Goal: Transaction & Acquisition: Purchase product/service

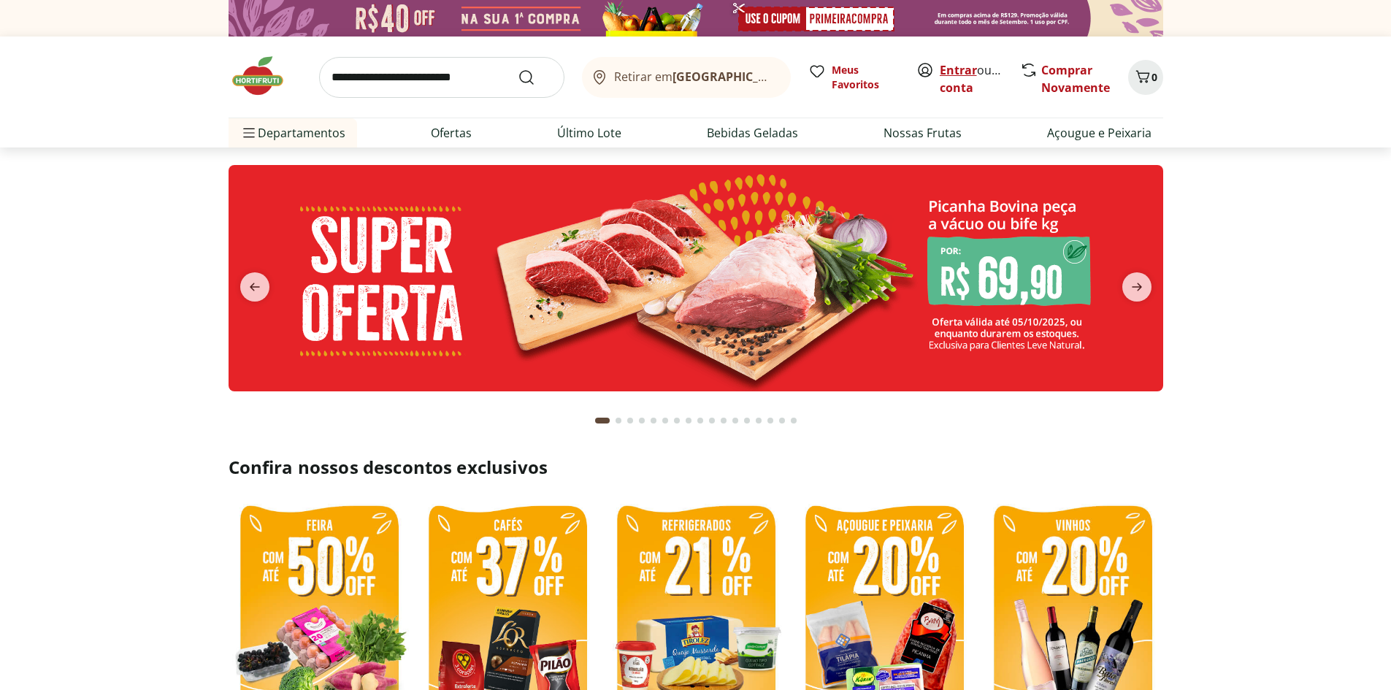
click at [950, 72] on link "Entrar" at bounding box center [958, 70] width 37 height 16
click at [393, 76] on input "search" at bounding box center [441, 77] width 245 height 41
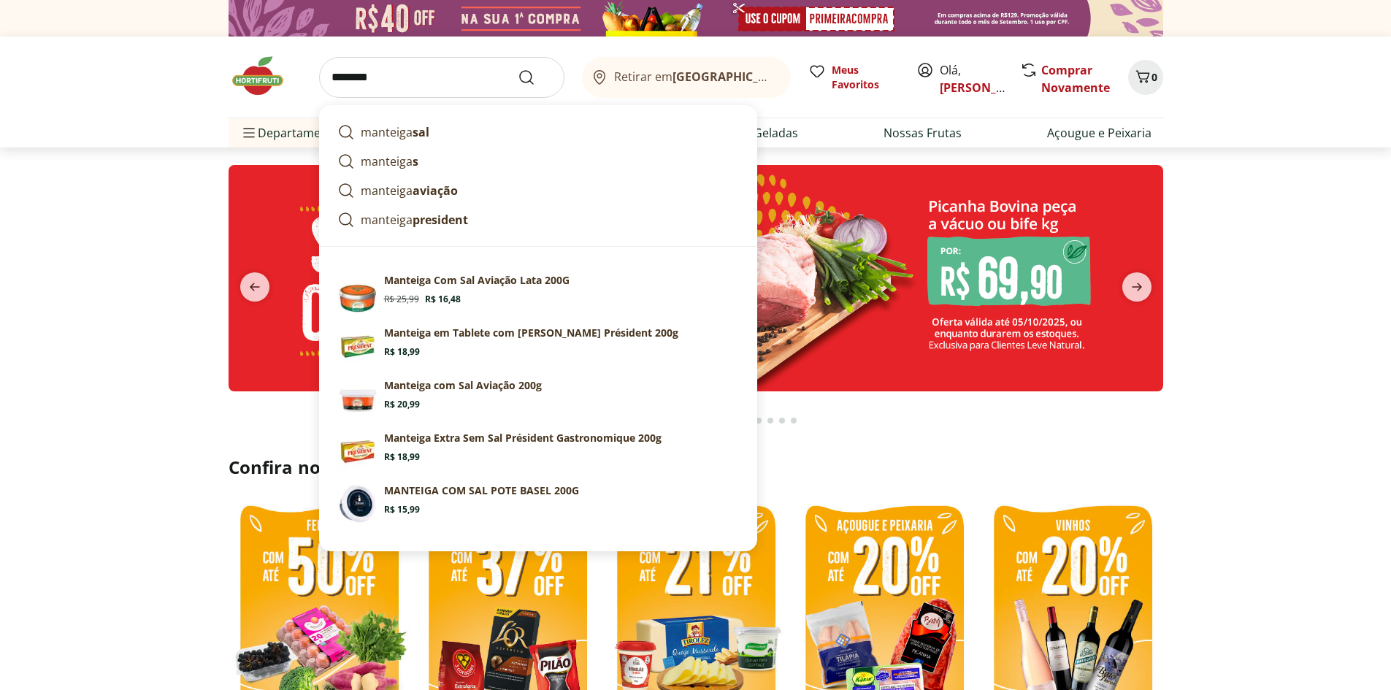
type input "********"
click at [518, 69] on button "Submit Search" at bounding box center [535, 78] width 35 height 18
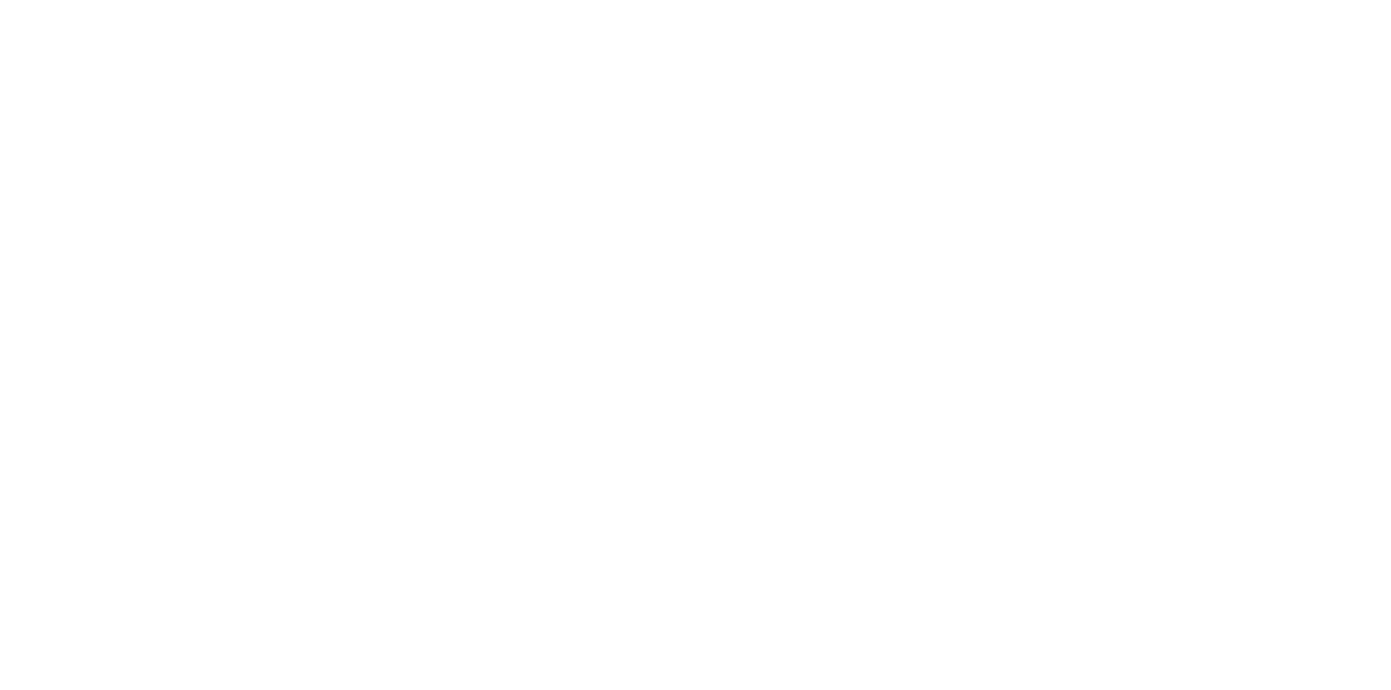
select select "**********"
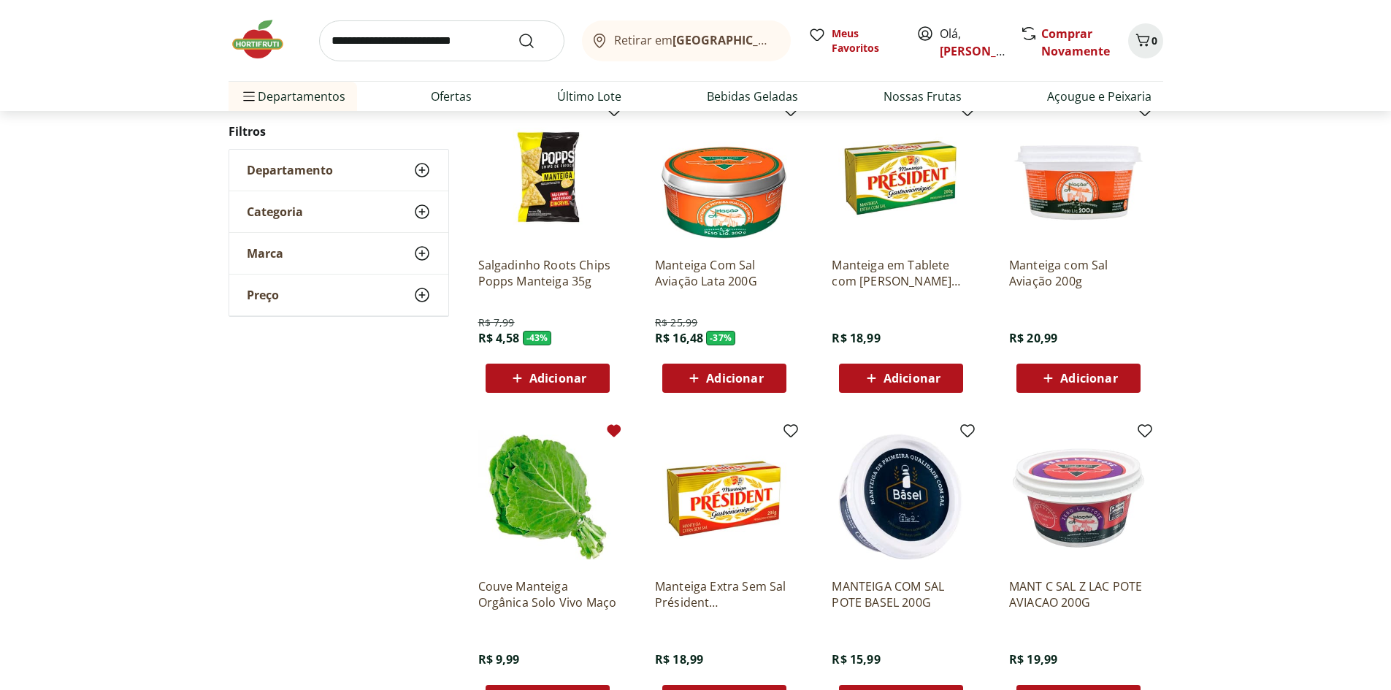
scroll to position [146, 0]
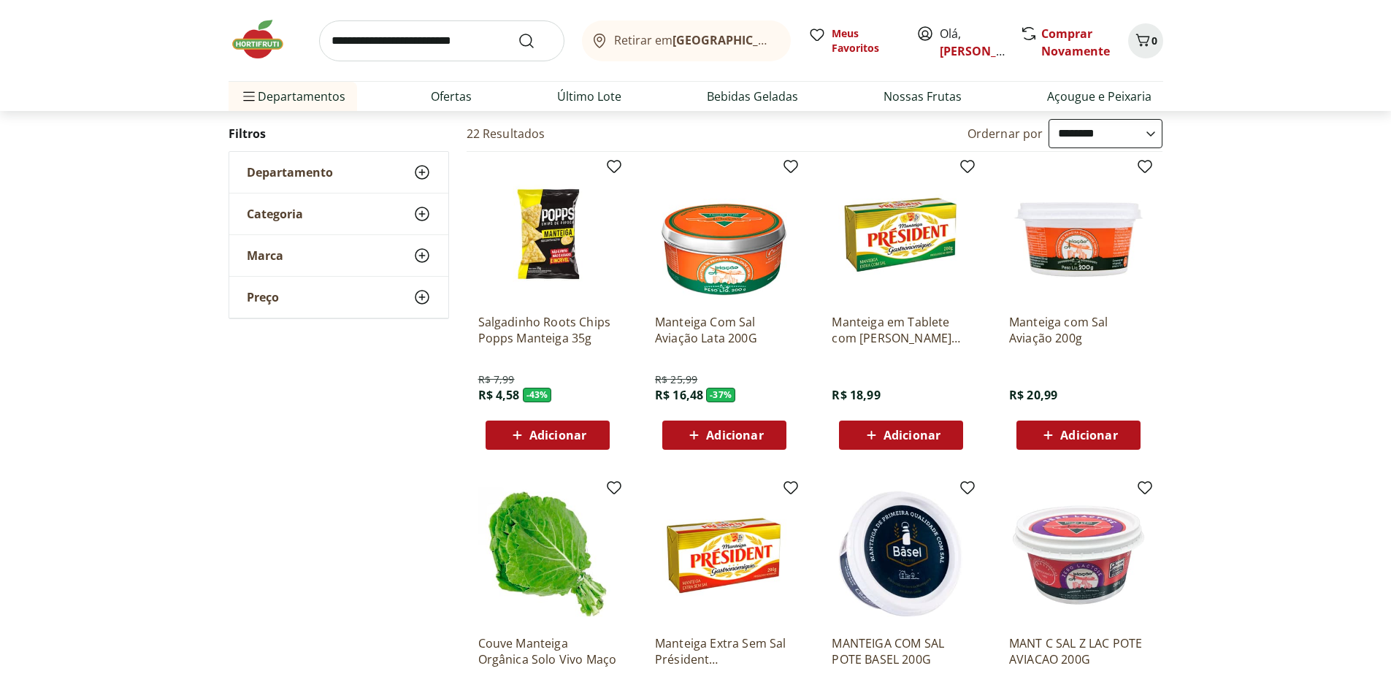
click at [756, 441] on span "Adicionar" at bounding box center [734, 435] width 57 height 12
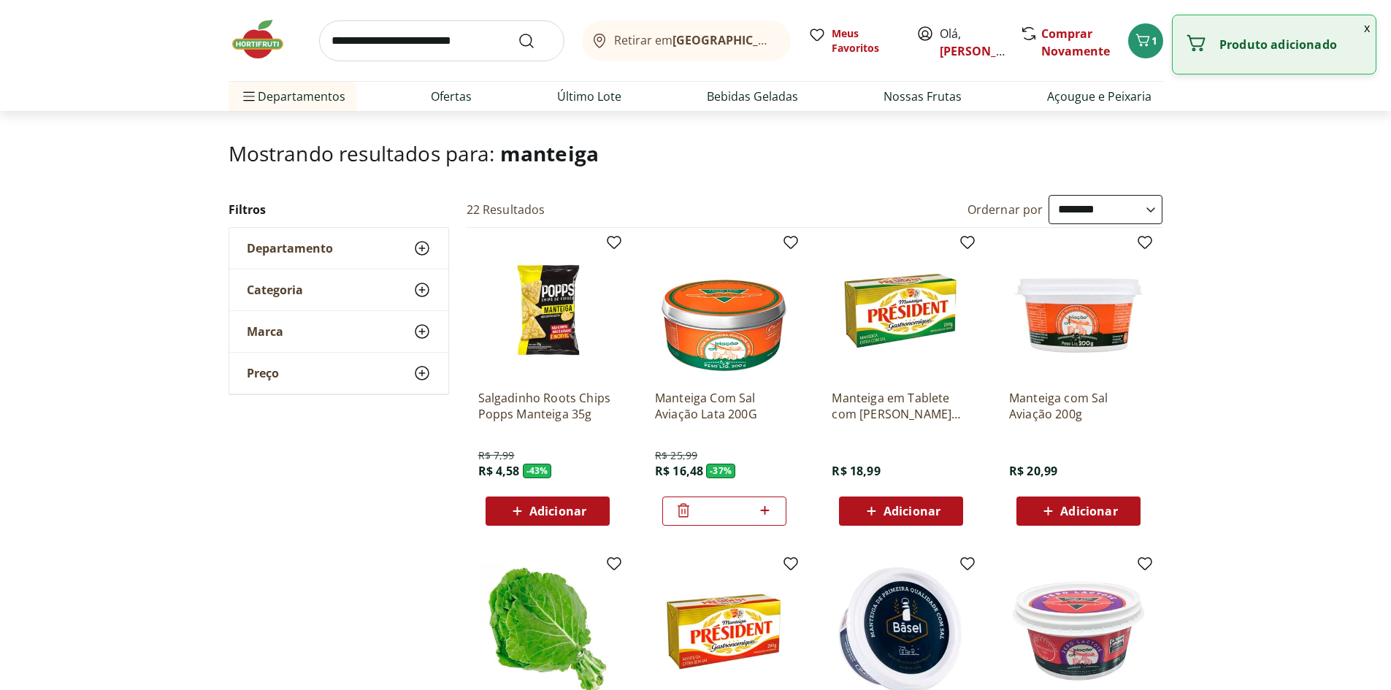
scroll to position [0, 0]
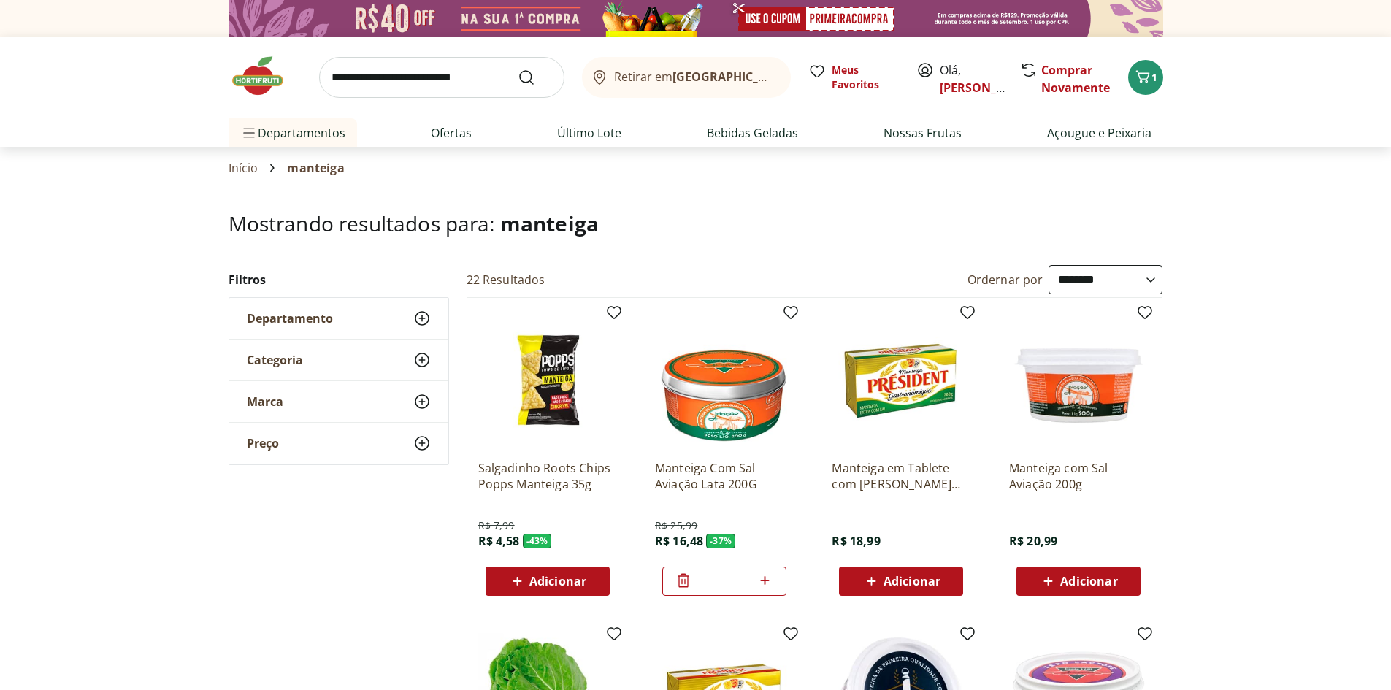
click at [397, 67] on input "search" at bounding box center [441, 77] width 245 height 41
type input "**********"
click at [518, 69] on button "Submit Search" at bounding box center [535, 78] width 35 height 18
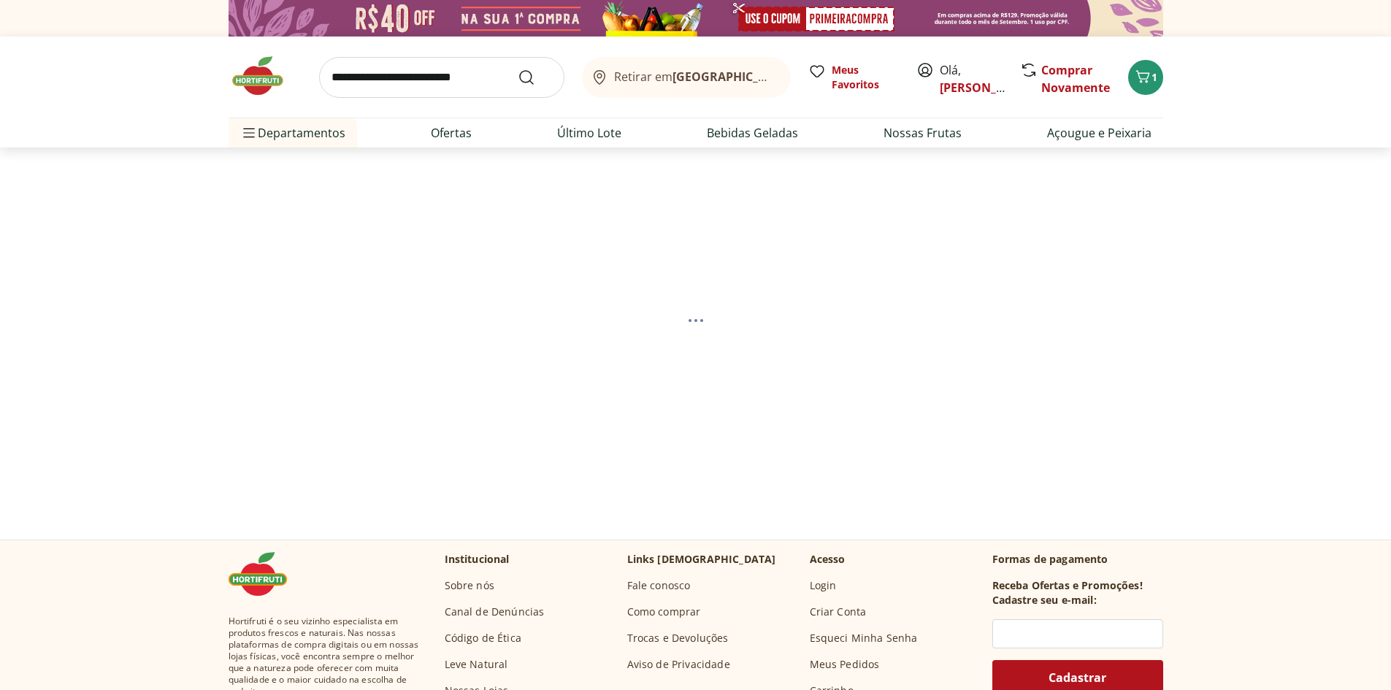
select select "**********"
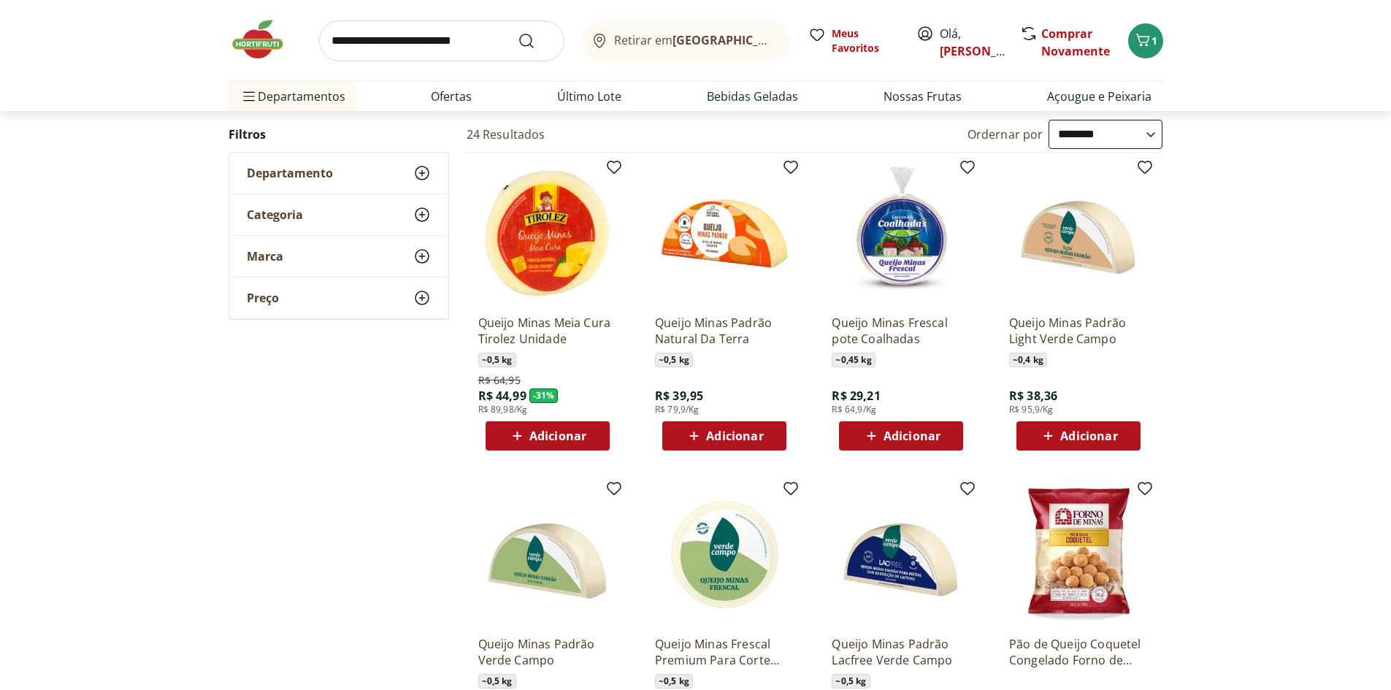
scroll to position [146, 0]
click at [894, 426] on span "Adicionar" at bounding box center [901, 435] width 78 height 18
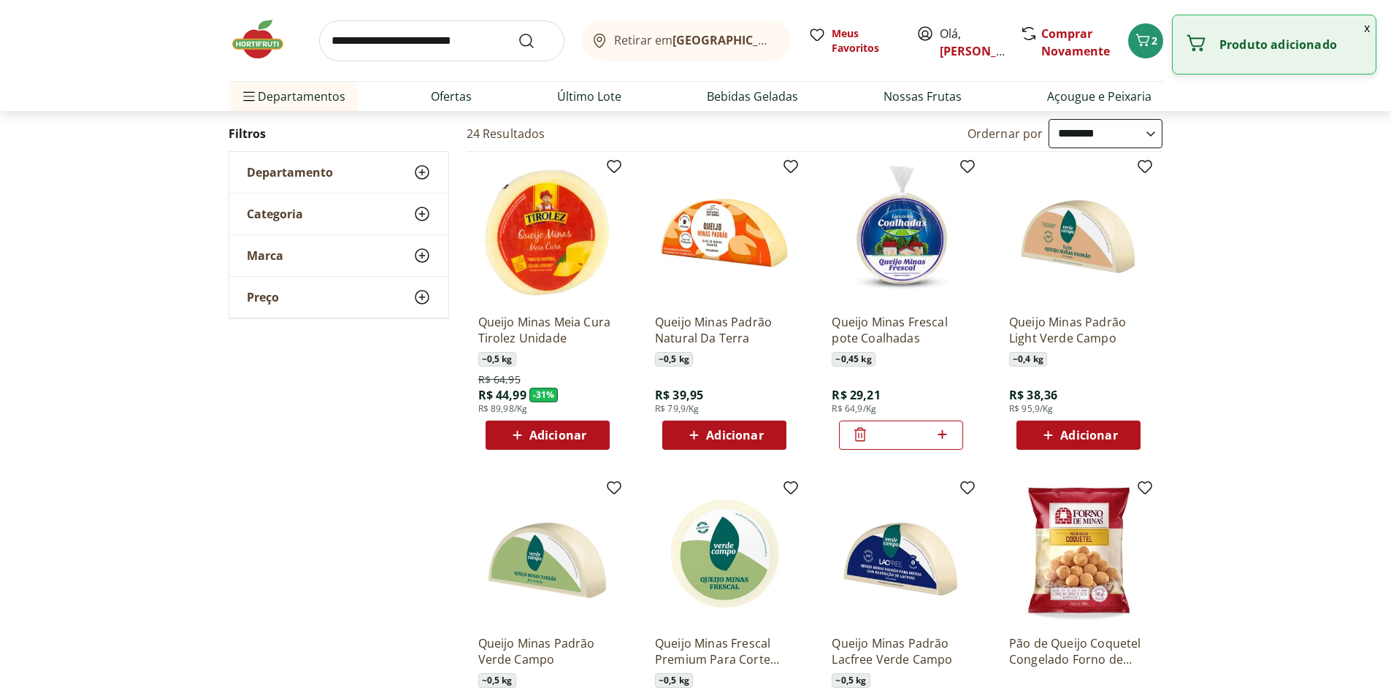
click at [229, 23] on img at bounding box center [265, 40] width 73 height 44
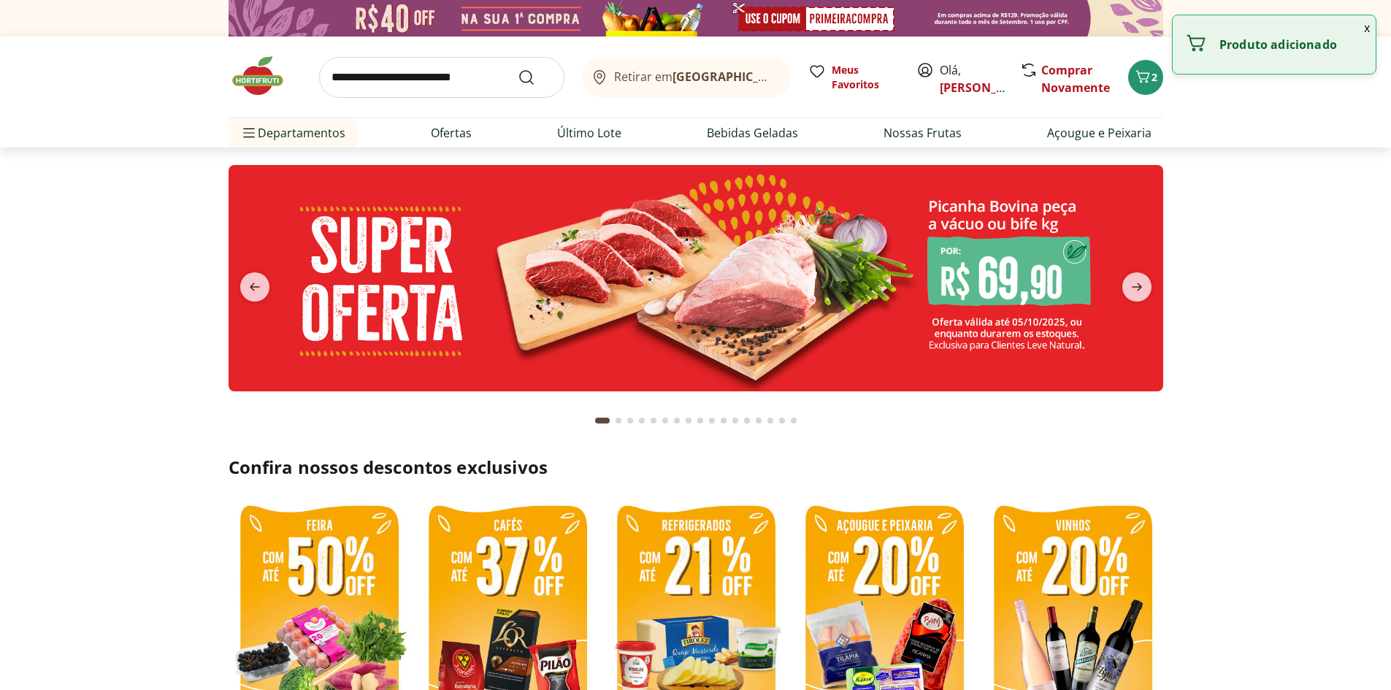
click at [468, 86] on input "search" at bounding box center [441, 77] width 245 height 41
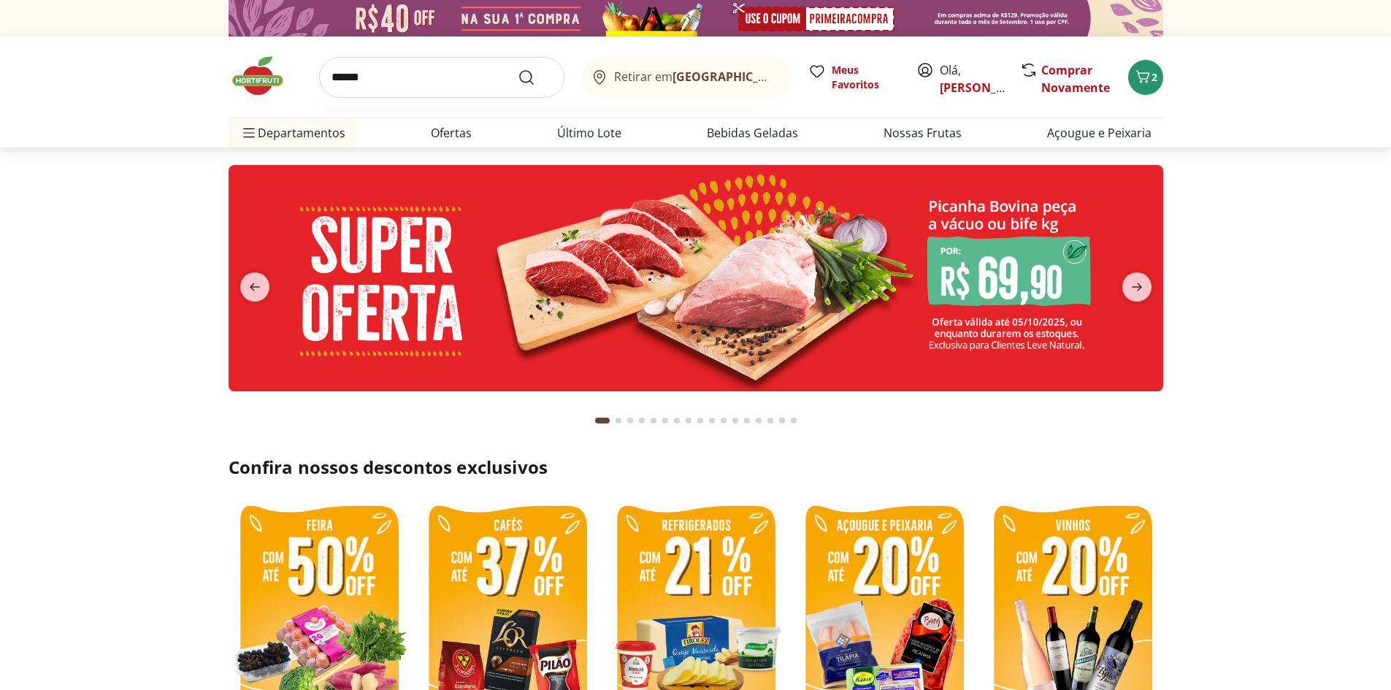
type input "******"
click at [518, 69] on button "Submit Search" at bounding box center [535, 78] width 35 height 18
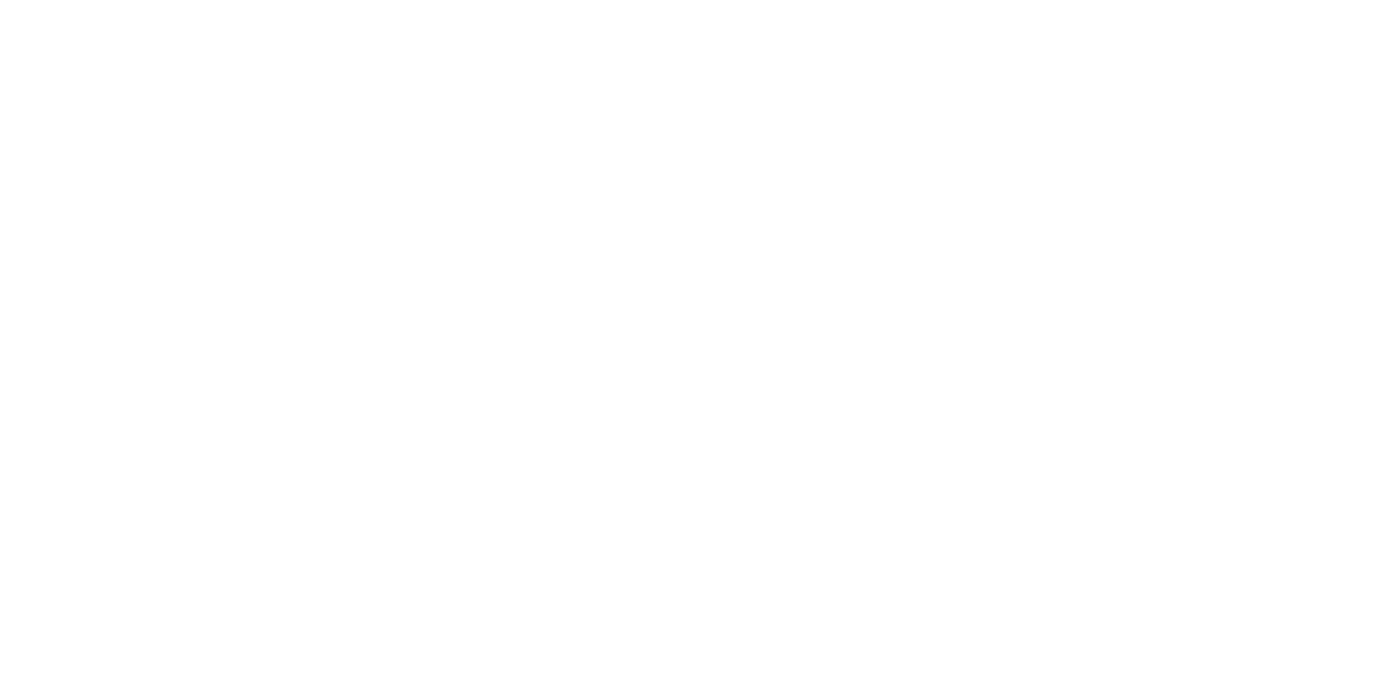
select select "**********"
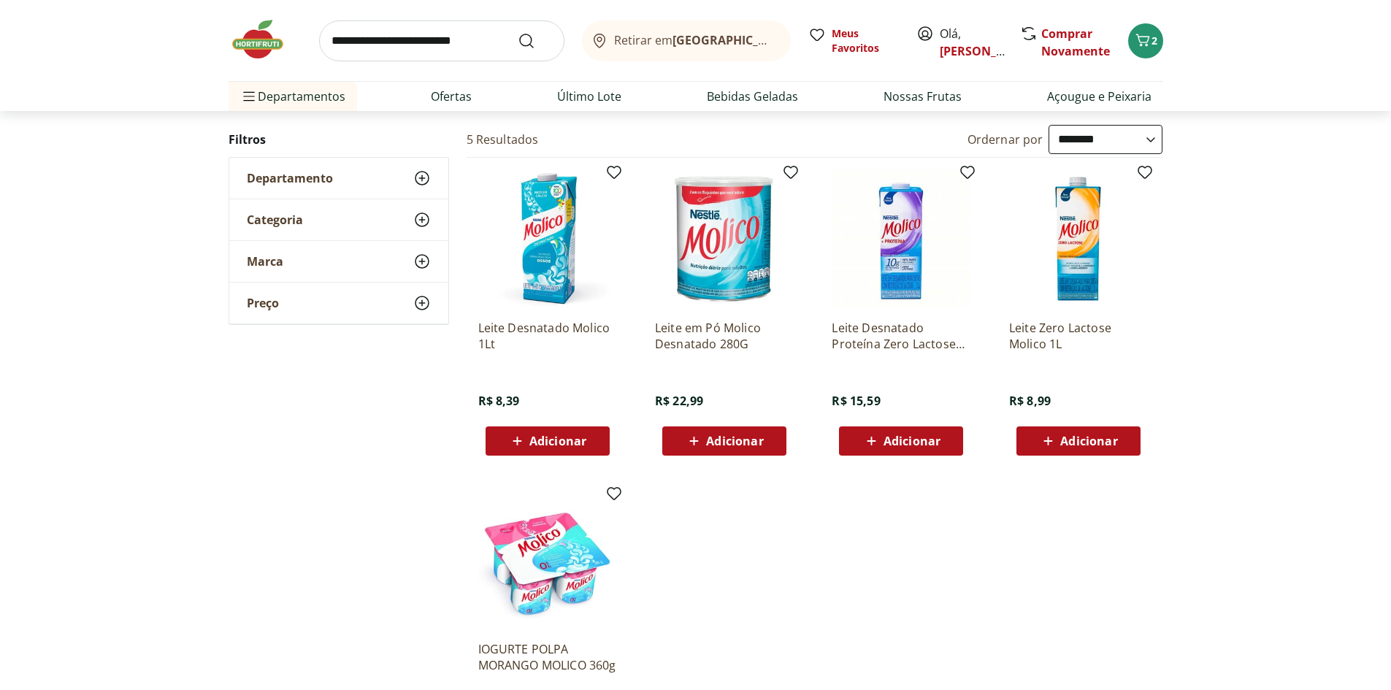
scroll to position [146, 0]
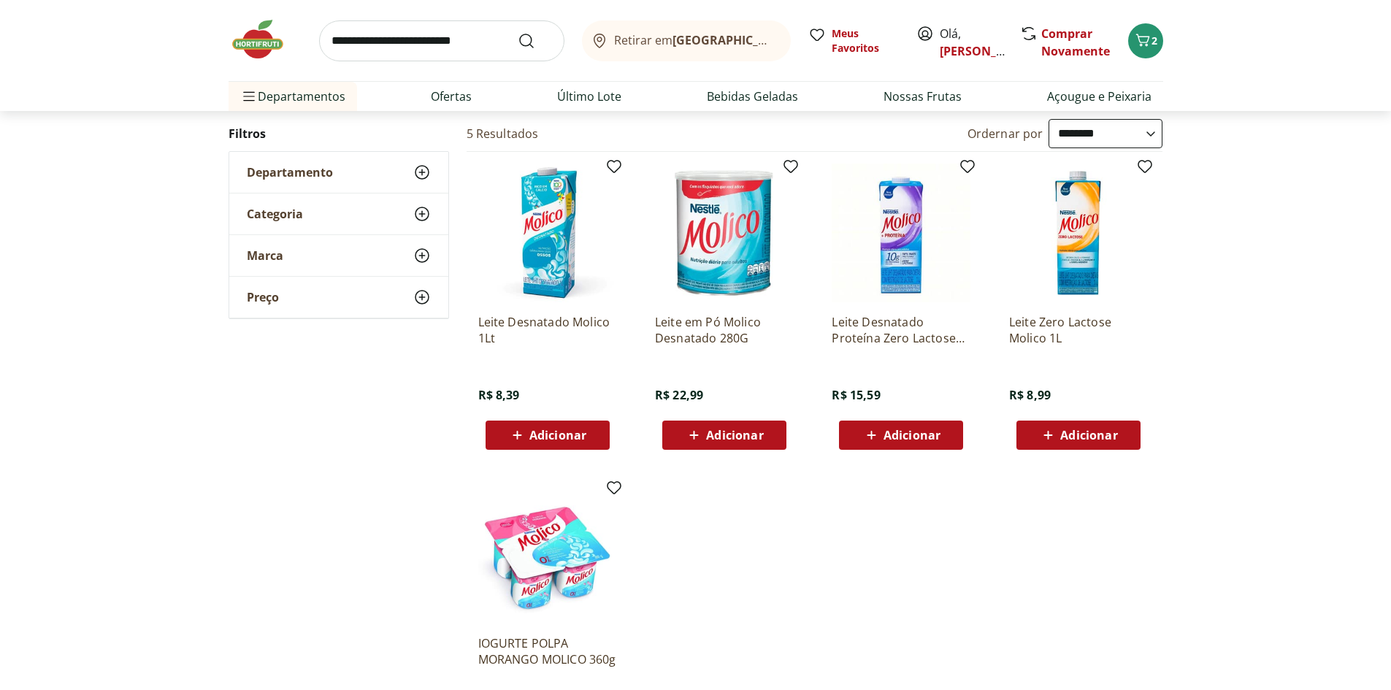
click at [540, 432] on span "Adicionar" at bounding box center [557, 435] width 57 height 12
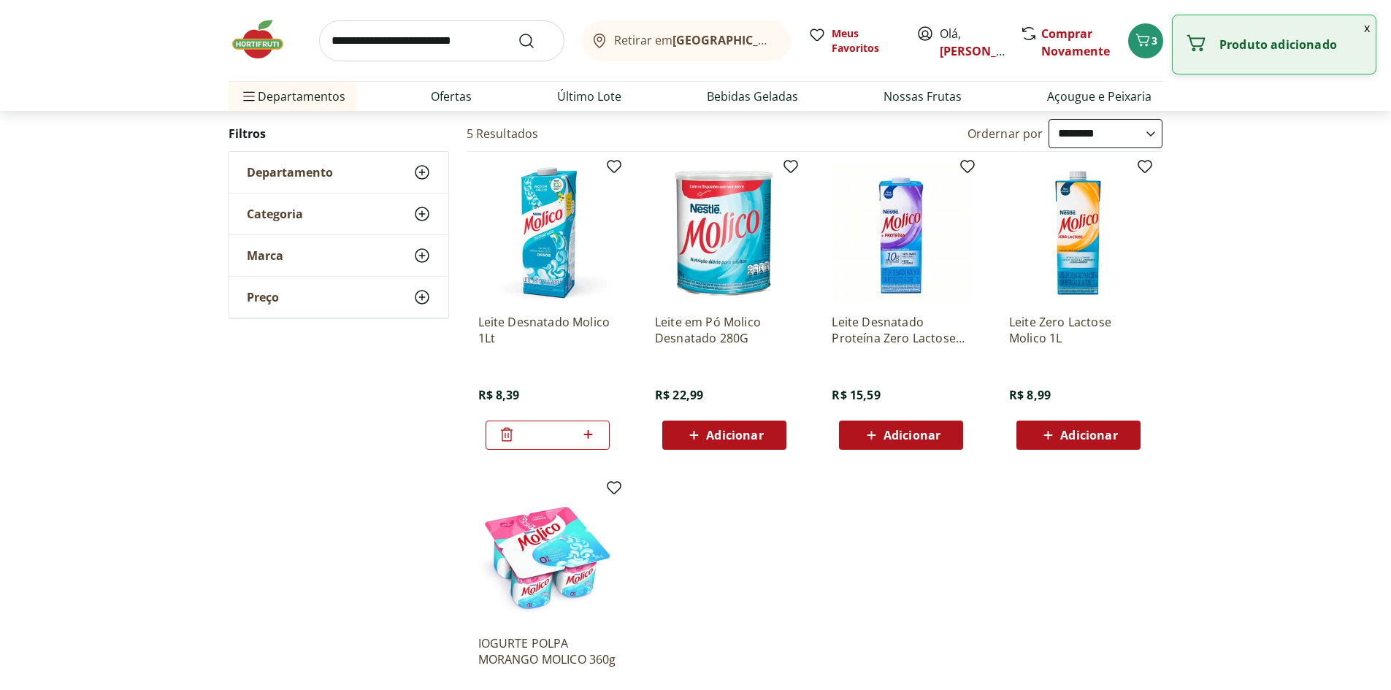
click at [592, 431] on icon at bounding box center [588, 435] width 18 height 18
type input "*"
click at [260, 45] on img at bounding box center [265, 40] width 73 height 44
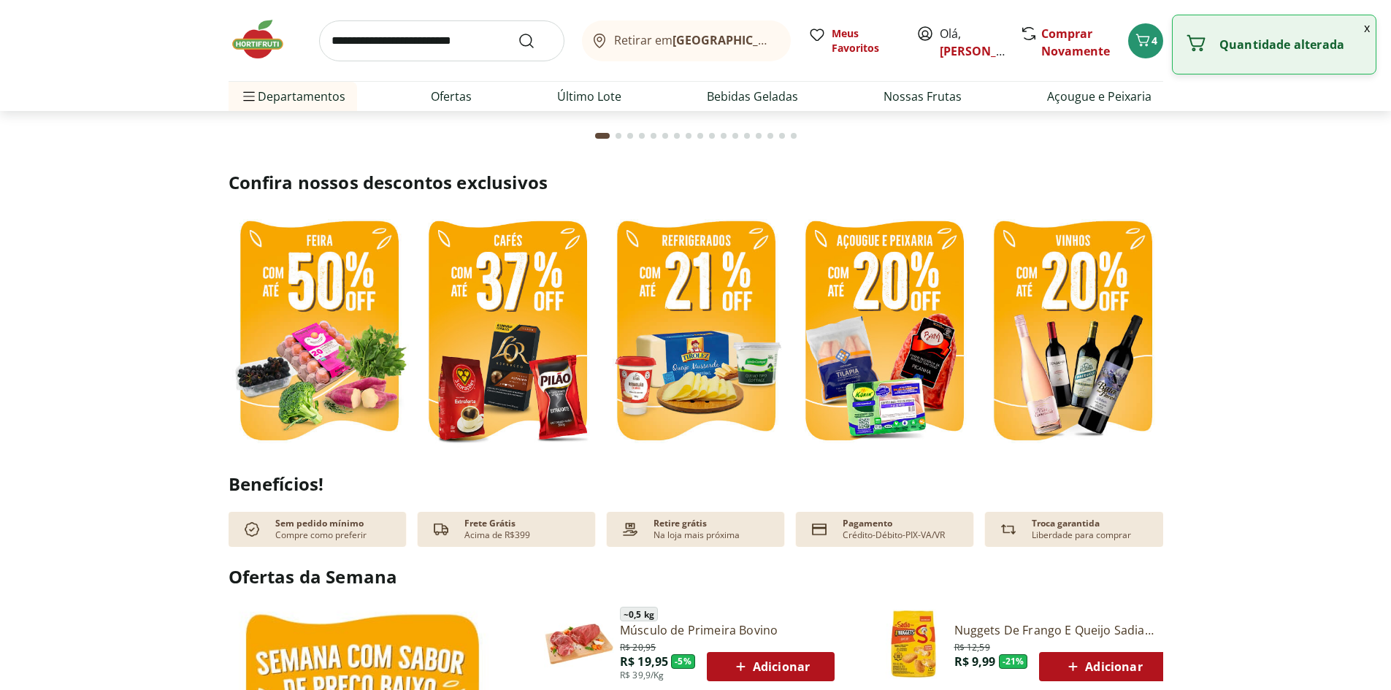
scroll to position [292, 0]
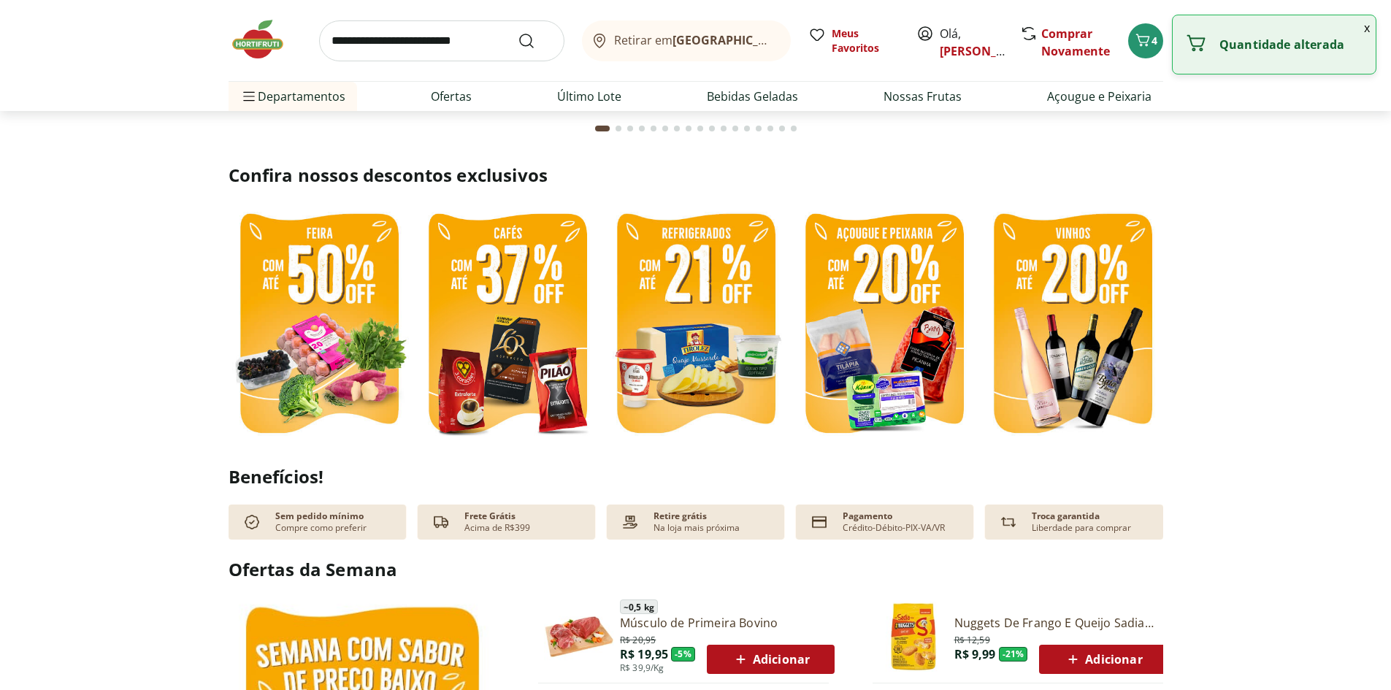
click at [350, 281] on img at bounding box center [319, 325] width 181 height 242
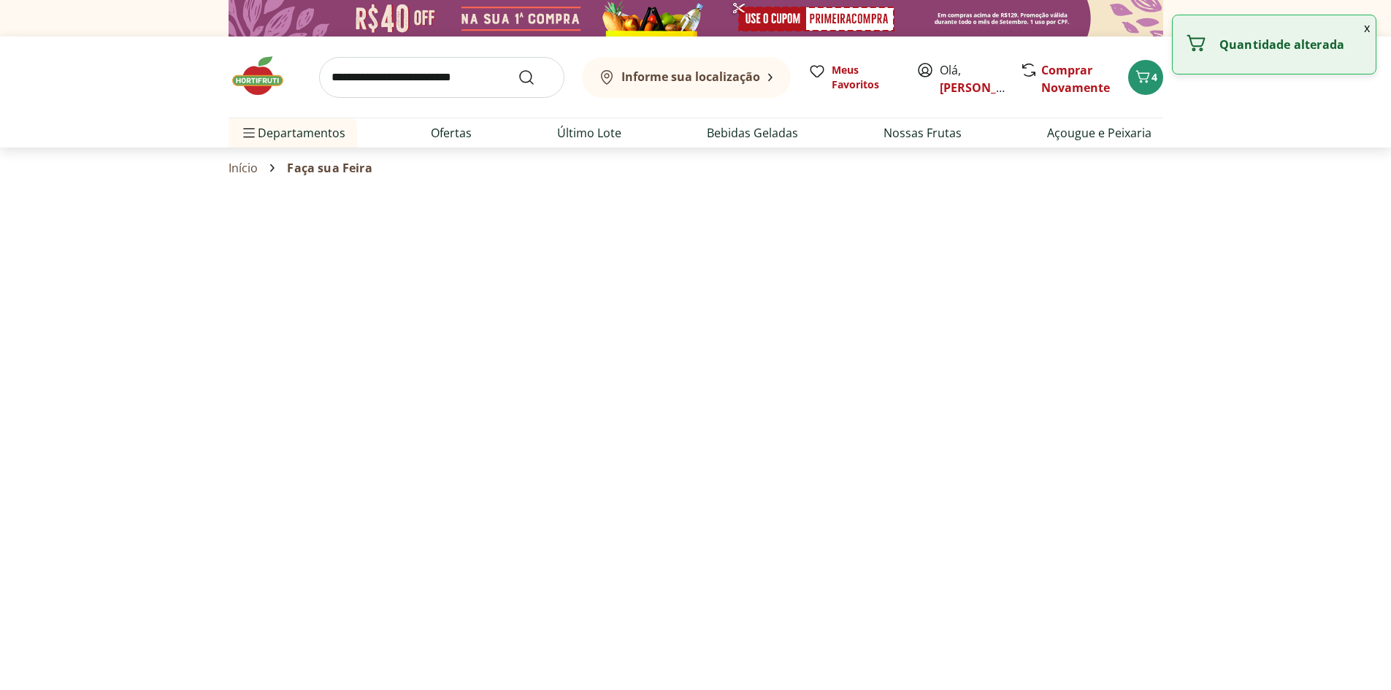
select select "**********"
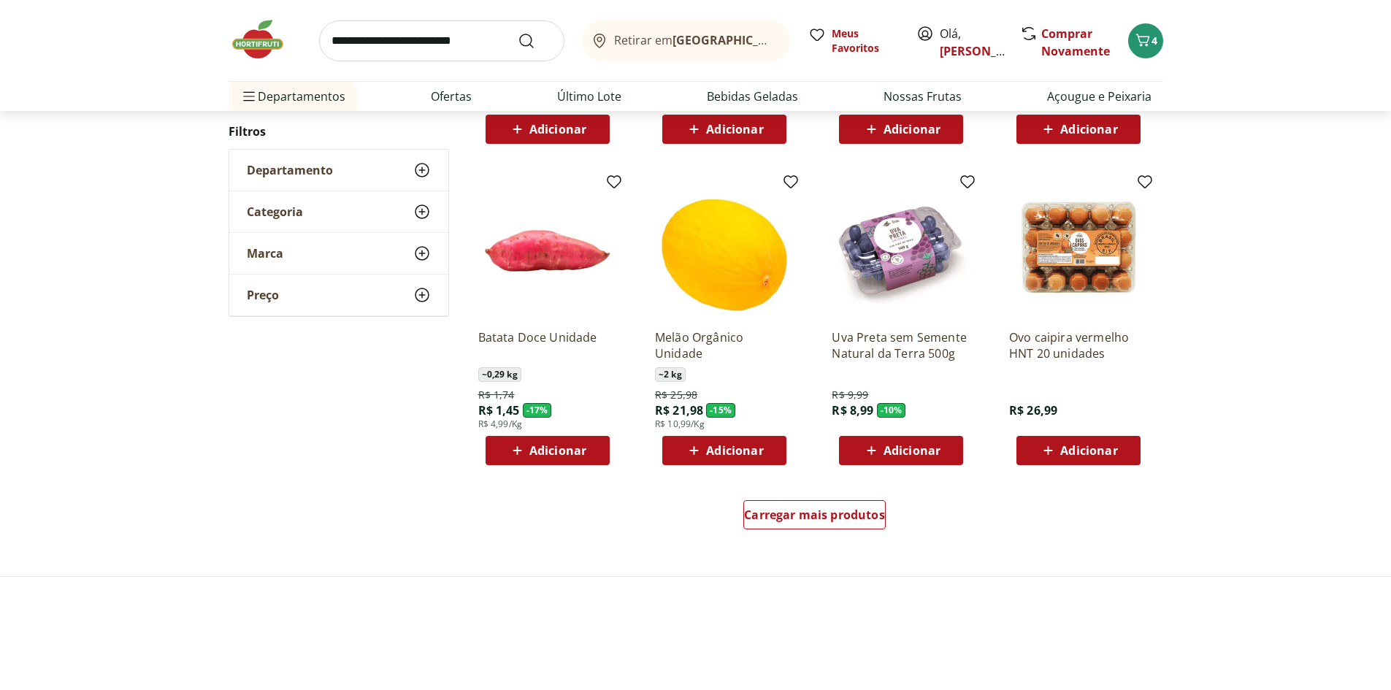
scroll to position [730, 0]
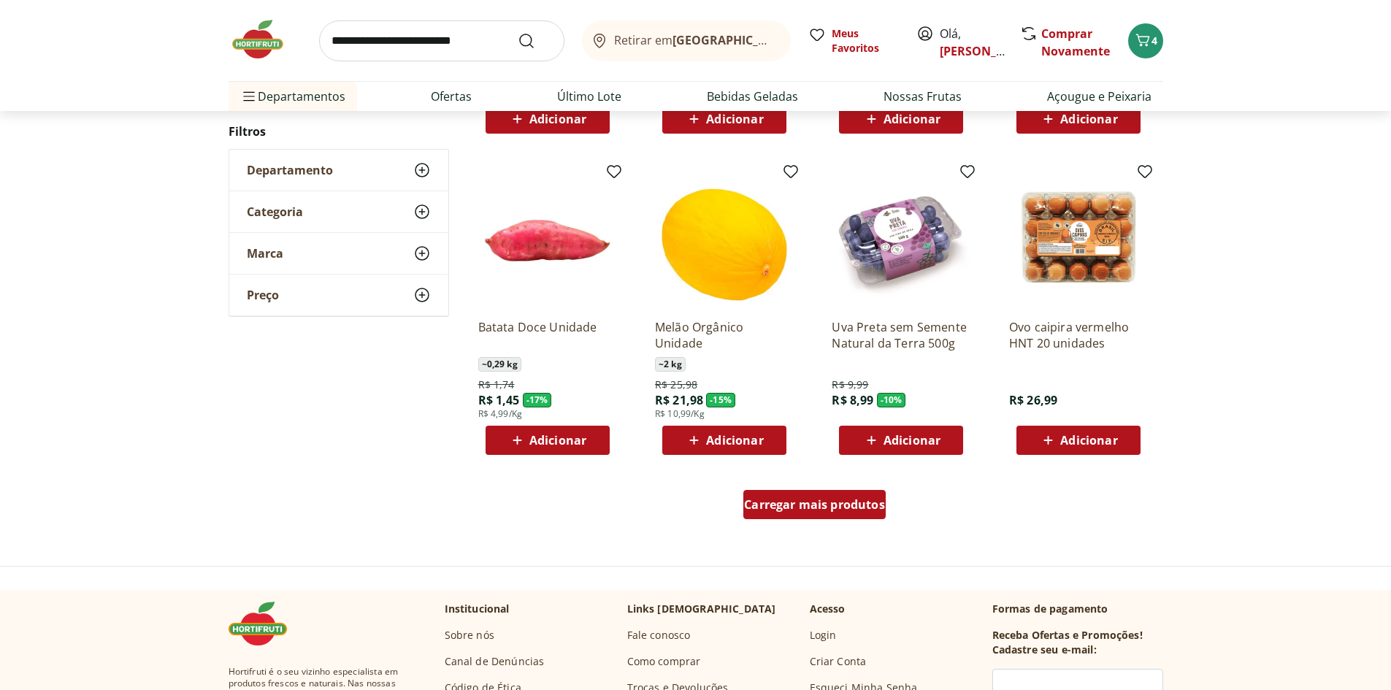
click at [820, 503] on span "Carregar mais produtos" at bounding box center [814, 505] width 141 height 12
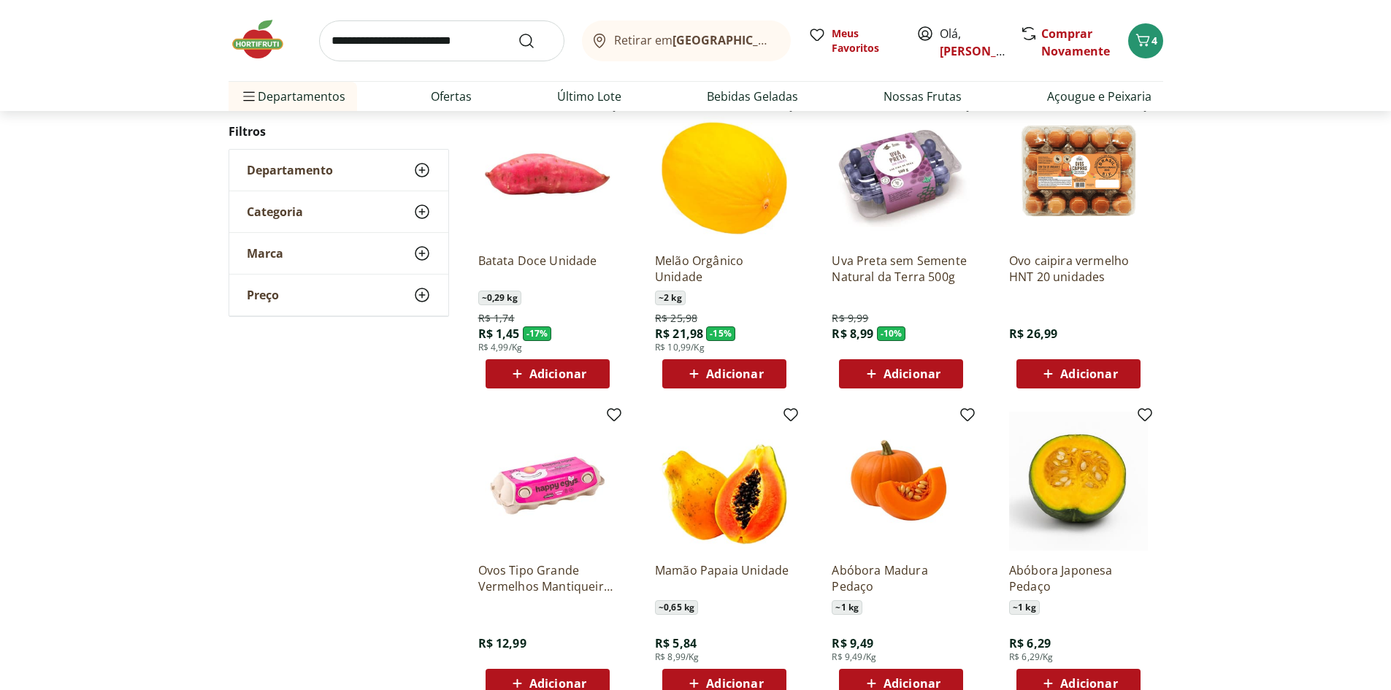
scroll to position [949, 0]
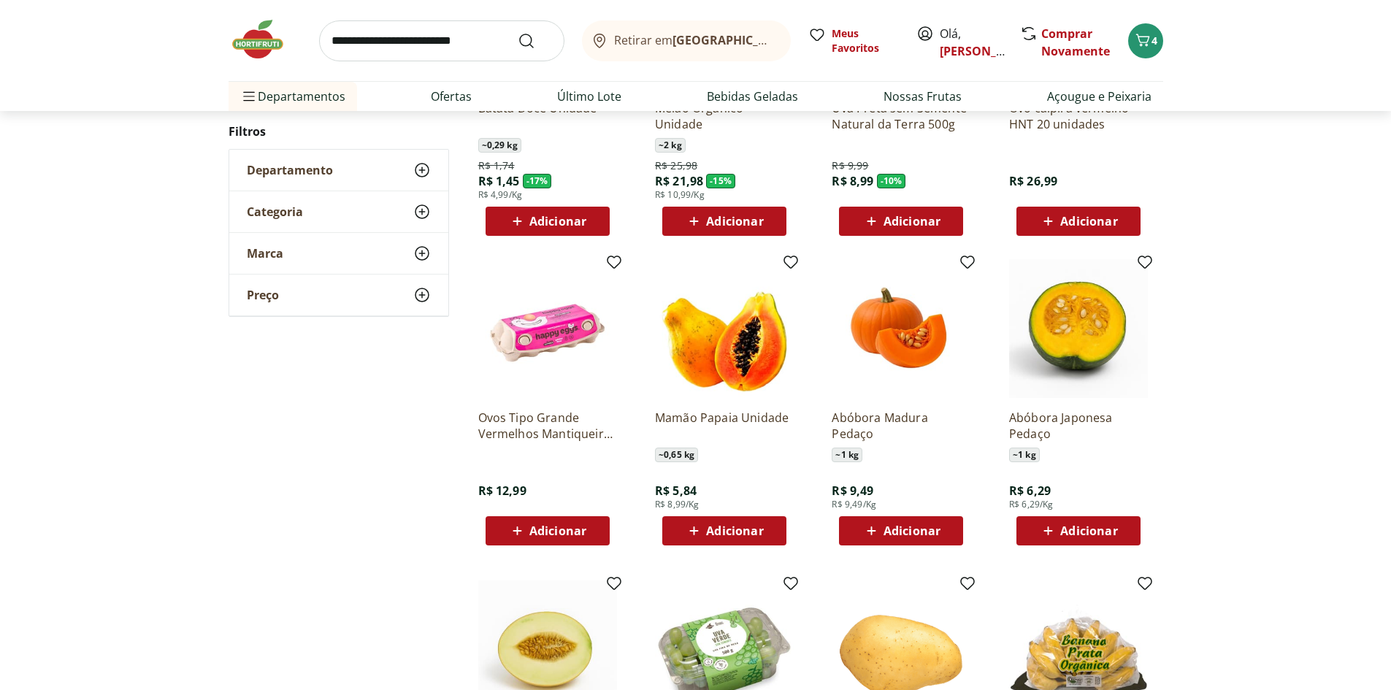
click at [729, 531] on span "Adicionar" at bounding box center [734, 531] width 57 height 12
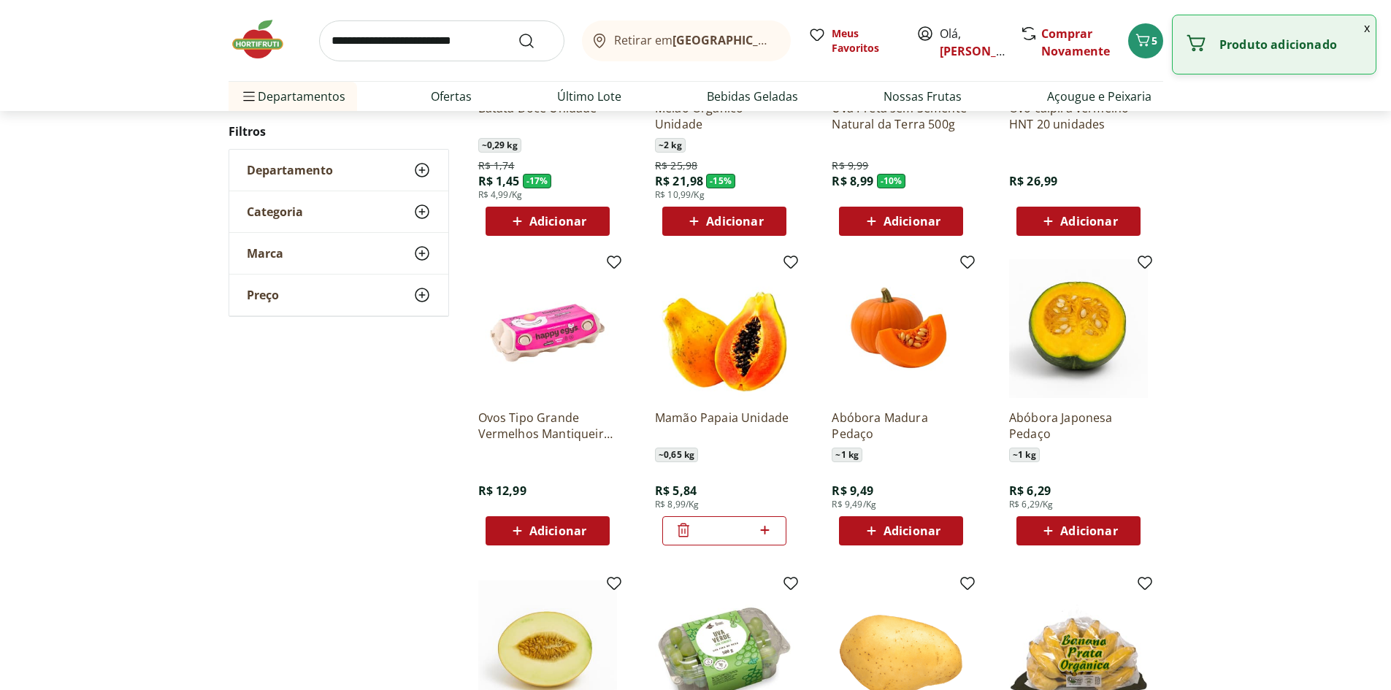
click at [773, 530] on icon at bounding box center [765, 530] width 18 height 18
type input "*"
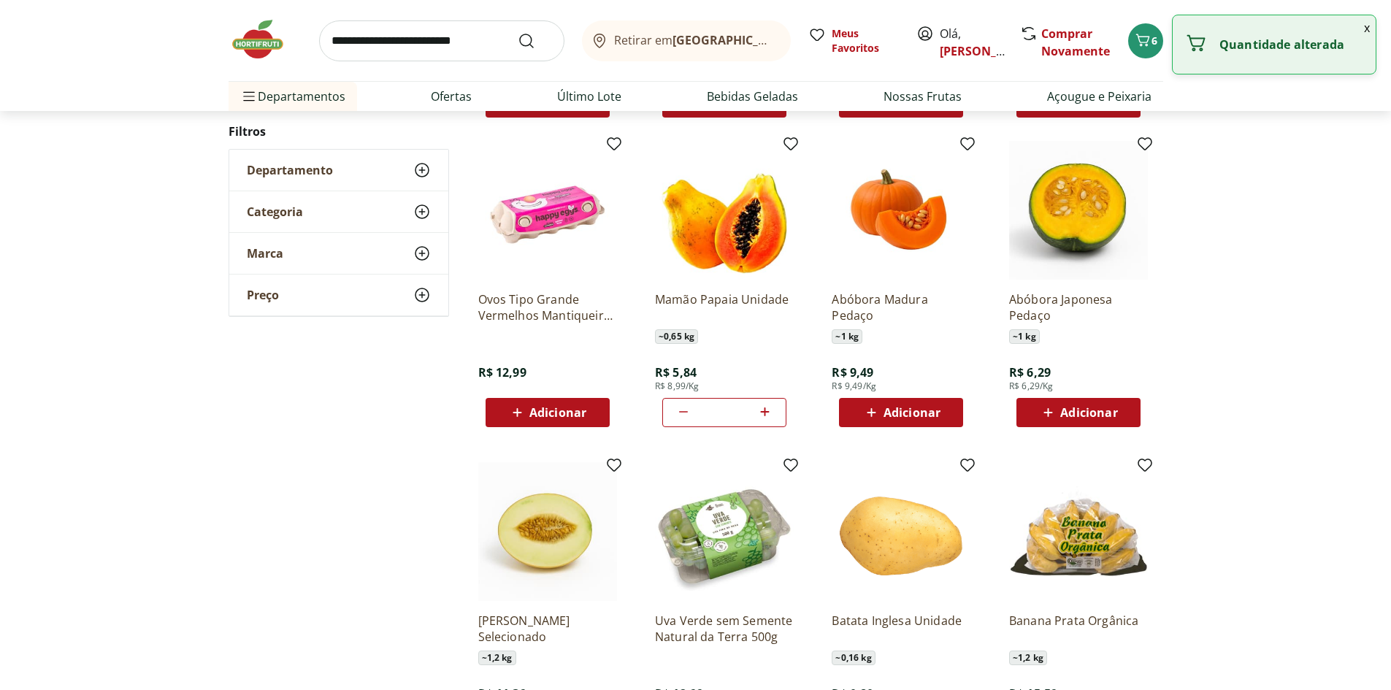
scroll to position [365, 0]
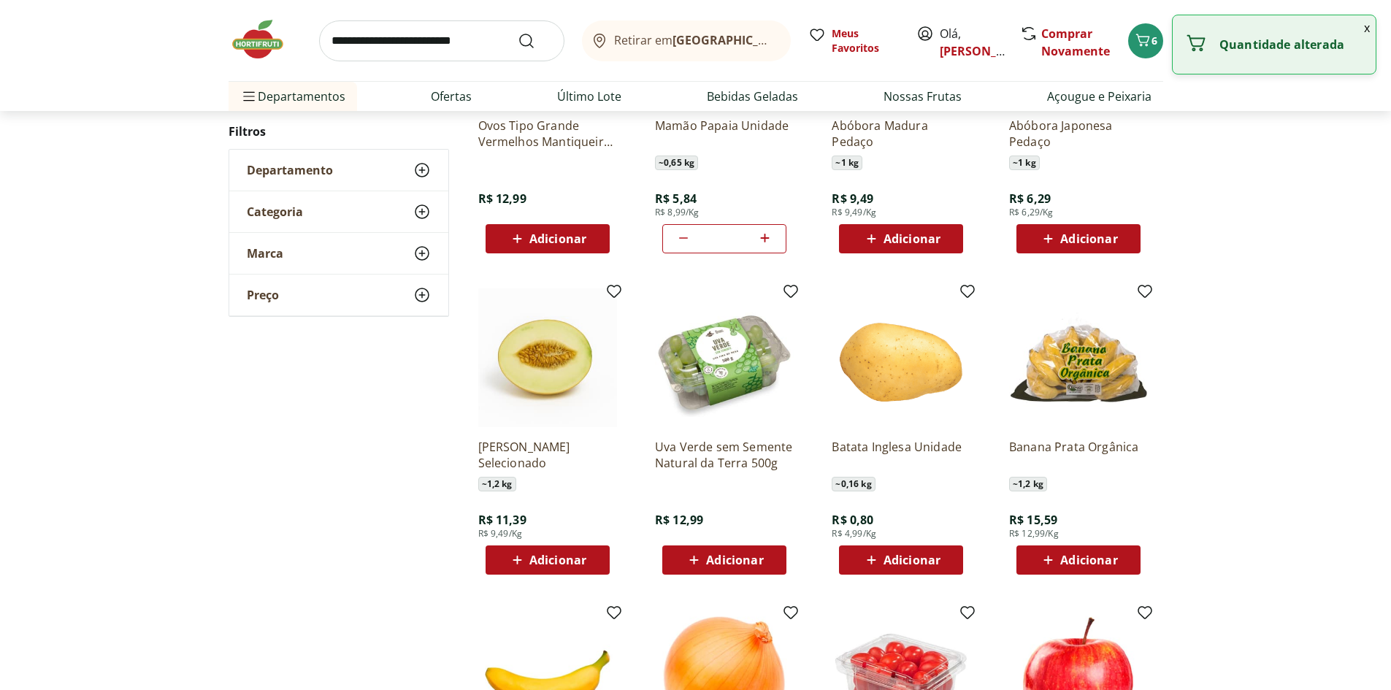
click at [774, 559] on div "Adicionar" at bounding box center [724, 560] width 101 height 26
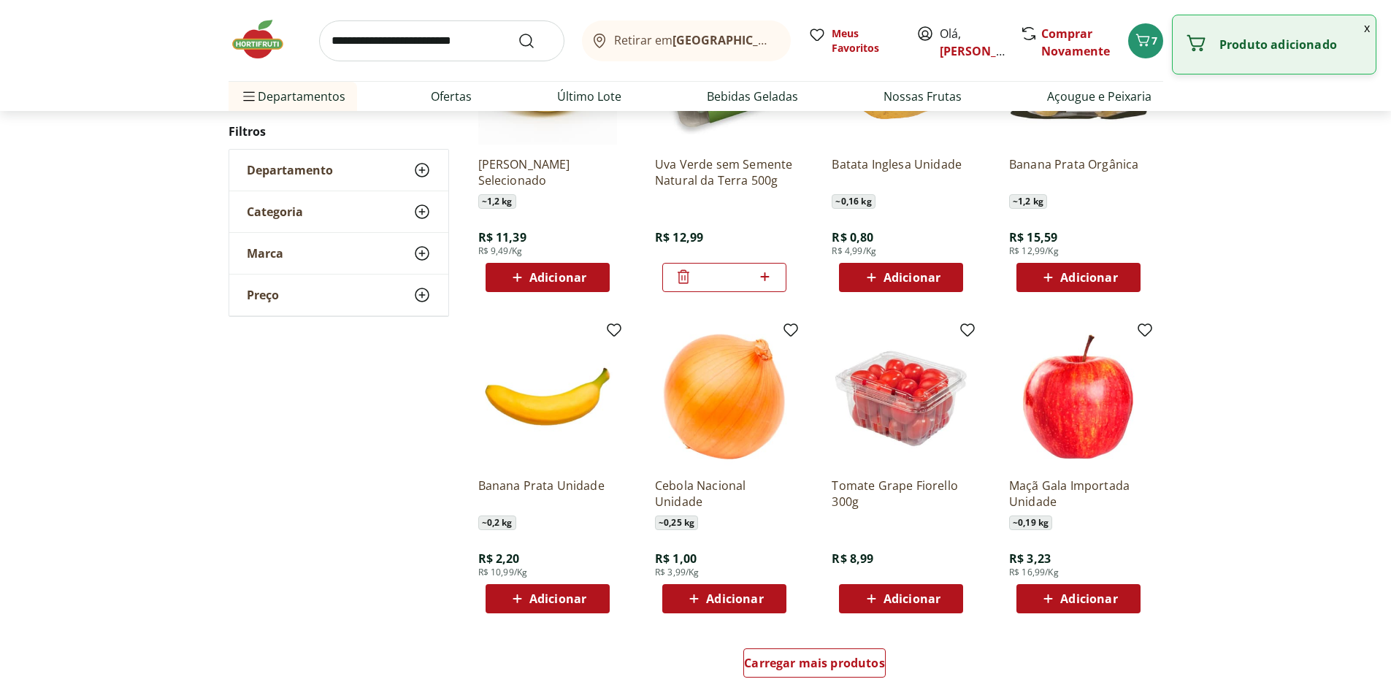
scroll to position [657, 0]
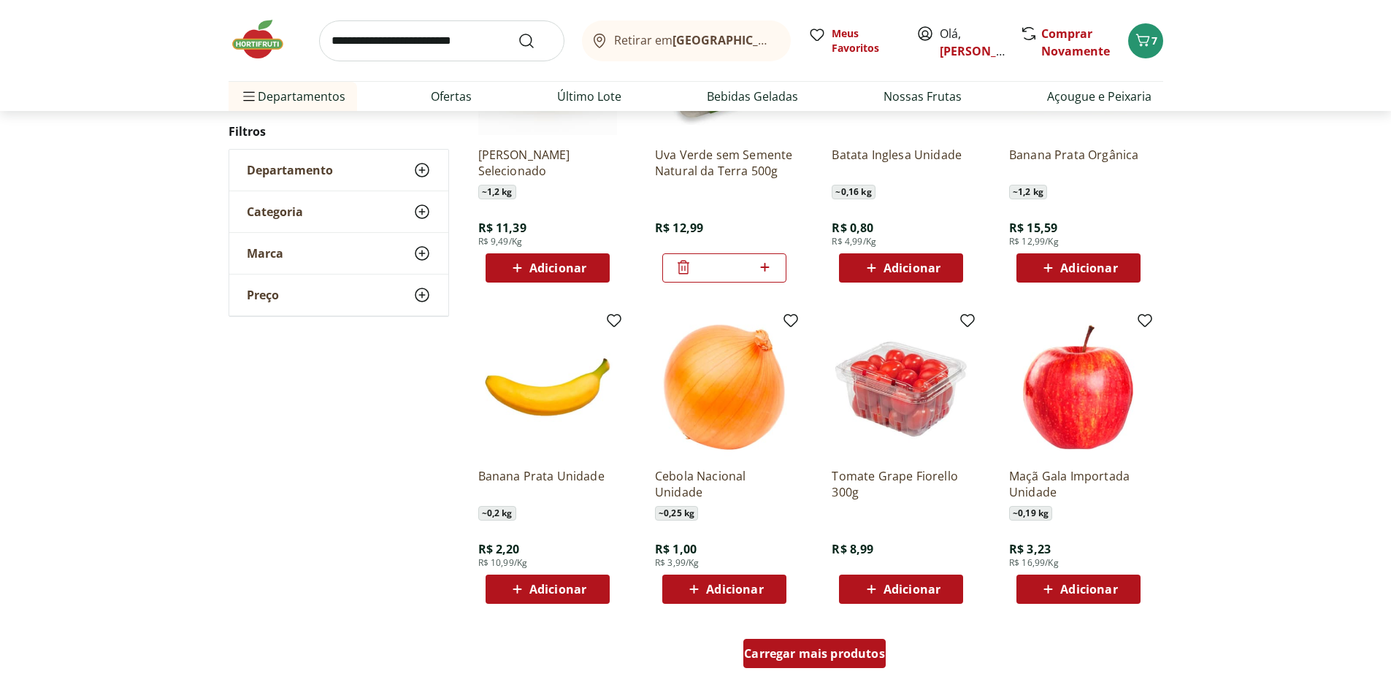
click at [859, 650] on span "Carregar mais produtos" at bounding box center [814, 654] width 141 height 12
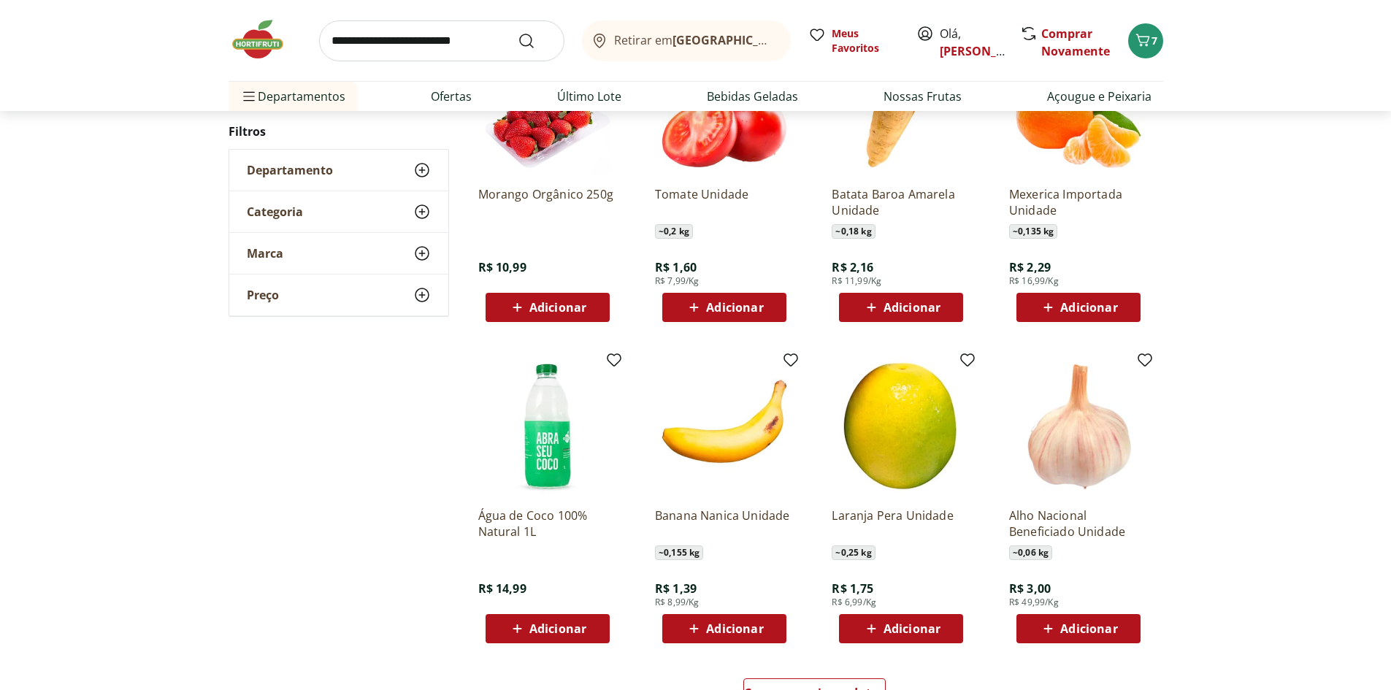
scroll to position [727, 0]
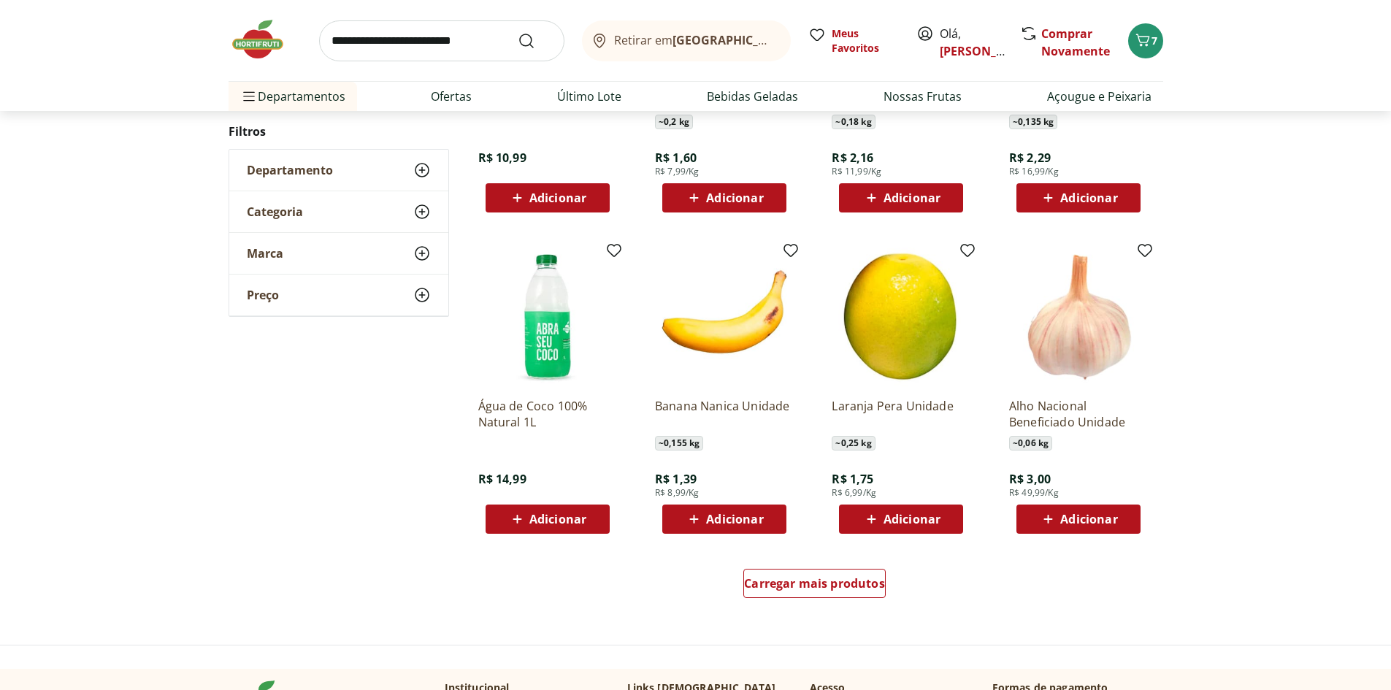
click at [576, 525] on span "Adicionar" at bounding box center [557, 519] width 57 height 12
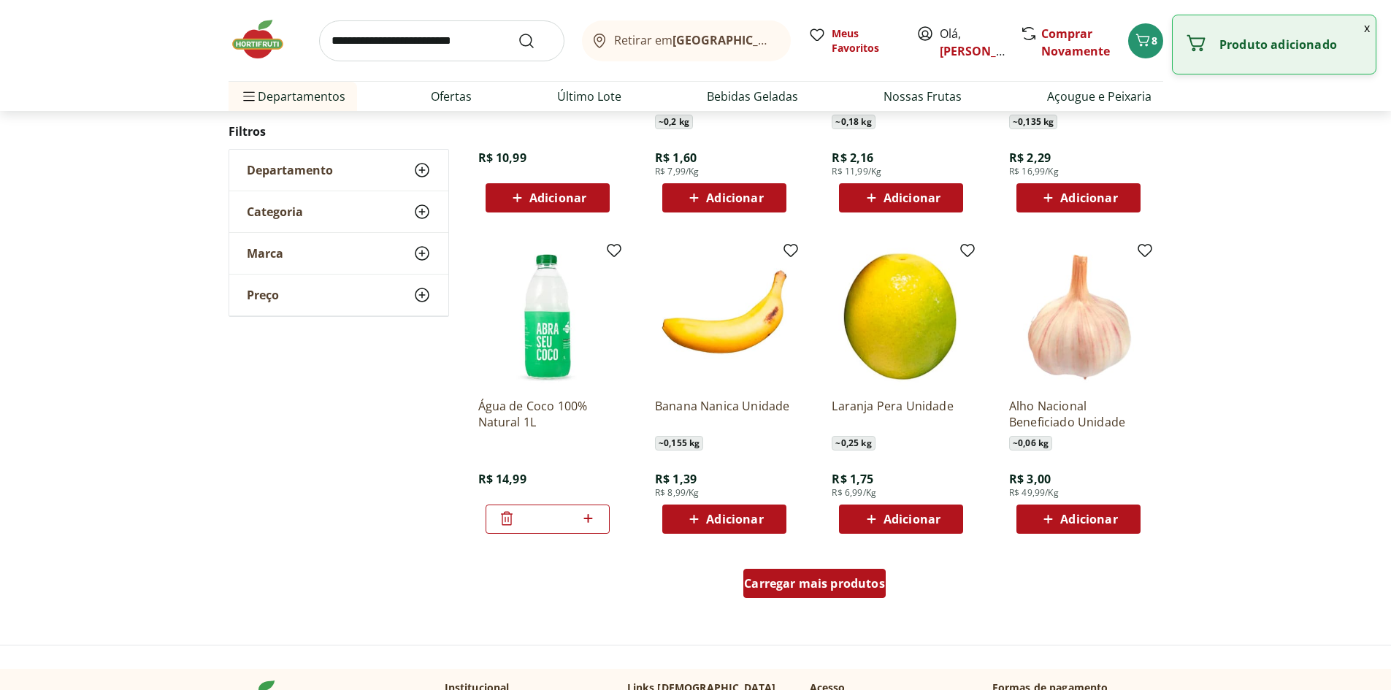
click at [805, 578] on span "Carregar mais produtos" at bounding box center [814, 584] width 141 height 12
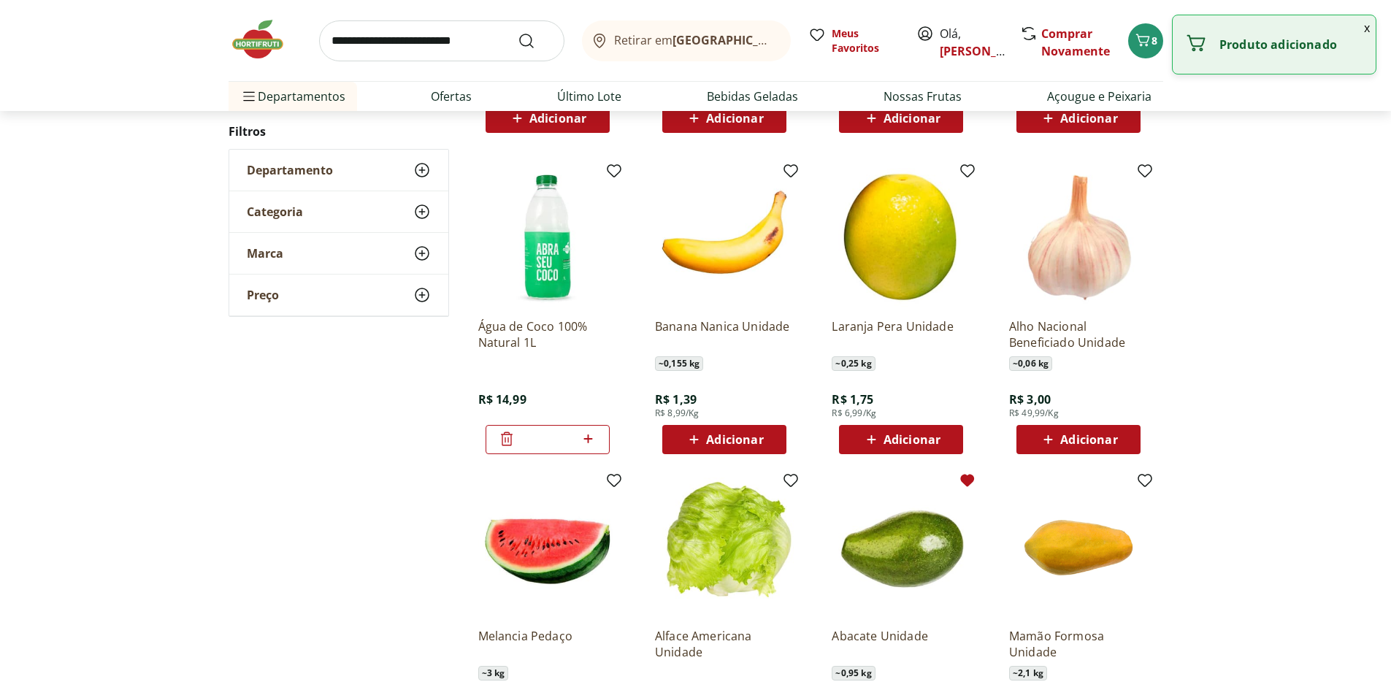
scroll to position [1092, 0]
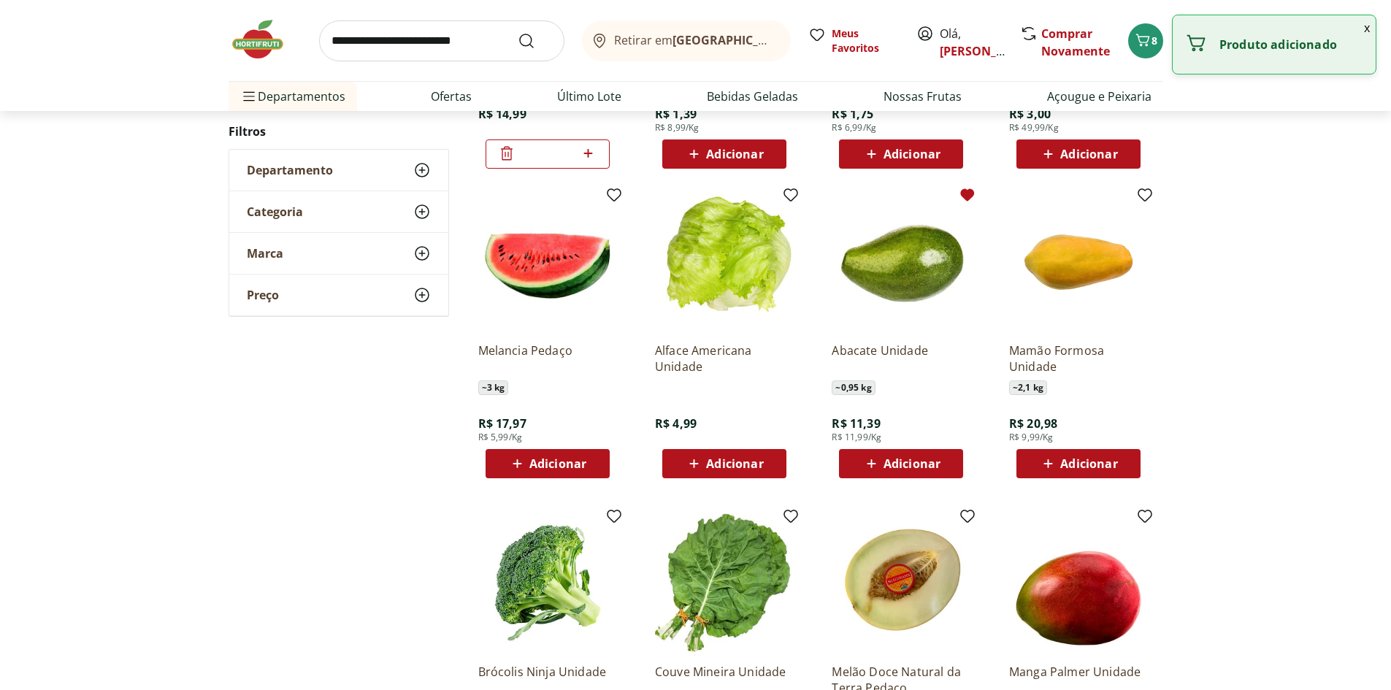
click at [565, 462] on span "Adicionar" at bounding box center [557, 464] width 57 height 12
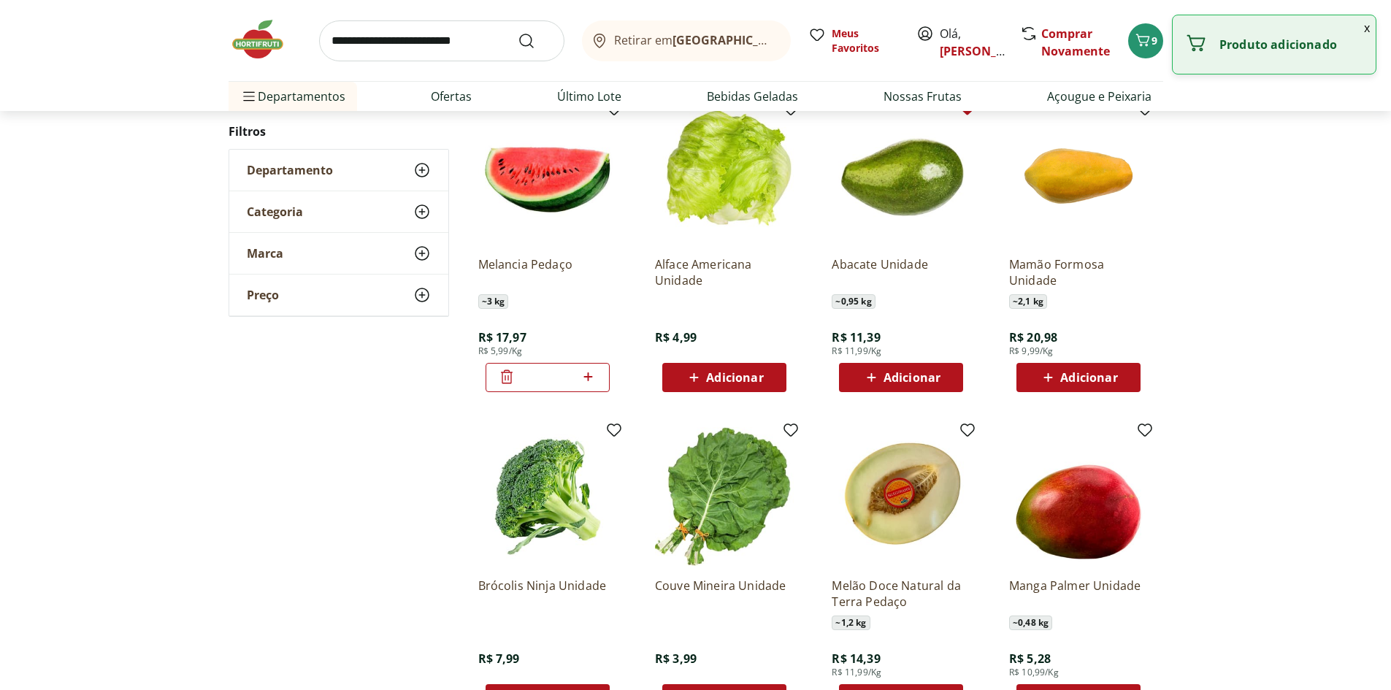
scroll to position [359, 0]
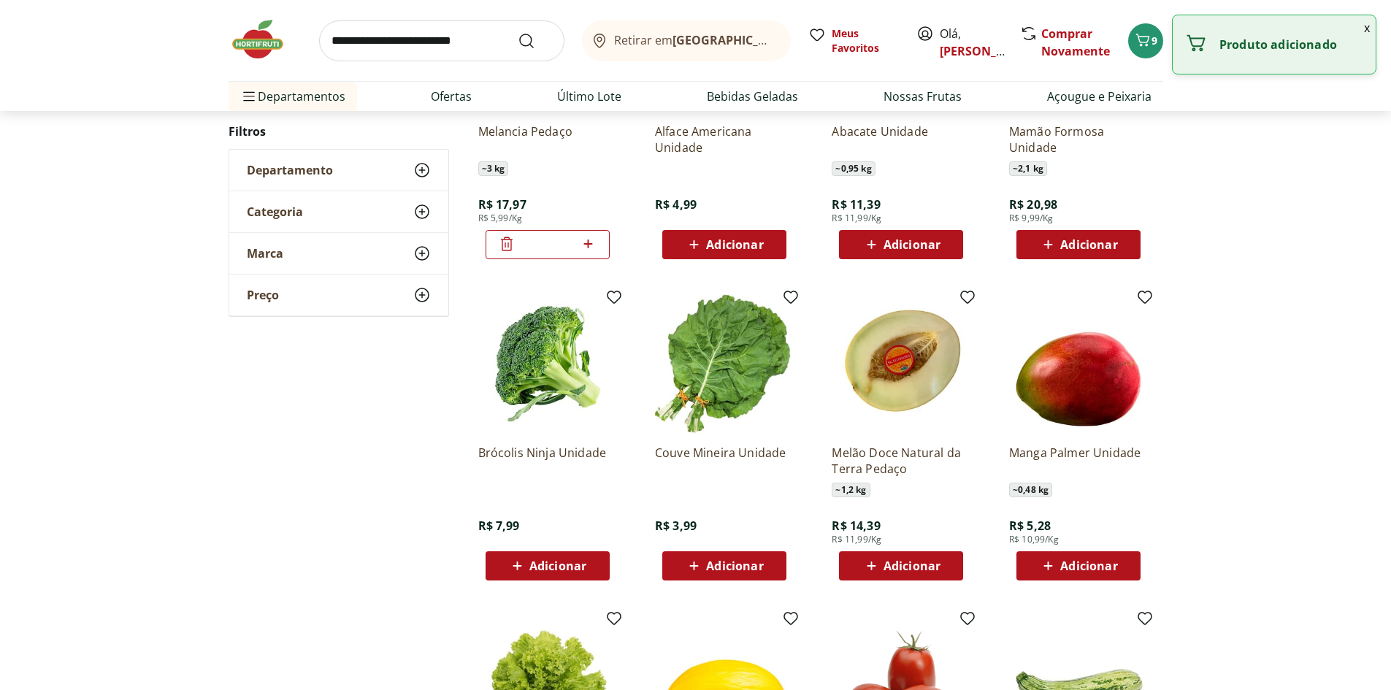
click at [572, 561] on span "Adicionar" at bounding box center [557, 566] width 57 height 12
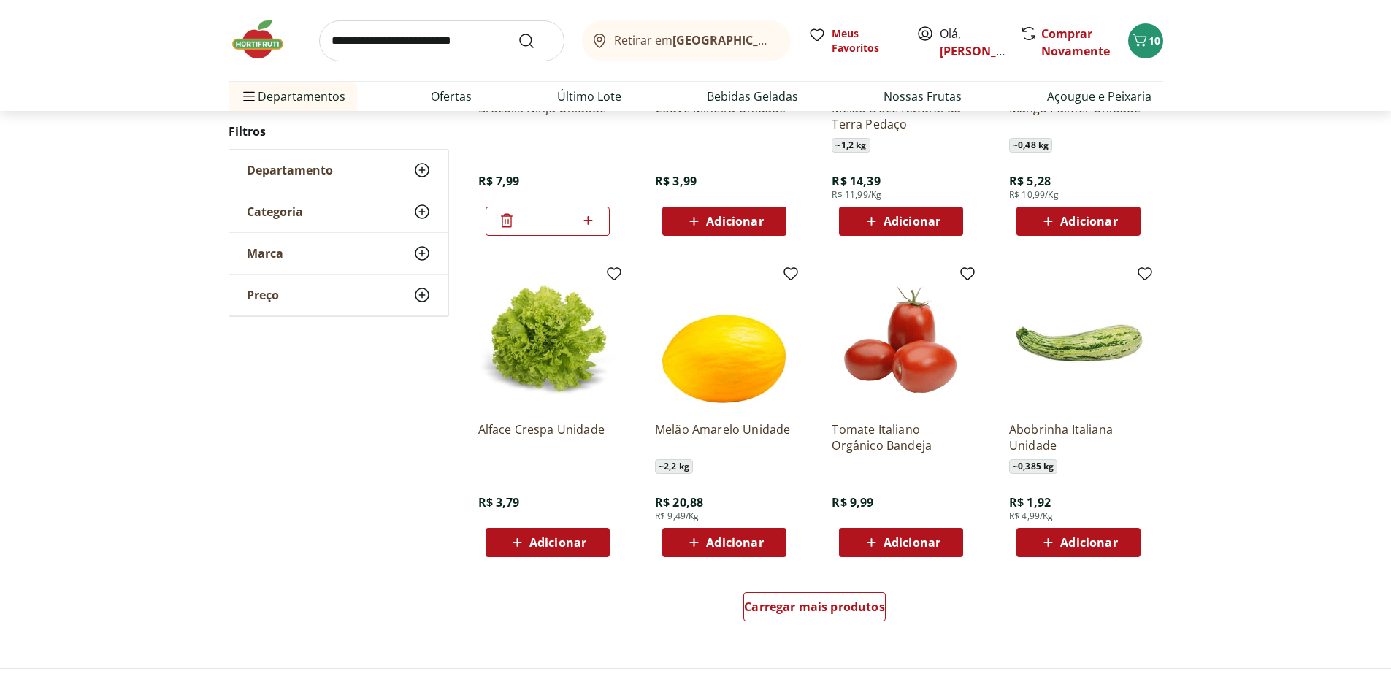
scroll to position [724, 0]
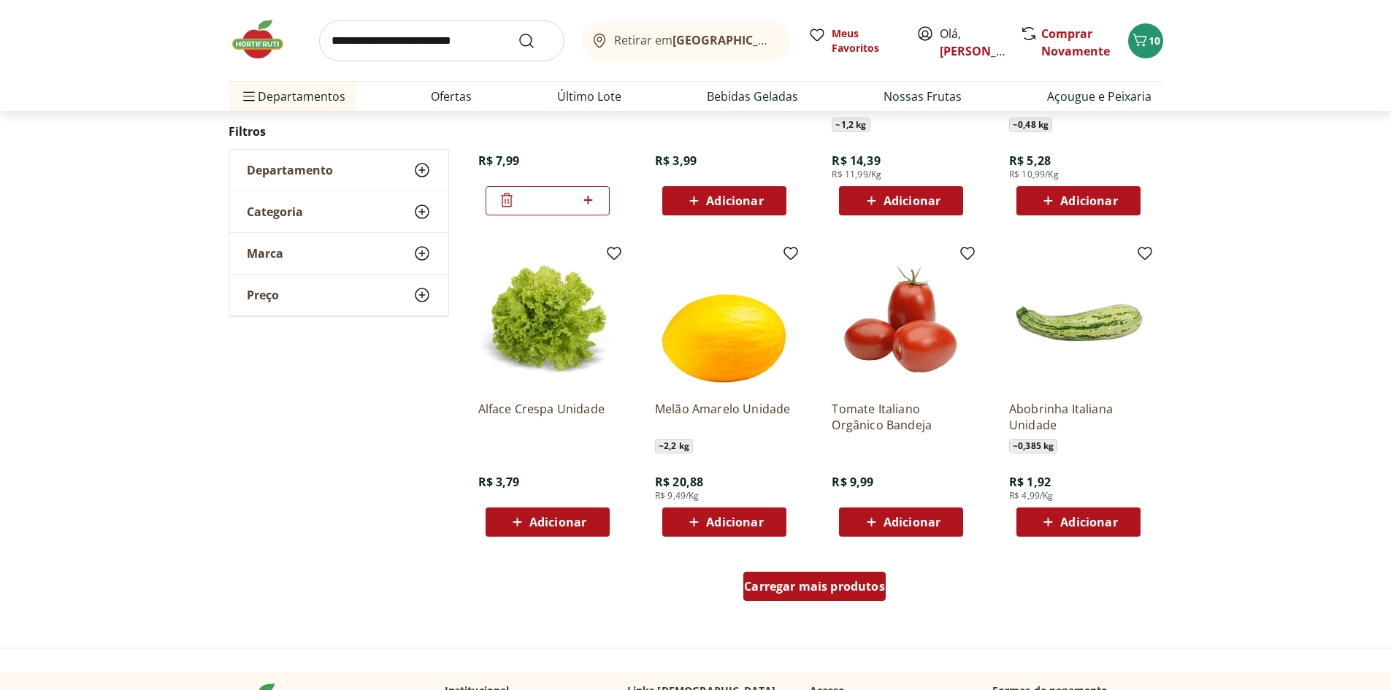
click at [812, 586] on span "Carregar mais produtos" at bounding box center [814, 587] width 141 height 12
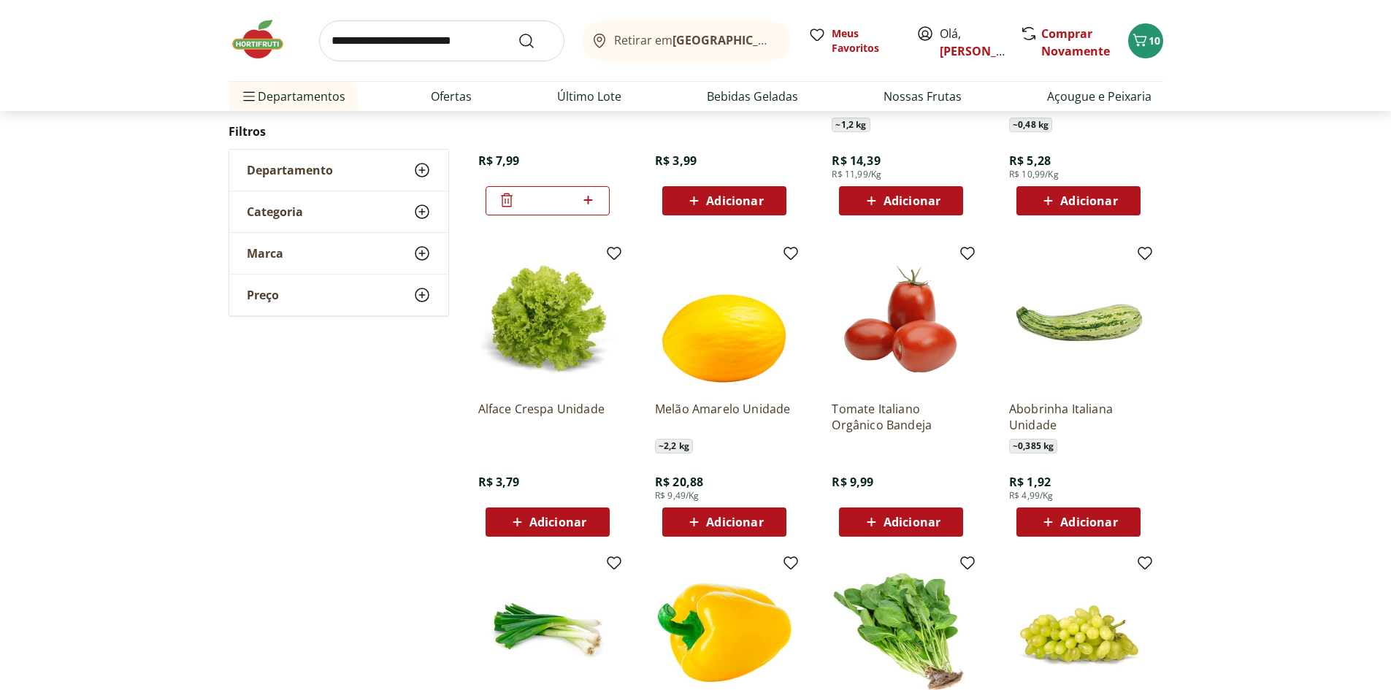
scroll to position [1016, 0]
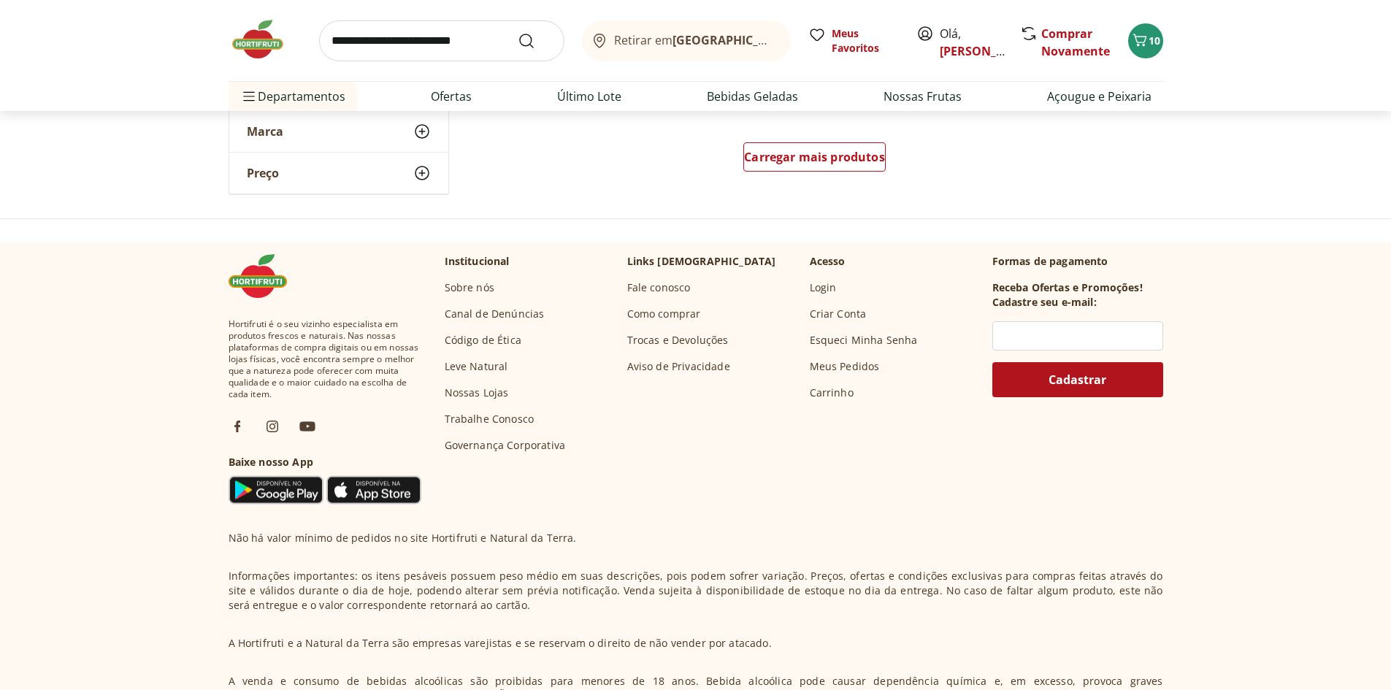
scroll to position [429, 0]
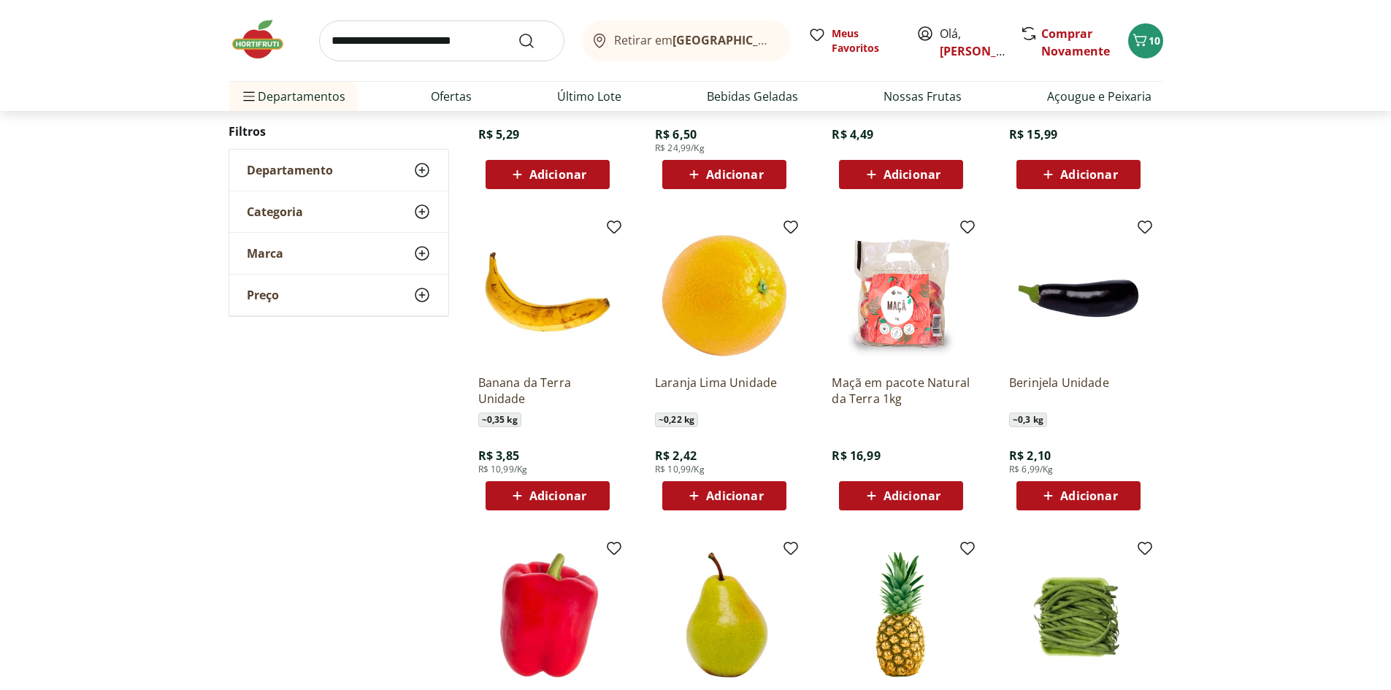
click at [564, 491] on span "Adicionar" at bounding box center [557, 496] width 57 height 12
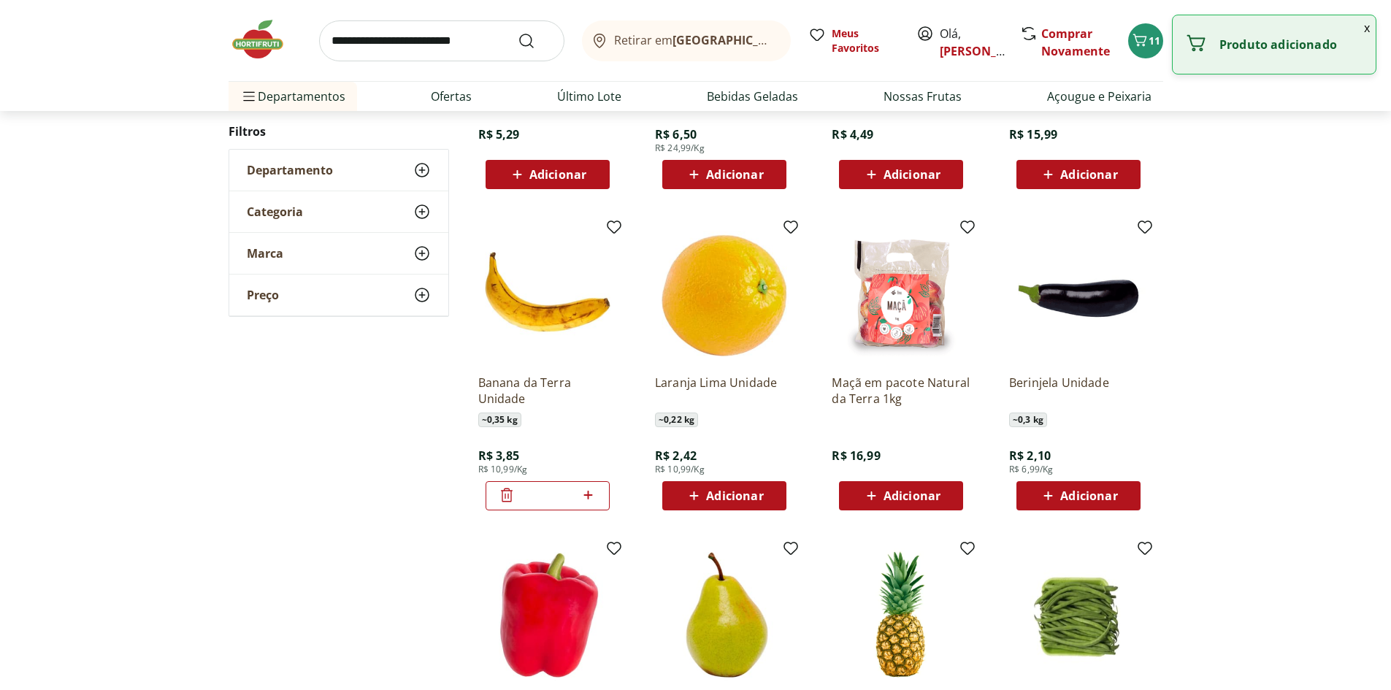
click at [593, 494] on icon at bounding box center [588, 495] width 18 height 18
type input "*"
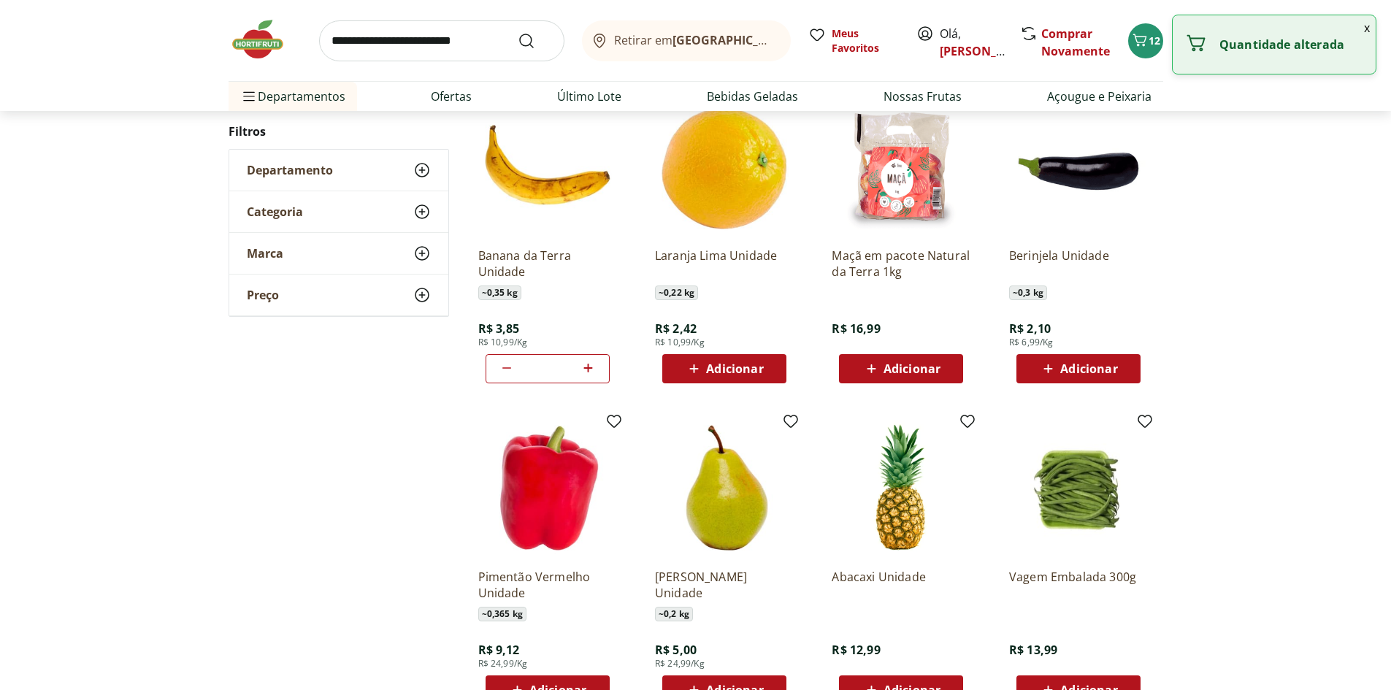
scroll to position [794, 0]
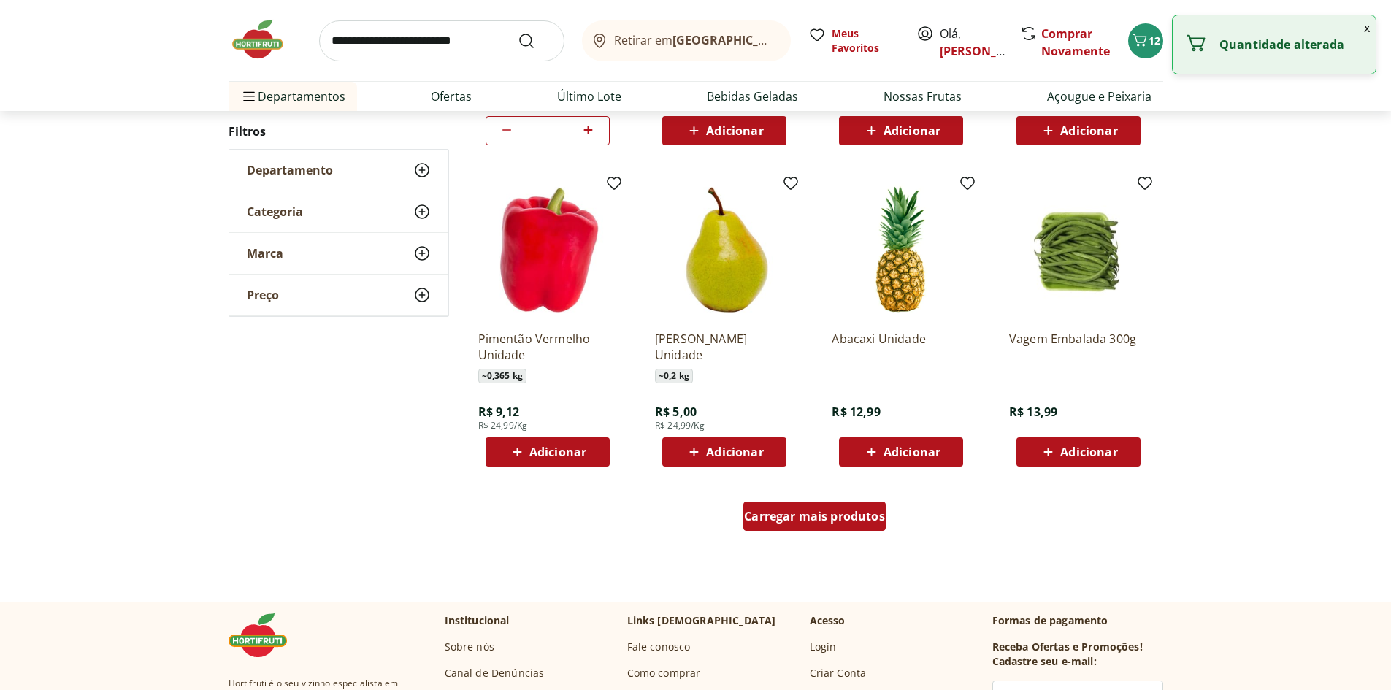
click at [805, 510] on span "Carregar mais produtos" at bounding box center [814, 516] width 141 height 12
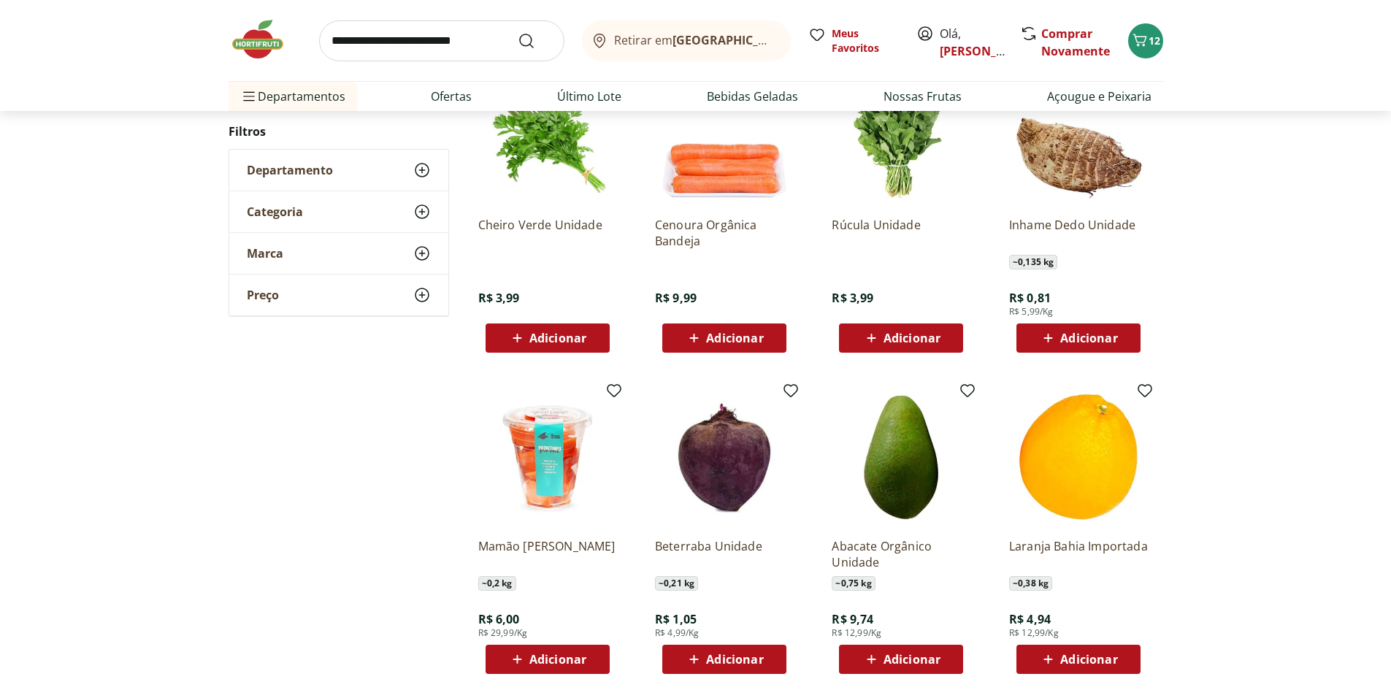
scroll to position [1233, 0]
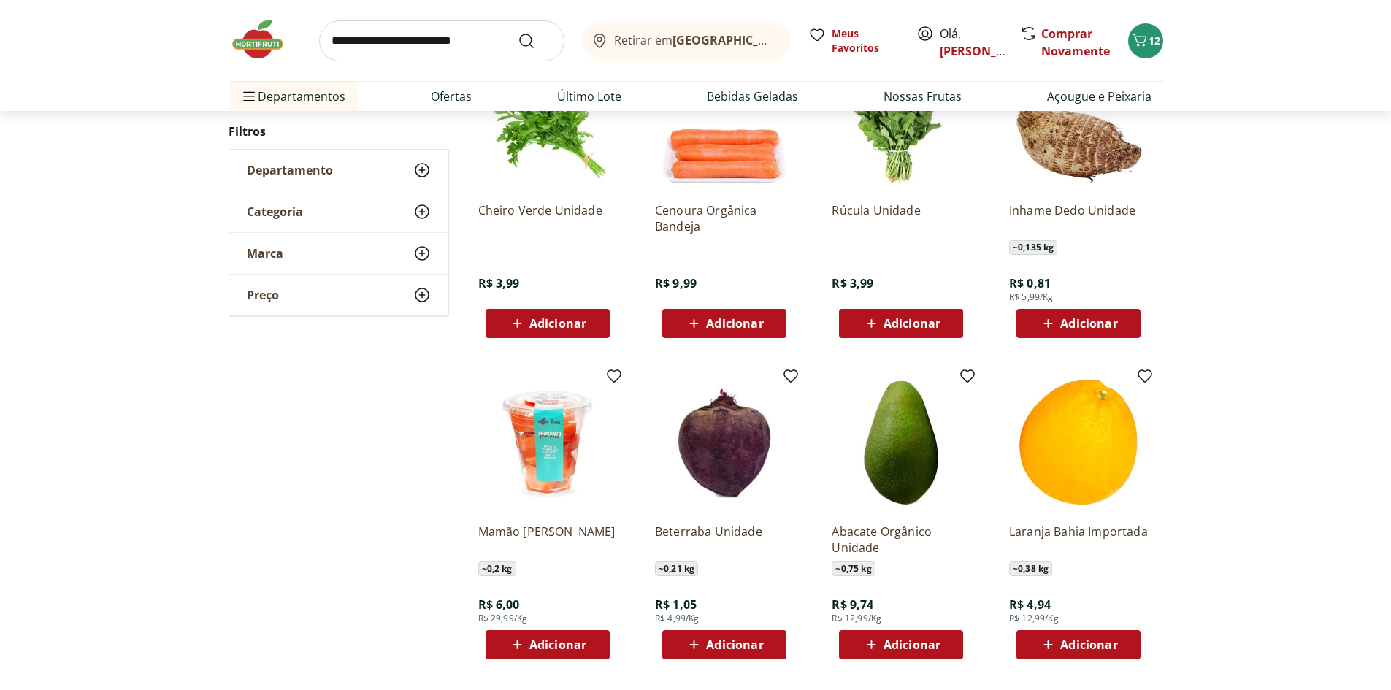
scroll to position [353, 0]
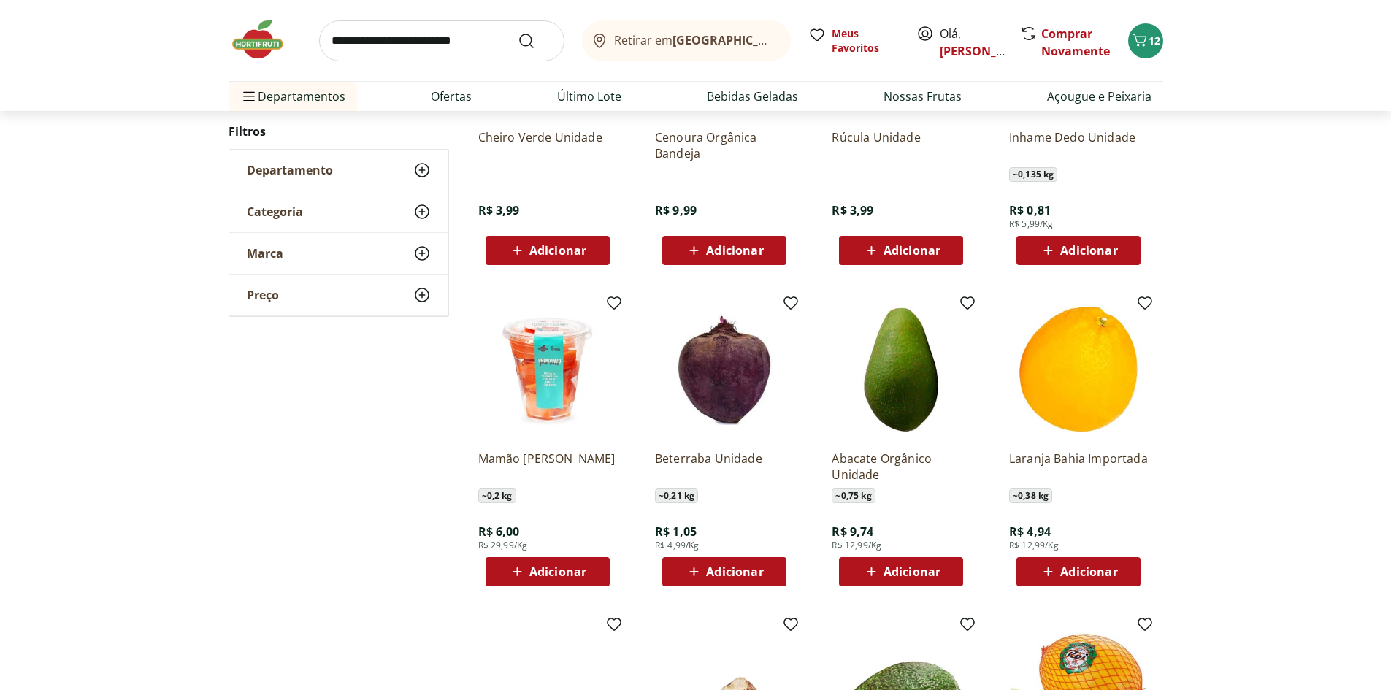
click at [723, 575] on span "Adicionar" at bounding box center [734, 572] width 57 height 12
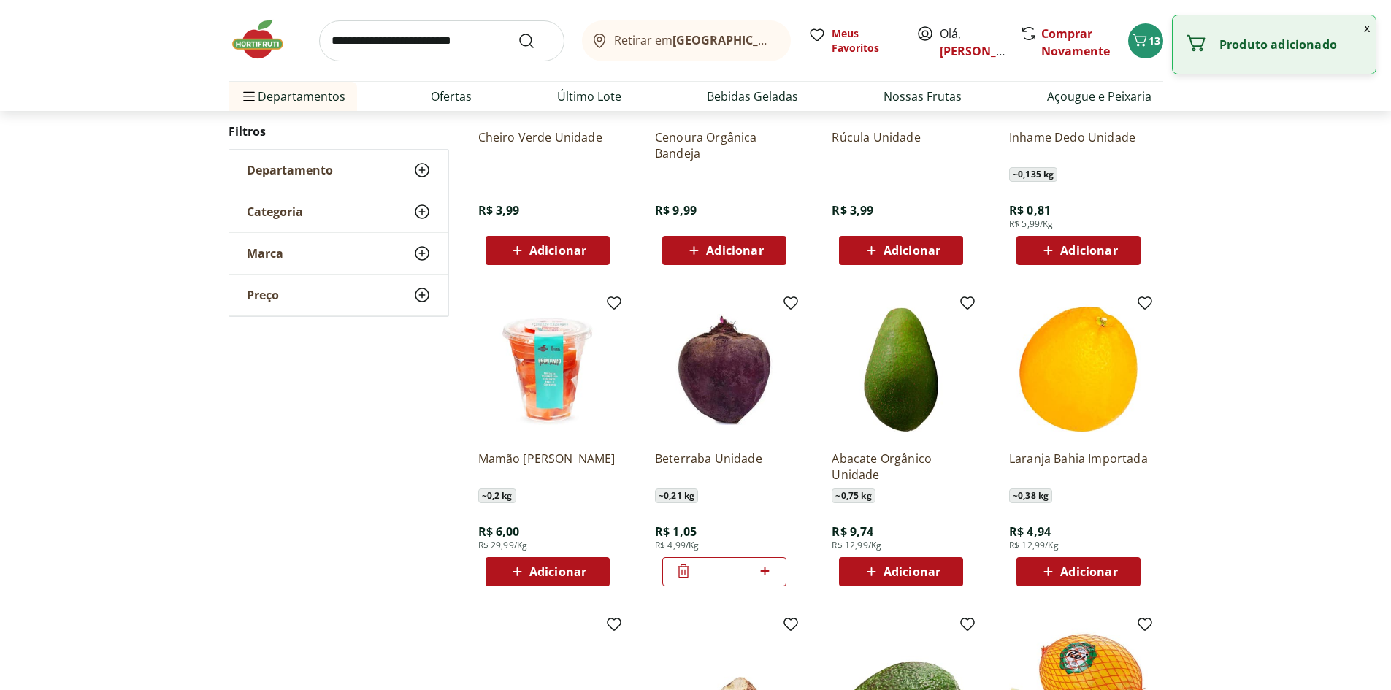
click at [765, 574] on icon at bounding box center [765, 571] width 18 height 18
type input "*"
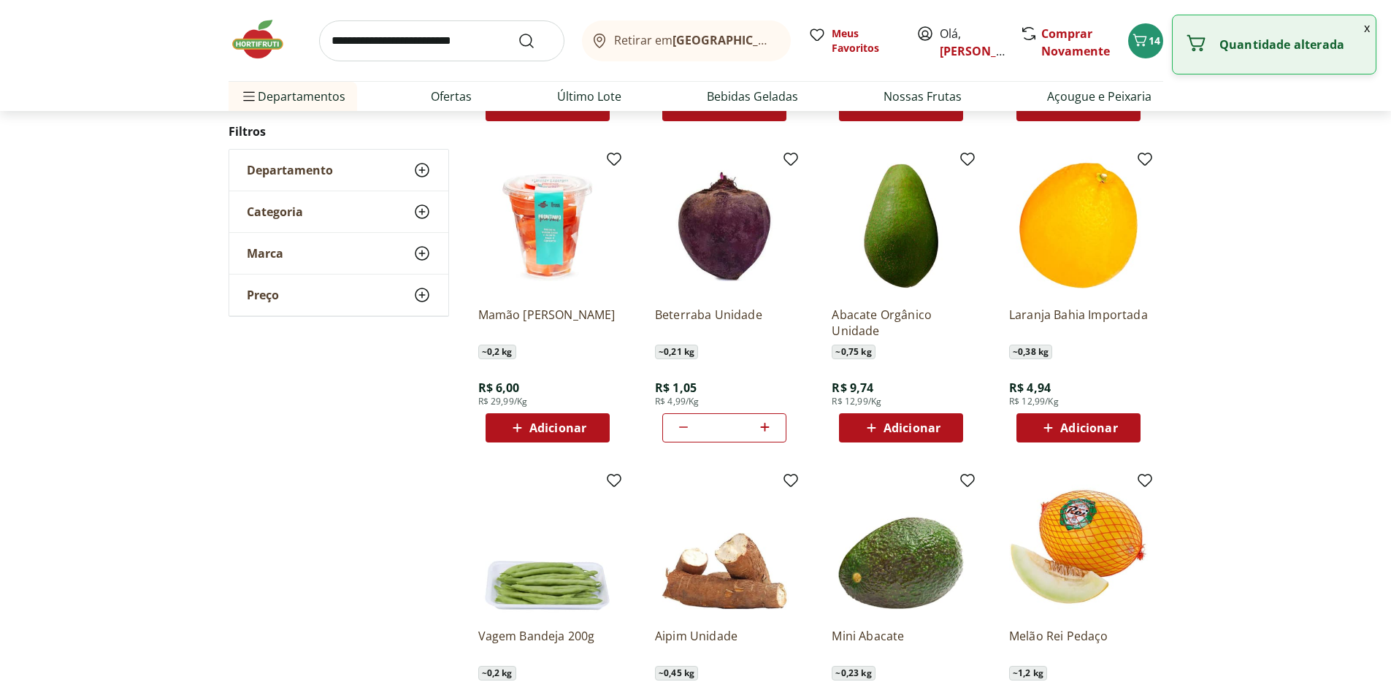
scroll to position [719, 0]
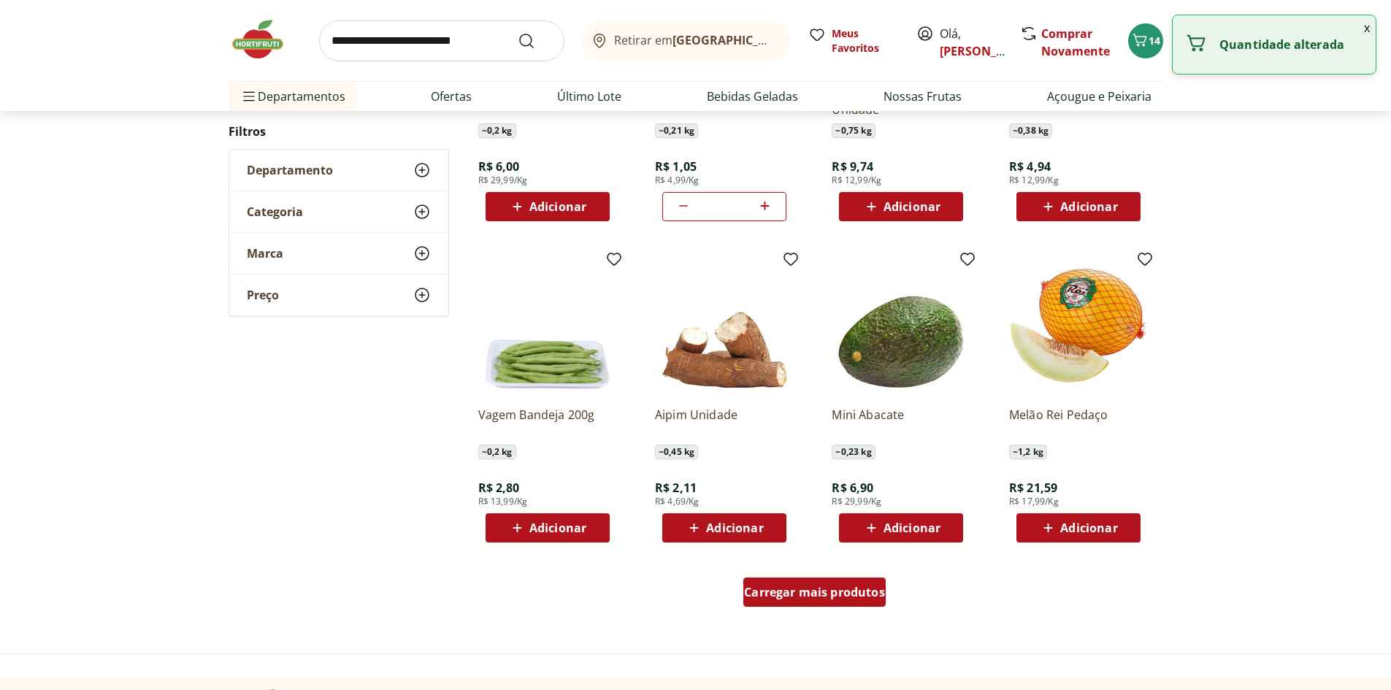
click at [781, 597] on span "Carregar mais produtos" at bounding box center [814, 592] width 141 height 12
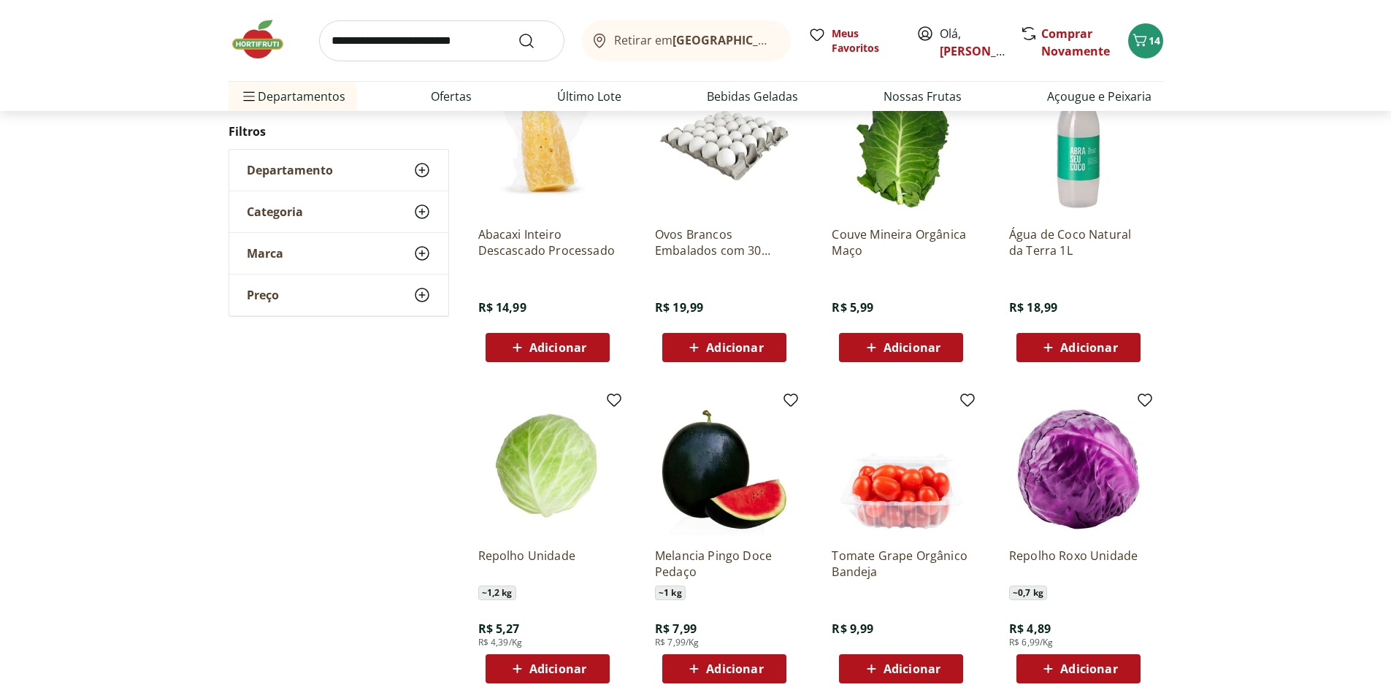
scroll to position [1230, 0]
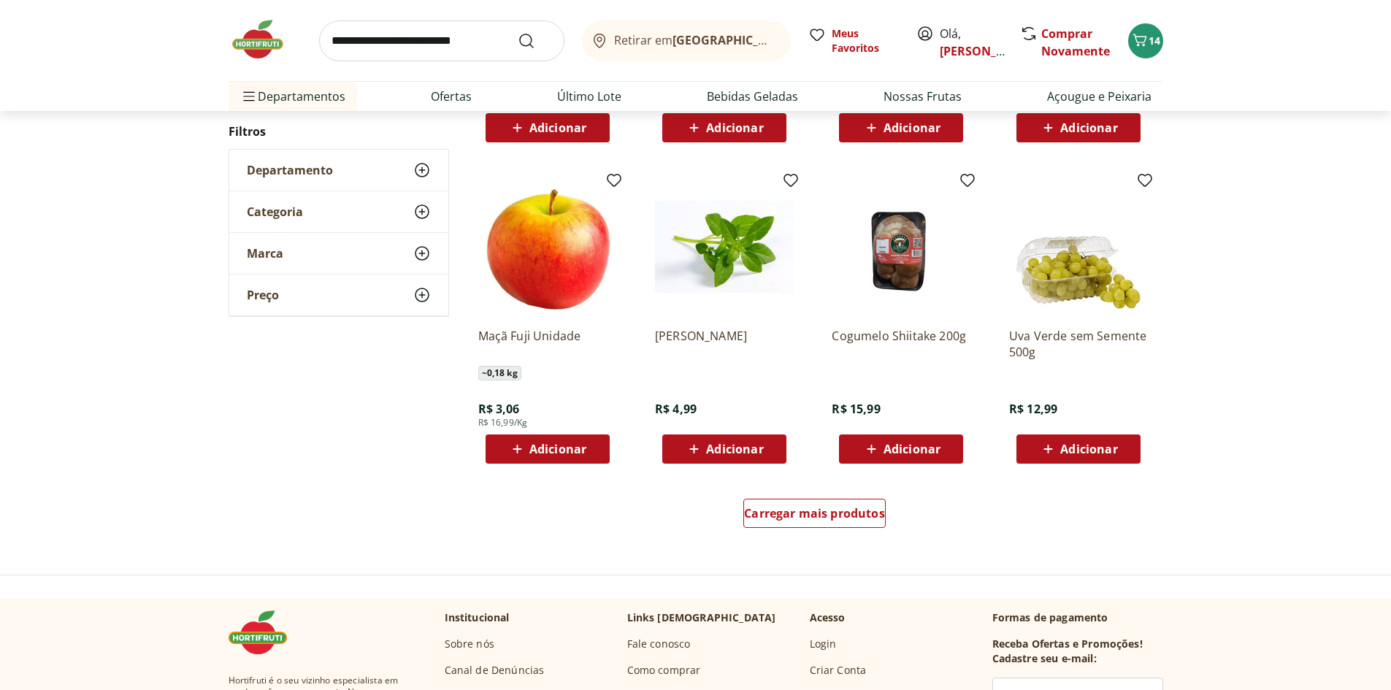
scroll to position [862, 0]
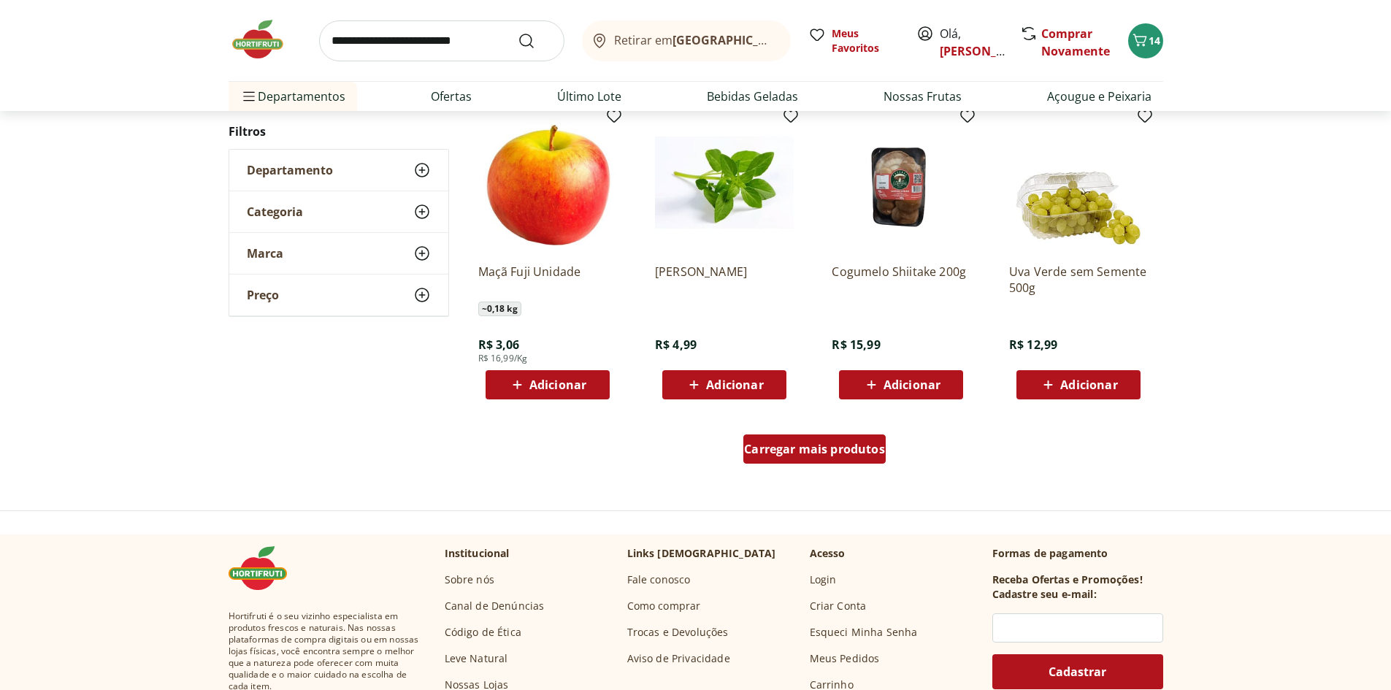
click at [805, 455] on span "Carregar mais produtos" at bounding box center [814, 449] width 141 height 12
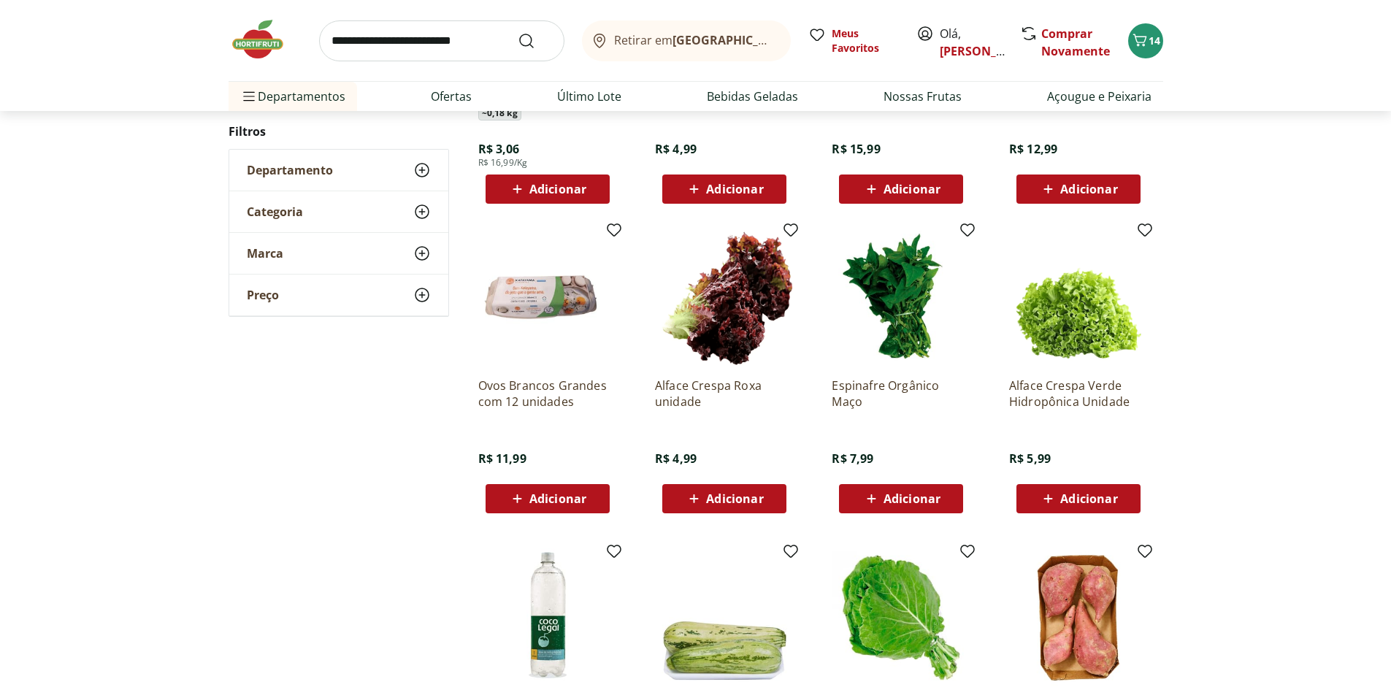
scroll to position [1081, 0]
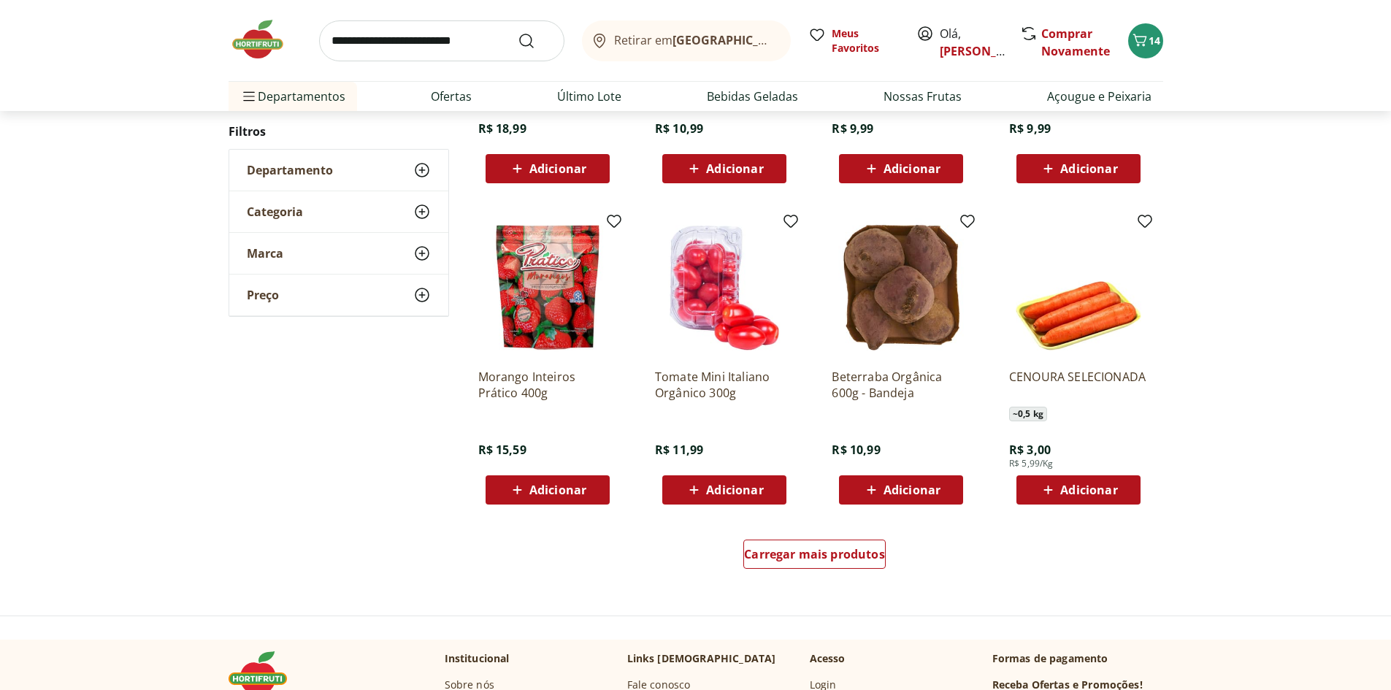
scroll to position [786, 0]
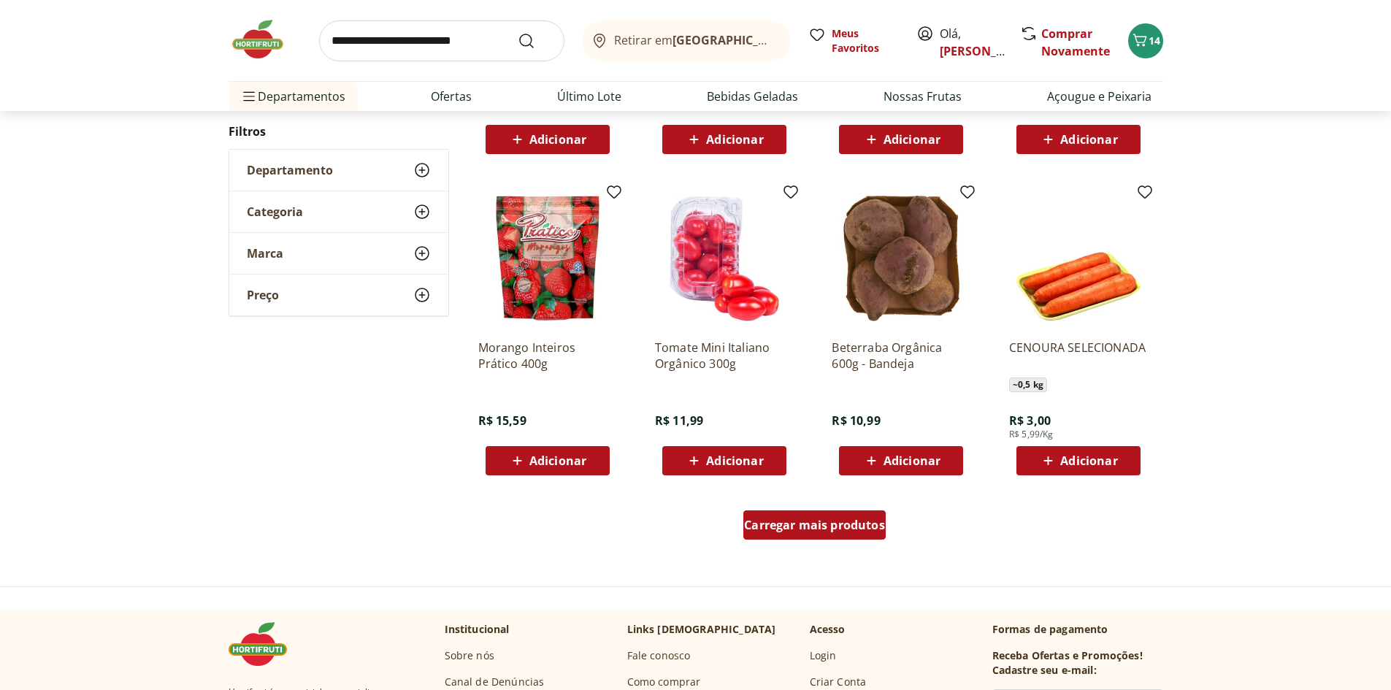
click at [831, 519] on span "Carregar mais produtos" at bounding box center [814, 525] width 141 height 12
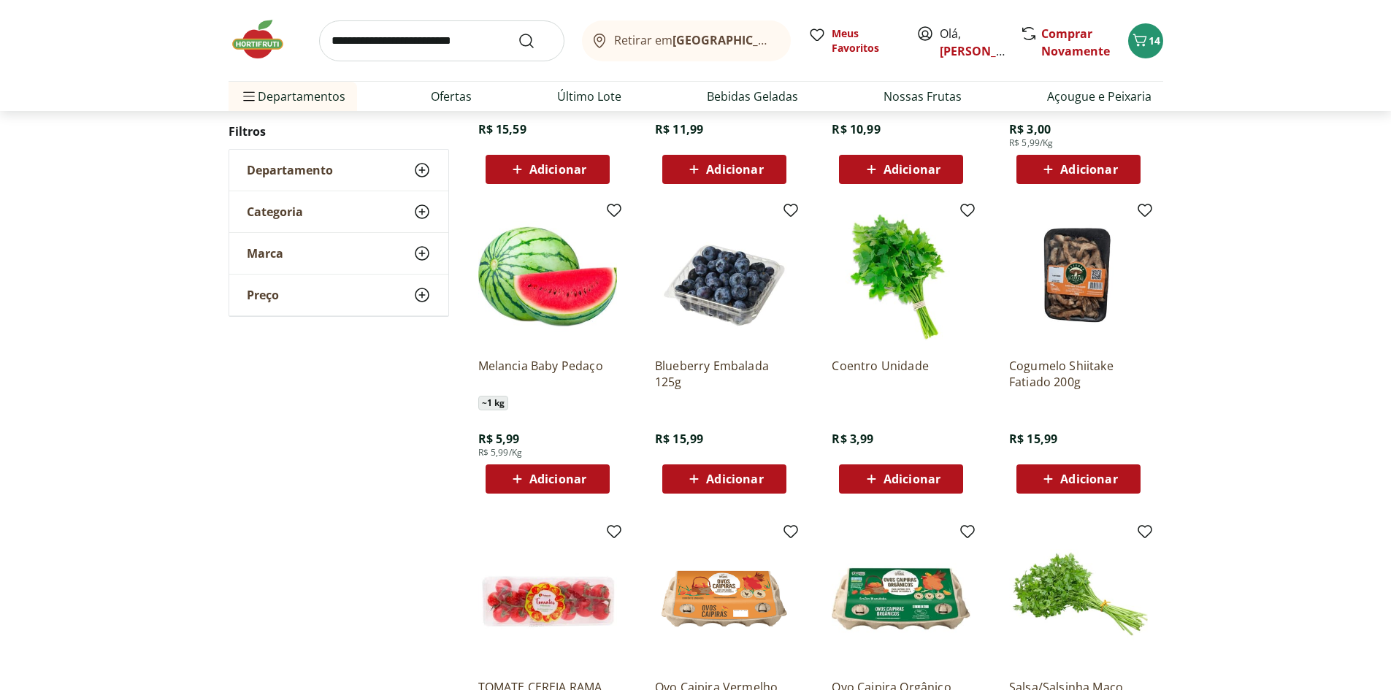
scroll to position [1078, 0]
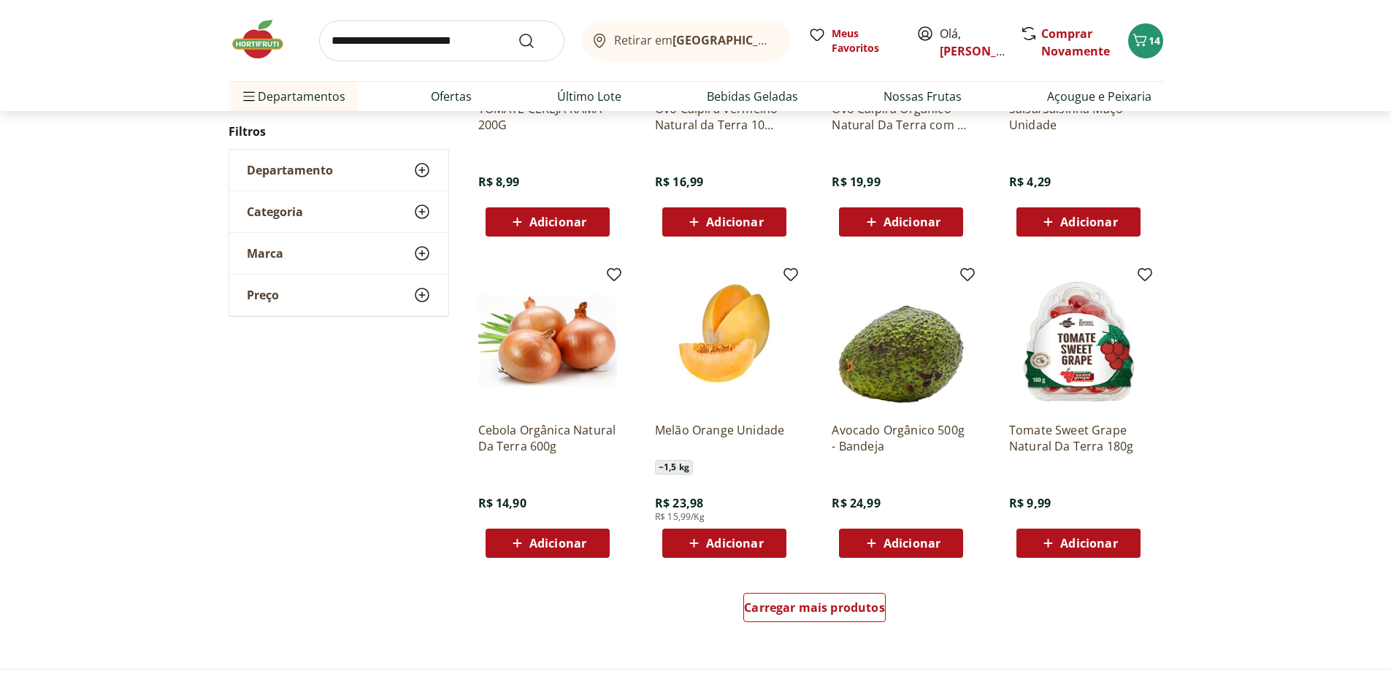
scroll to position [710, 0]
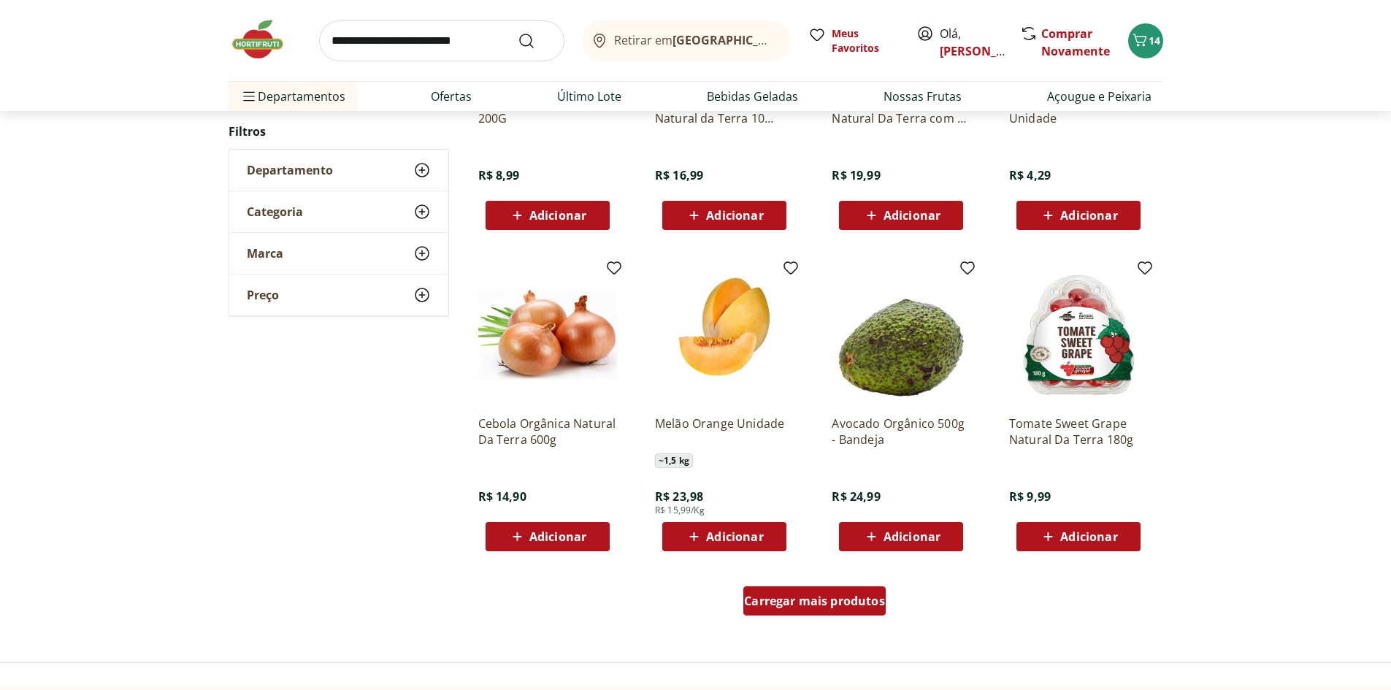
click at [867, 596] on span "Carregar mais produtos" at bounding box center [814, 601] width 141 height 12
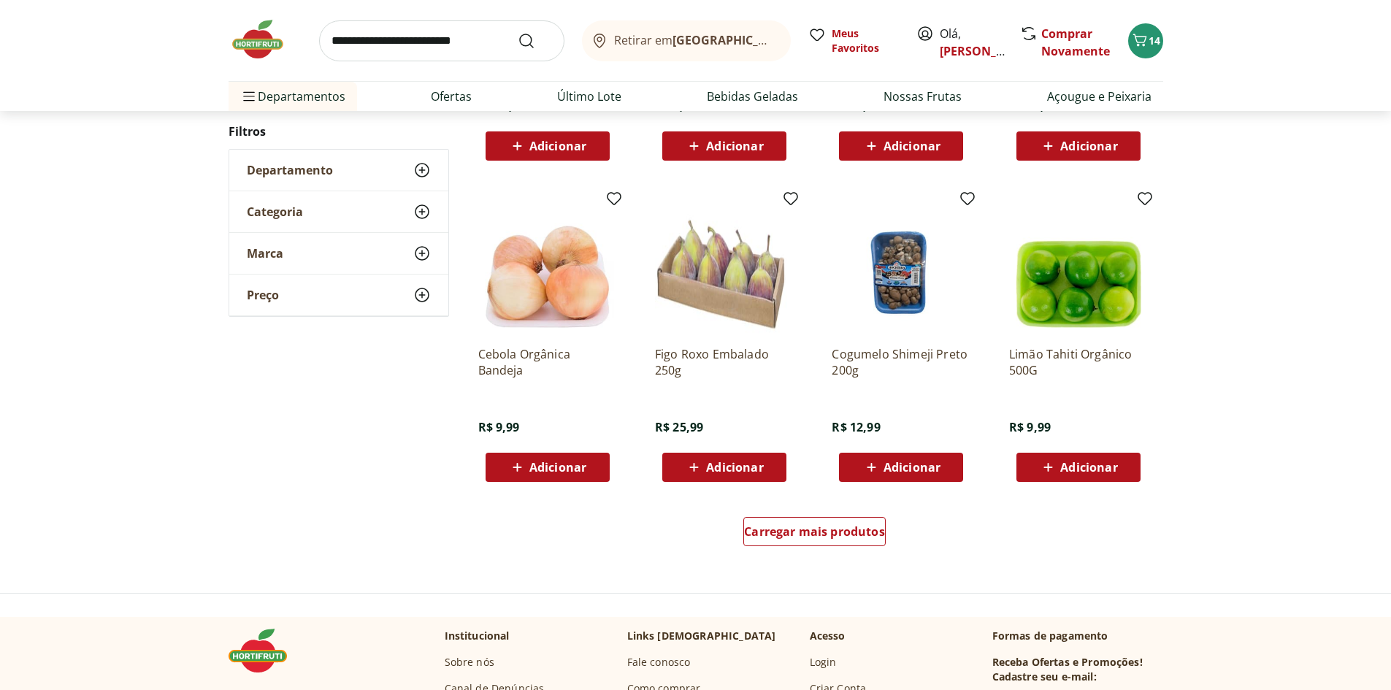
scroll to position [780, 0]
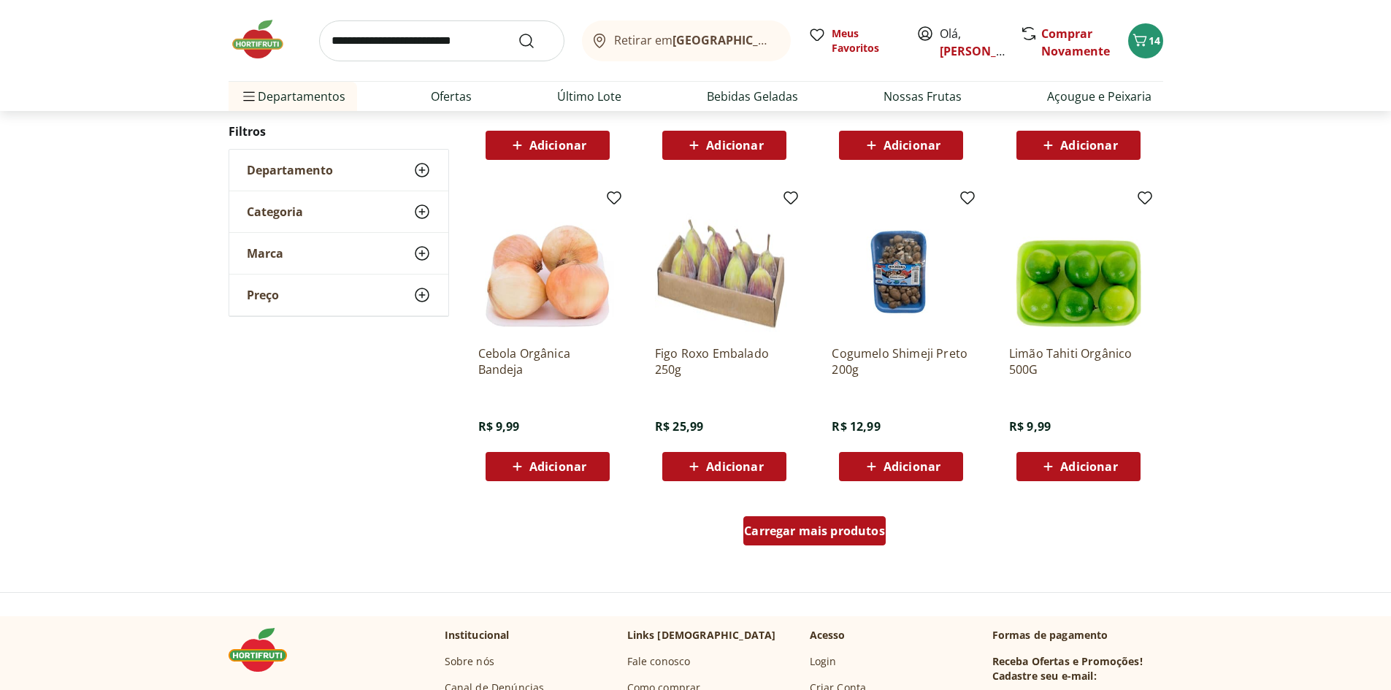
click at [844, 530] on span "Carregar mais produtos" at bounding box center [814, 531] width 141 height 12
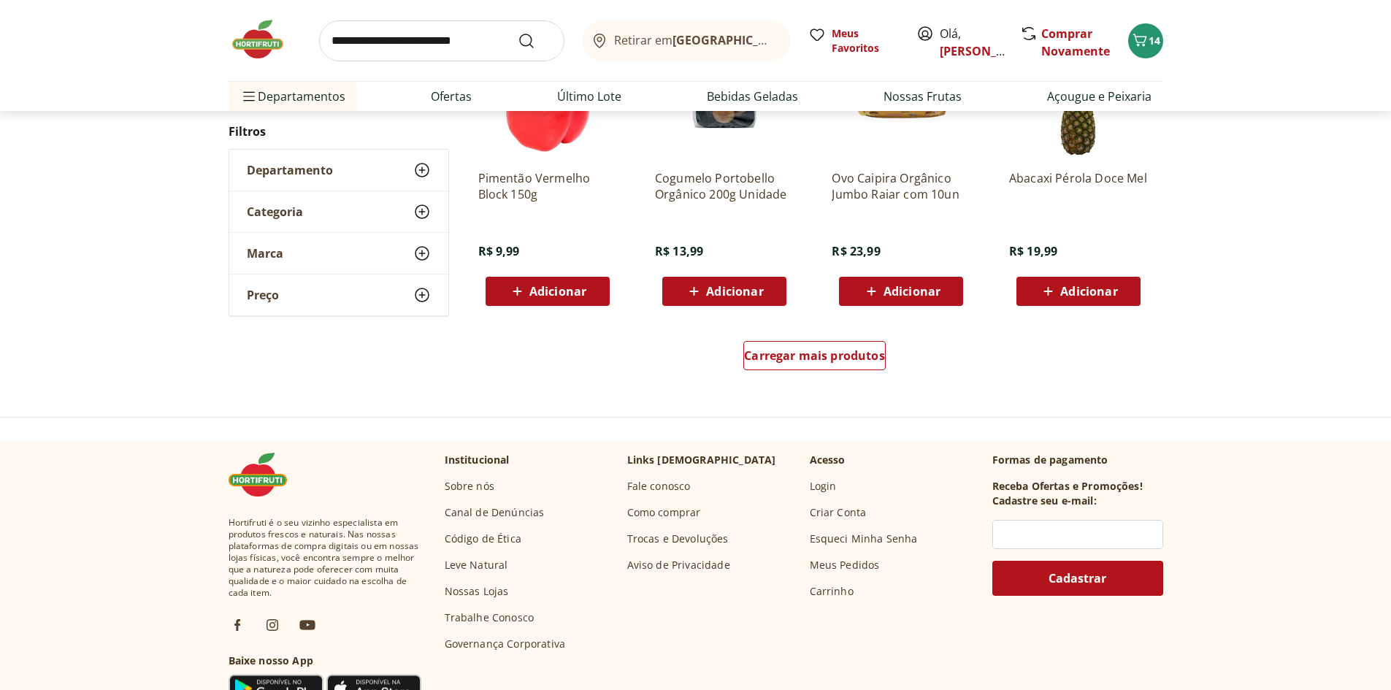
scroll to position [704, 0]
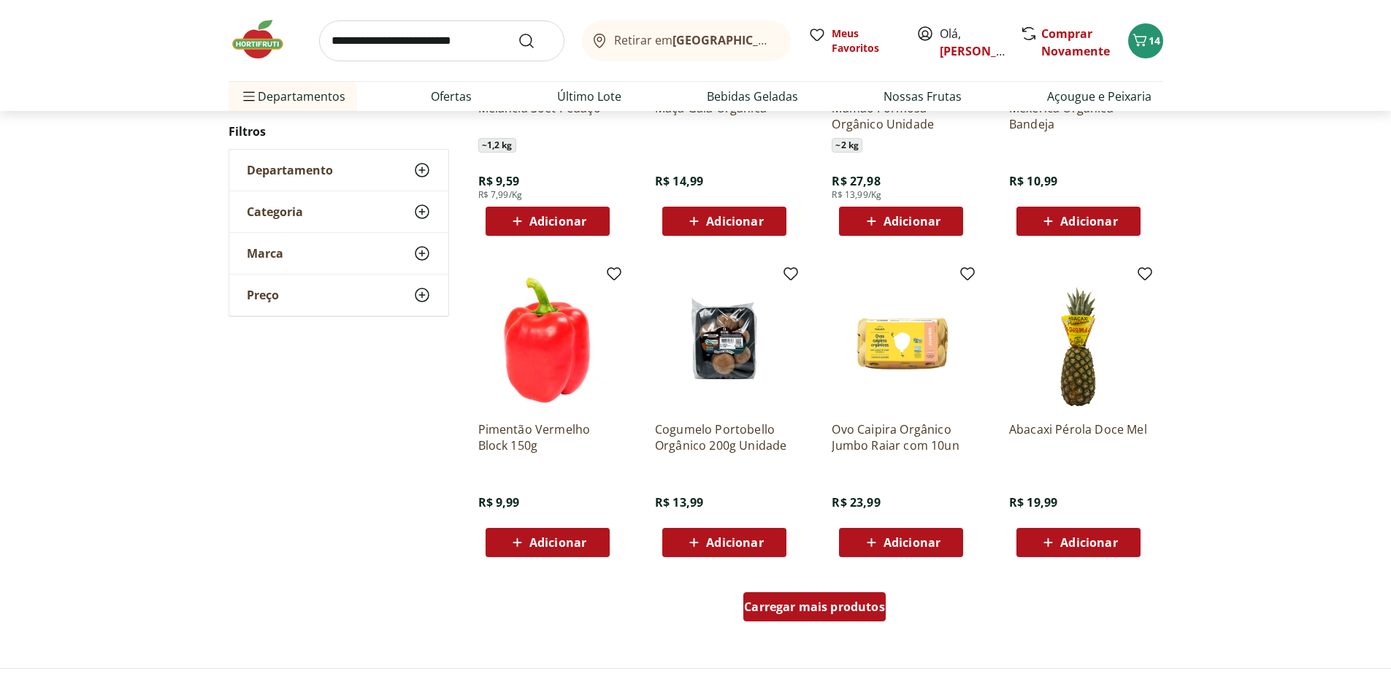
click at [821, 601] on span "Carregar mais produtos" at bounding box center [814, 607] width 141 height 12
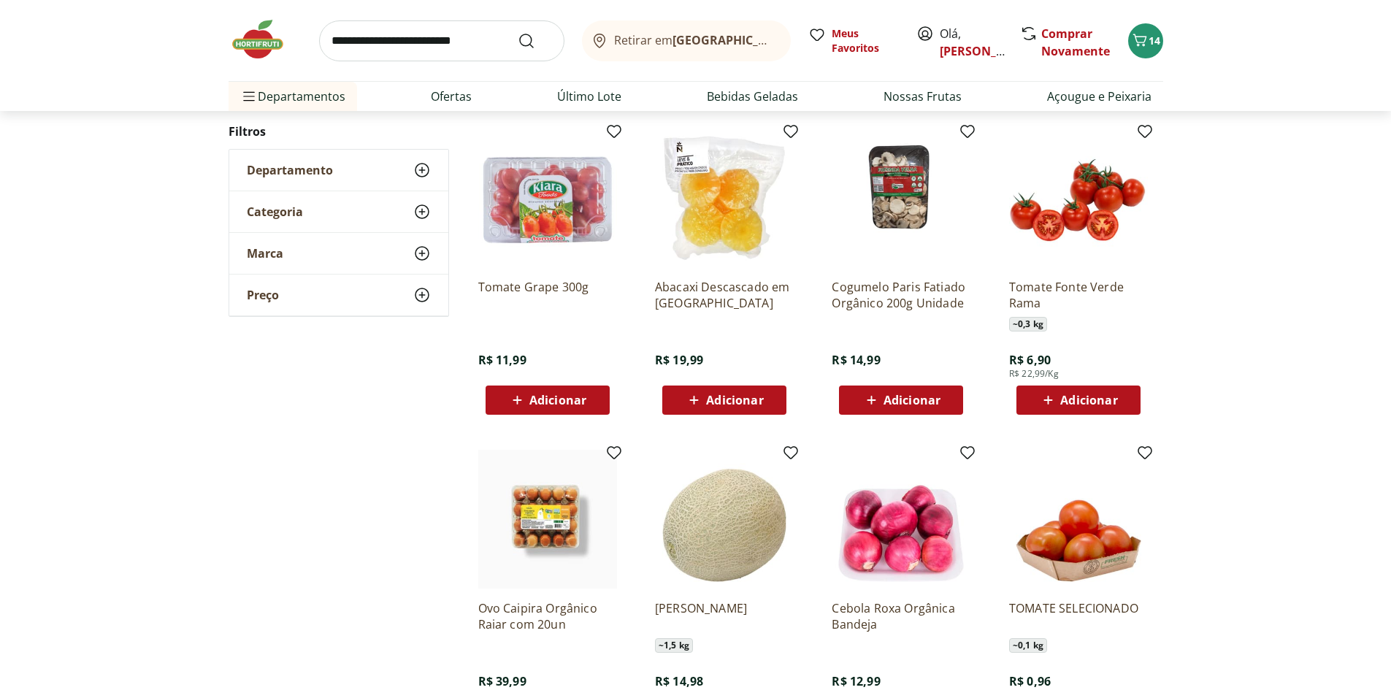
scroll to position [482, 0]
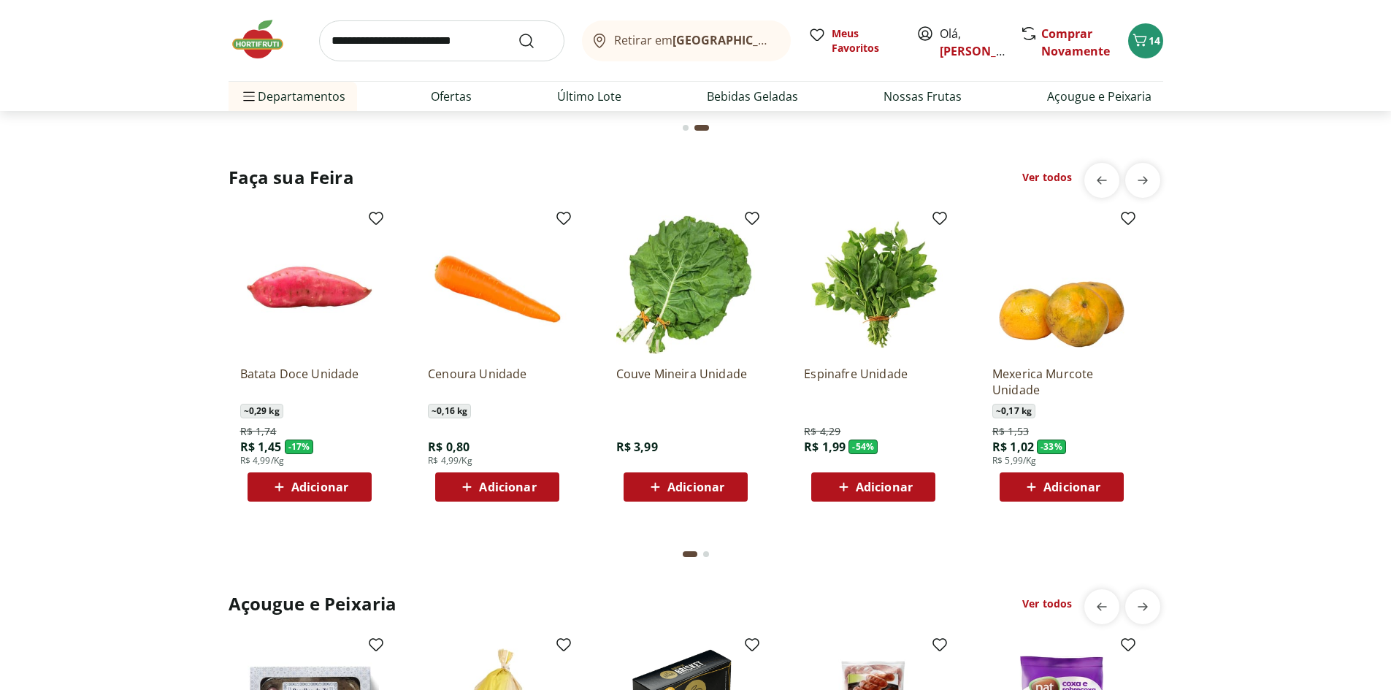
scroll to position [1606, 0]
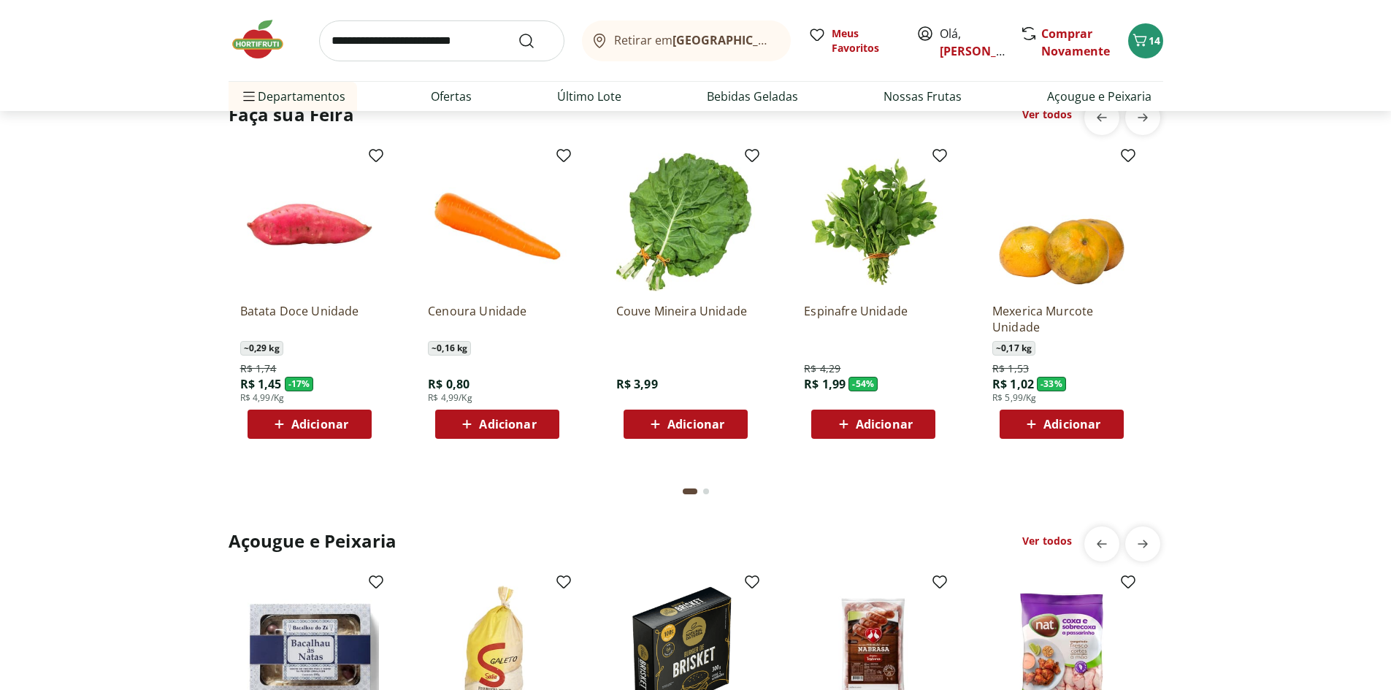
click at [532, 415] on span "Adicionar" at bounding box center [497, 424] width 78 height 18
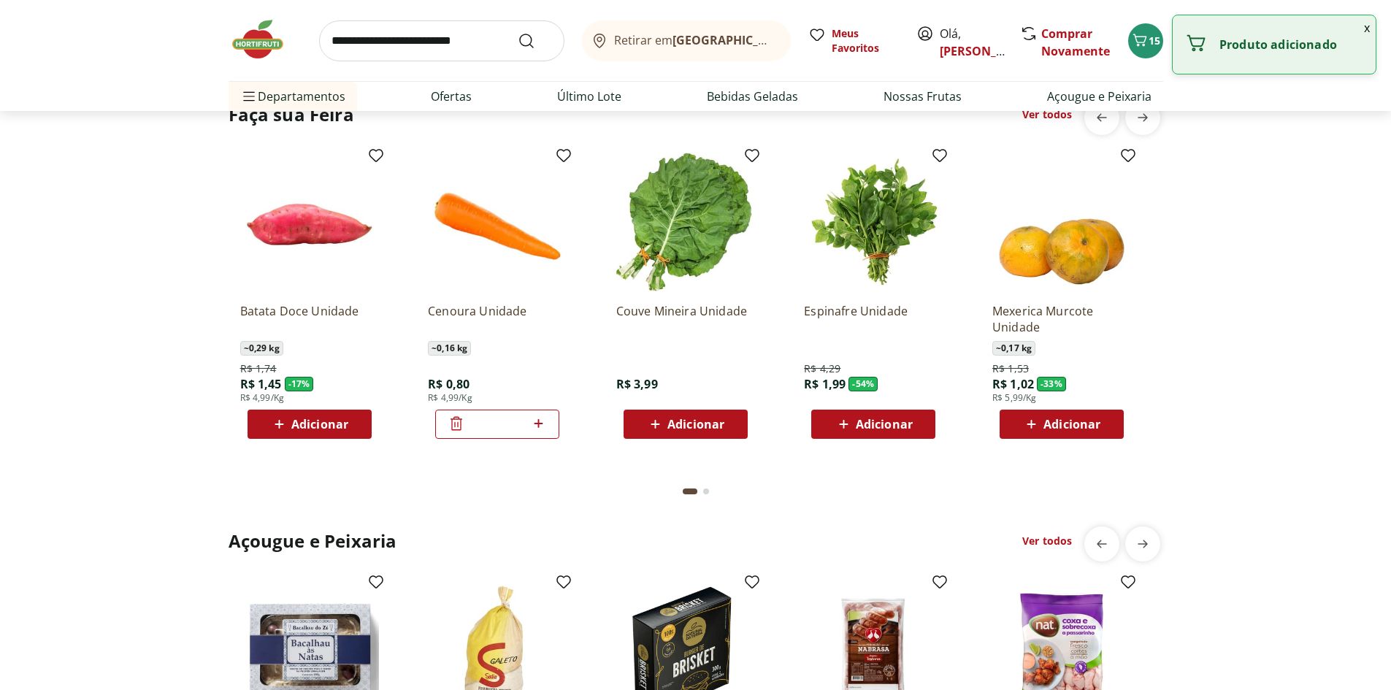
click at [543, 420] on icon at bounding box center [538, 424] width 18 height 18
type input "*"
click at [364, 429] on button "Adicionar" at bounding box center [310, 424] width 124 height 29
click at [353, 425] on icon at bounding box center [350, 424] width 18 height 18
type input "*"
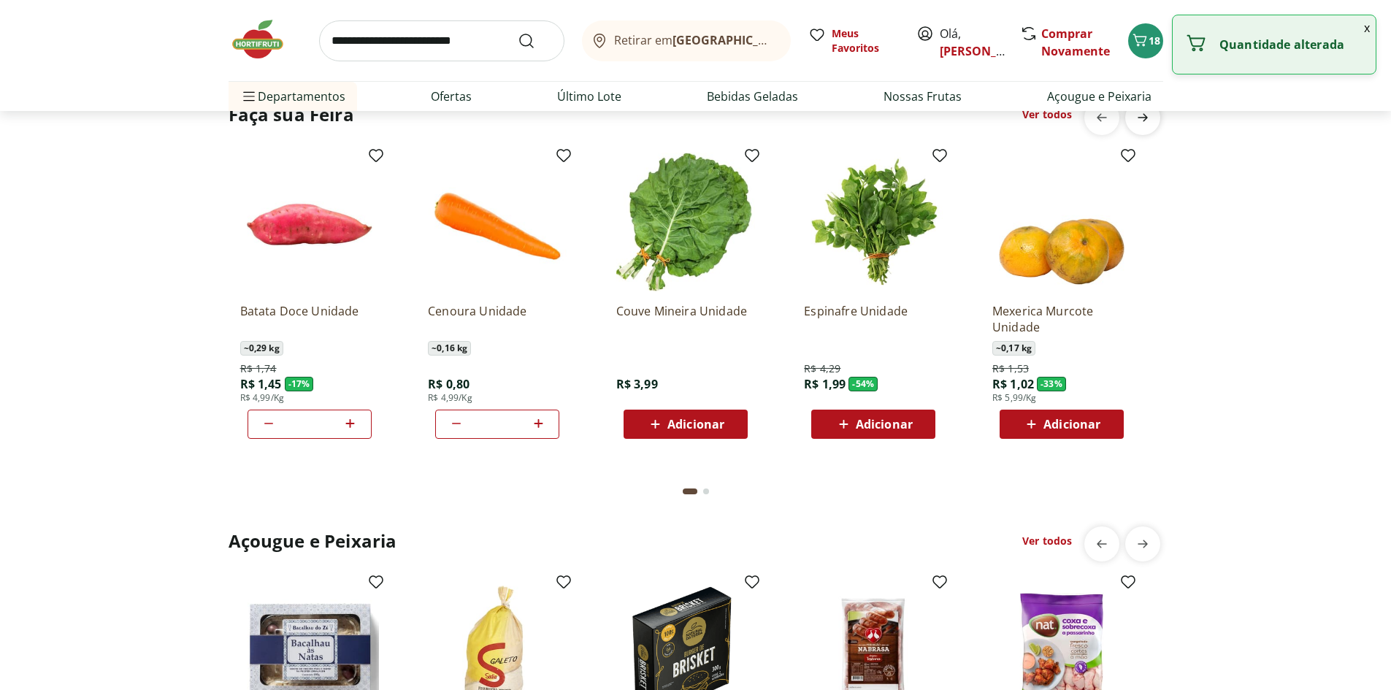
click at [1141, 123] on icon "next" at bounding box center [1143, 118] width 18 height 18
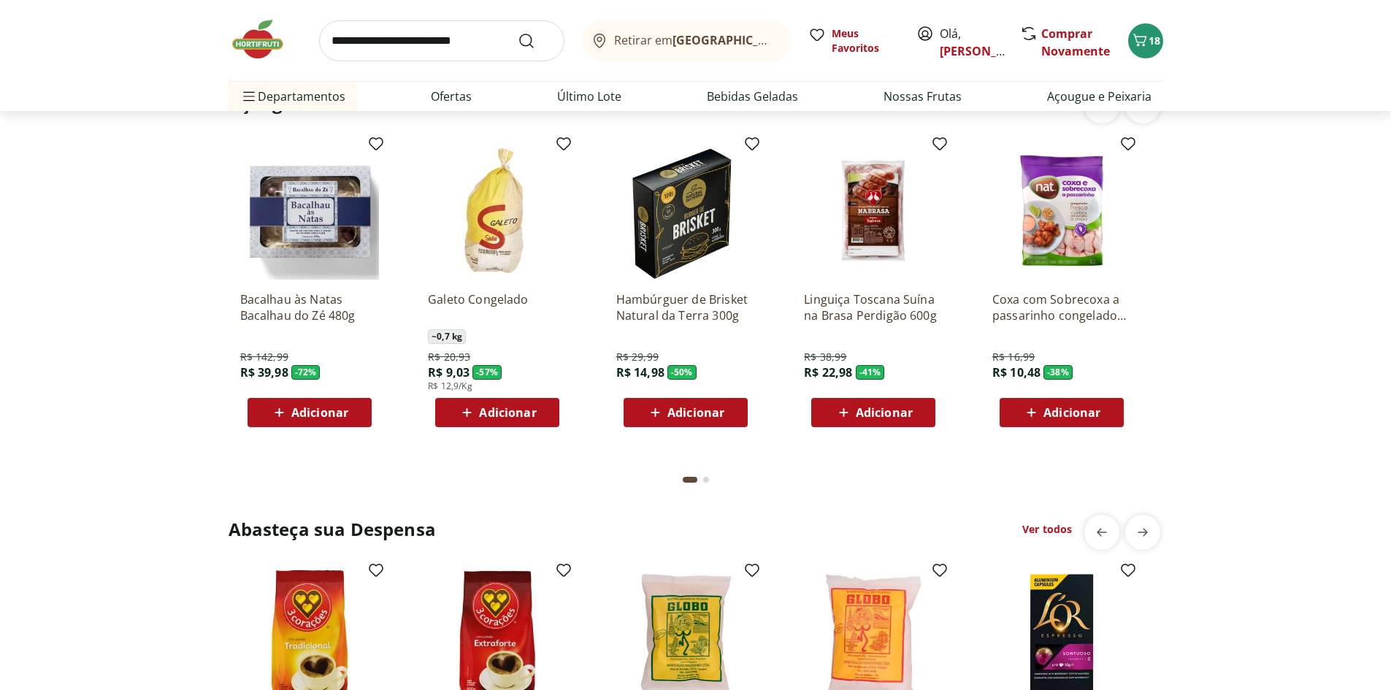
scroll to position [1972, 0]
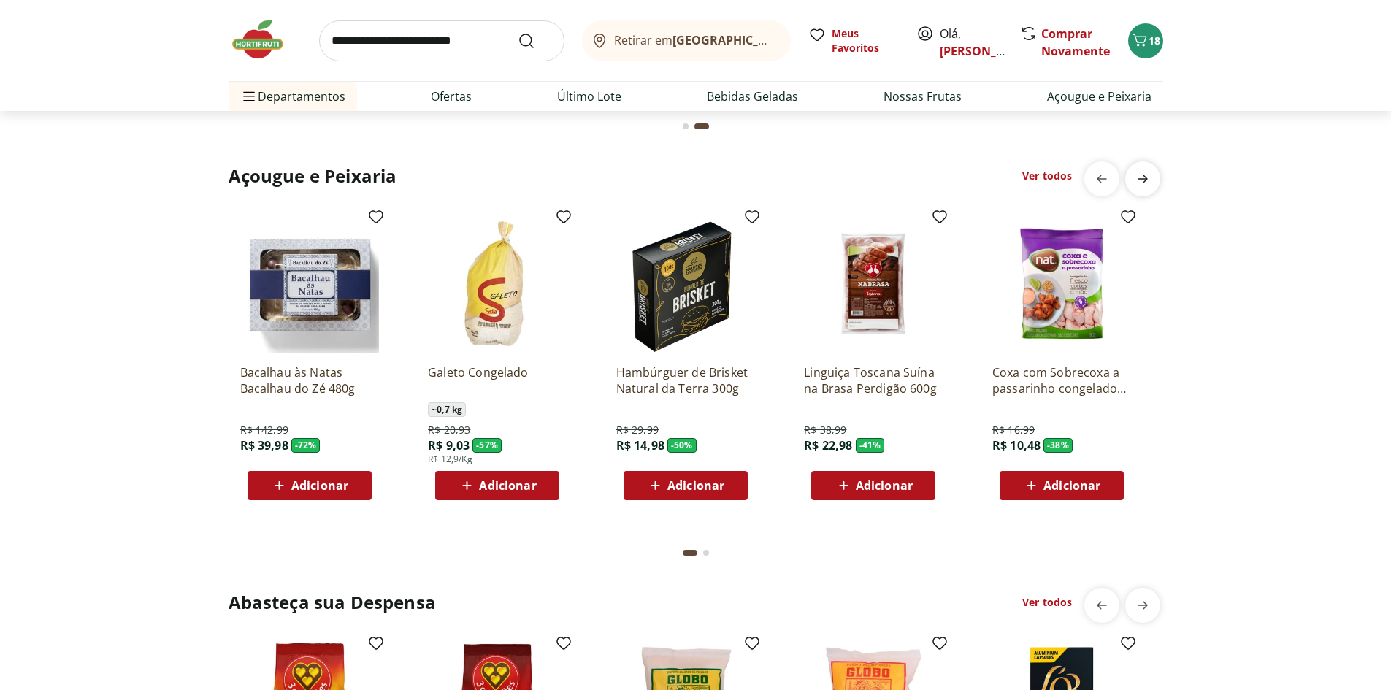
click at [1151, 187] on icon "next" at bounding box center [1143, 179] width 18 height 18
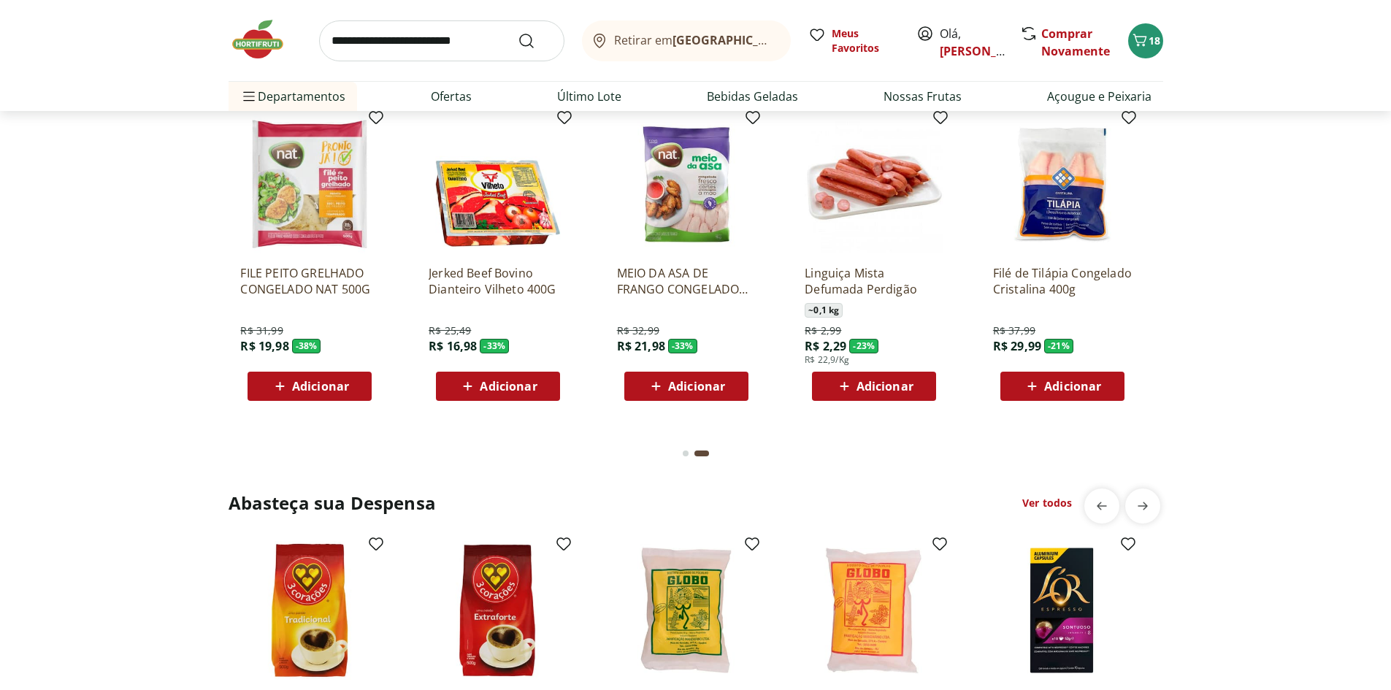
scroll to position [2337, 0]
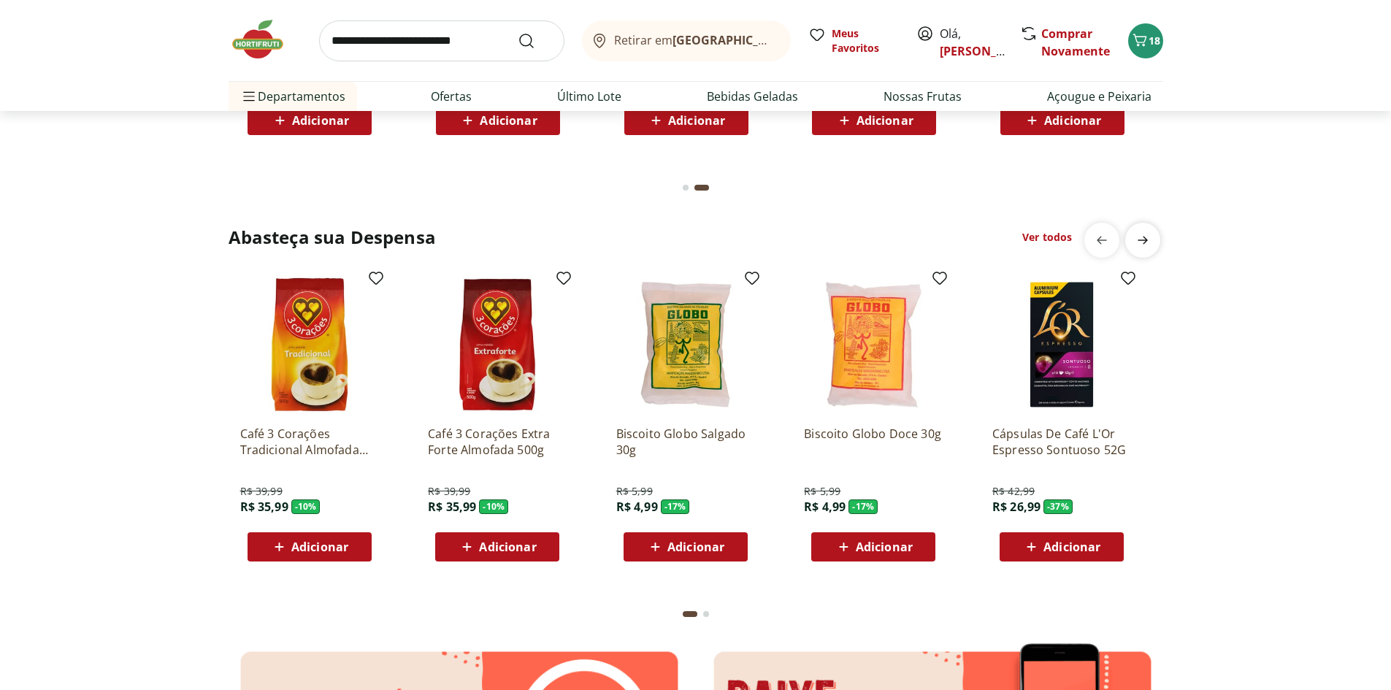
click at [1138, 245] on icon "next" at bounding box center [1143, 240] width 18 height 18
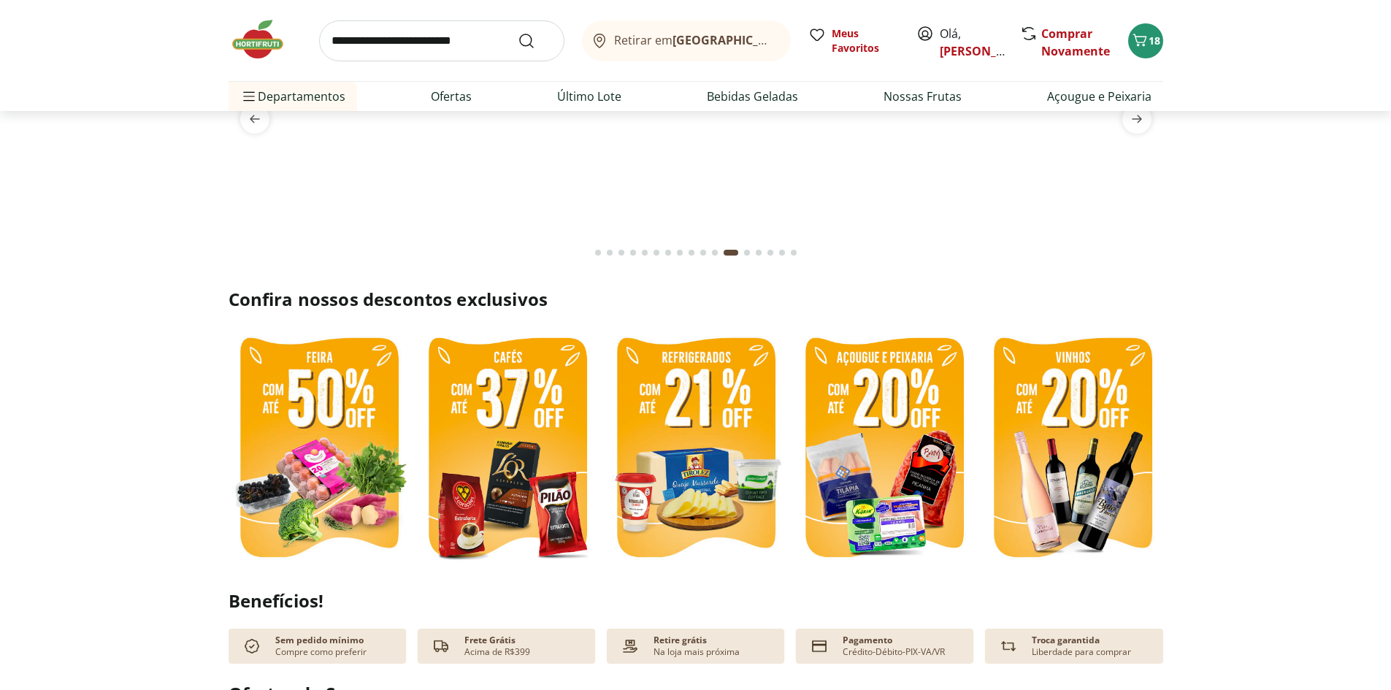
scroll to position [0, 0]
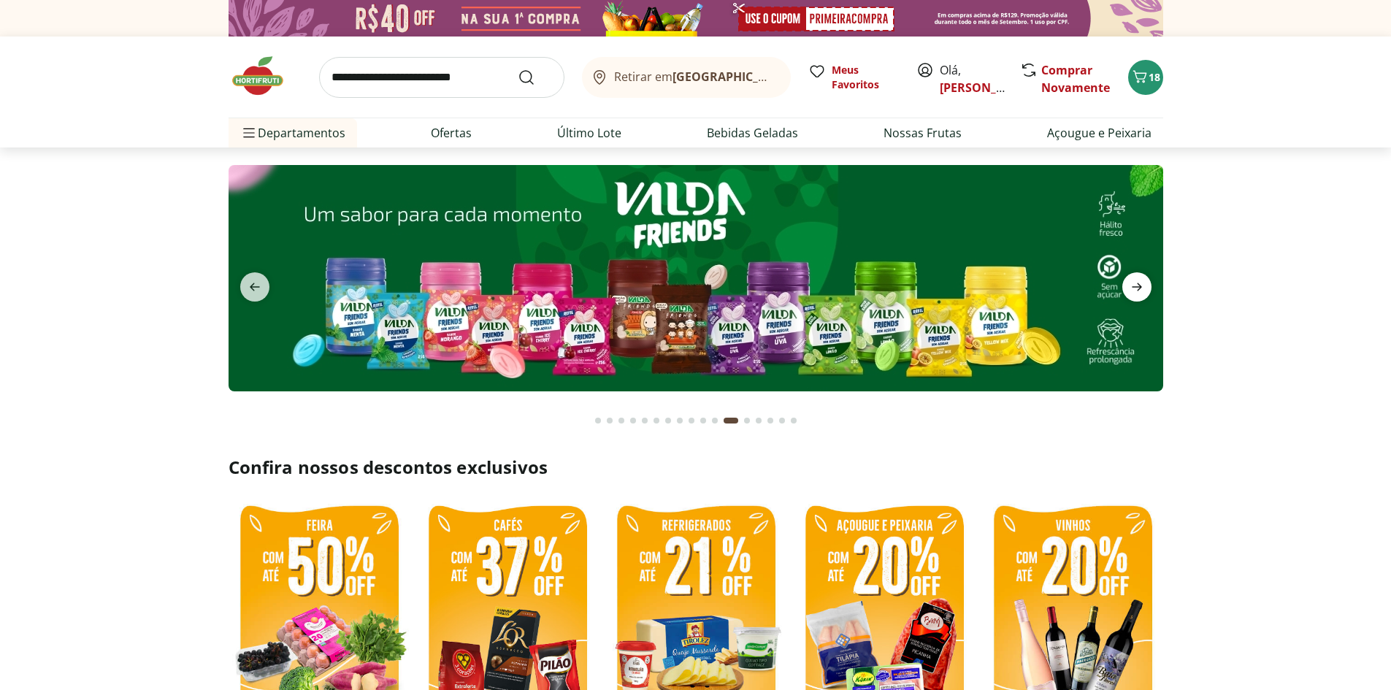
click at [1139, 278] on icon "next" at bounding box center [1137, 287] width 18 height 18
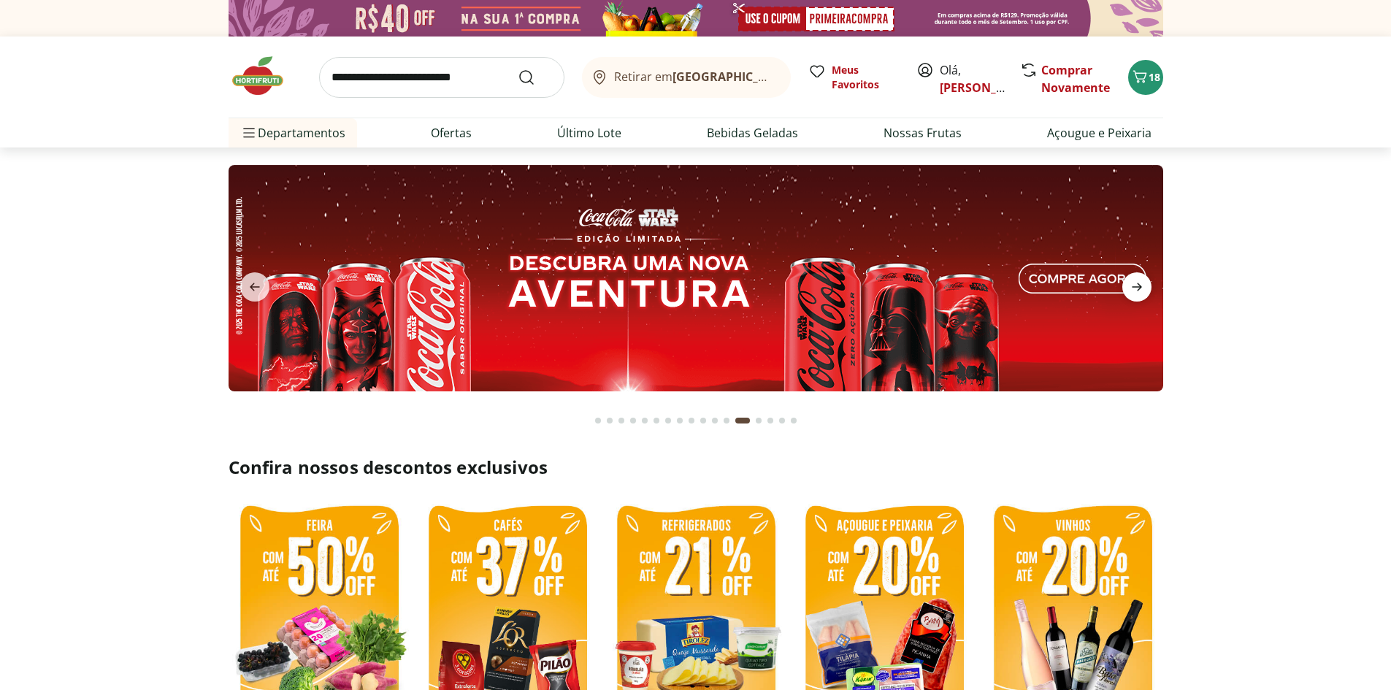
click at [1139, 278] on icon "next" at bounding box center [1137, 287] width 18 height 18
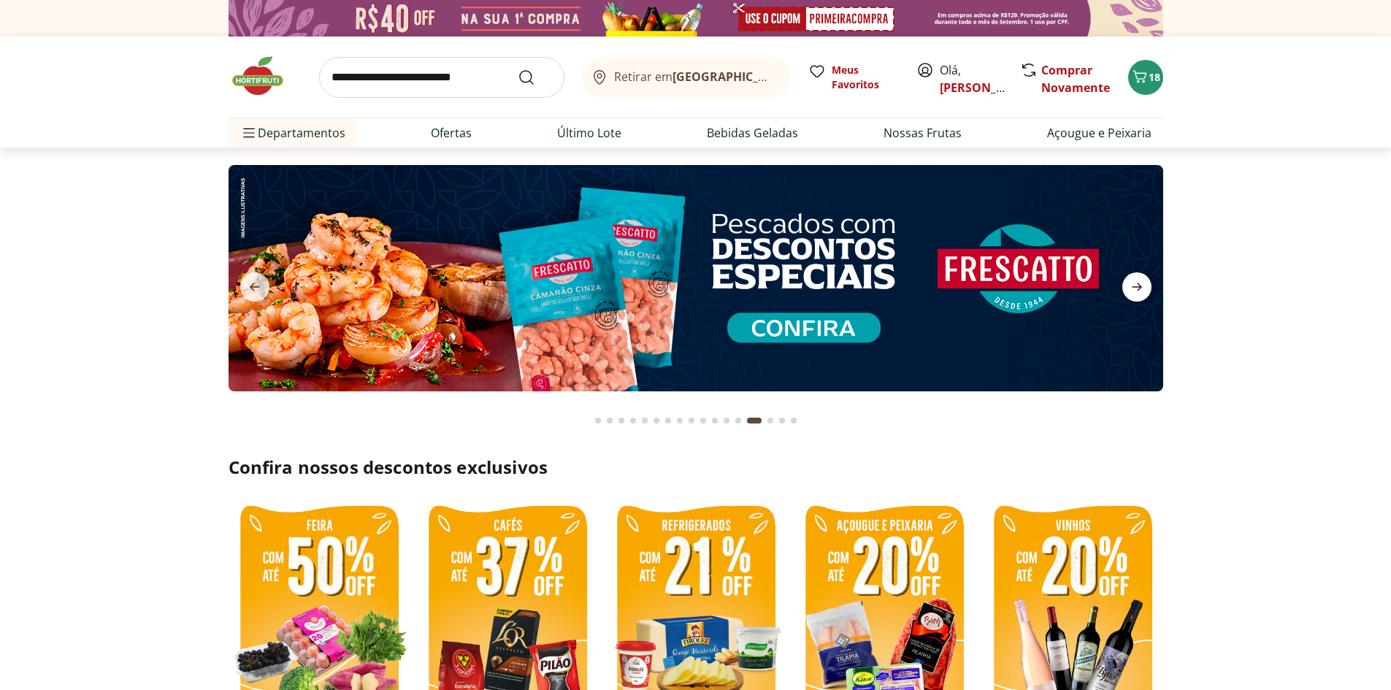
click at [1139, 278] on icon "next" at bounding box center [1137, 287] width 18 height 18
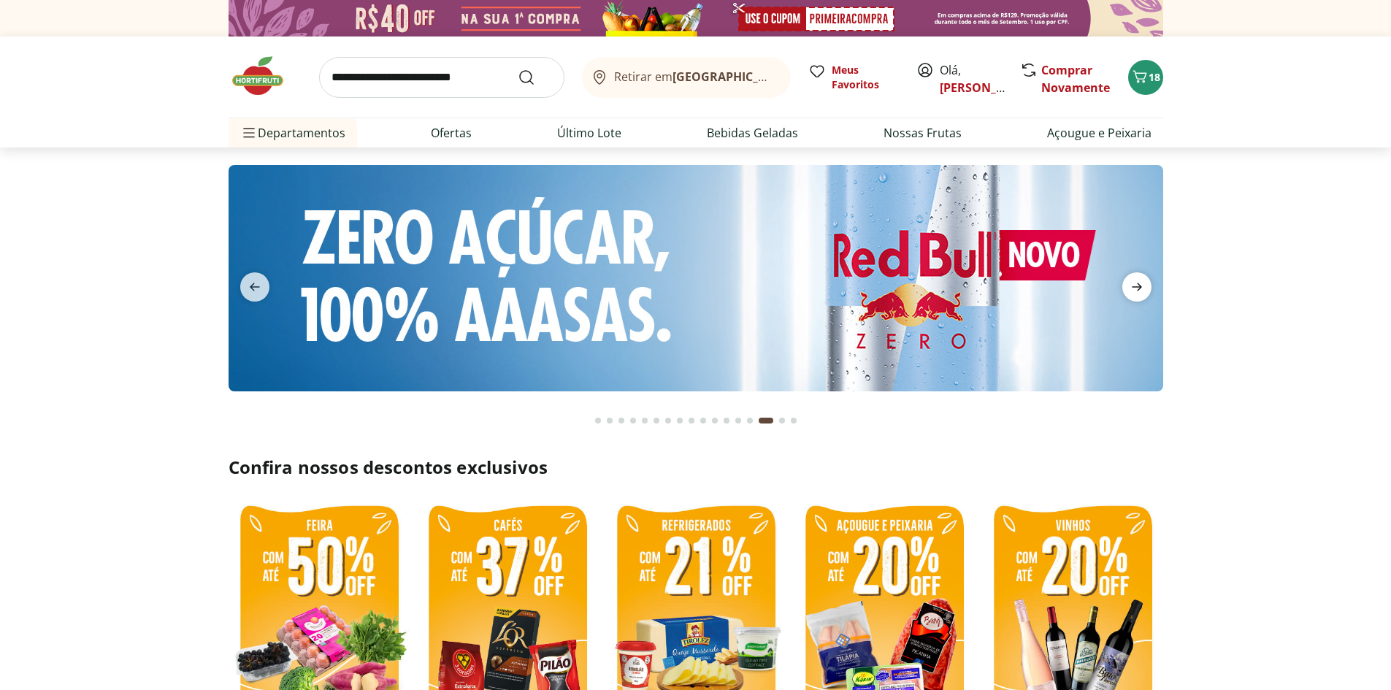
click at [1139, 278] on icon "next" at bounding box center [1137, 287] width 18 height 18
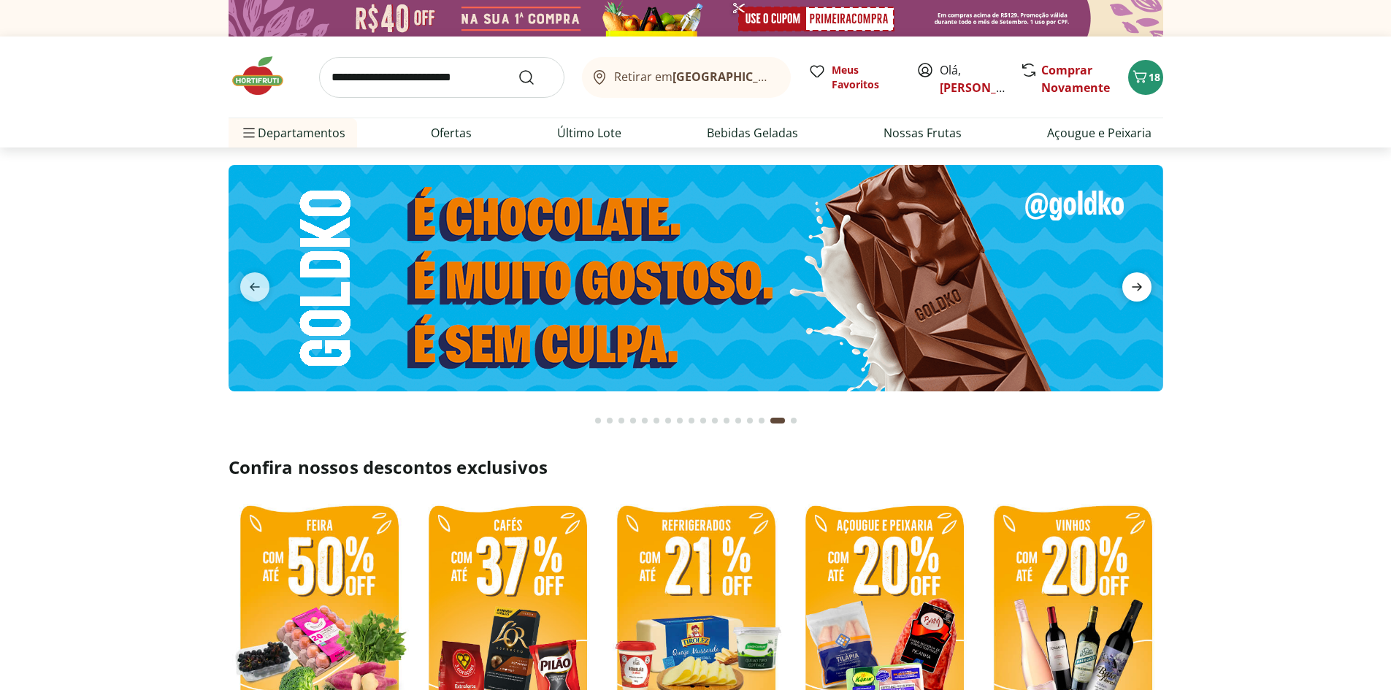
click at [1139, 278] on icon "next" at bounding box center [1137, 287] width 18 height 18
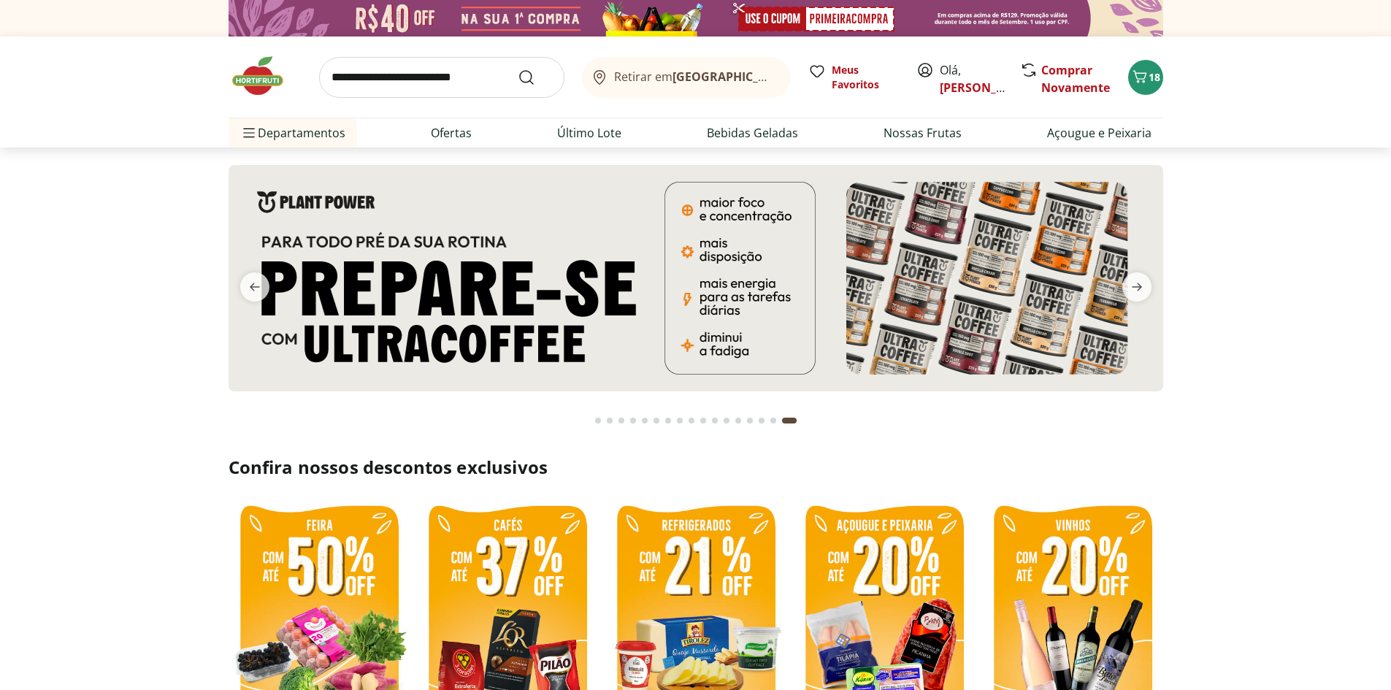
click at [233, 258] on img at bounding box center [696, 278] width 935 height 226
select select "**********"
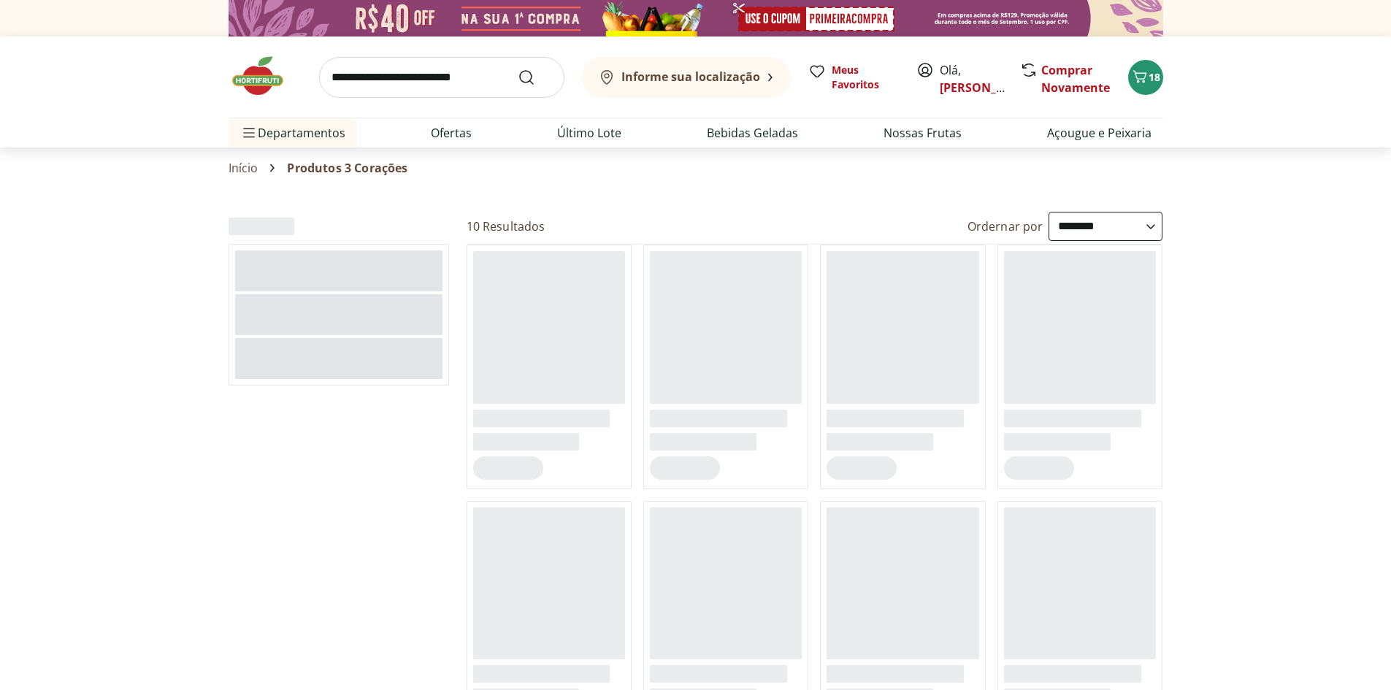
click at [254, 272] on div at bounding box center [338, 270] width 207 height 41
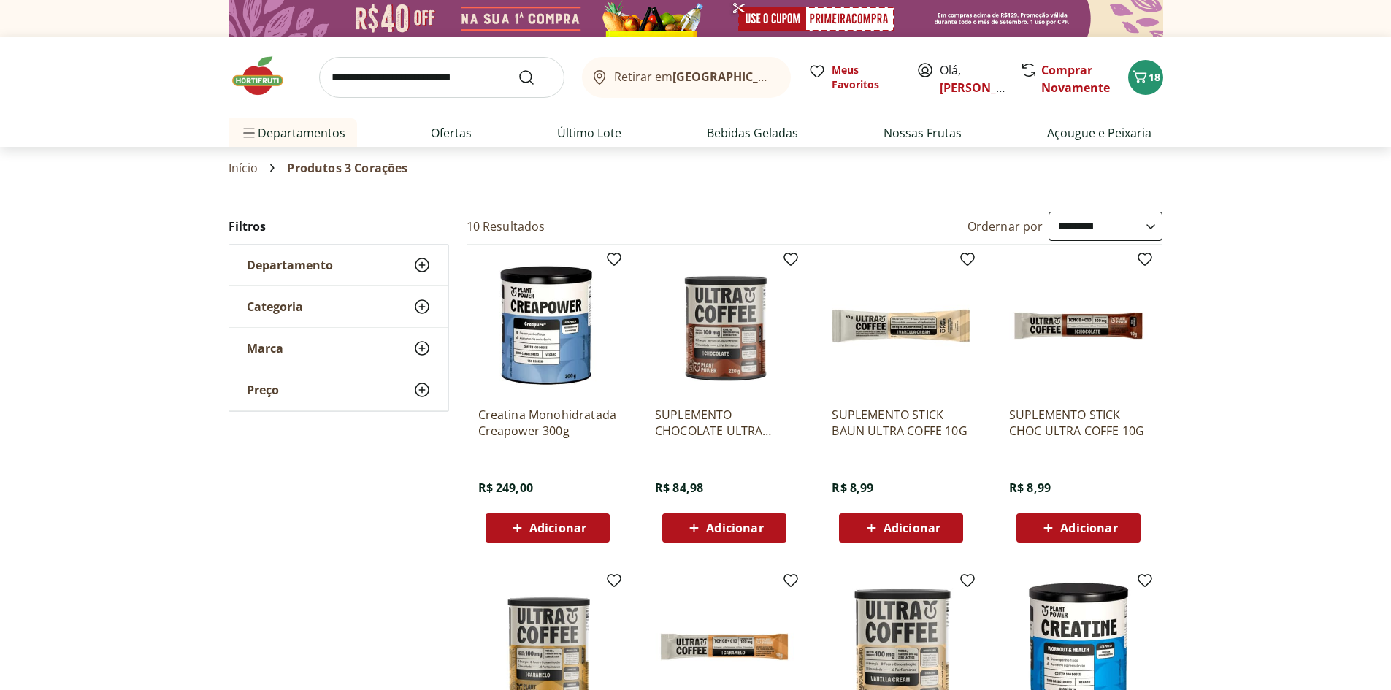
click at [256, 64] on img at bounding box center [265, 76] width 73 height 44
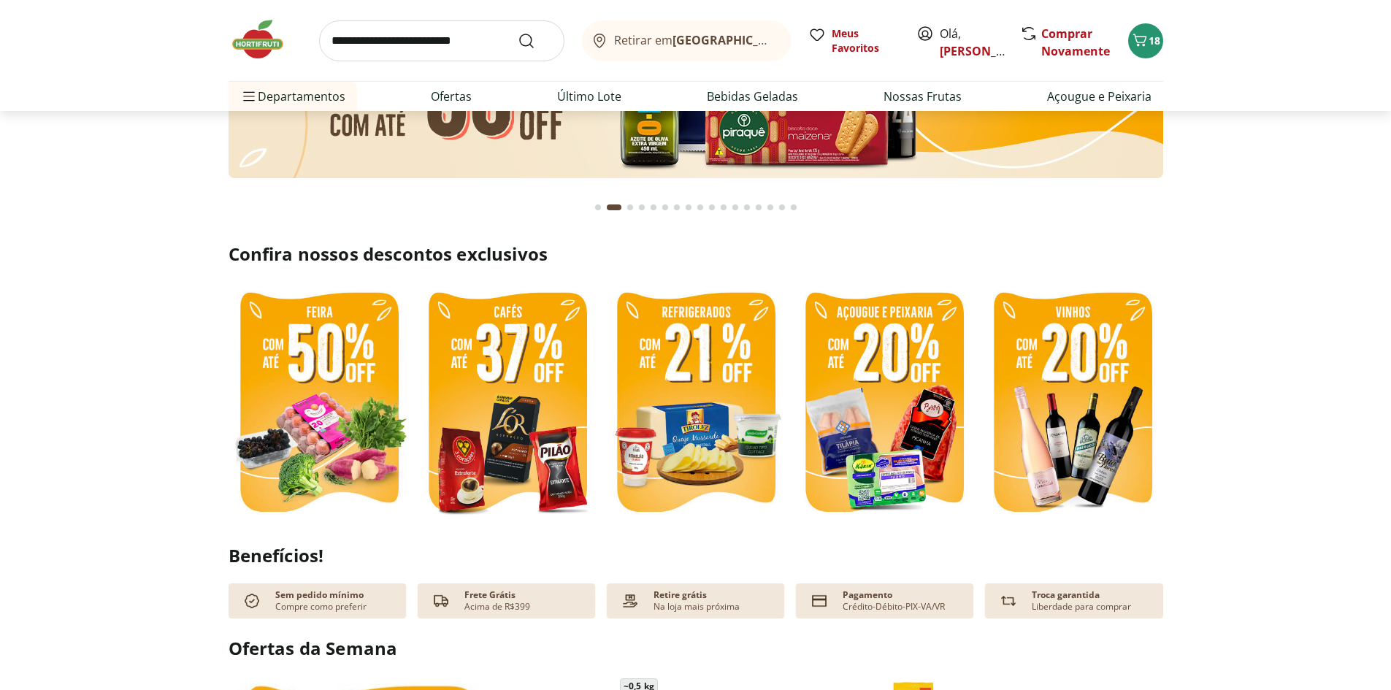
scroll to position [292, 0]
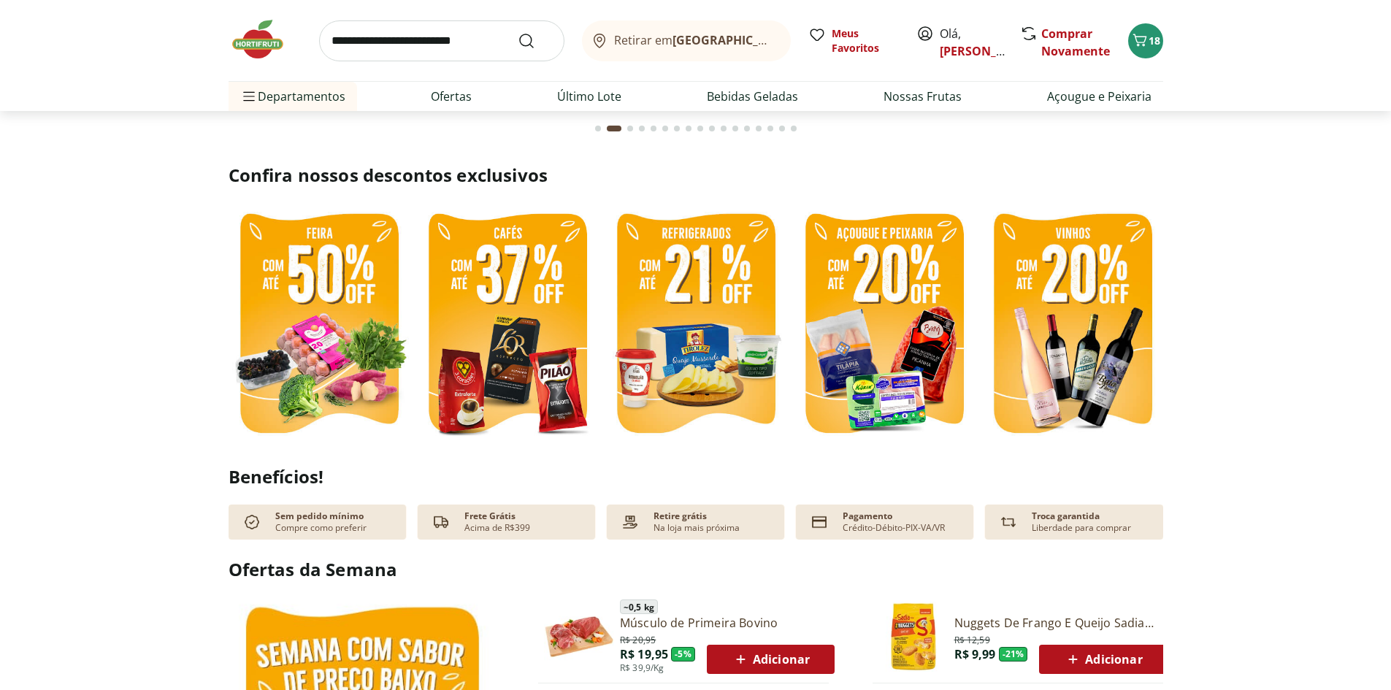
click at [362, 53] on input "search" at bounding box center [441, 40] width 245 height 41
type input "**********"
click at [518, 32] on button "Submit Search" at bounding box center [535, 41] width 35 height 18
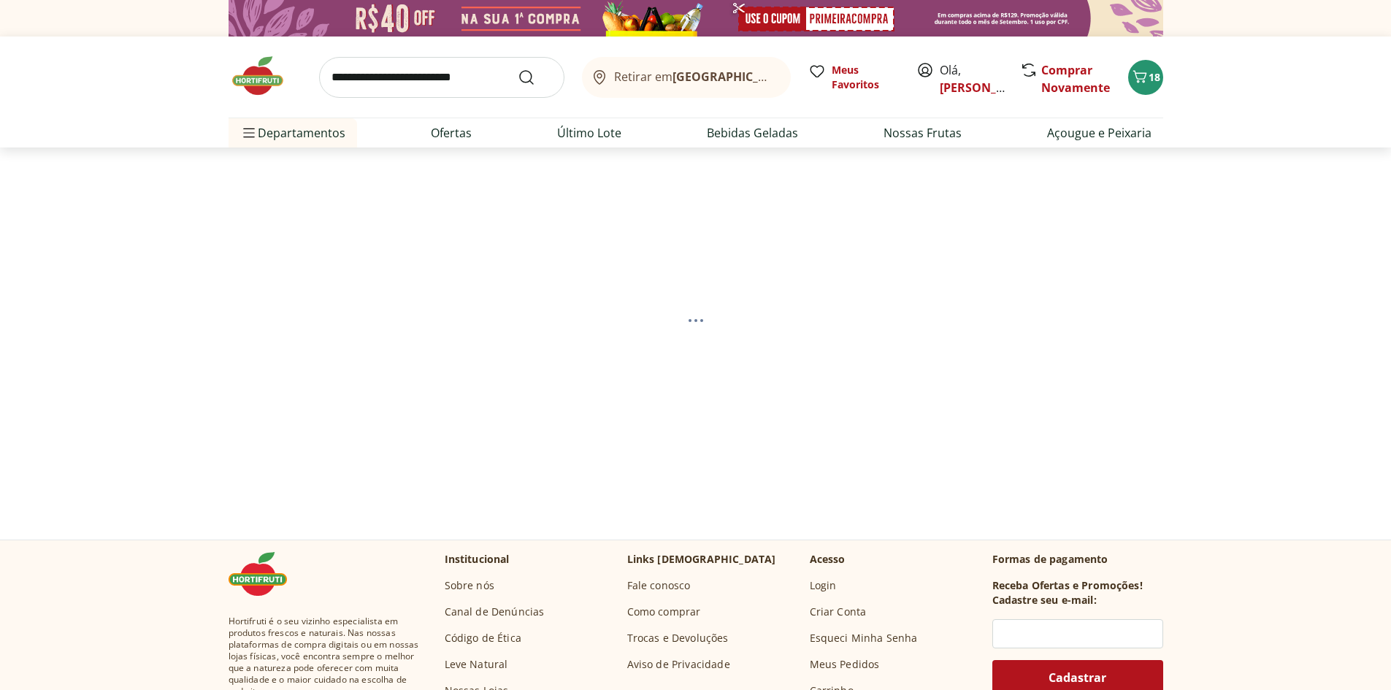
select select "**********"
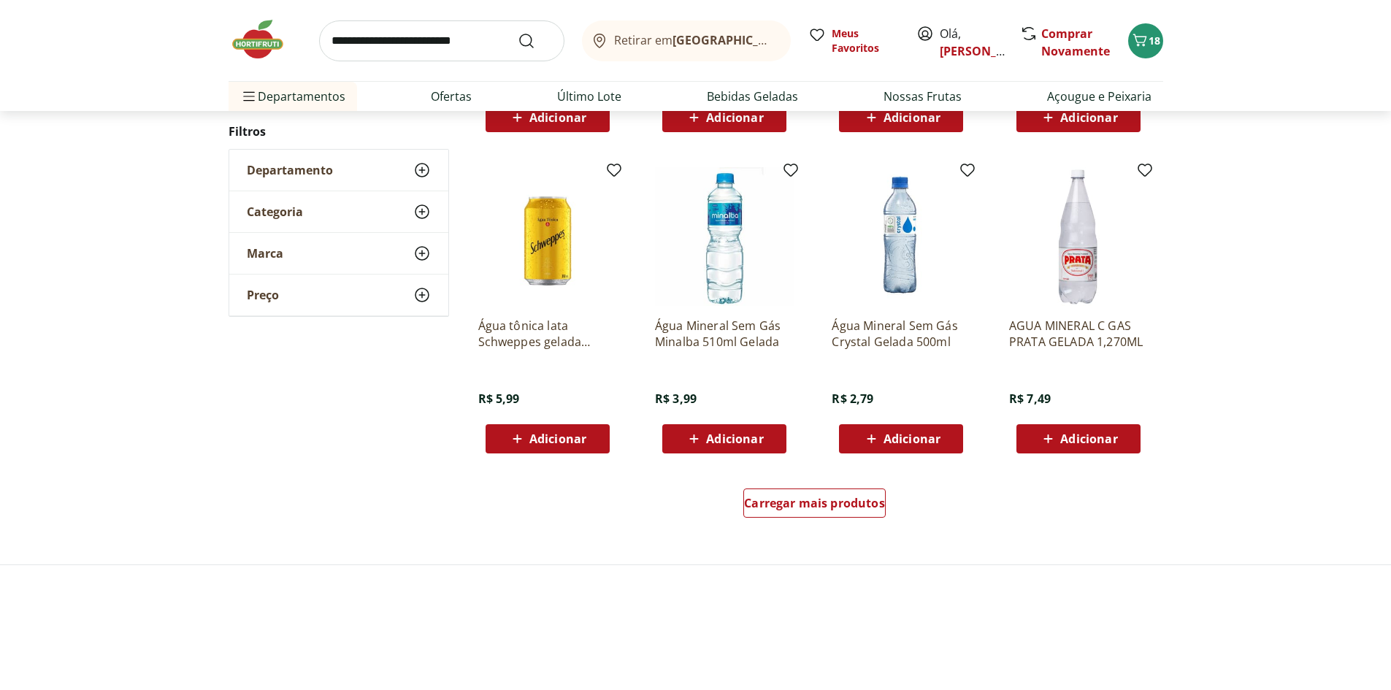
scroll to position [803, 0]
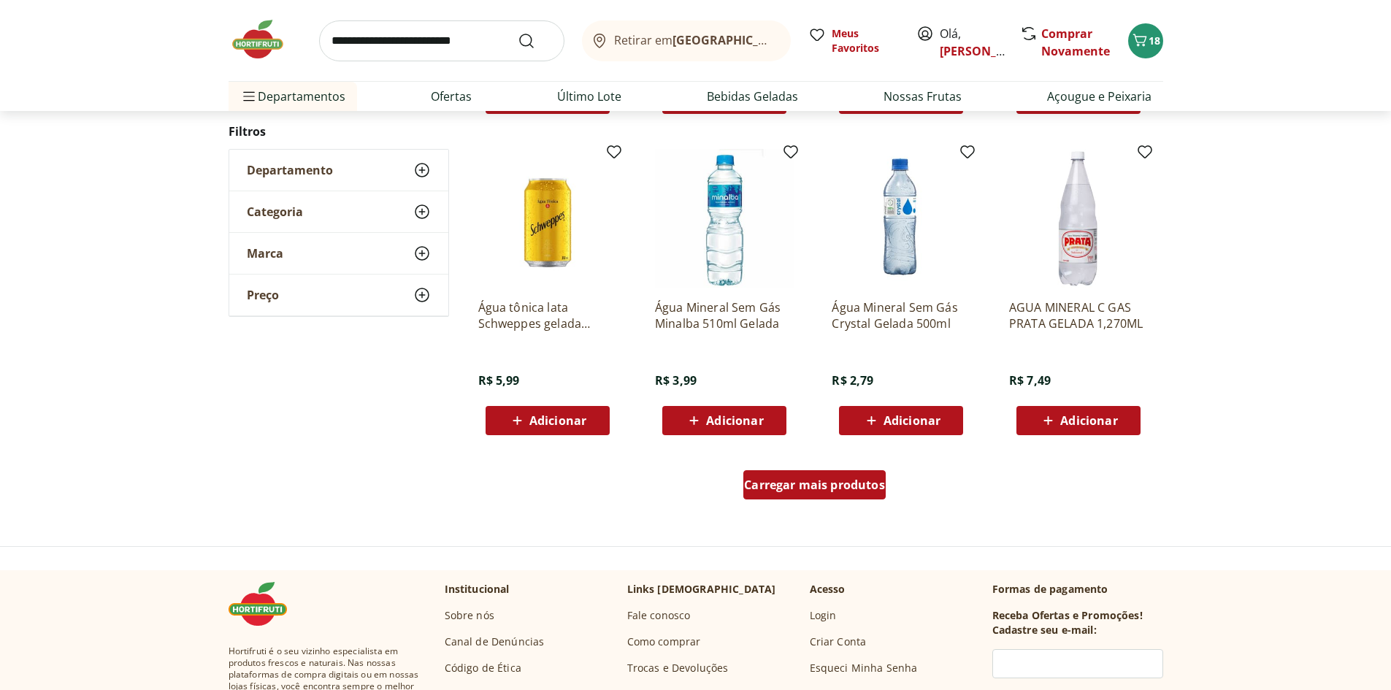
click at [835, 491] on span "Carregar mais produtos" at bounding box center [814, 485] width 141 height 12
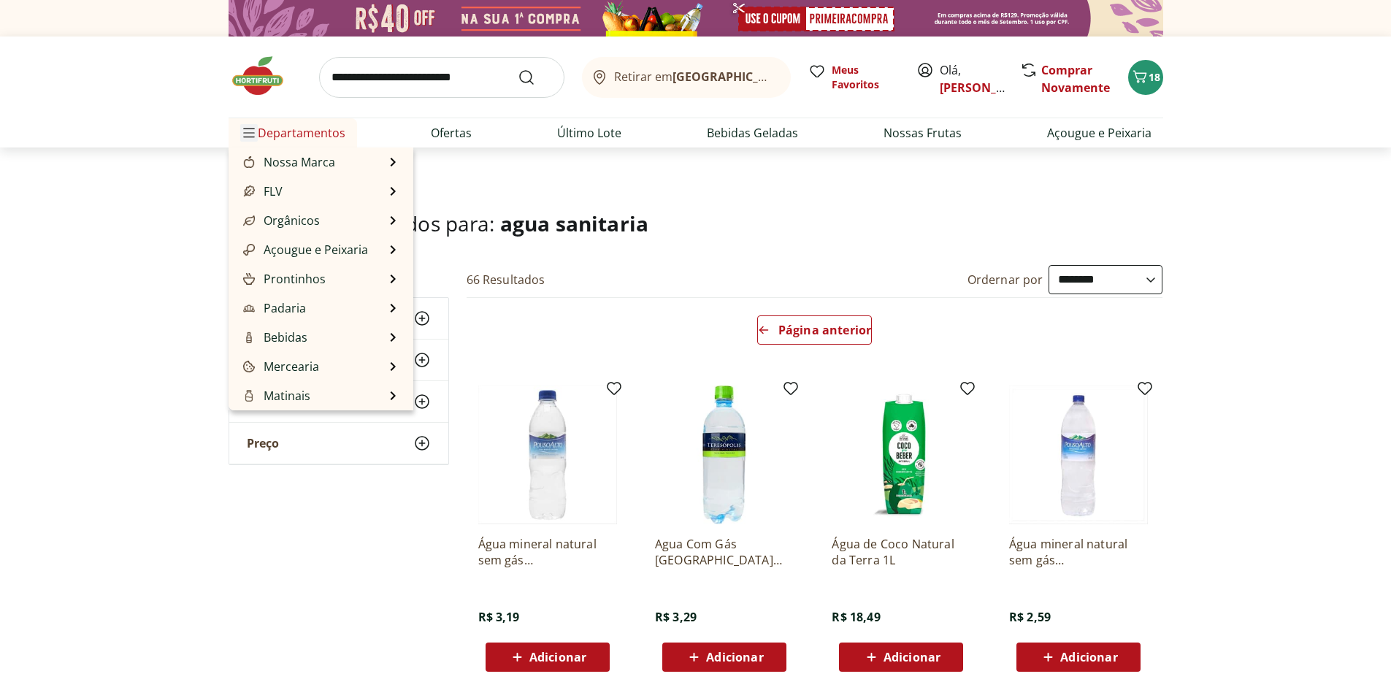
click at [246, 134] on icon "Menu" at bounding box center [249, 133] width 12 height 12
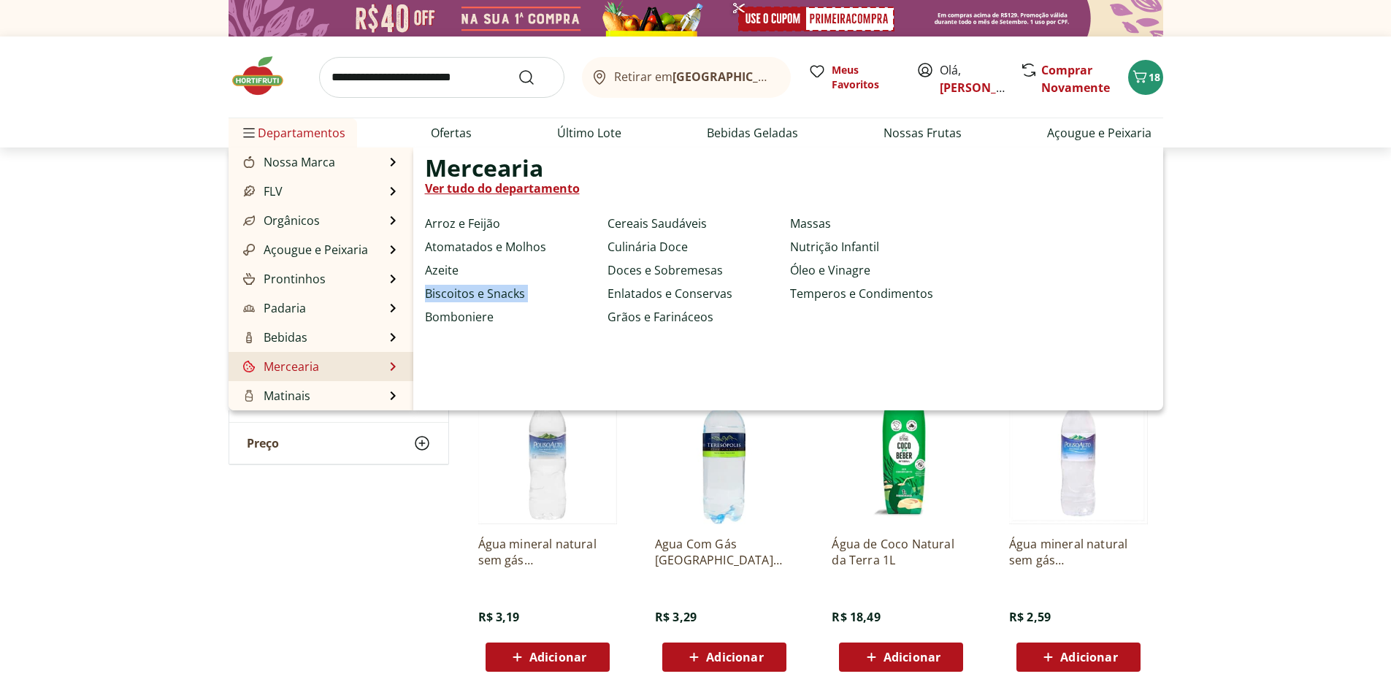
drag, startPoint x: 413, startPoint y: 291, endPoint x: 418, endPoint y: 330, distance: 39.9
click at [418, 329] on div "Mercearia Ver tudo do departamento Arroz e Feijão Atomatados e Molhos Azeite Bi…" at bounding box center [788, 279] width 750 height 263
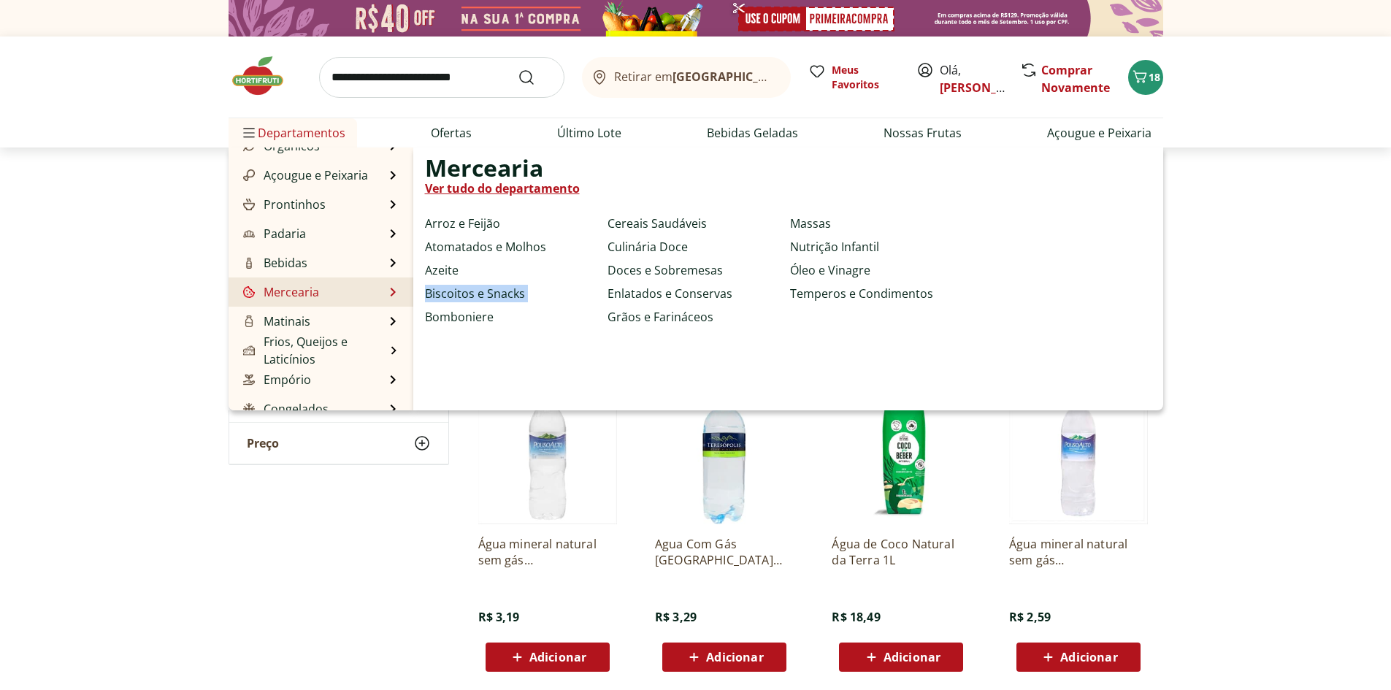
scroll to position [146, 0]
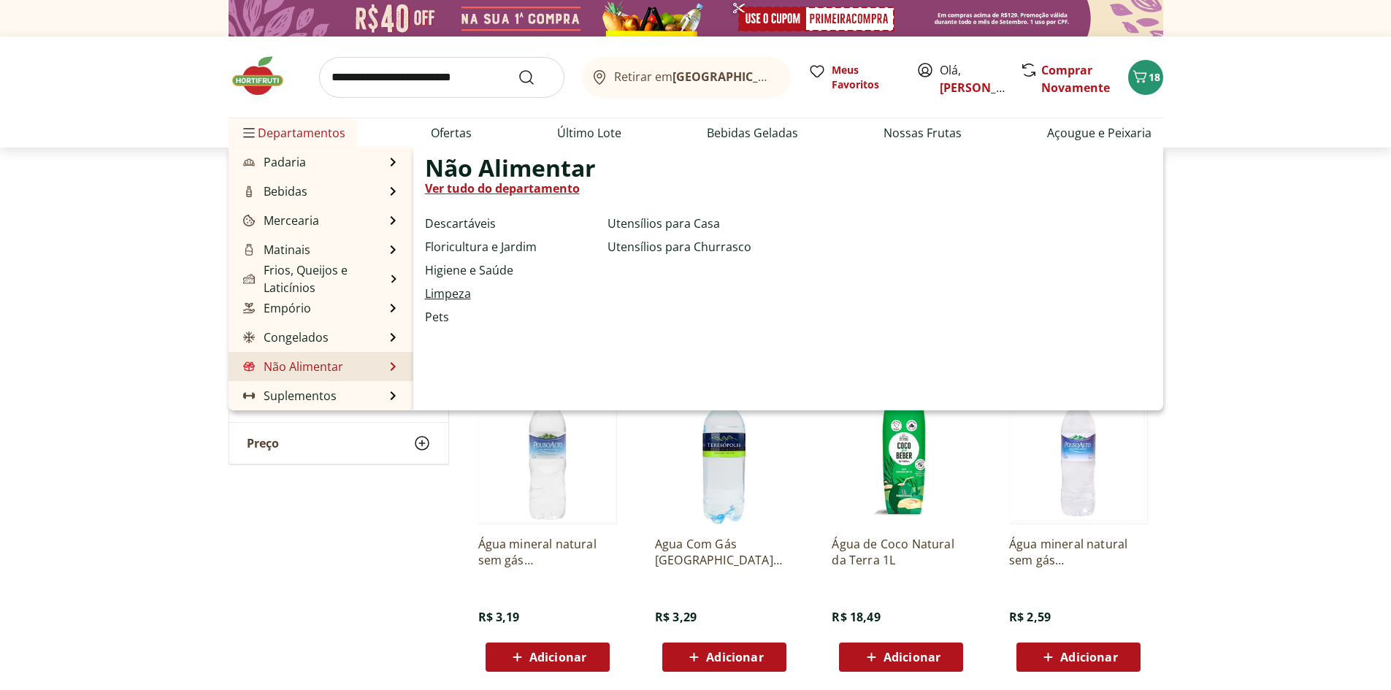
click at [450, 297] on link "Limpeza" at bounding box center [448, 294] width 46 height 18
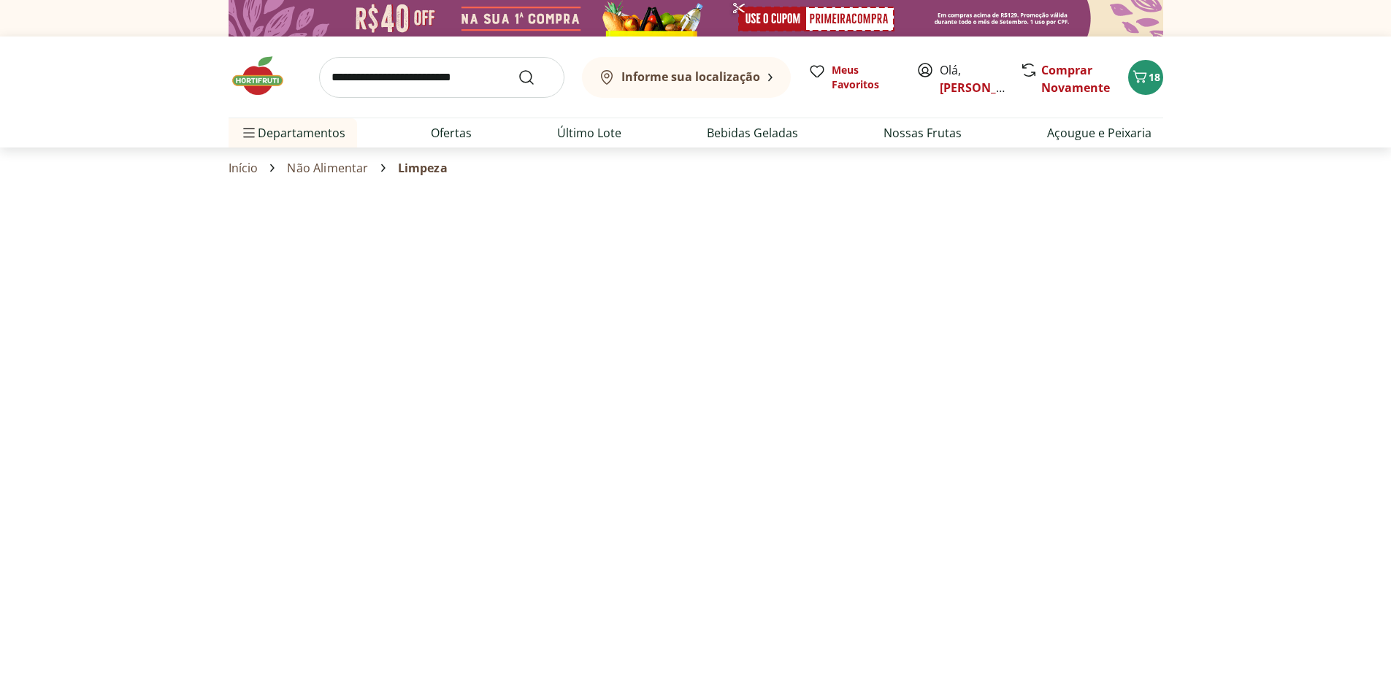
select select "**********"
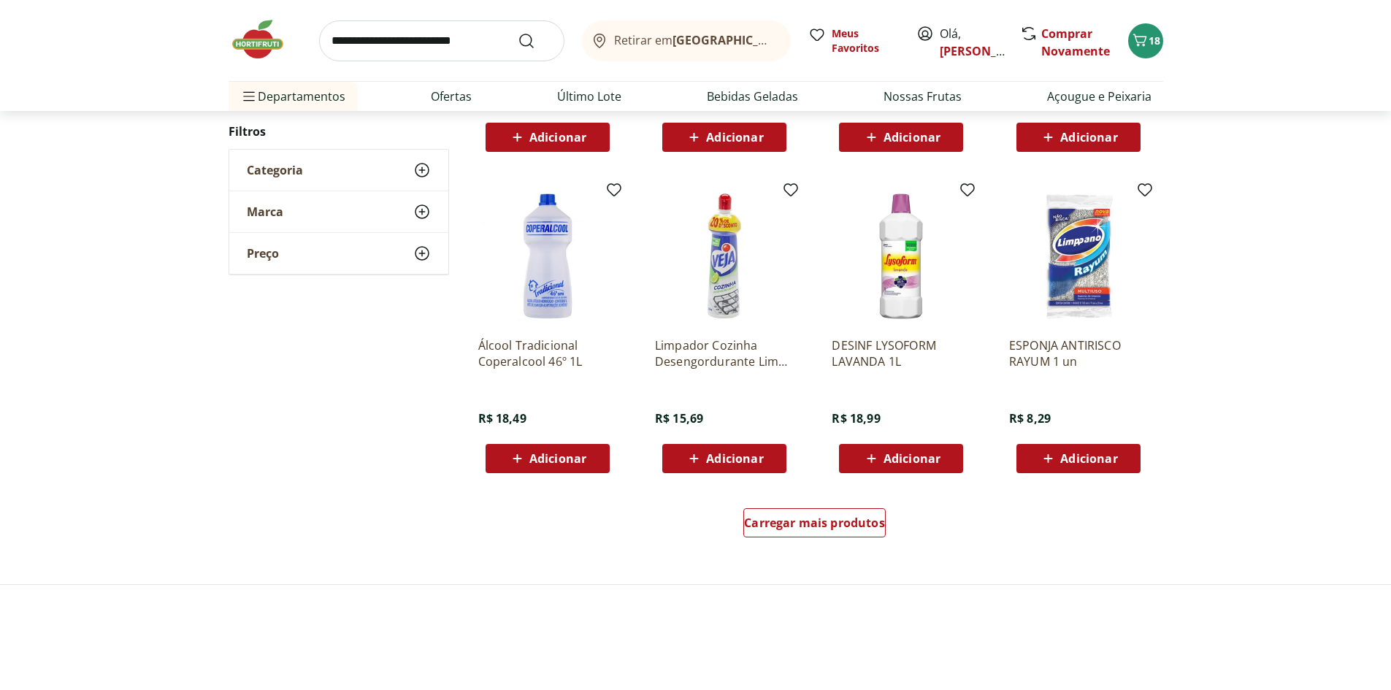
scroll to position [730, 0]
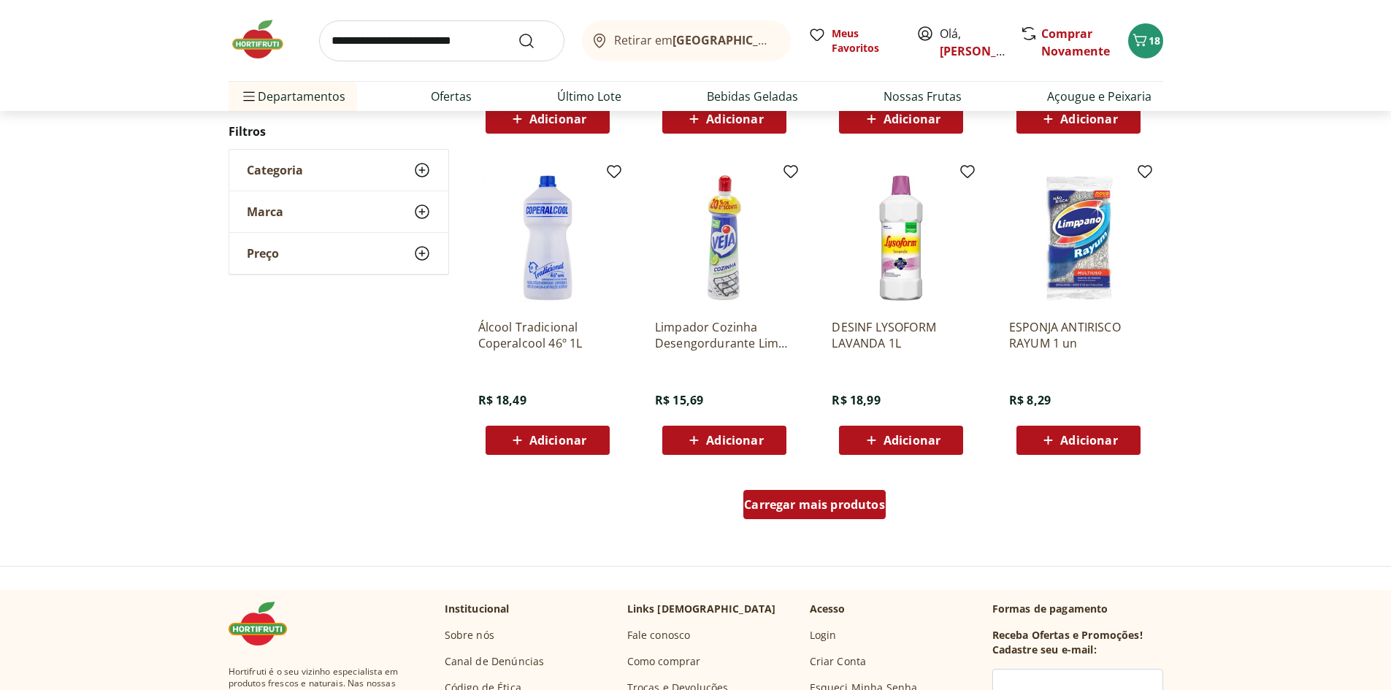
click at [784, 495] on div "Carregar mais produtos" at bounding box center [814, 504] width 142 height 29
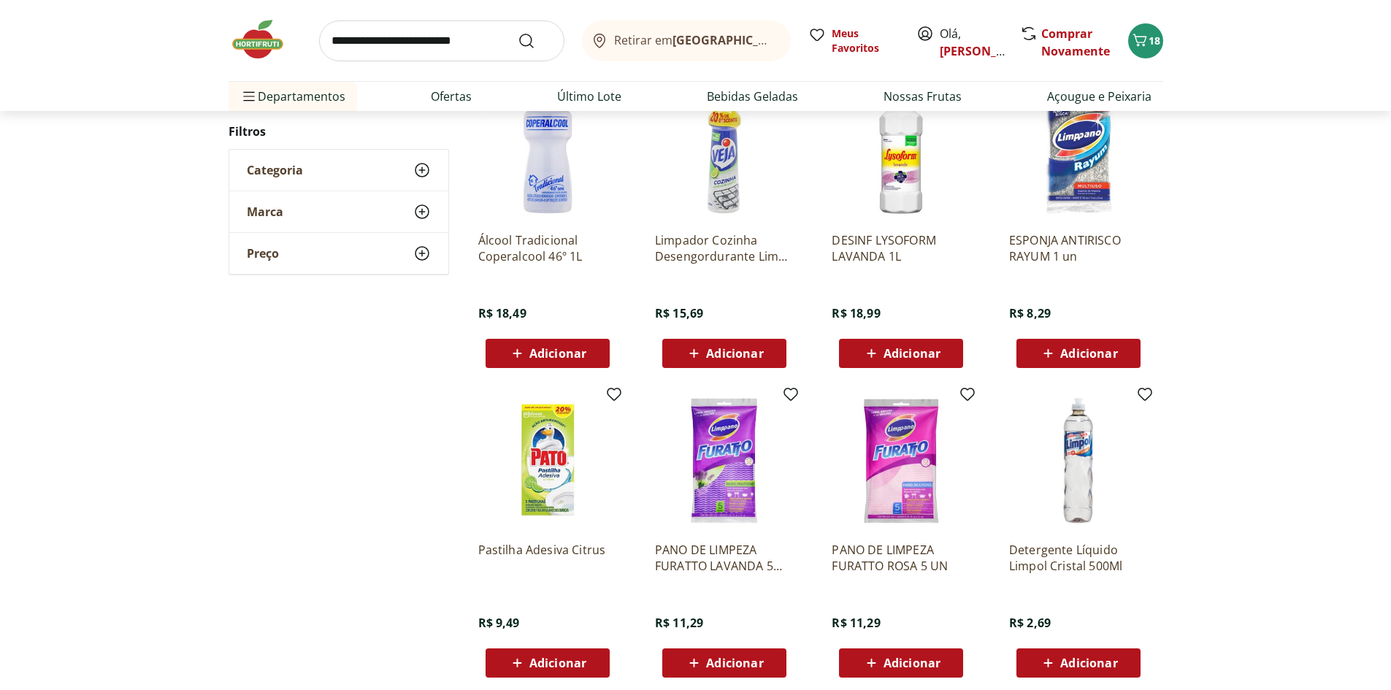
scroll to position [1095, 0]
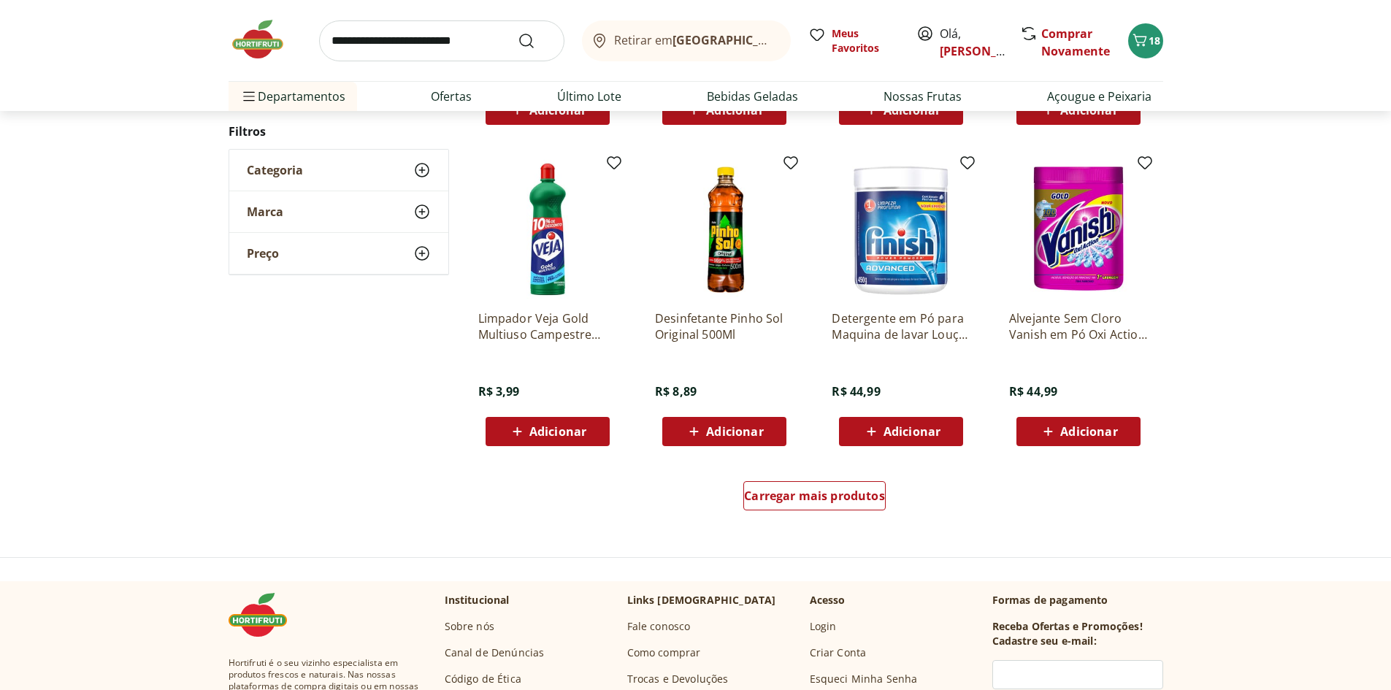
scroll to position [876, 0]
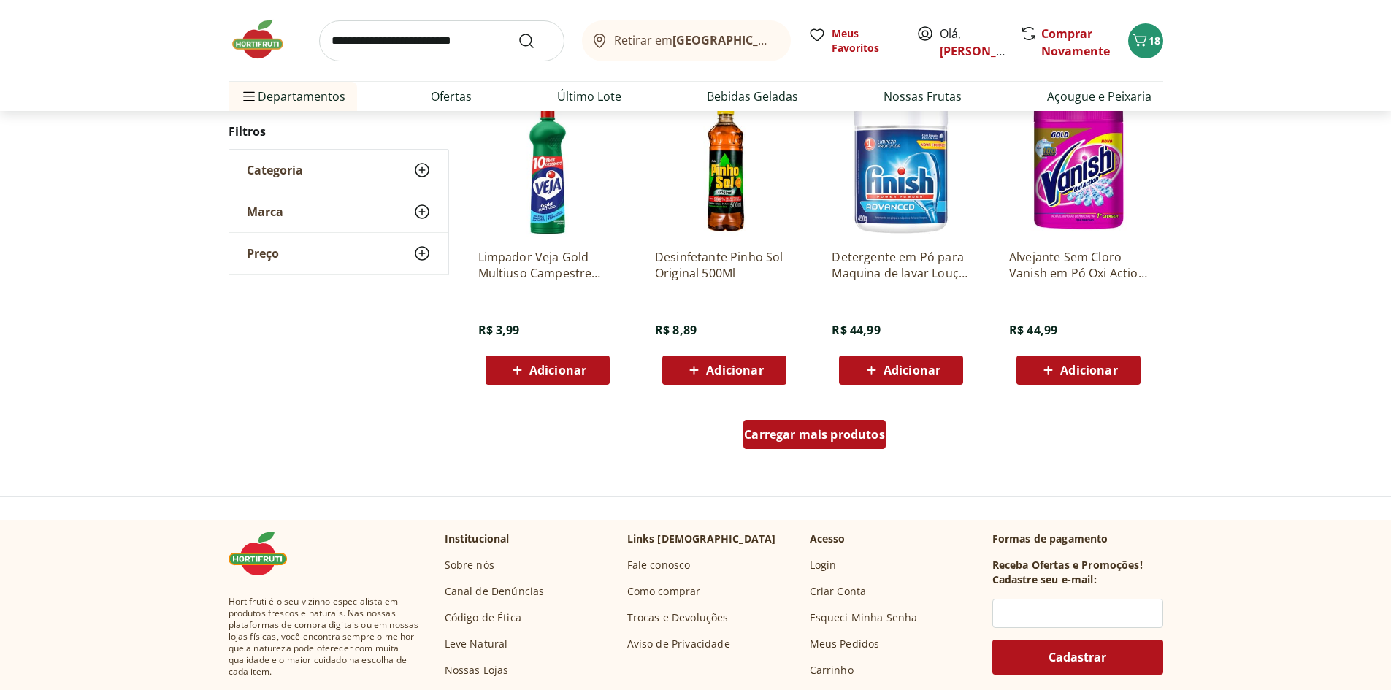
click at [867, 444] on div "Carregar mais produtos" at bounding box center [814, 434] width 142 height 29
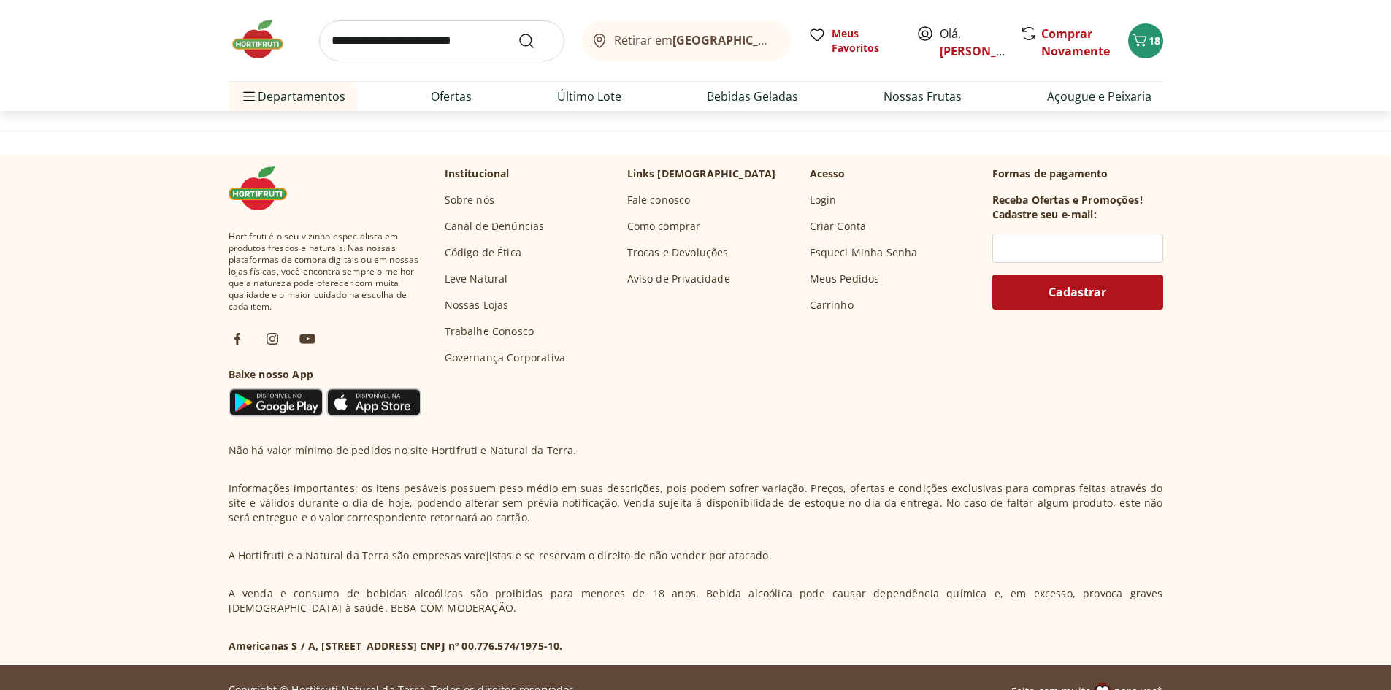
scroll to position [727, 0]
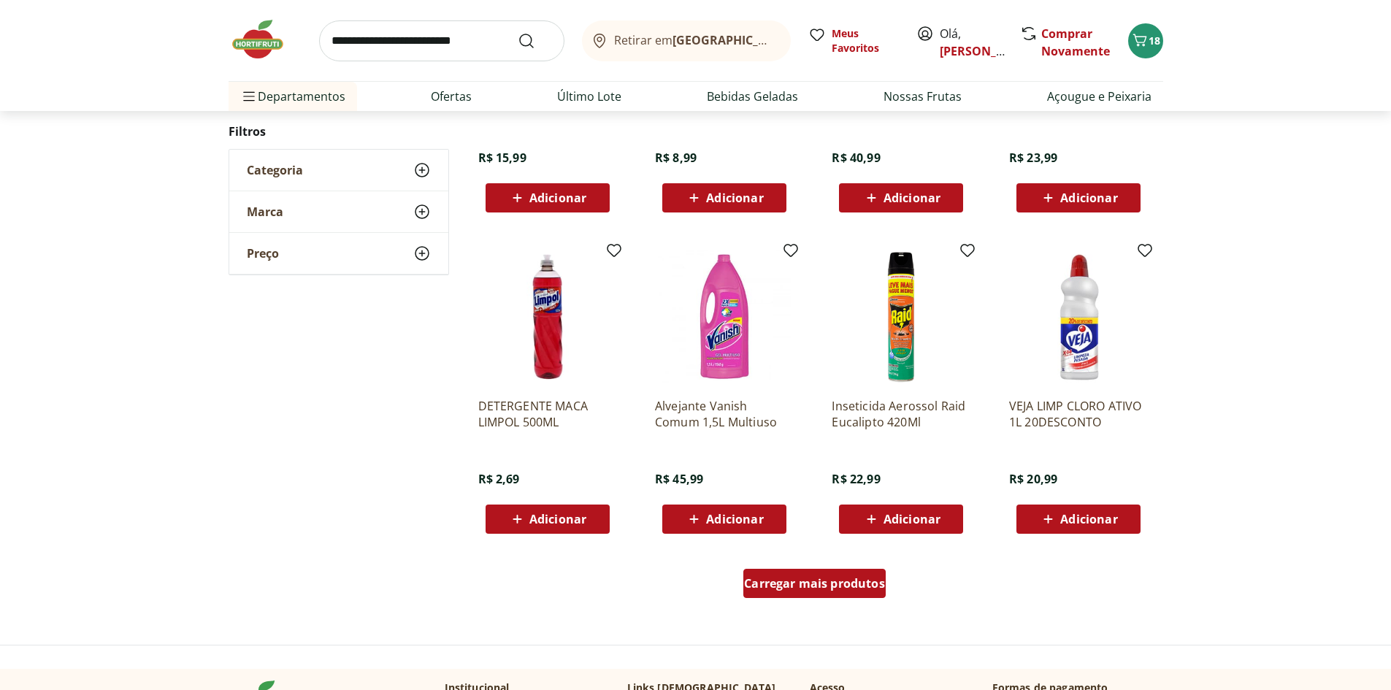
click at [800, 589] on span "Carregar mais produtos" at bounding box center [814, 584] width 141 height 12
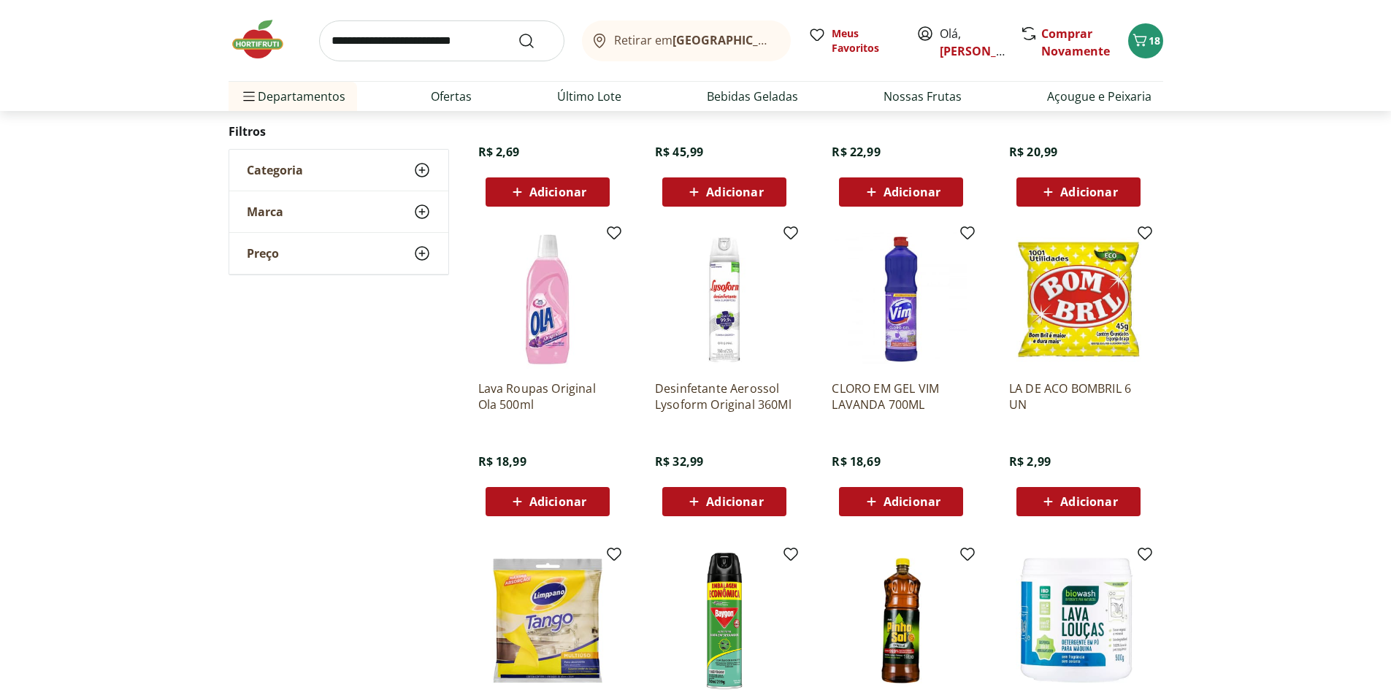
scroll to position [1092, 0]
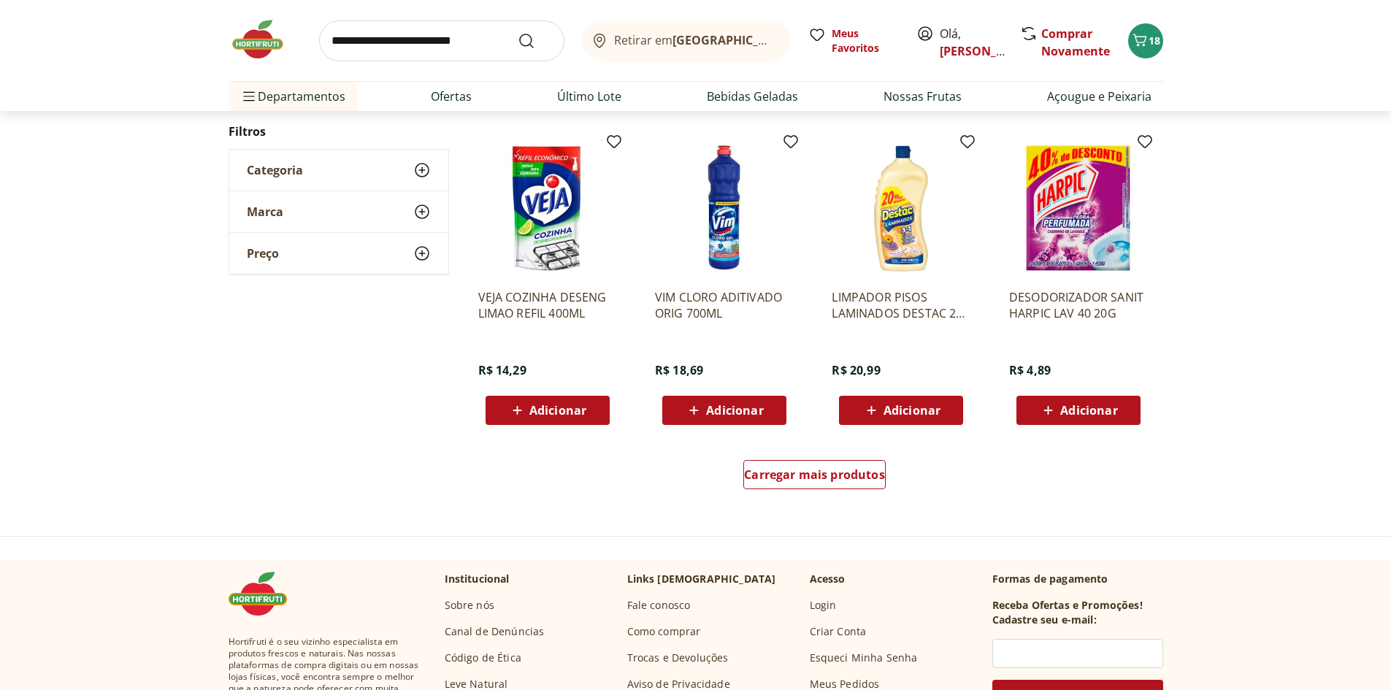
scroll to position [870, 0]
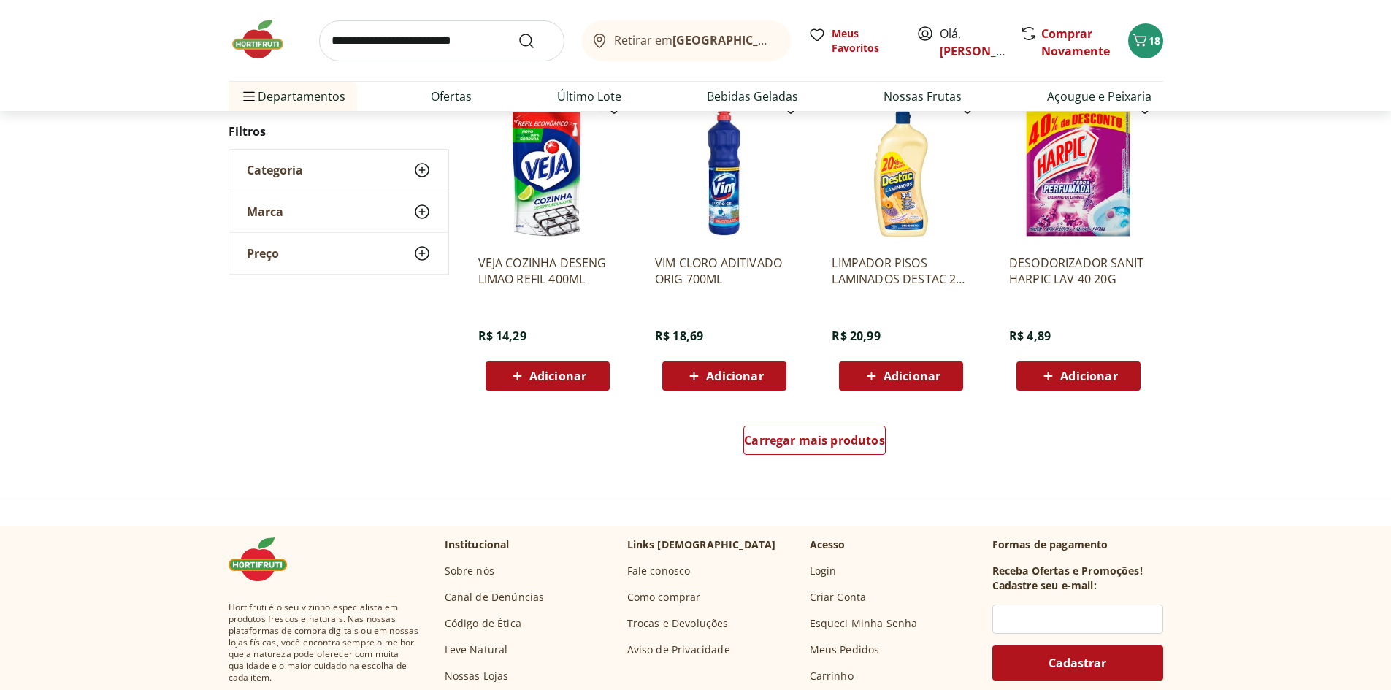
click at [816, 462] on div "Carregar mais produtos" at bounding box center [815, 443] width 708 height 70
click at [815, 456] on link "Carregar mais produtos" at bounding box center [814, 443] width 142 height 35
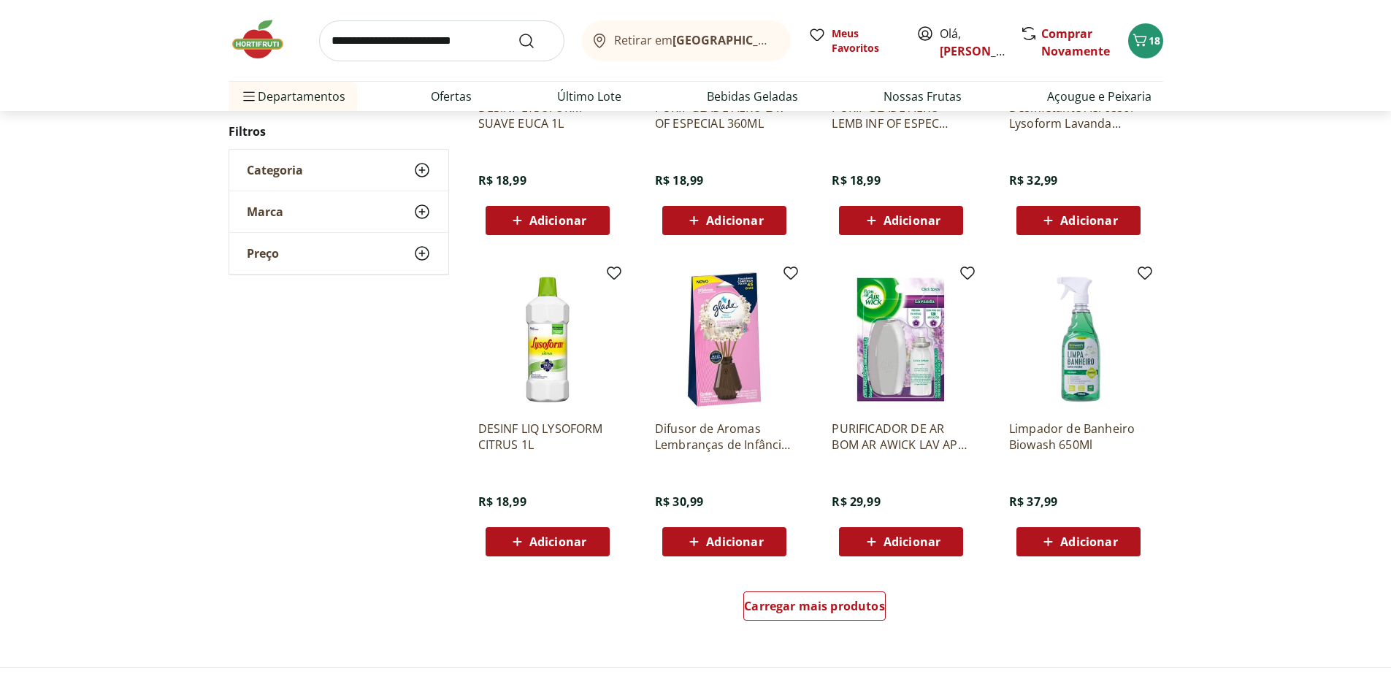
scroll to position [721, 0]
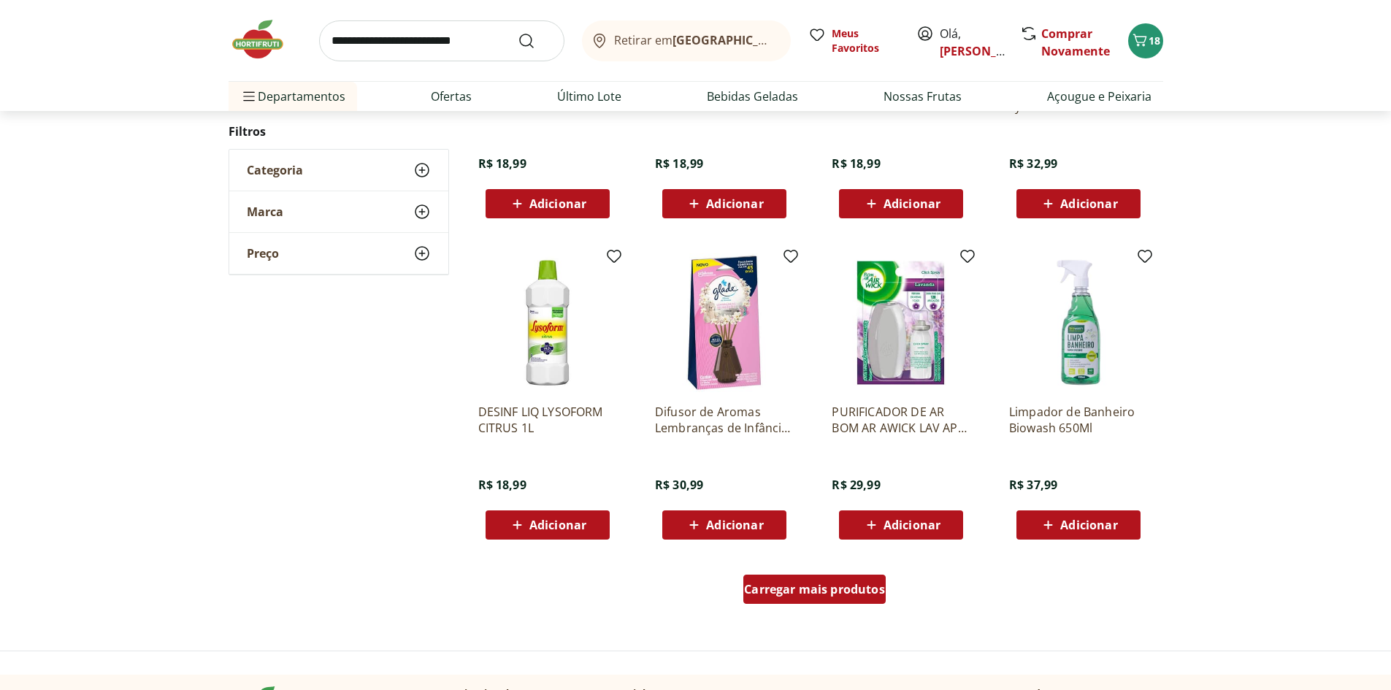
click at [789, 583] on span "Carregar mais produtos" at bounding box center [814, 589] width 141 height 12
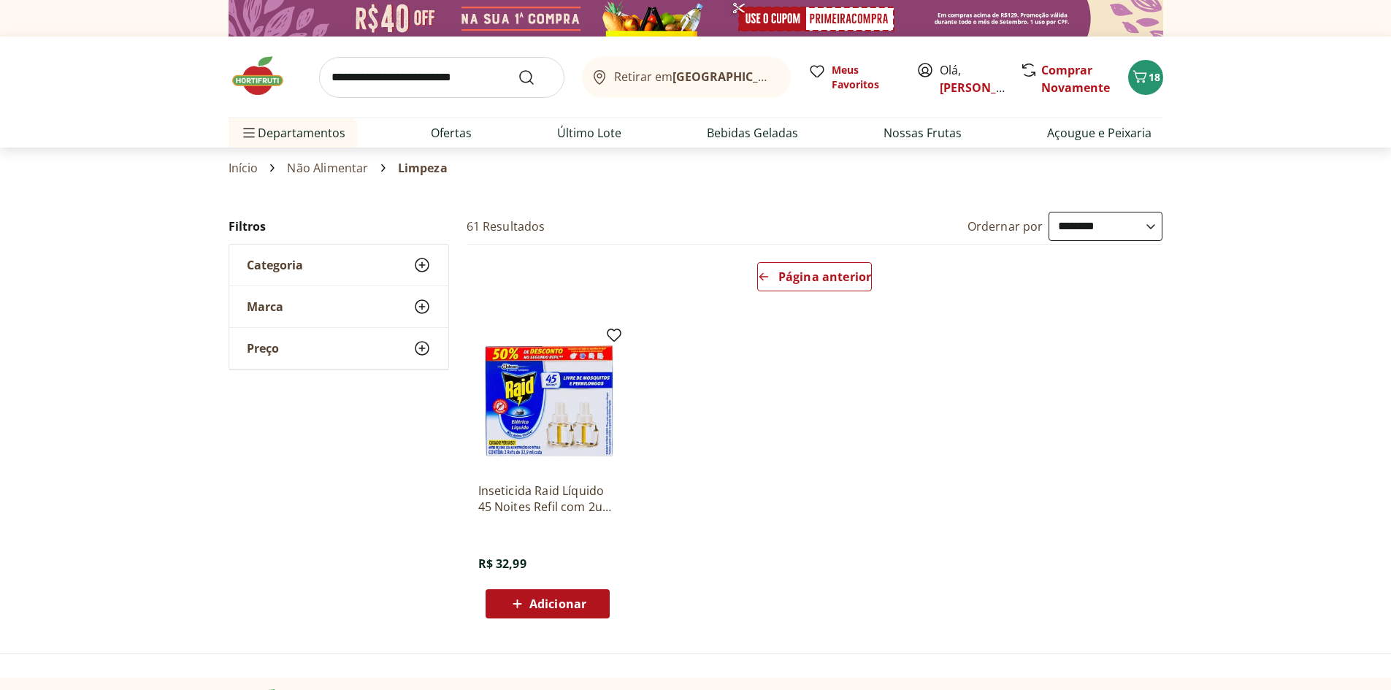
select select "**********"
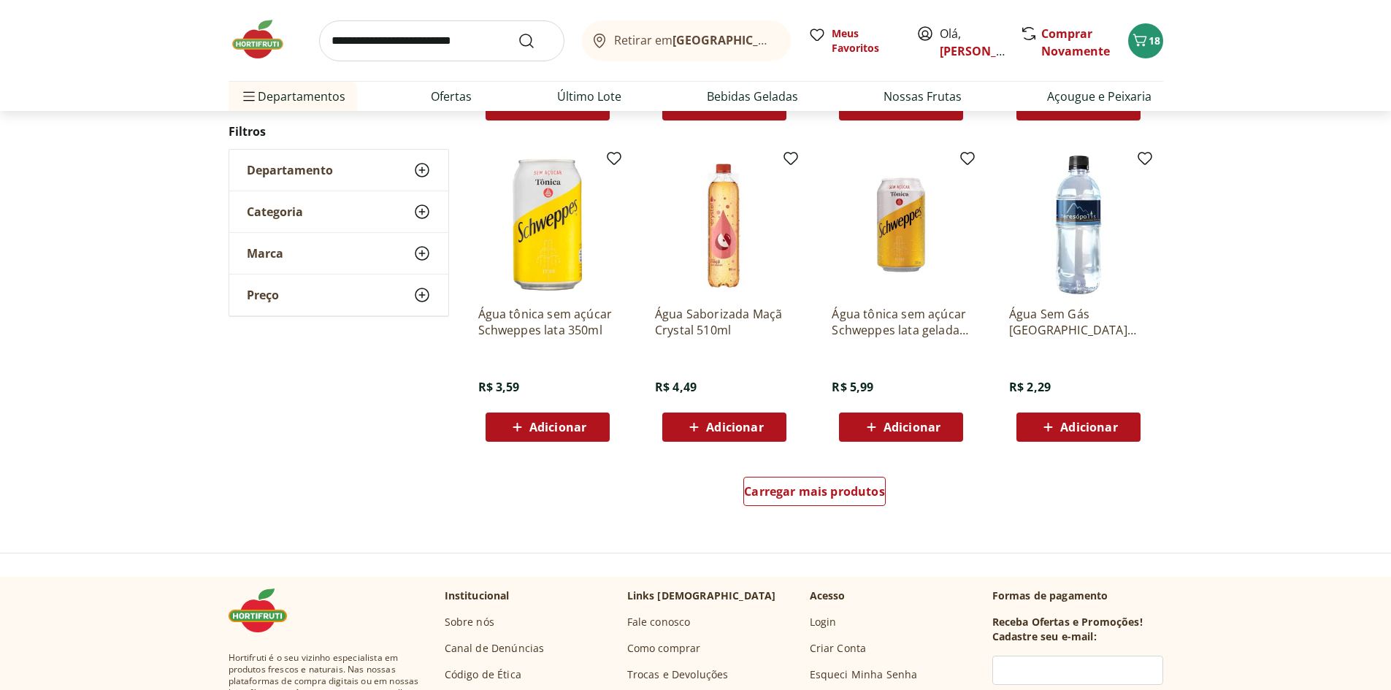
scroll to position [1022, 0]
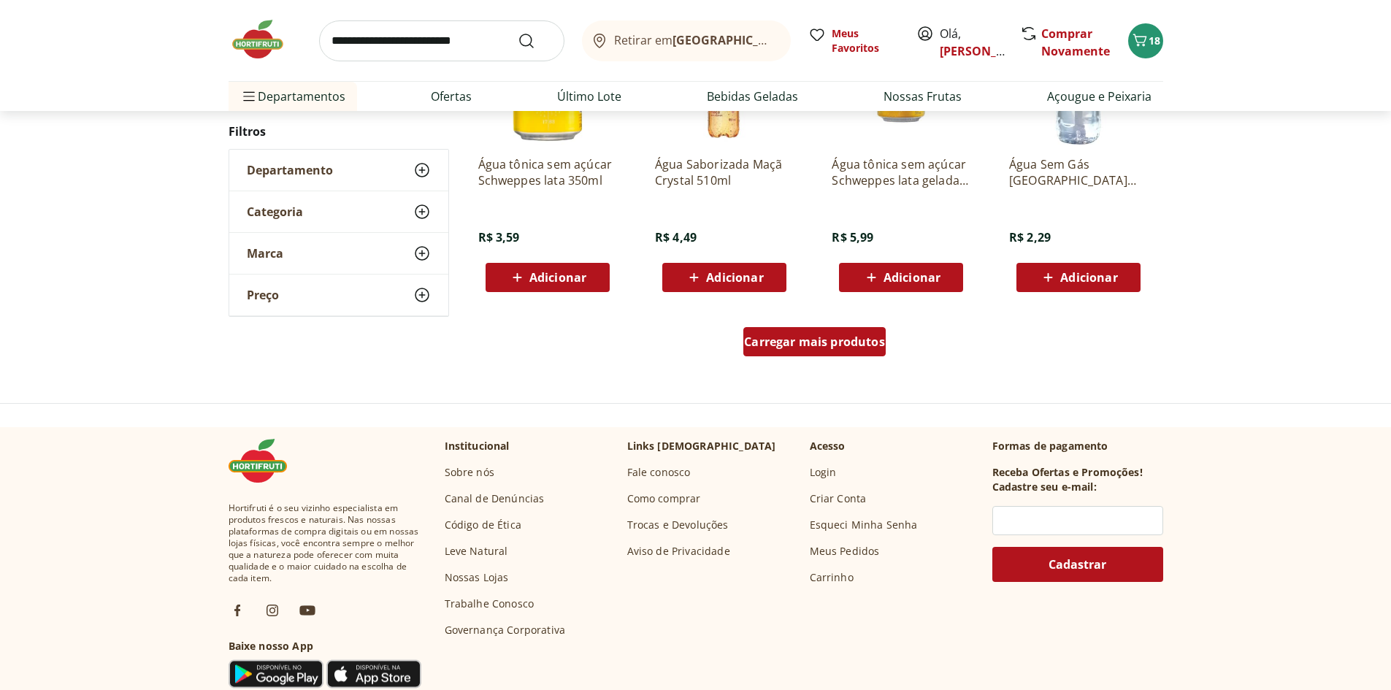
click at [808, 336] on span "Carregar mais produtos" at bounding box center [814, 342] width 141 height 12
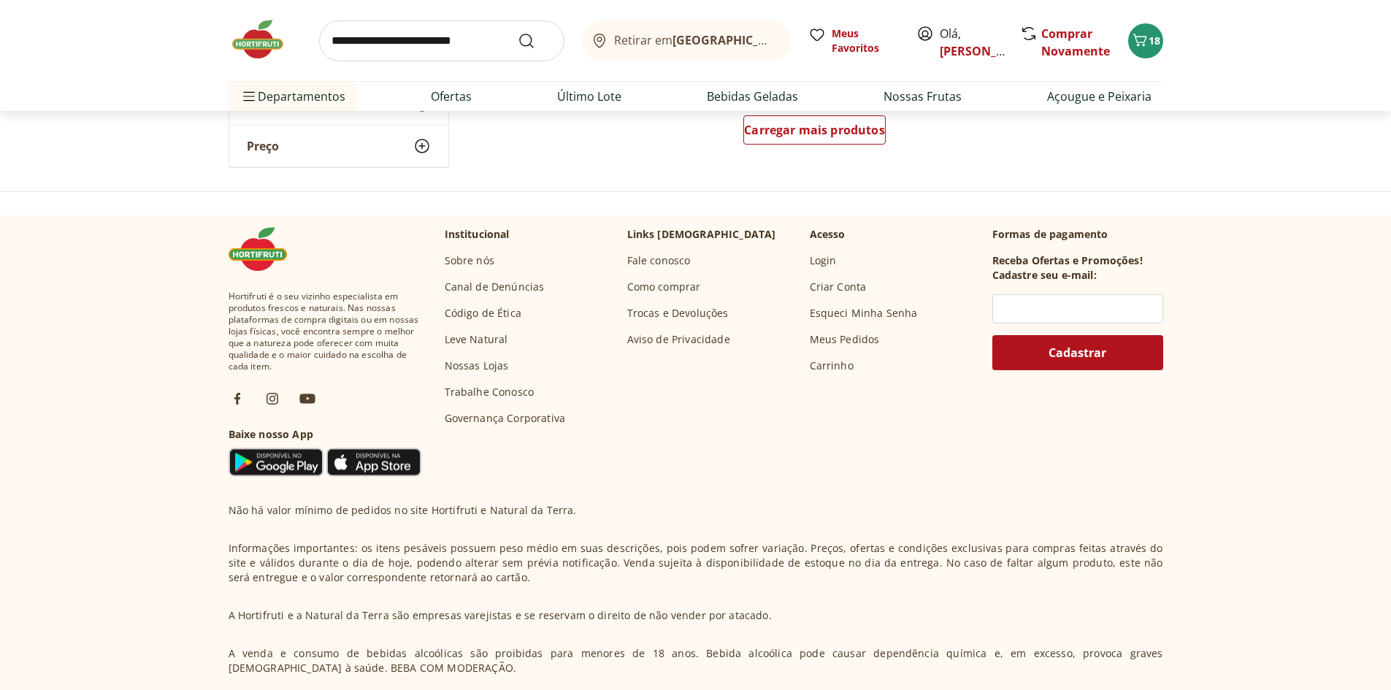
scroll to position [1092, 0]
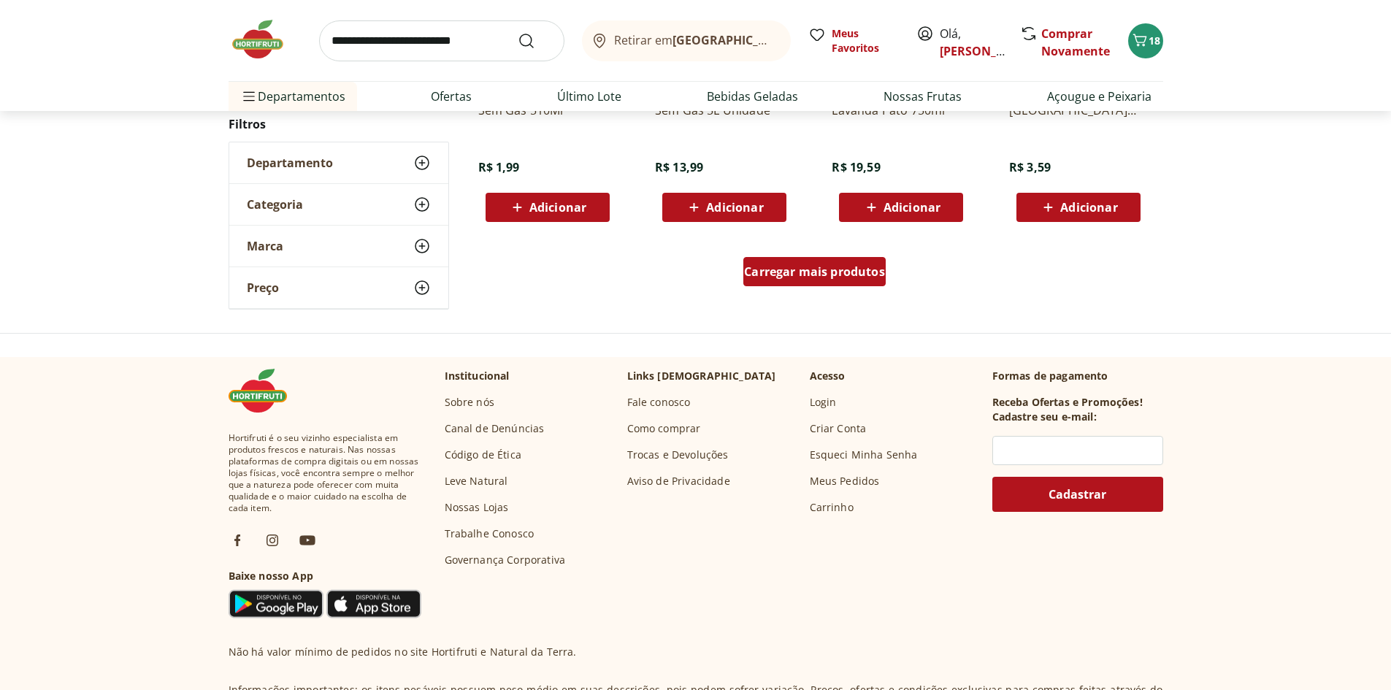
click at [783, 269] on span "Carregar mais produtos" at bounding box center [814, 272] width 141 height 12
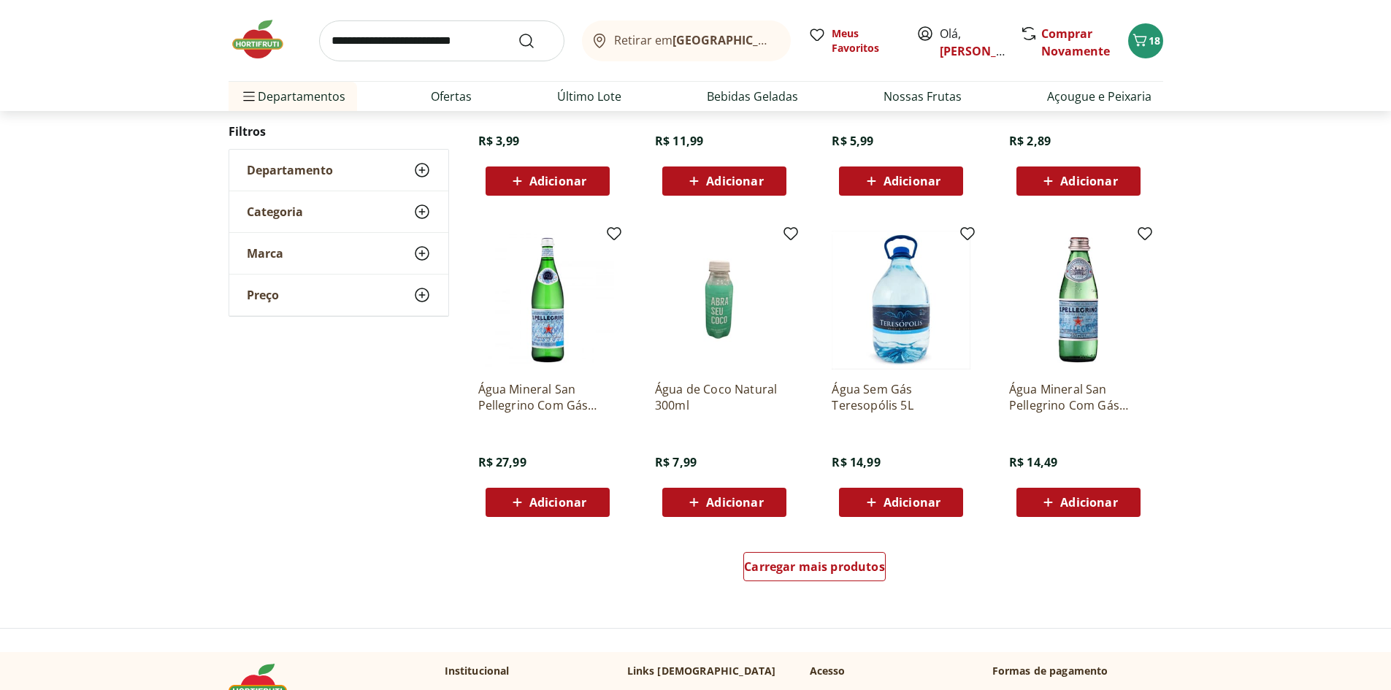
scroll to position [870, 0]
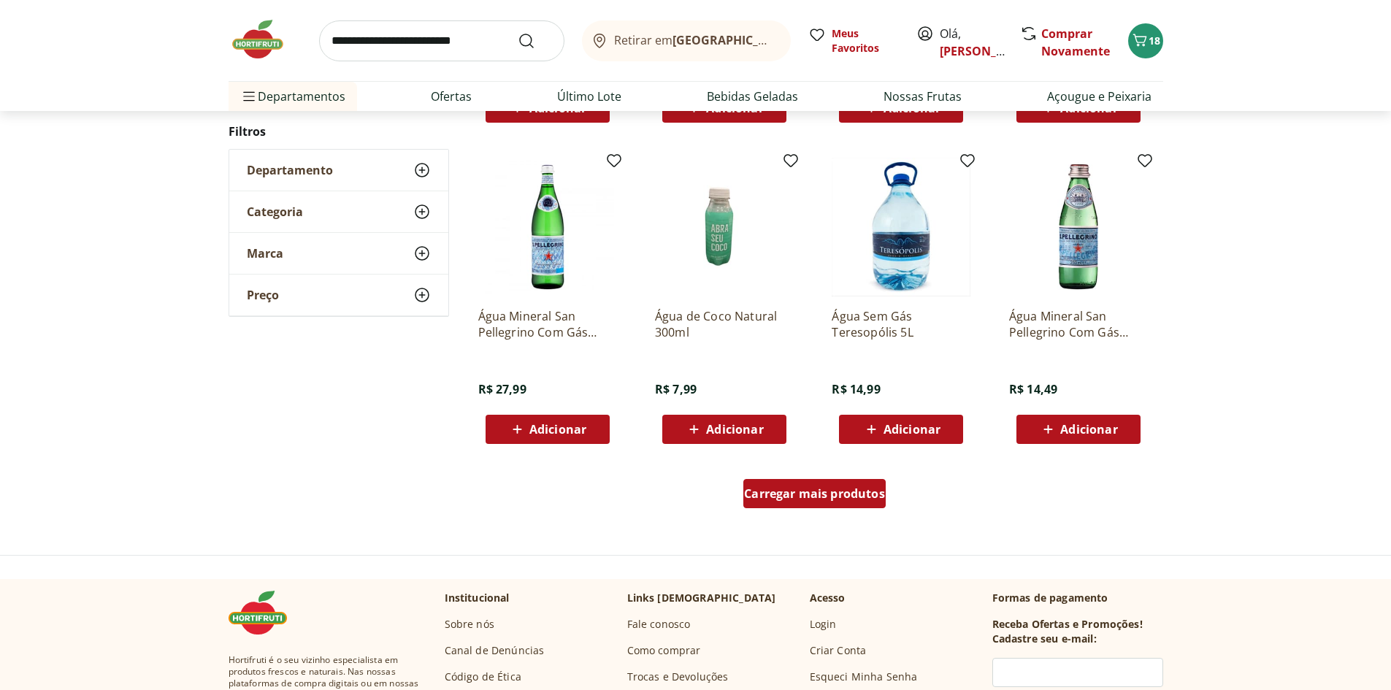
click at [805, 493] on span "Carregar mais produtos" at bounding box center [814, 494] width 141 height 12
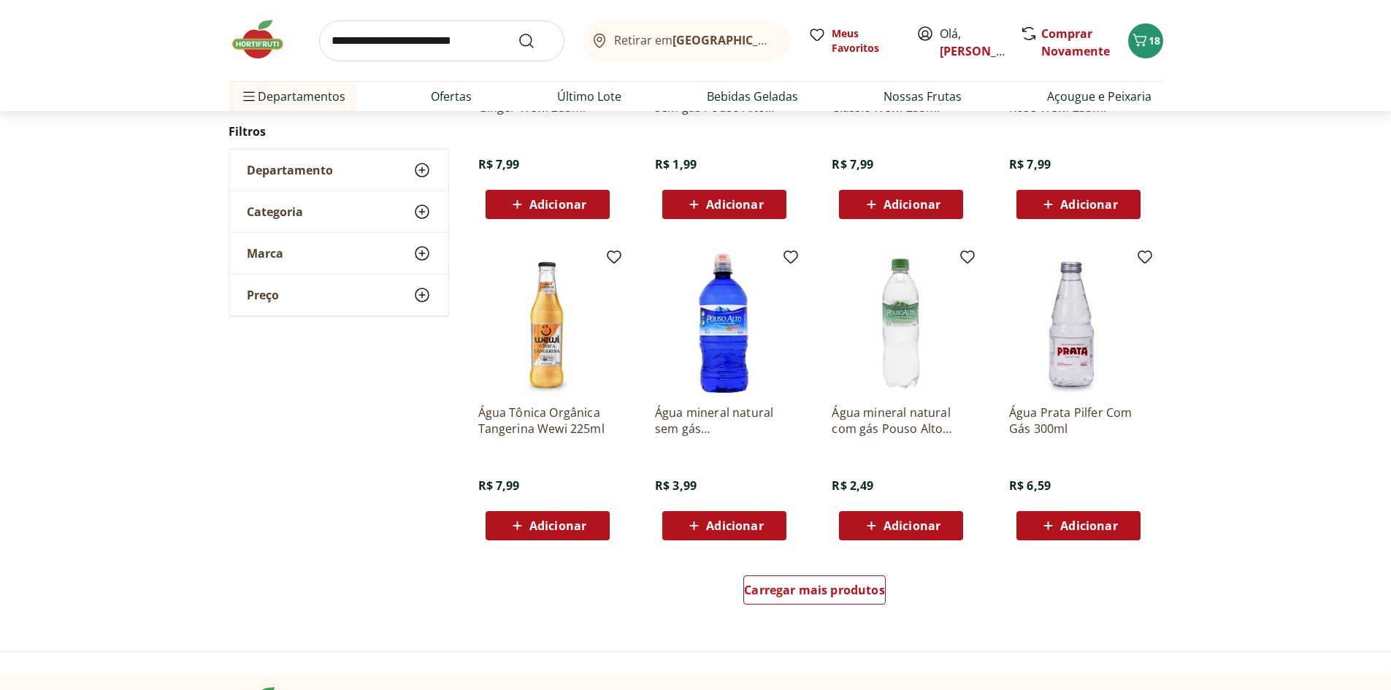
scroll to position [794, 0]
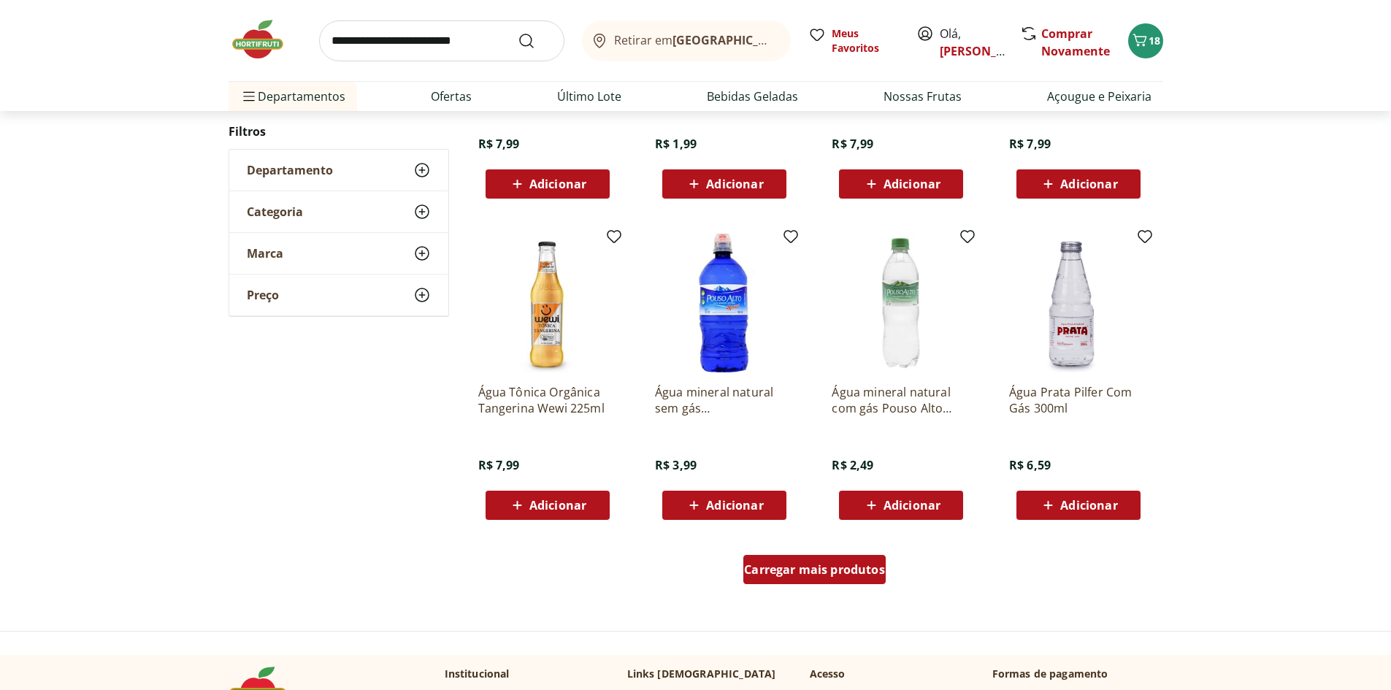
click at [867, 583] on div "Carregar mais produtos" at bounding box center [814, 569] width 142 height 29
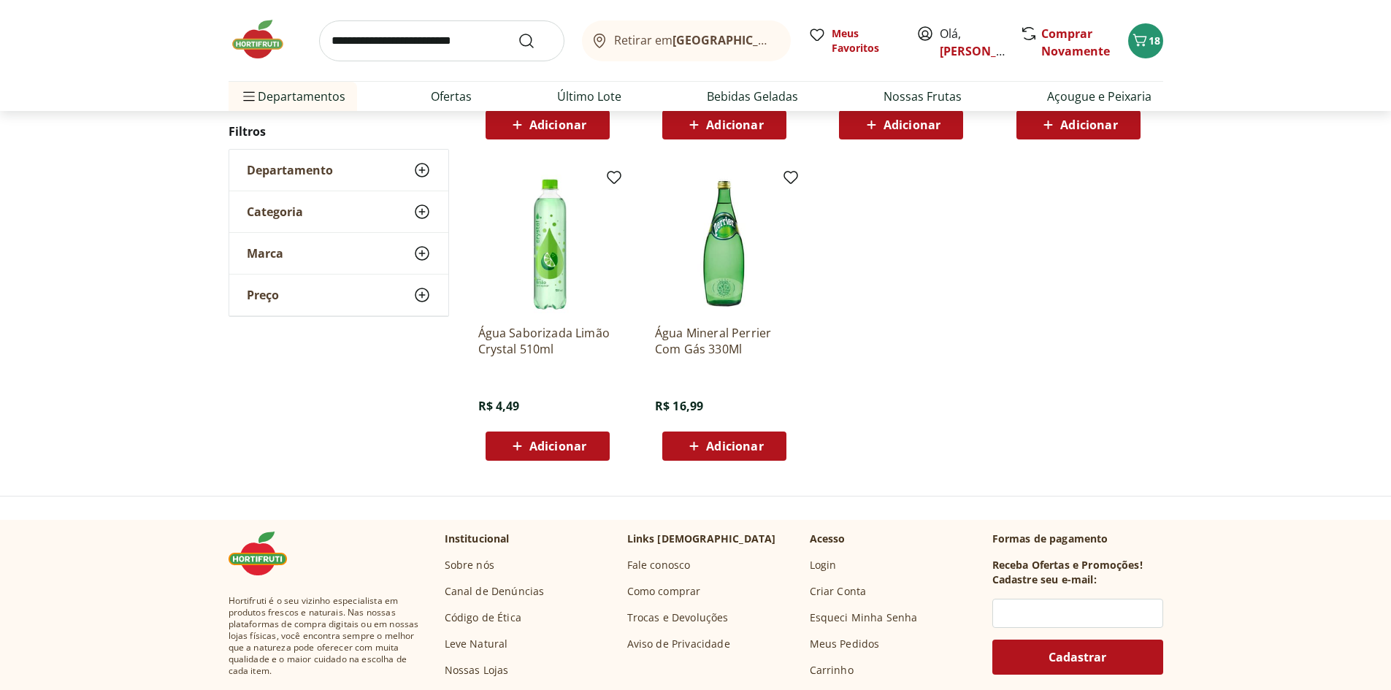
scroll to position [719, 0]
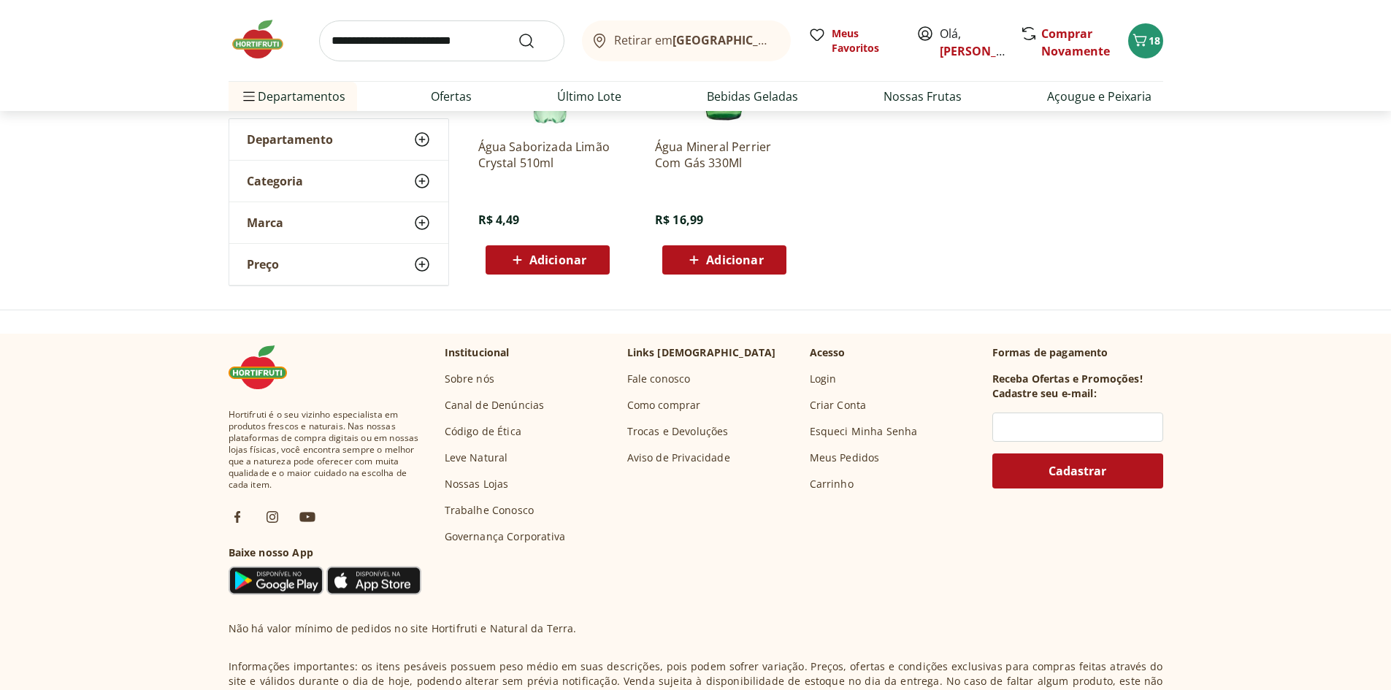
click at [261, 36] on img at bounding box center [265, 40] width 73 height 44
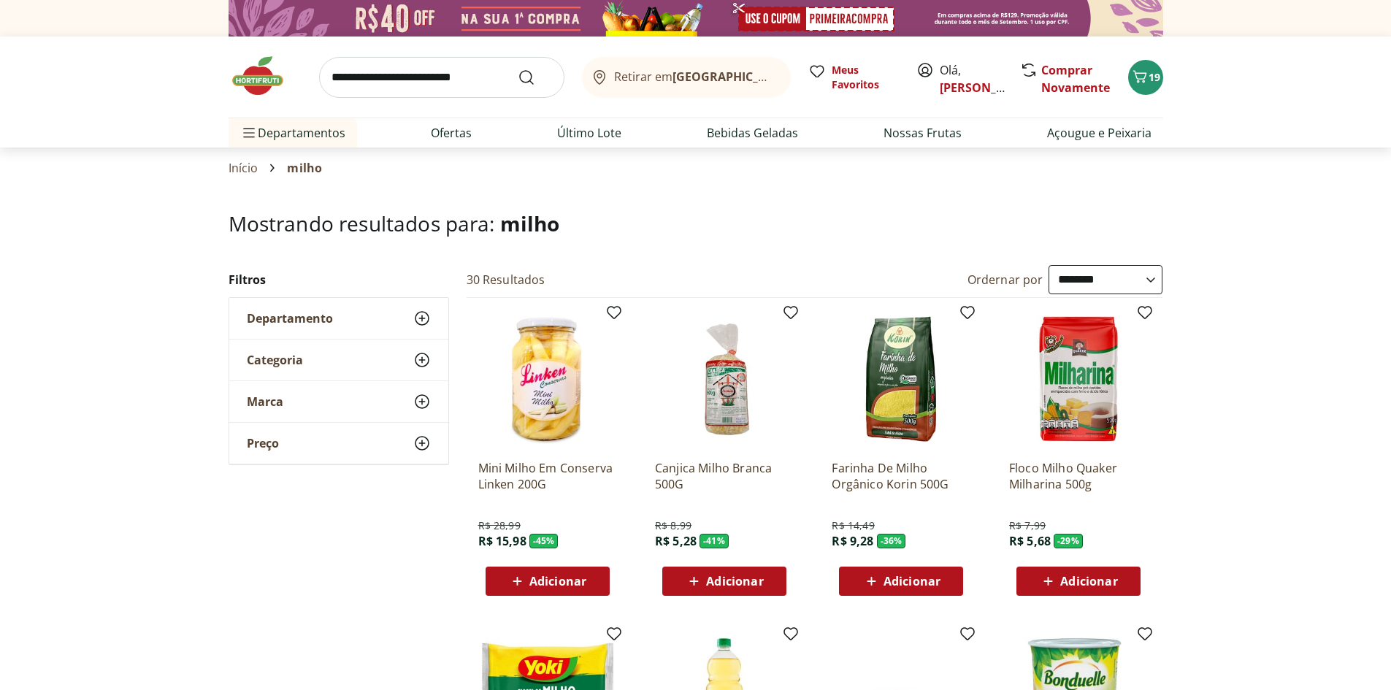
select select "**********"
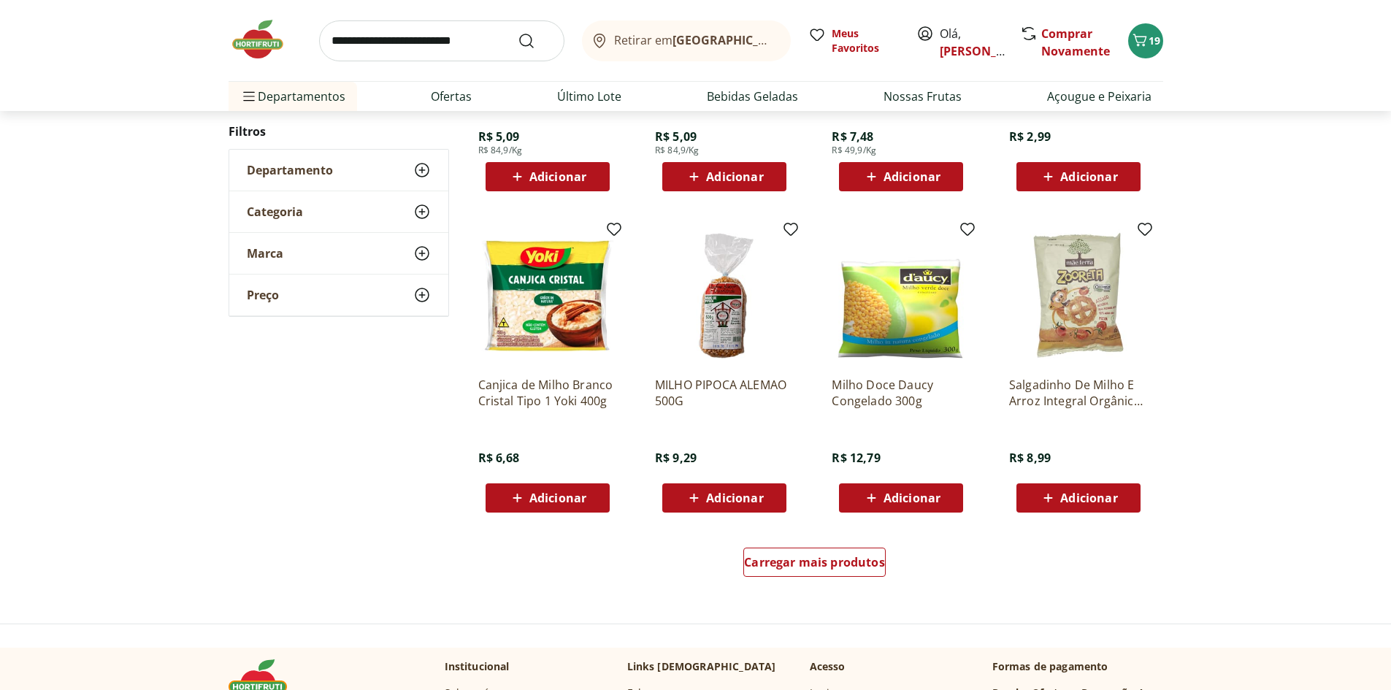
scroll to position [803, 0]
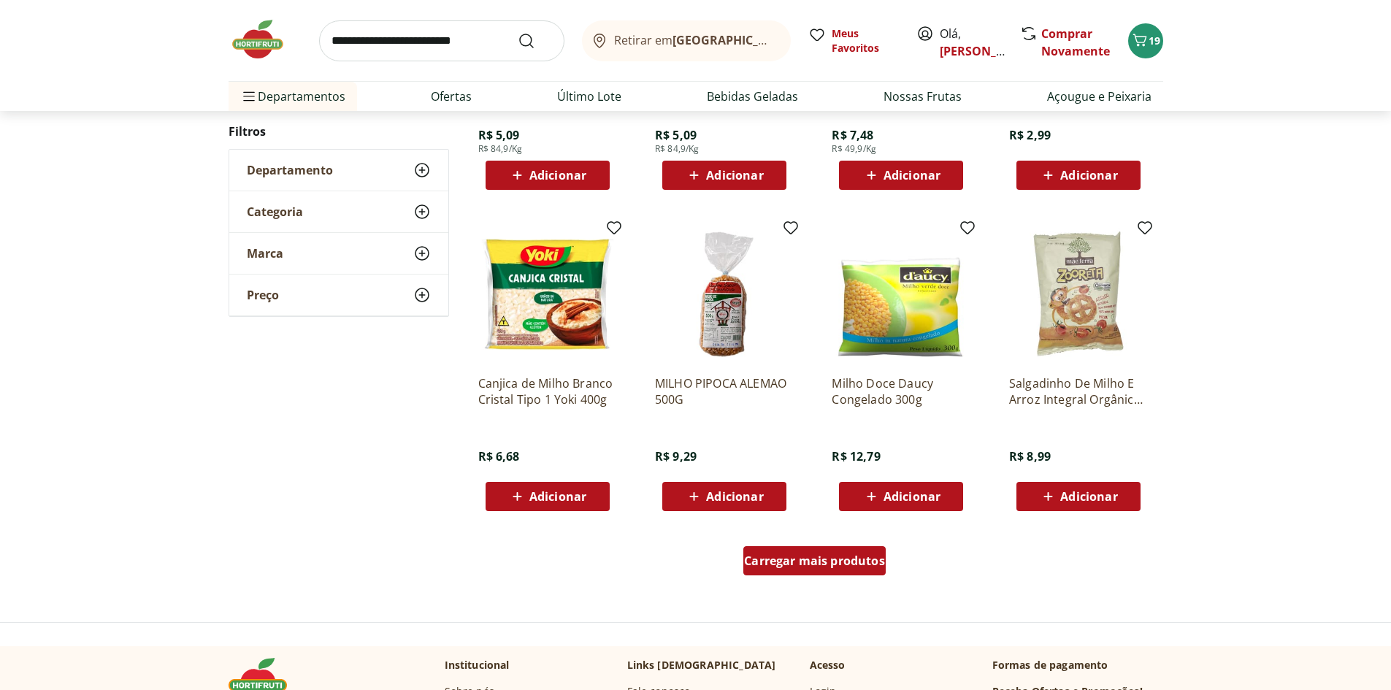
click at [815, 569] on div "Carregar mais produtos" at bounding box center [814, 560] width 142 height 29
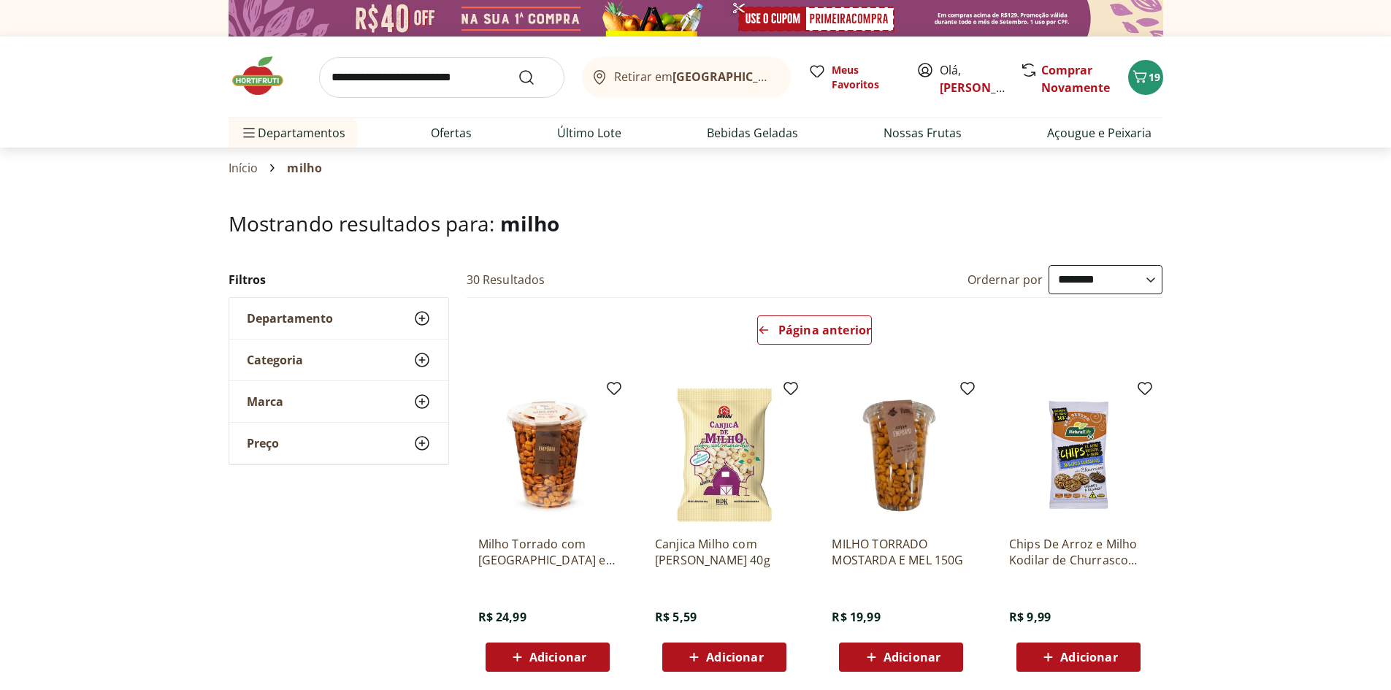
click at [250, 80] on img at bounding box center [265, 76] width 73 height 44
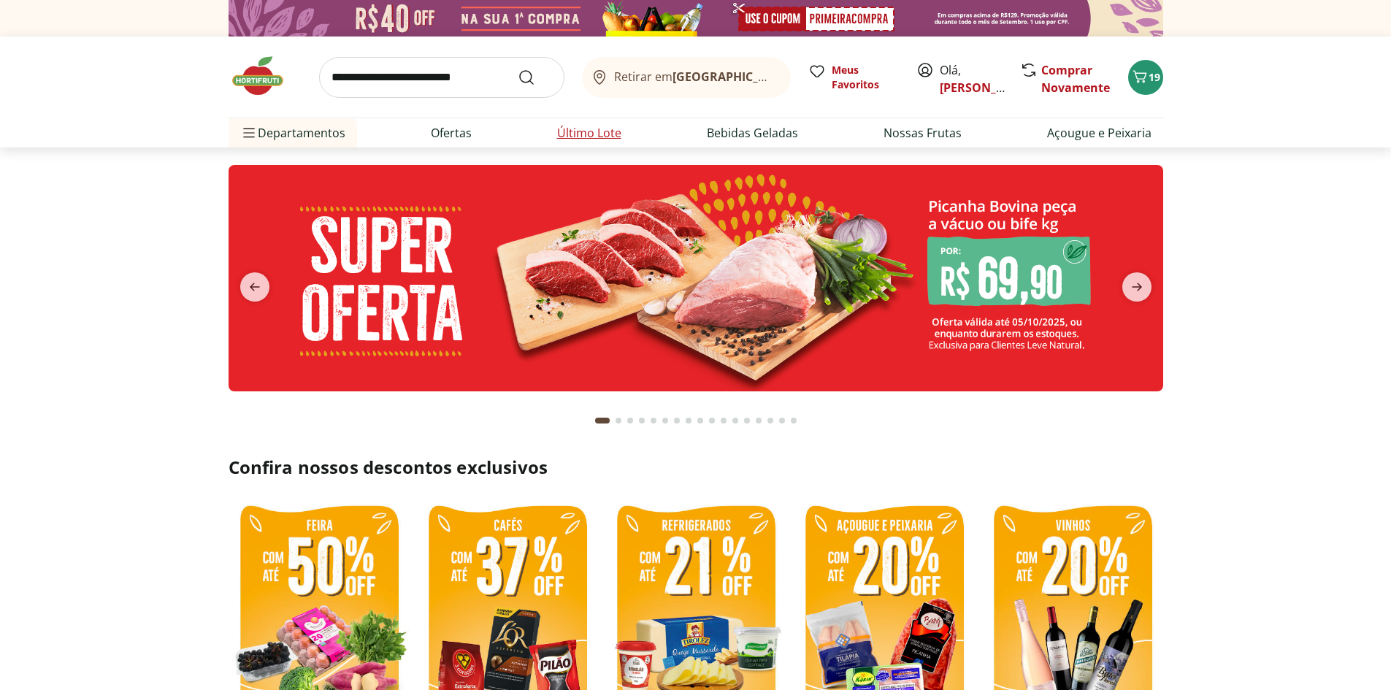
click at [572, 129] on link "Último Lote" at bounding box center [589, 133] width 64 height 18
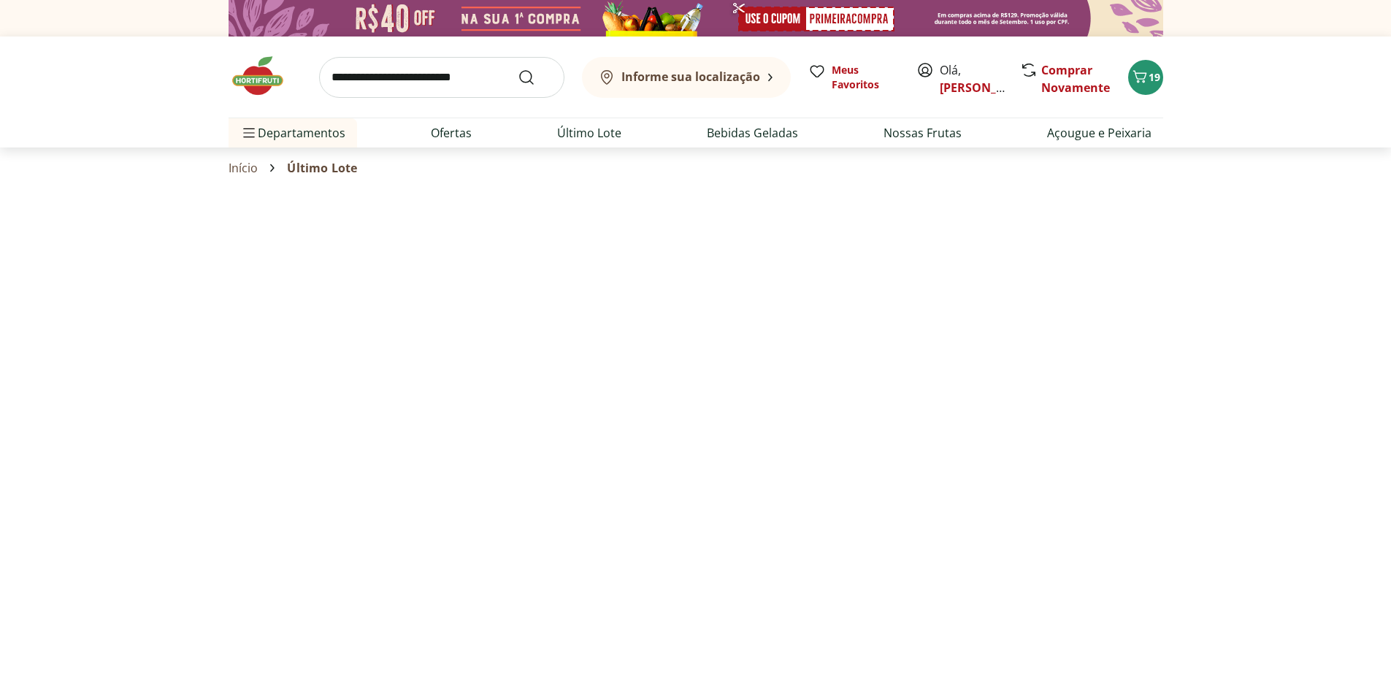
select select "**********"
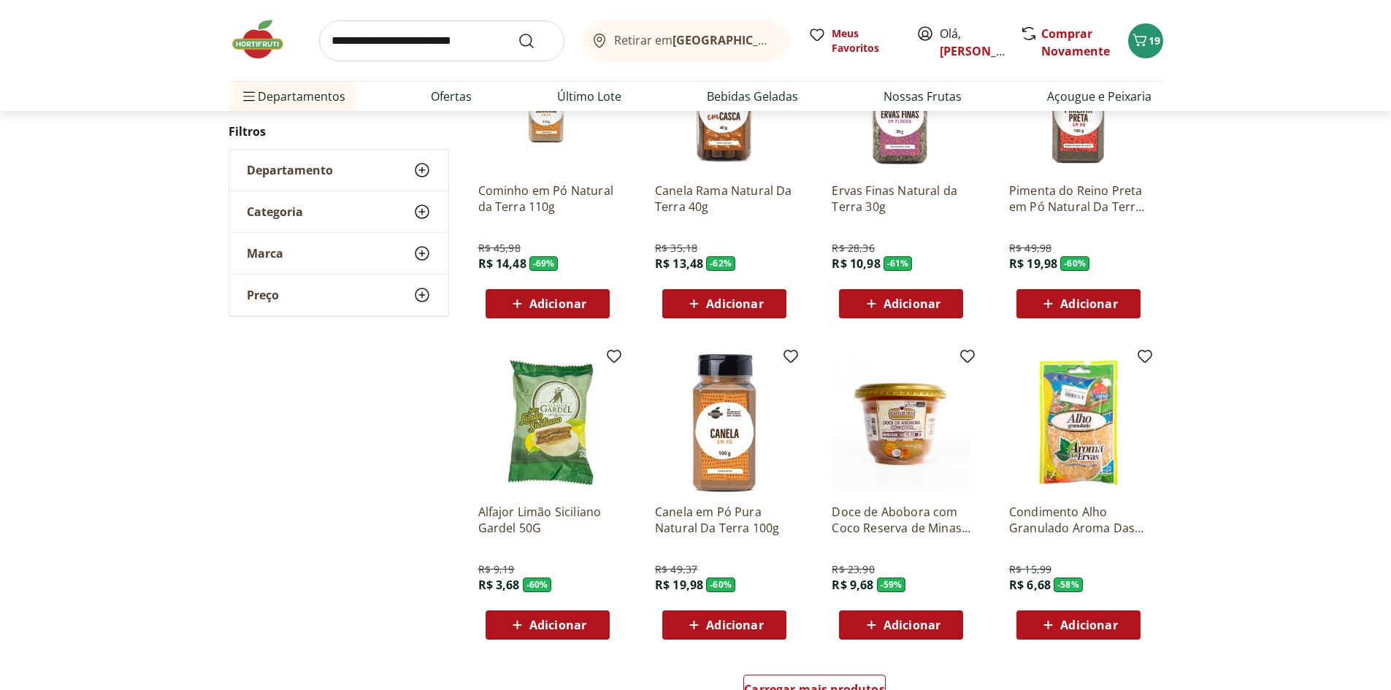
scroll to position [876, 0]
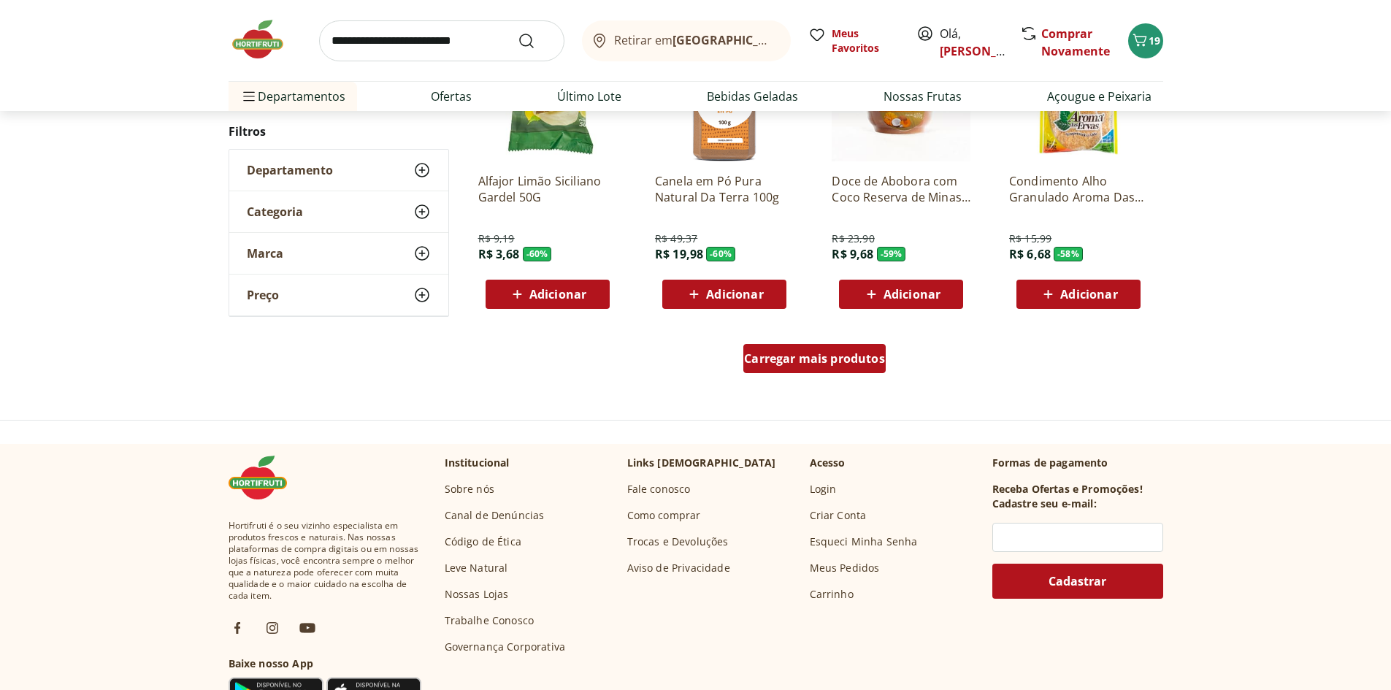
click at [837, 360] on span "Carregar mais produtos" at bounding box center [814, 359] width 141 height 12
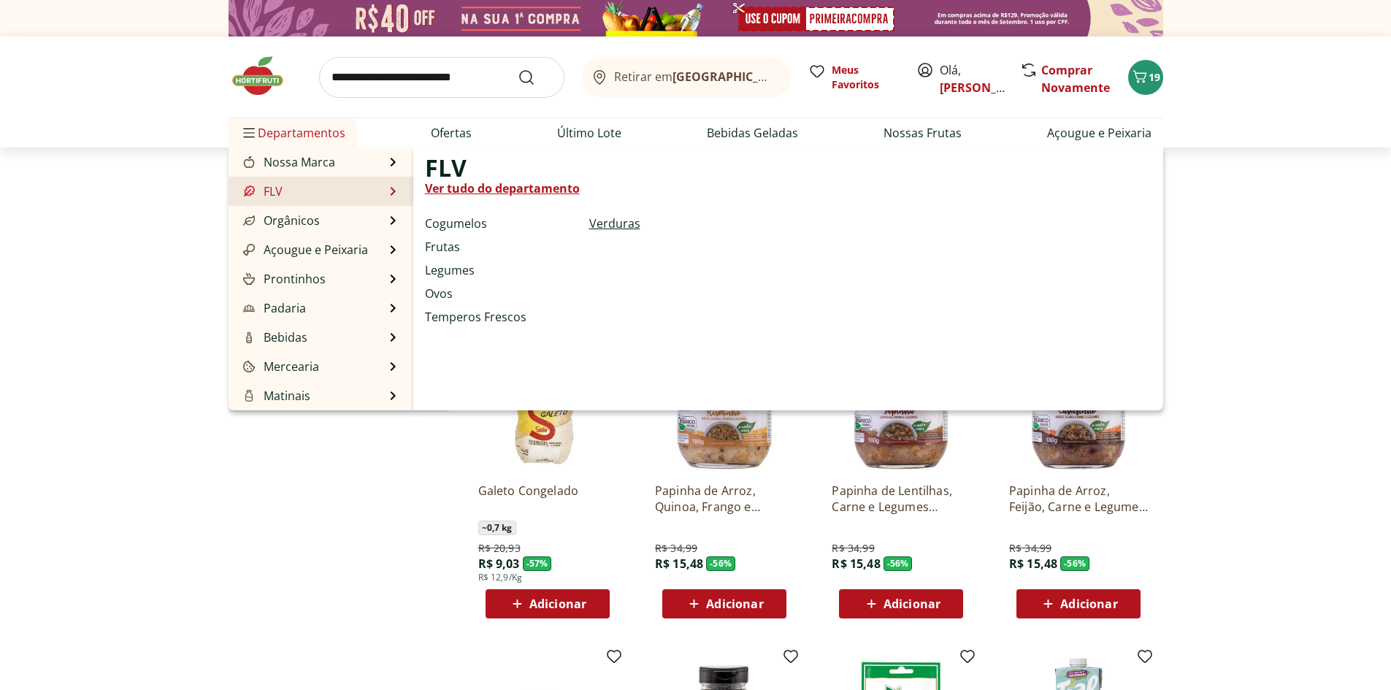
click at [605, 221] on link "Verduras" at bounding box center [614, 224] width 51 height 18
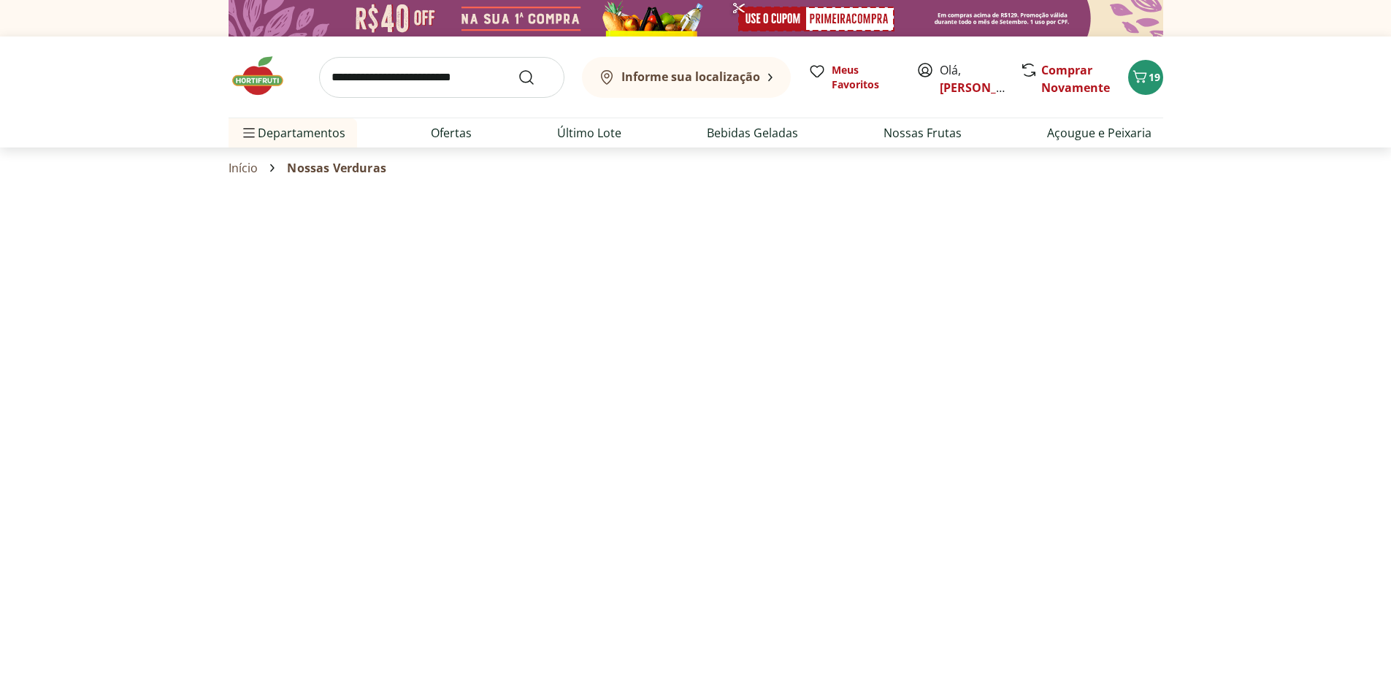
select select "**********"
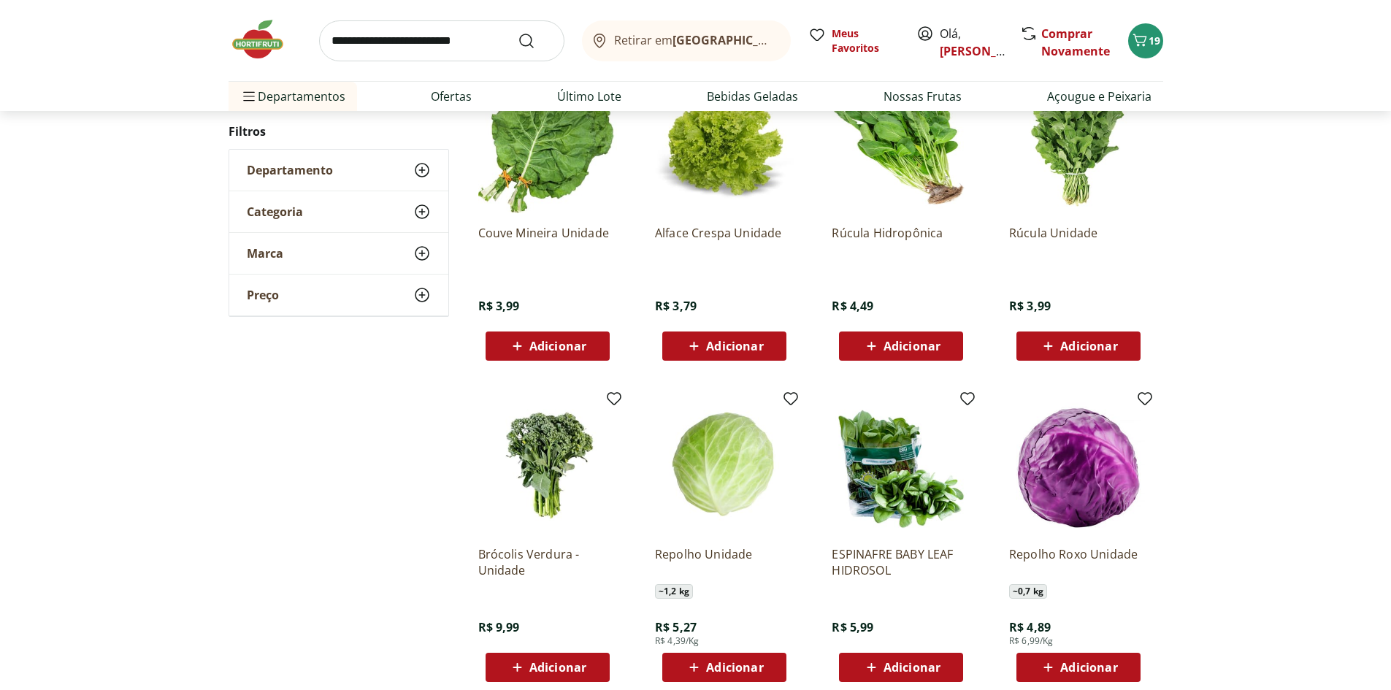
scroll to position [511, 0]
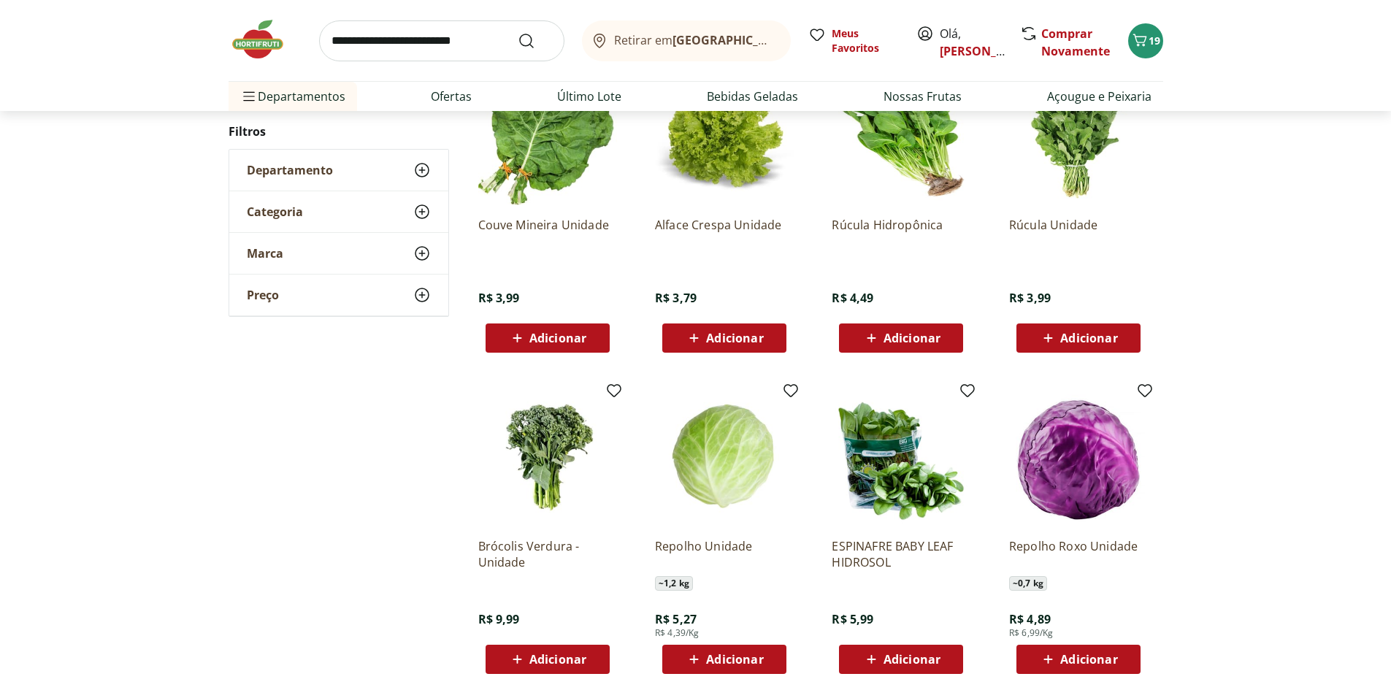
click at [742, 334] on span "Adicionar" at bounding box center [734, 338] width 57 height 12
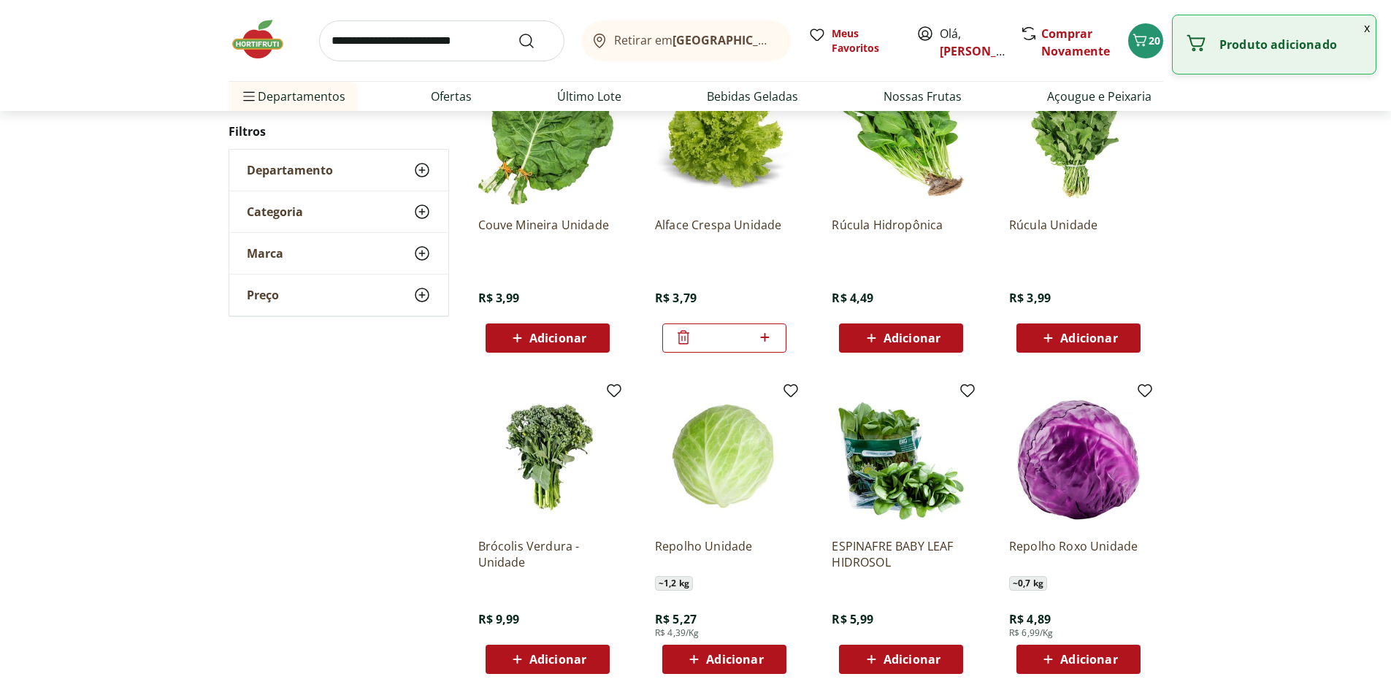
click at [686, 334] on icon at bounding box center [684, 338] width 18 height 18
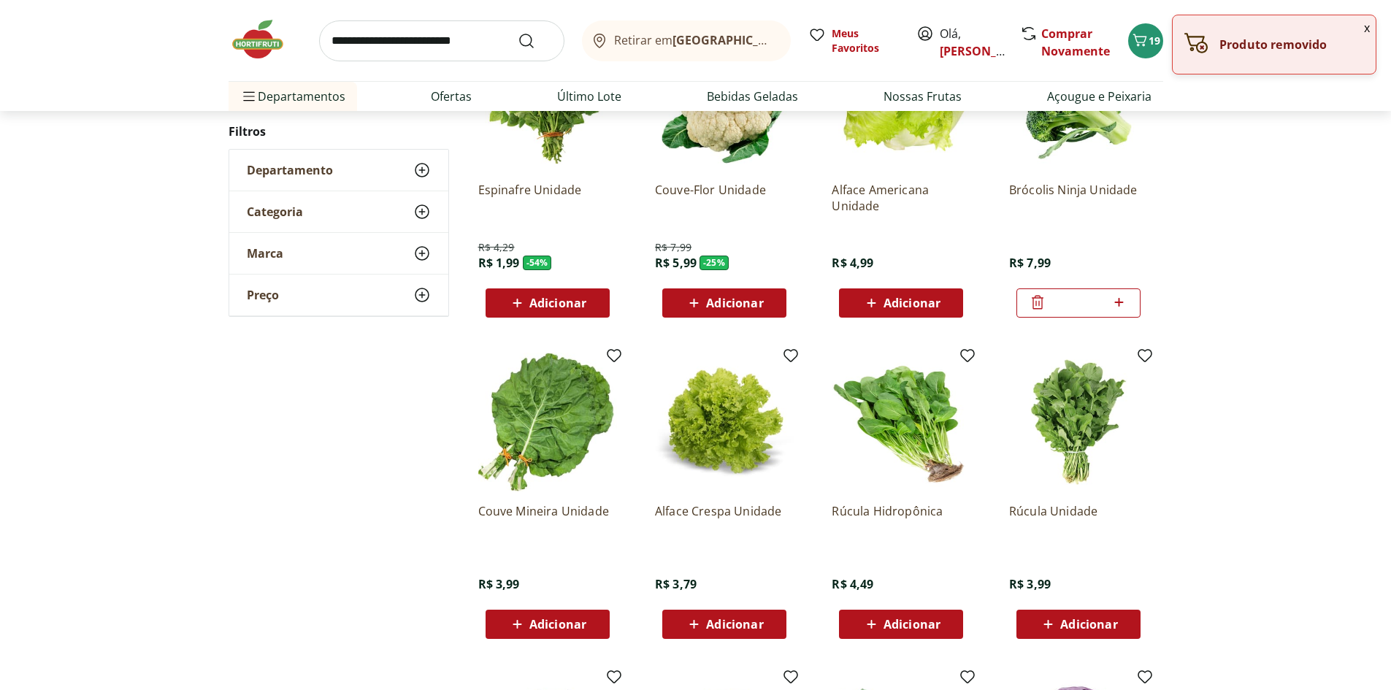
scroll to position [219, 0]
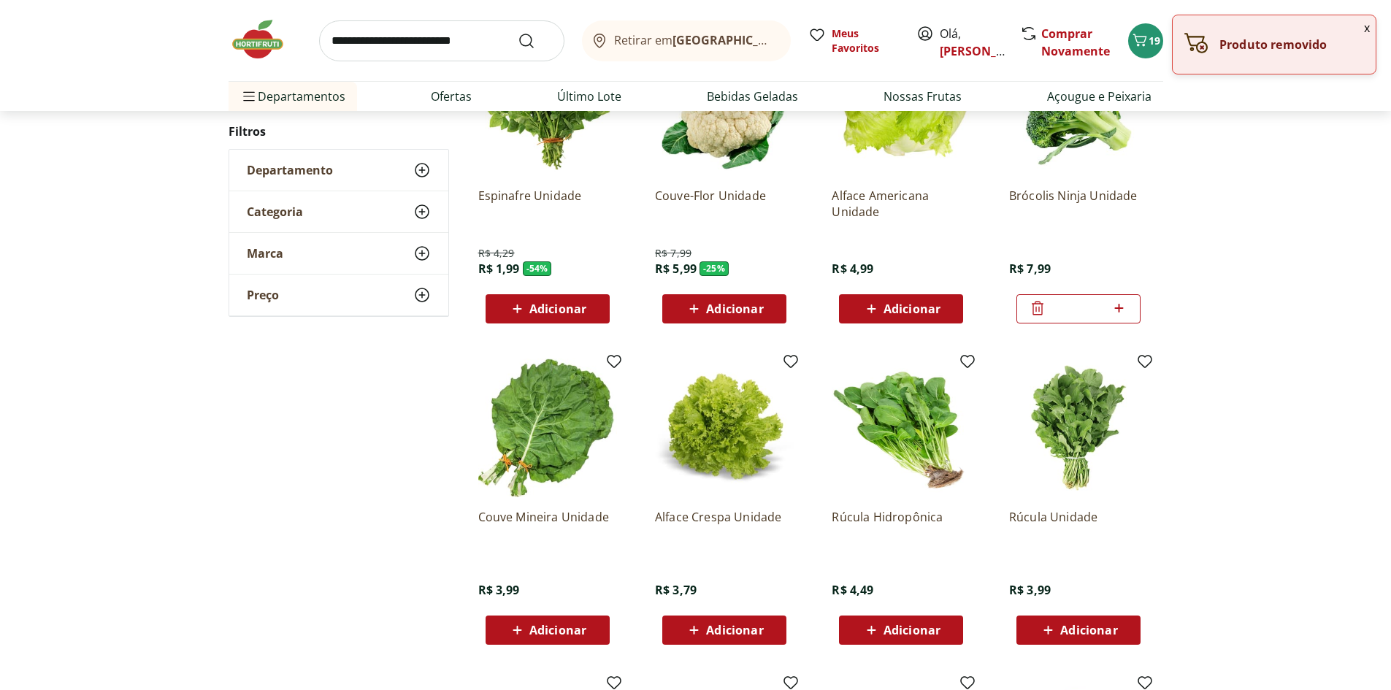
click at [894, 307] on span "Adicionar" at bounding box center [912, 309] width 57 height 12
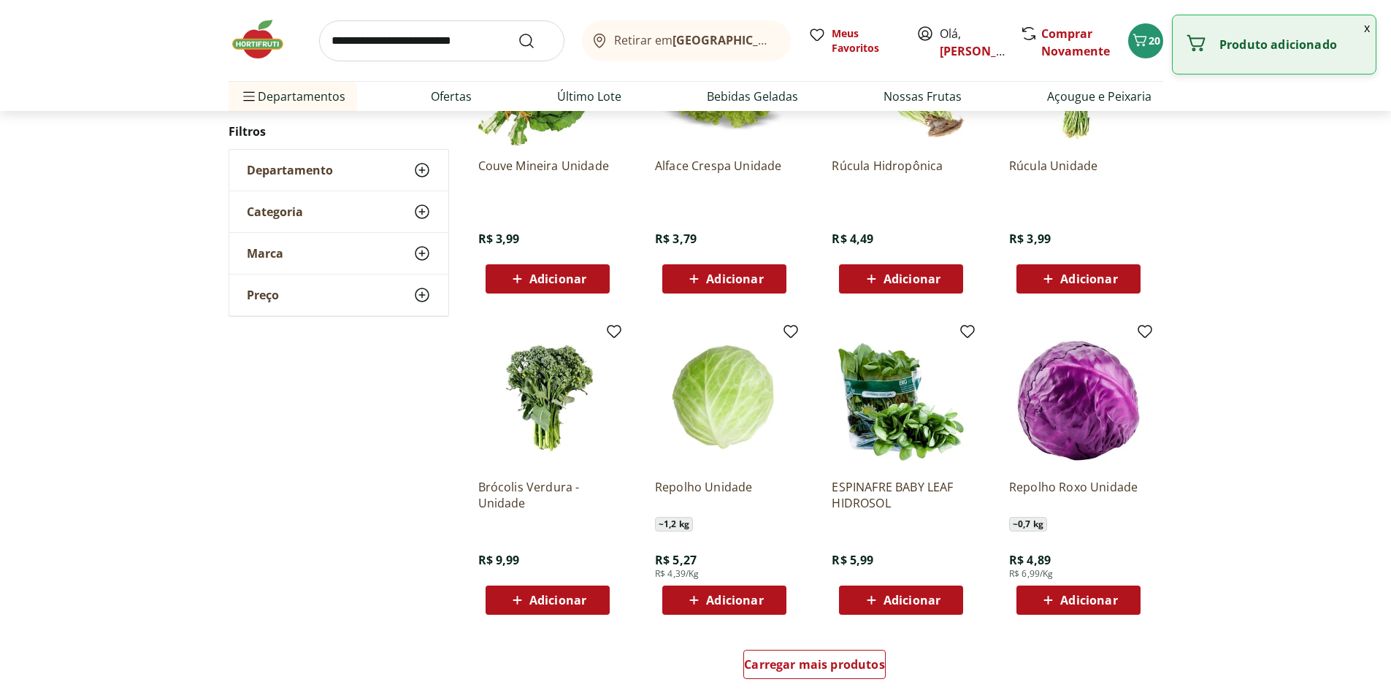
scroll to position [584, 0]
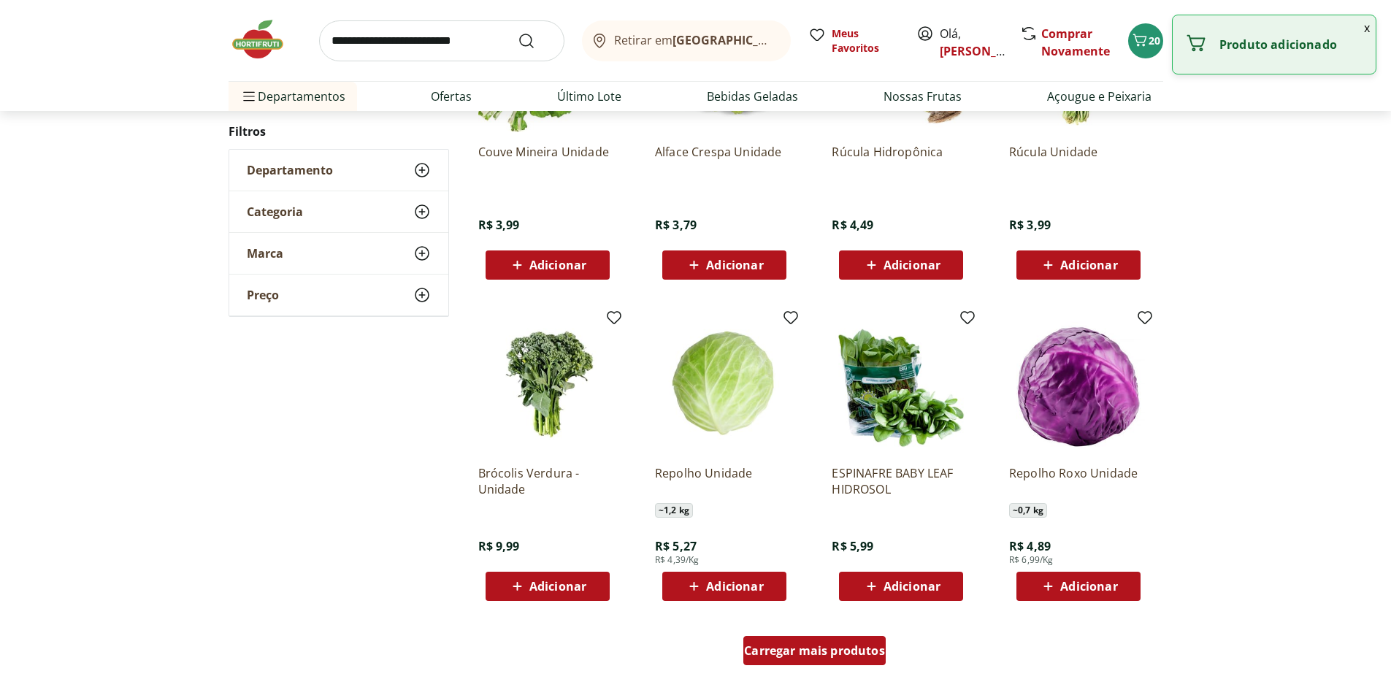
click at [794, 641] on div "Carregar mais produtos" at bounding box center [814, 650] width 142 height 29
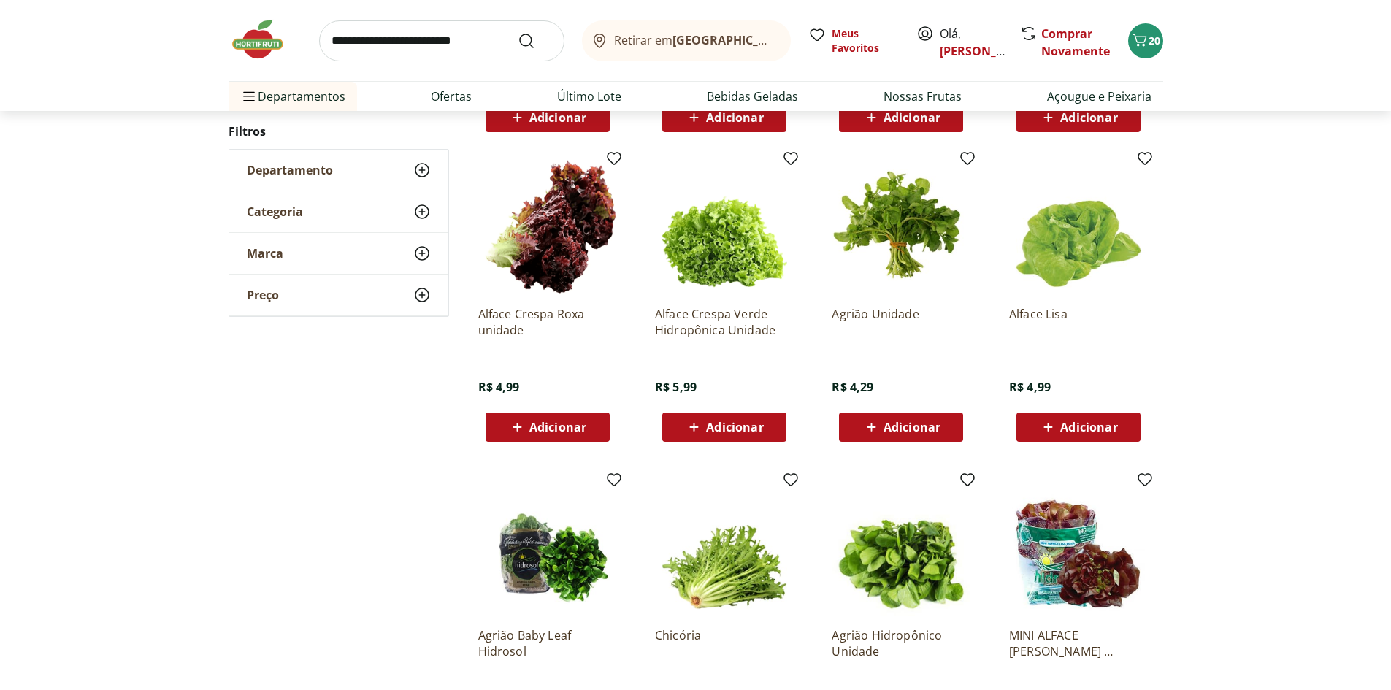
scroll to position [1095, 0]
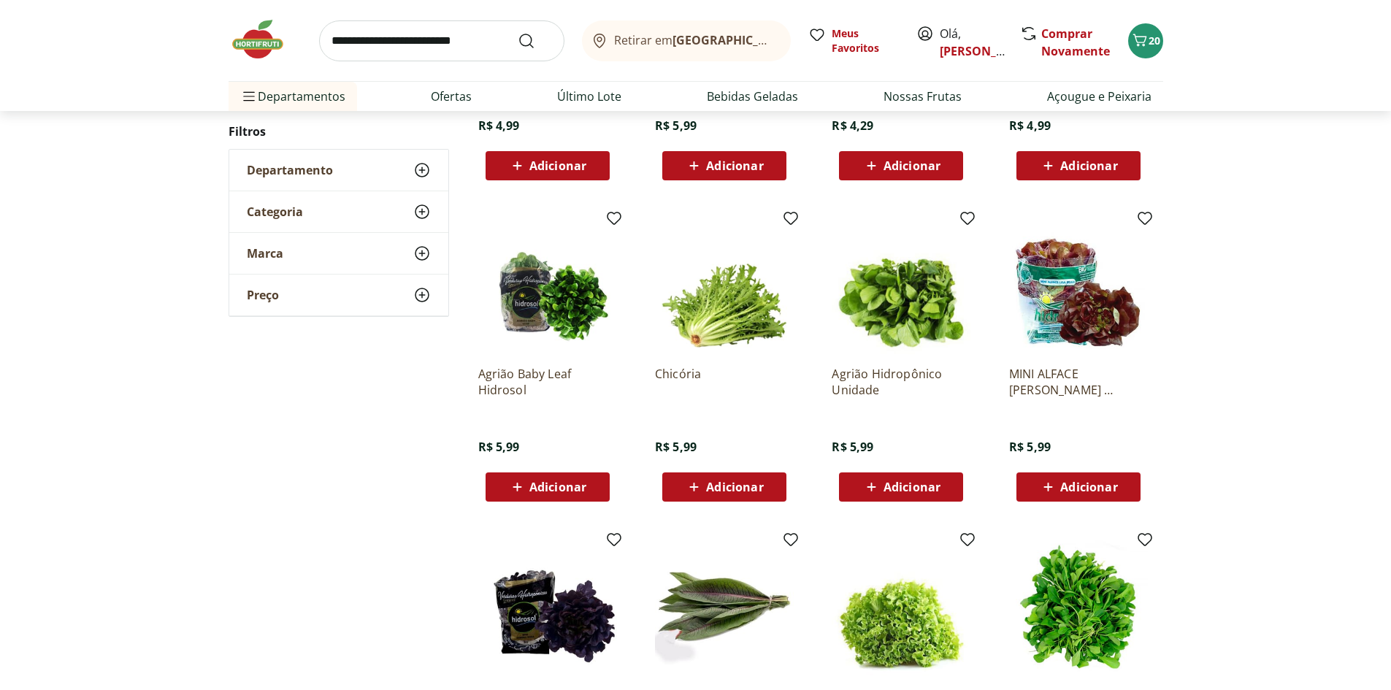
scroll to position [730, 0]
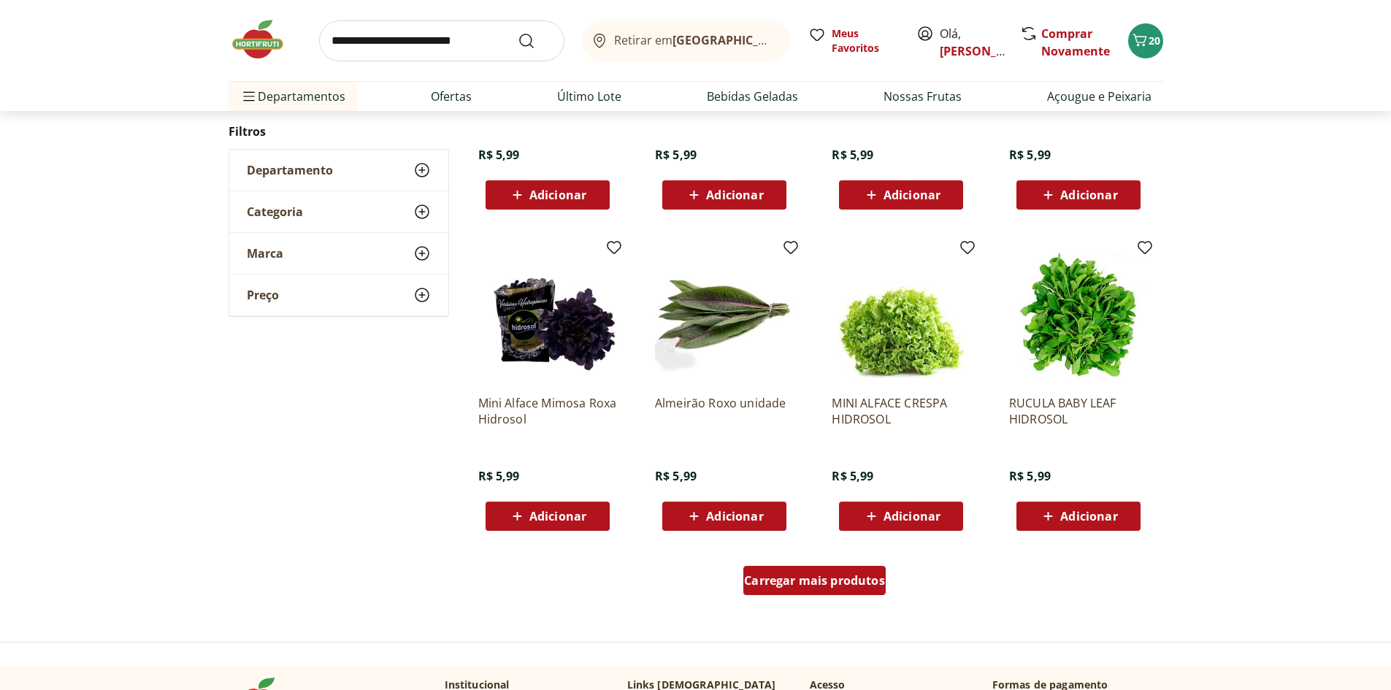
click at [876, 567] on div "Carregar mais produtos" at bounding box center [814, 580] width 142 height 29
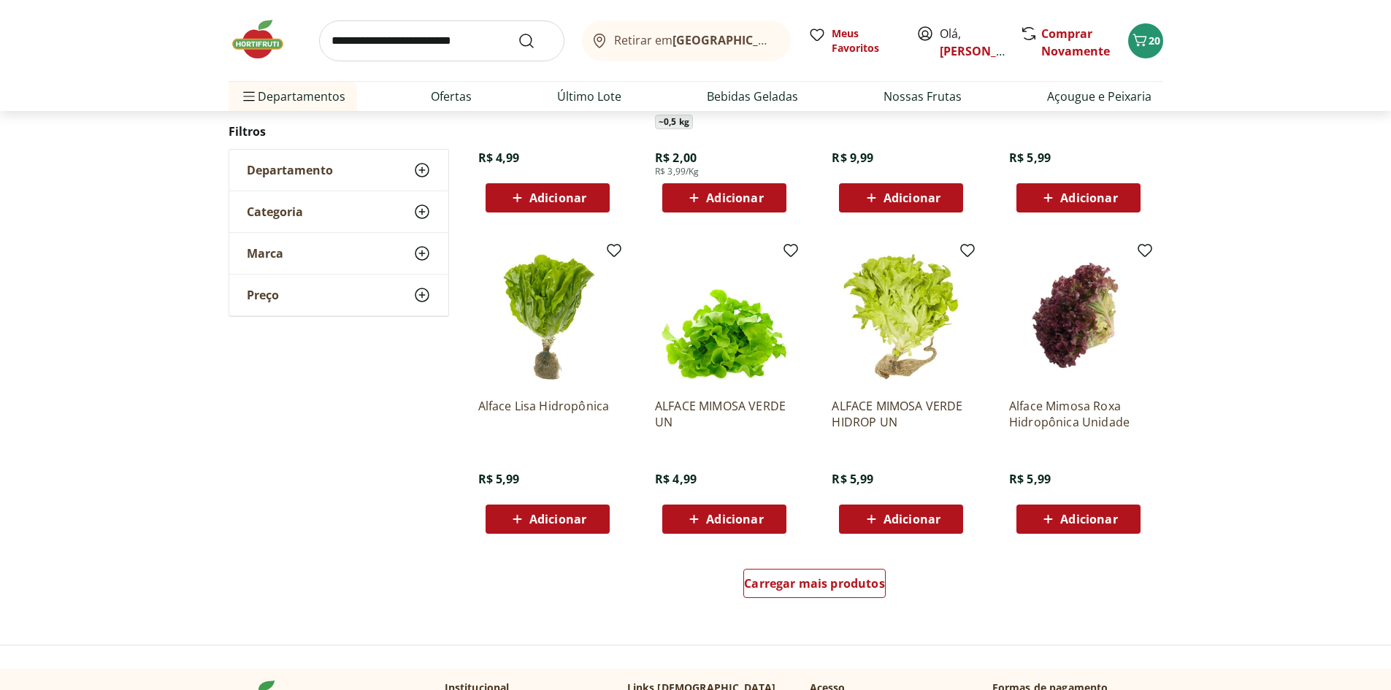
scroll to position [654, 0]
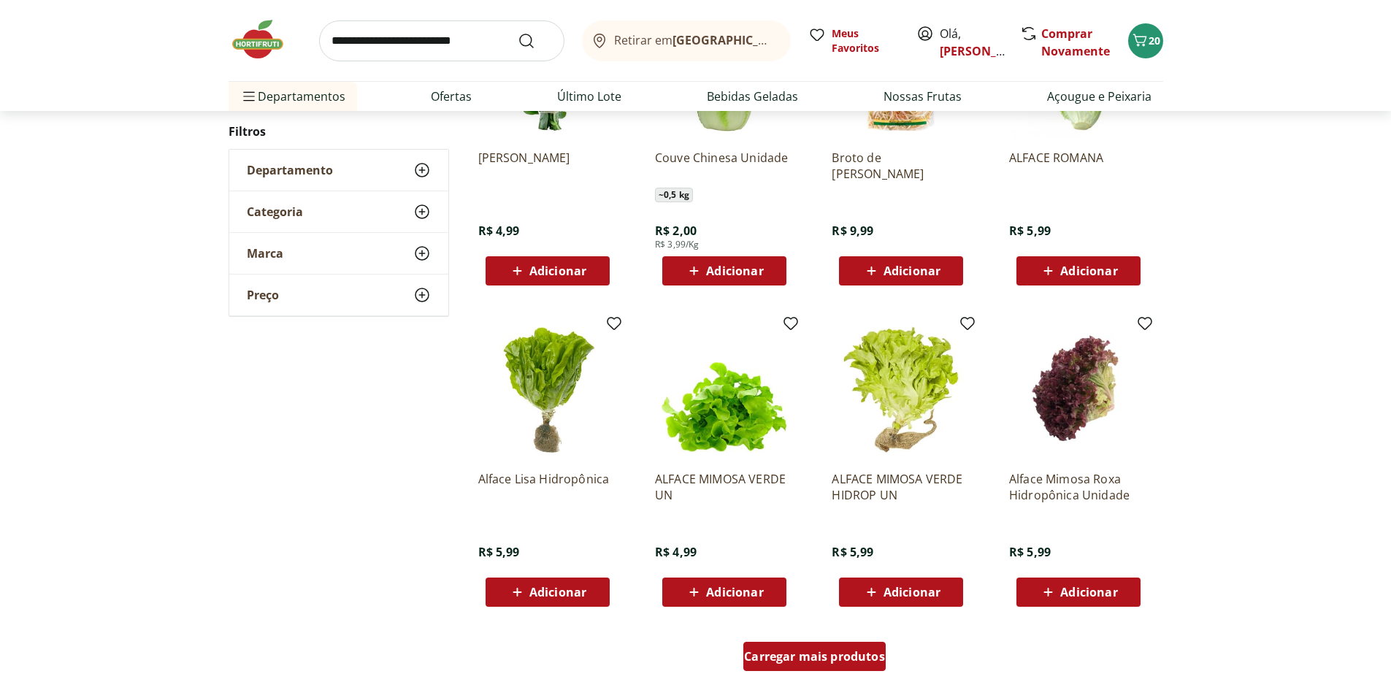
click at [781, 654] on span "Carregar mais produtos" at bounding box center [814, 657] width 141 height 12
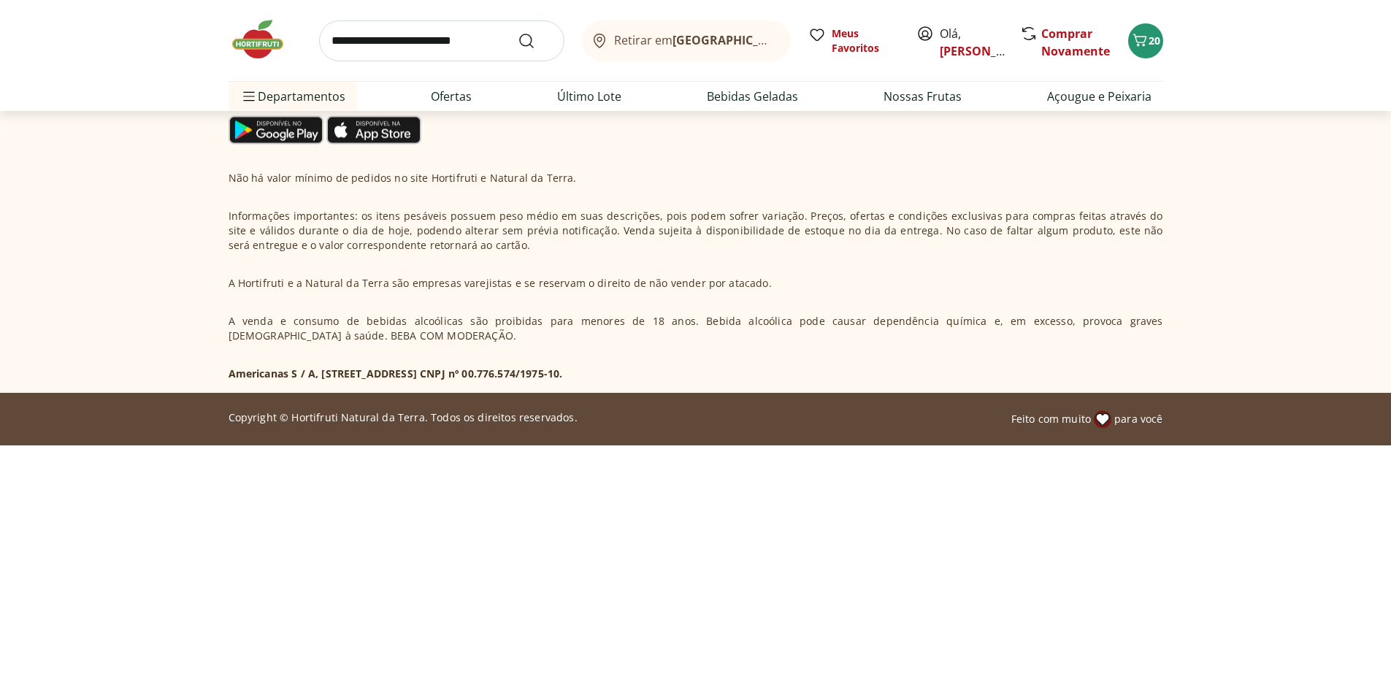
scroll to position [10, 0]
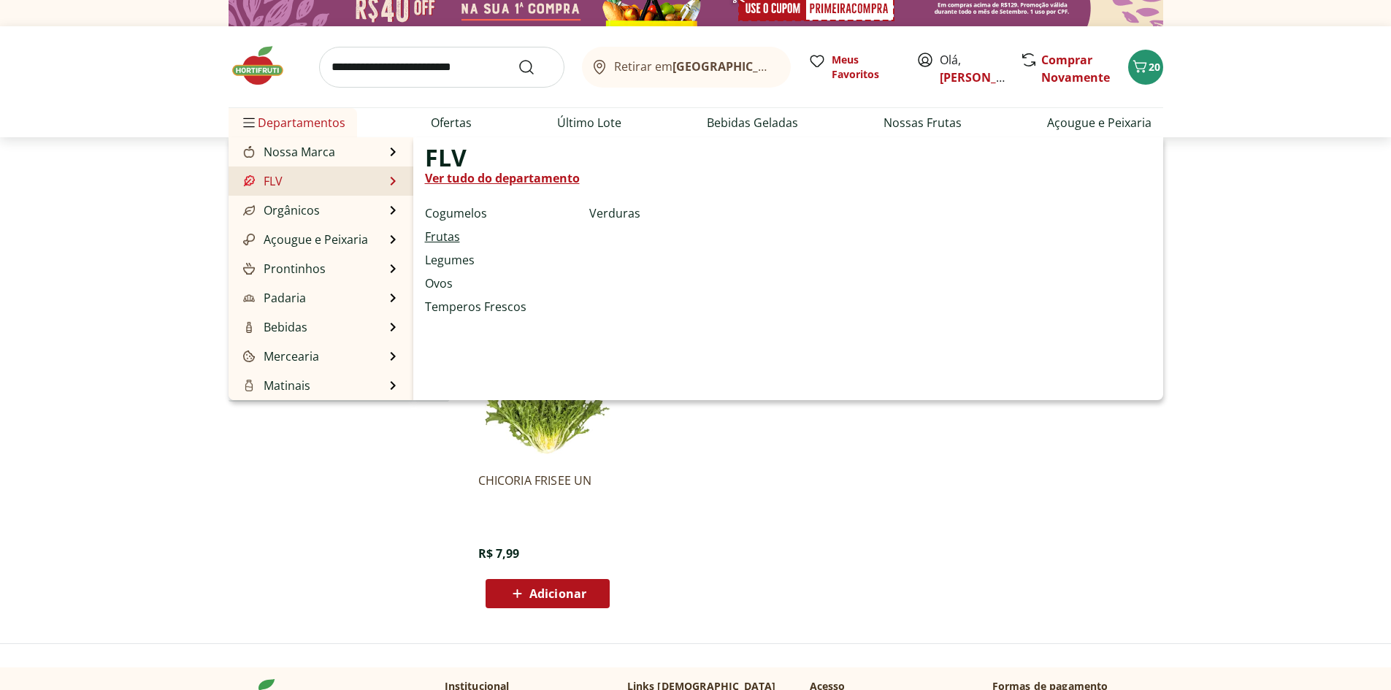
click at [455, 230] on link "Frutas" at bounding box center [442, 237] width 35 height 18
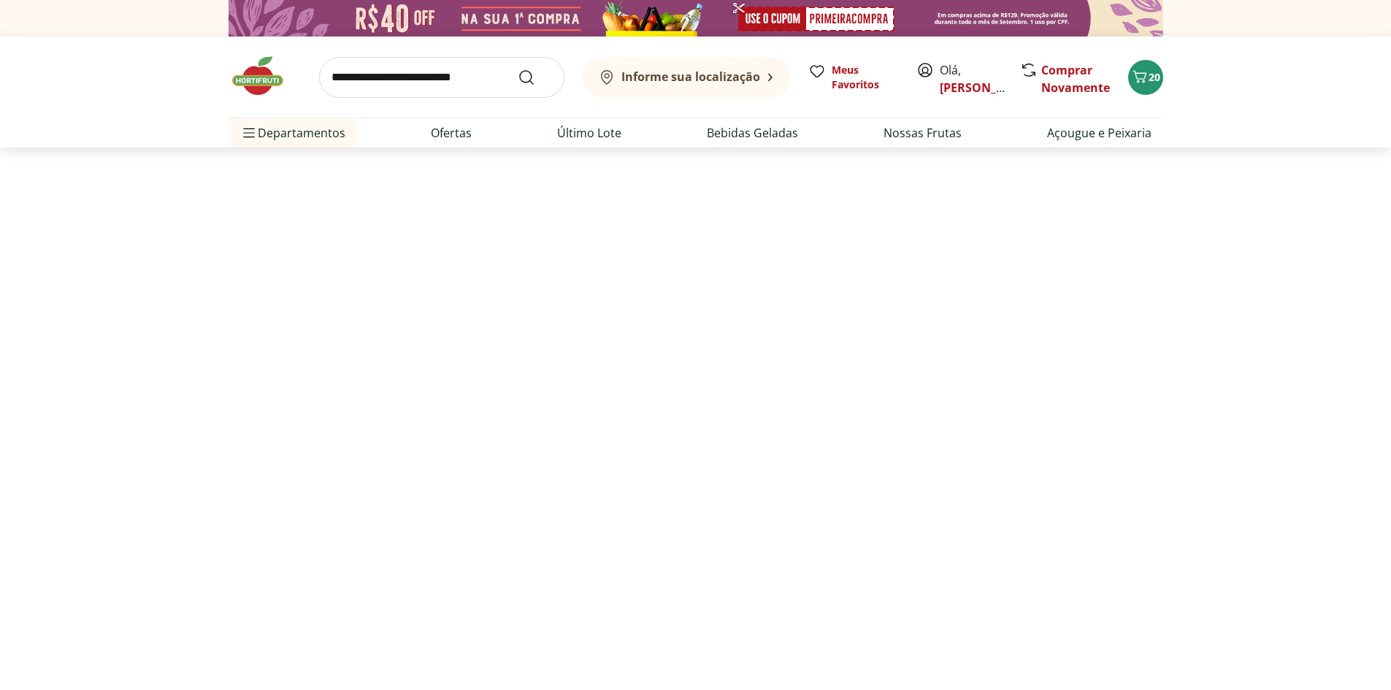
select select "**********"
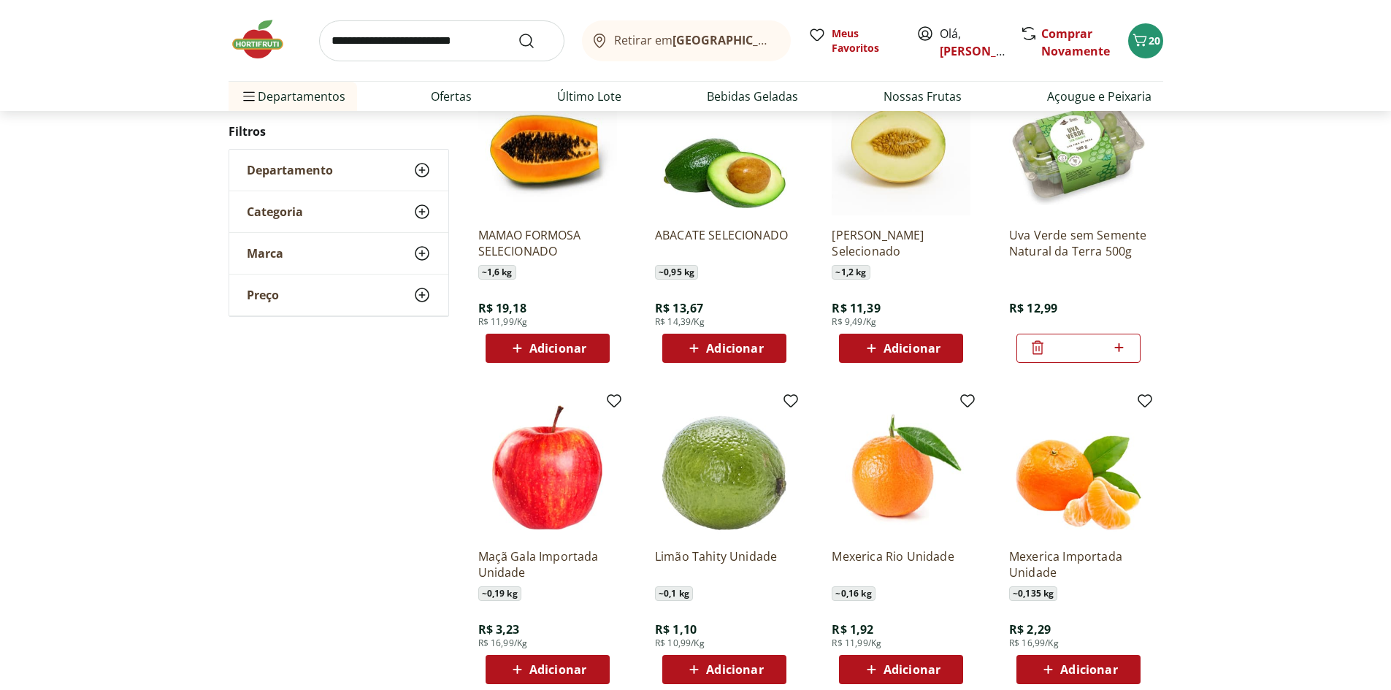
scroll to position [584, 0]
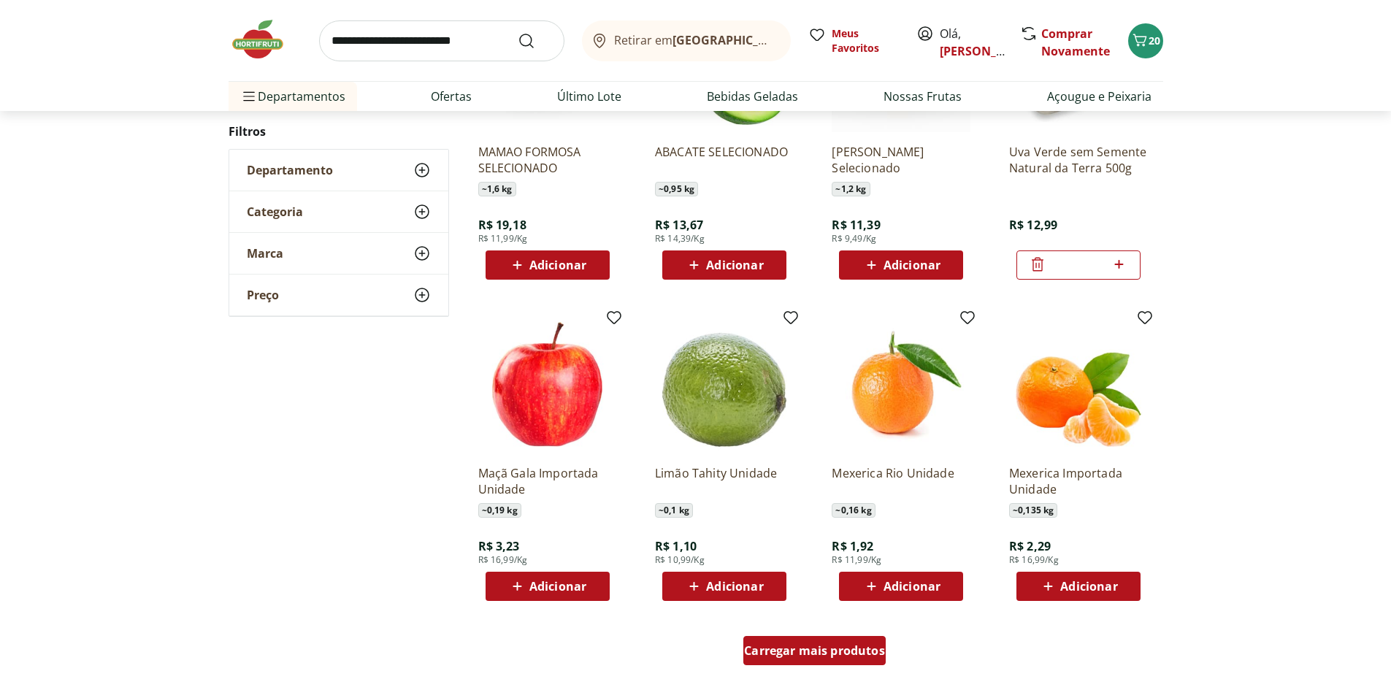
click at [838, 648] on span "Carregar mais produtos" at bounding box center [814, 651] width 141 height 12
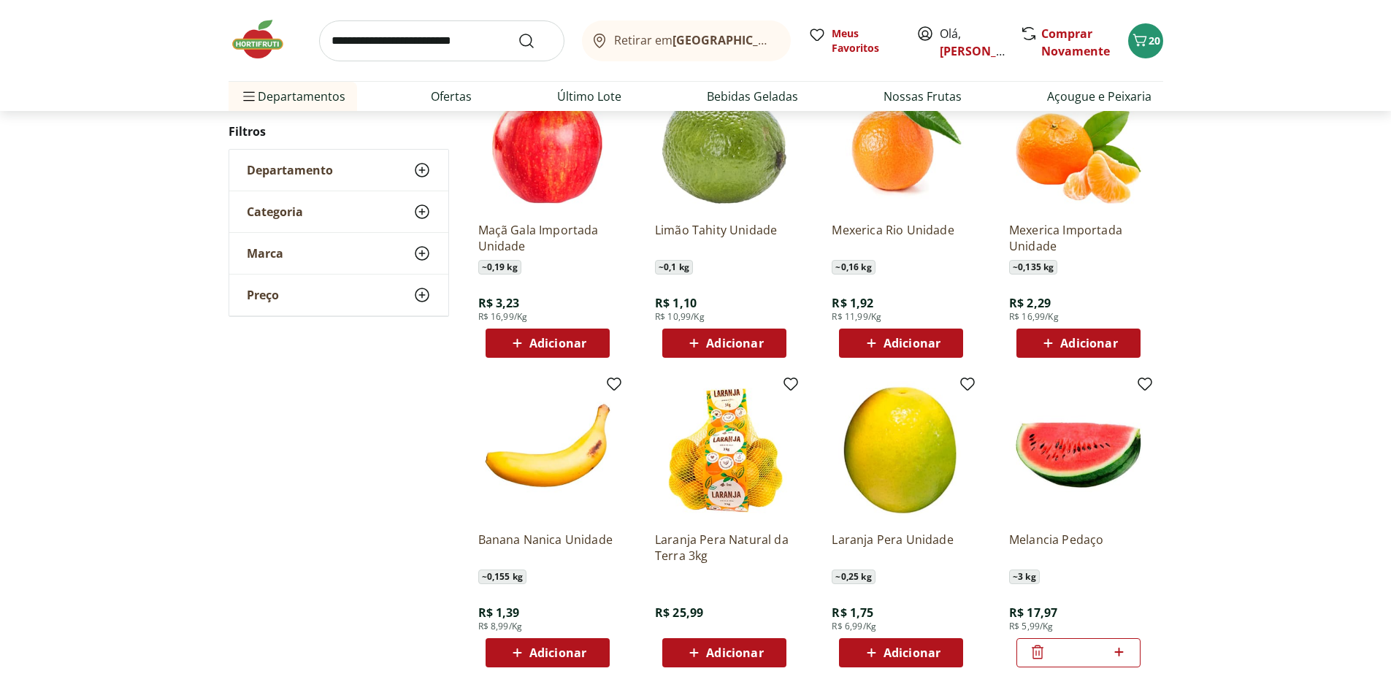
scroll to position [803, 0]
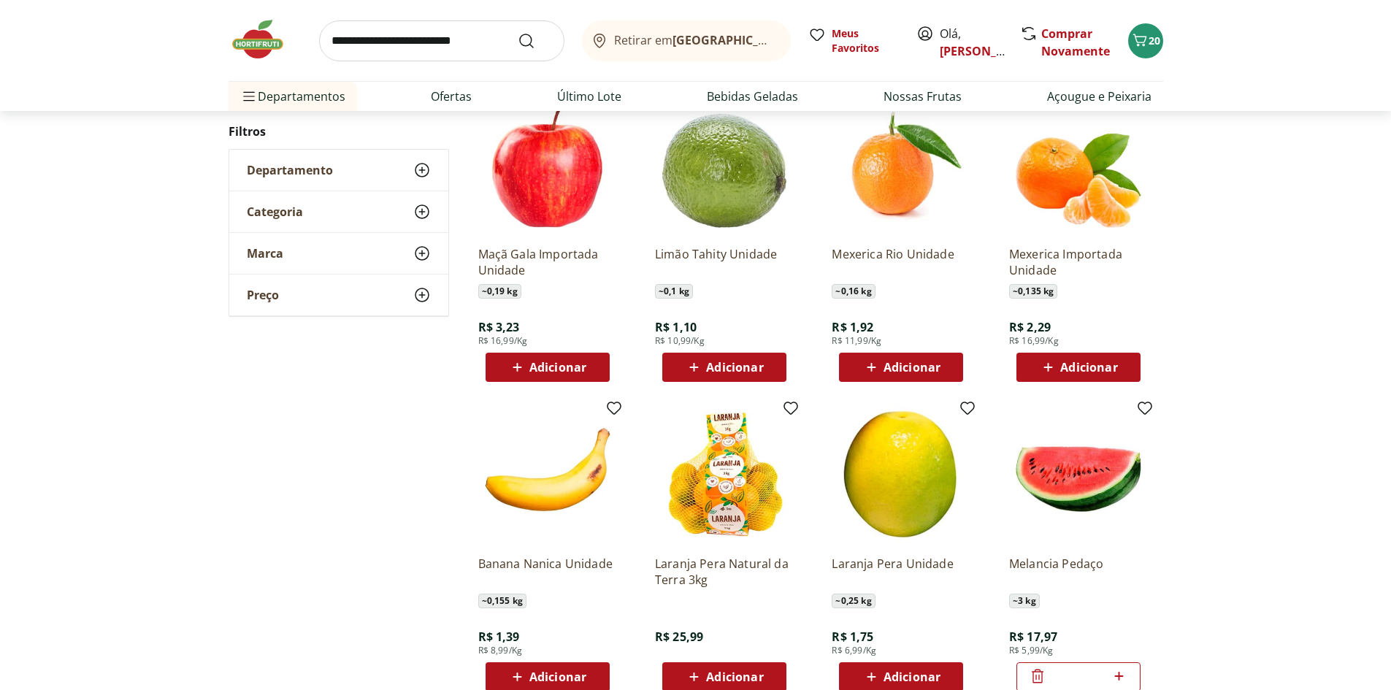
click at [919, 364] on span "Adicionar" at bounding box center [912, 367] width 57 height 12
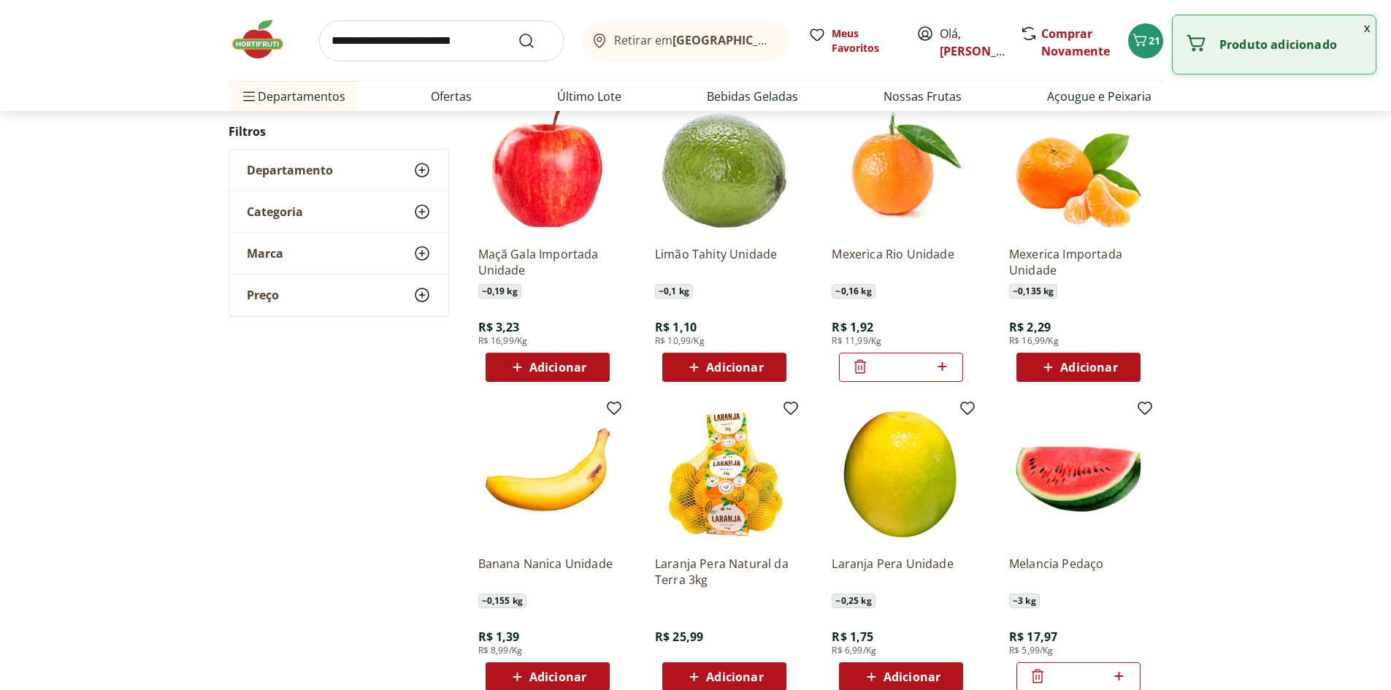
click at [953, 363] on div "*" at bounding box center [901, 367] width 124 height 29
click at [941, 369] on icon at bounding box center [942, 367] width 18 height 18
type input "*"
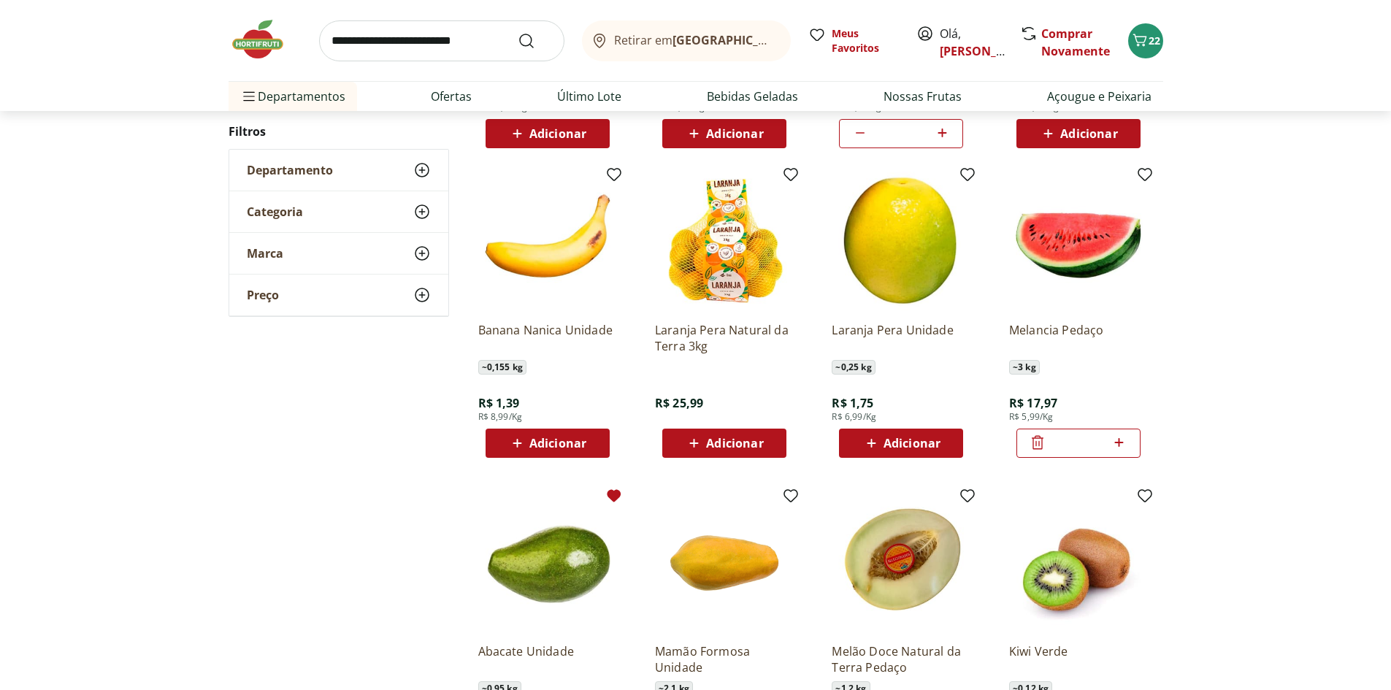
scroll to position [1168, 0]
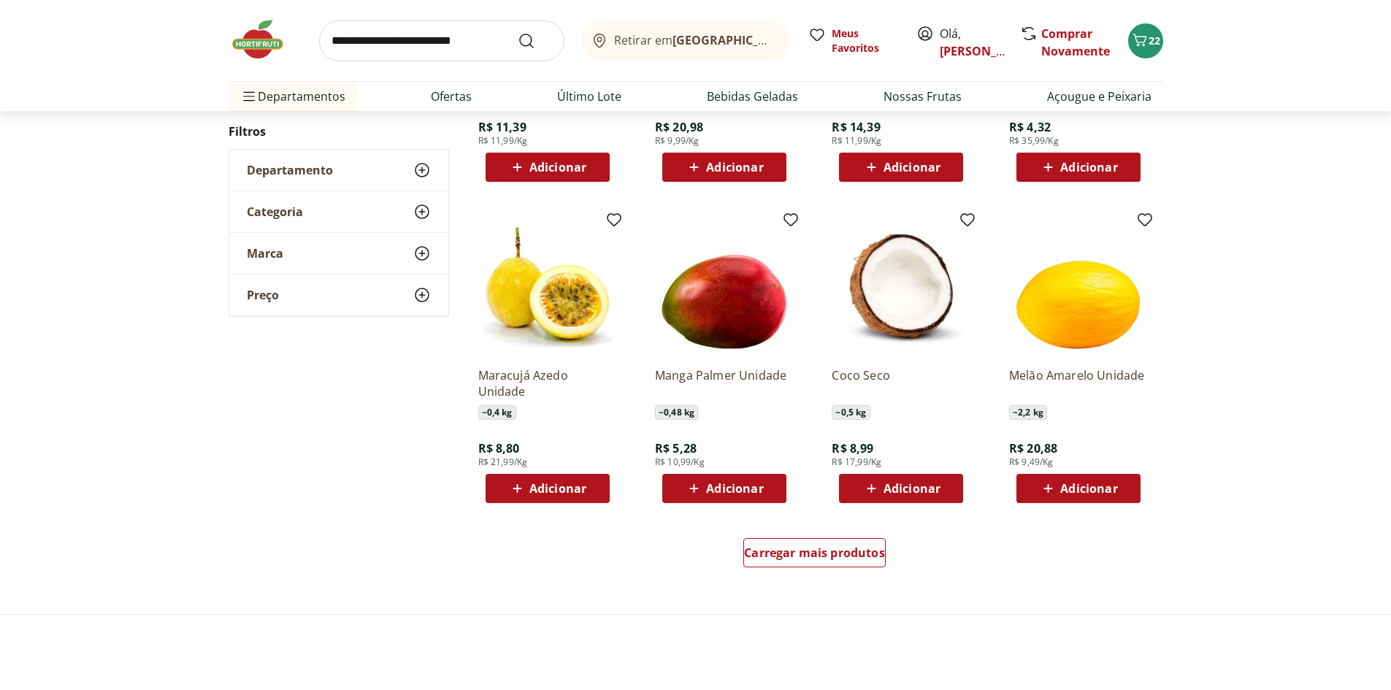
scroll to position [803, 0]
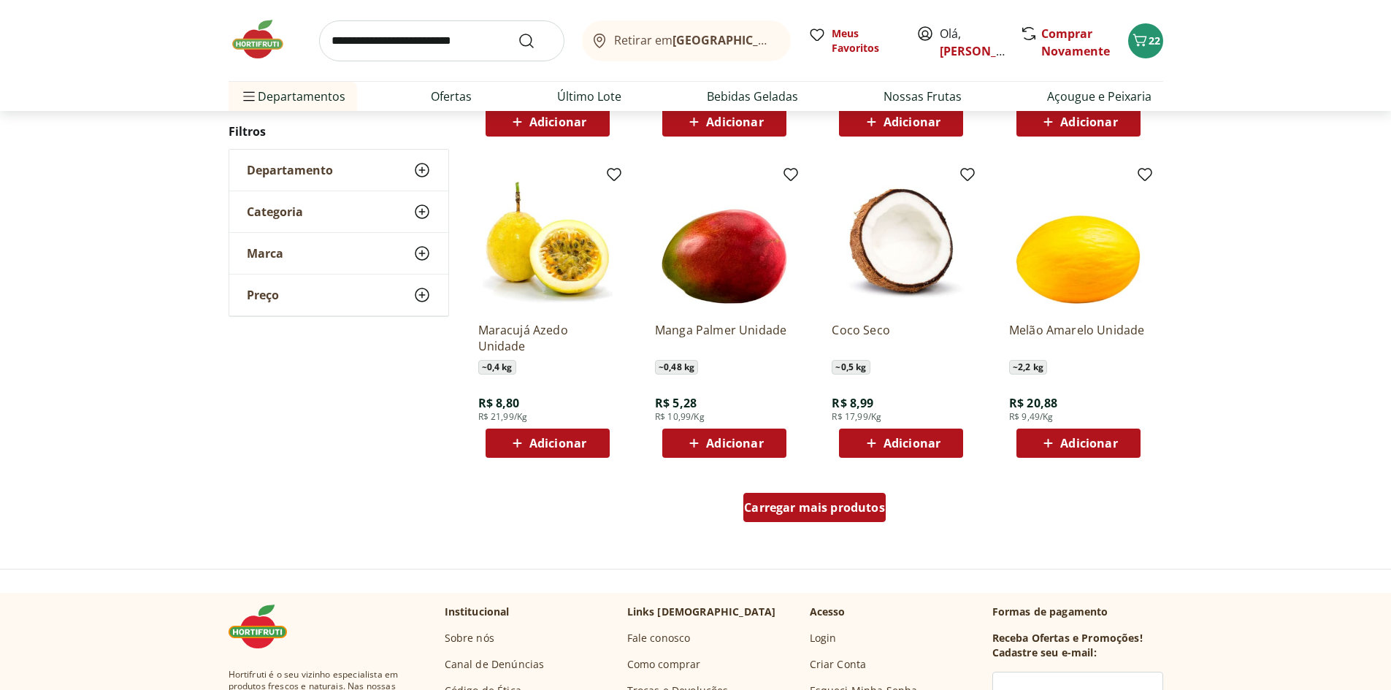
click at [825, 503] on span "Carregar mais produtos" at bounding box center [814, 508] width 141 height 12
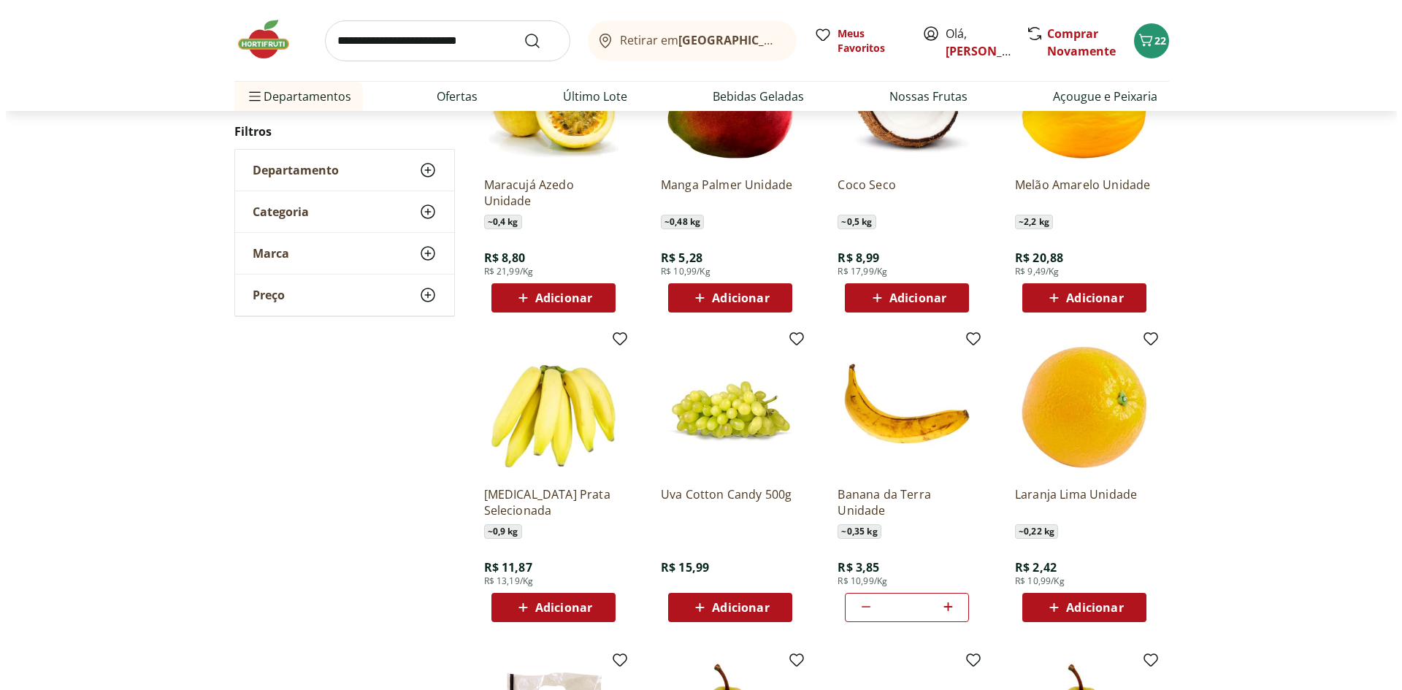
scroll to position [949, 0]
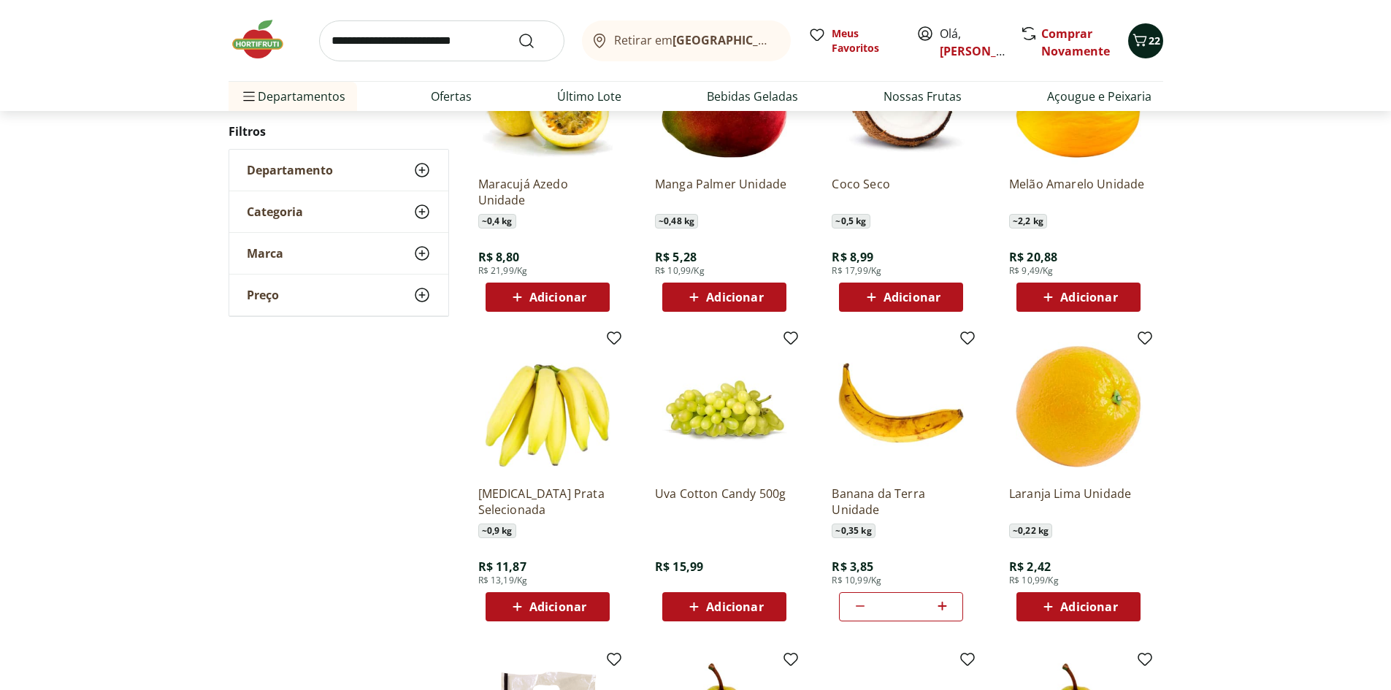
click at [1131, 39] on icon "Carrinho" at bounding box center [1140, 40] width 18 height 18
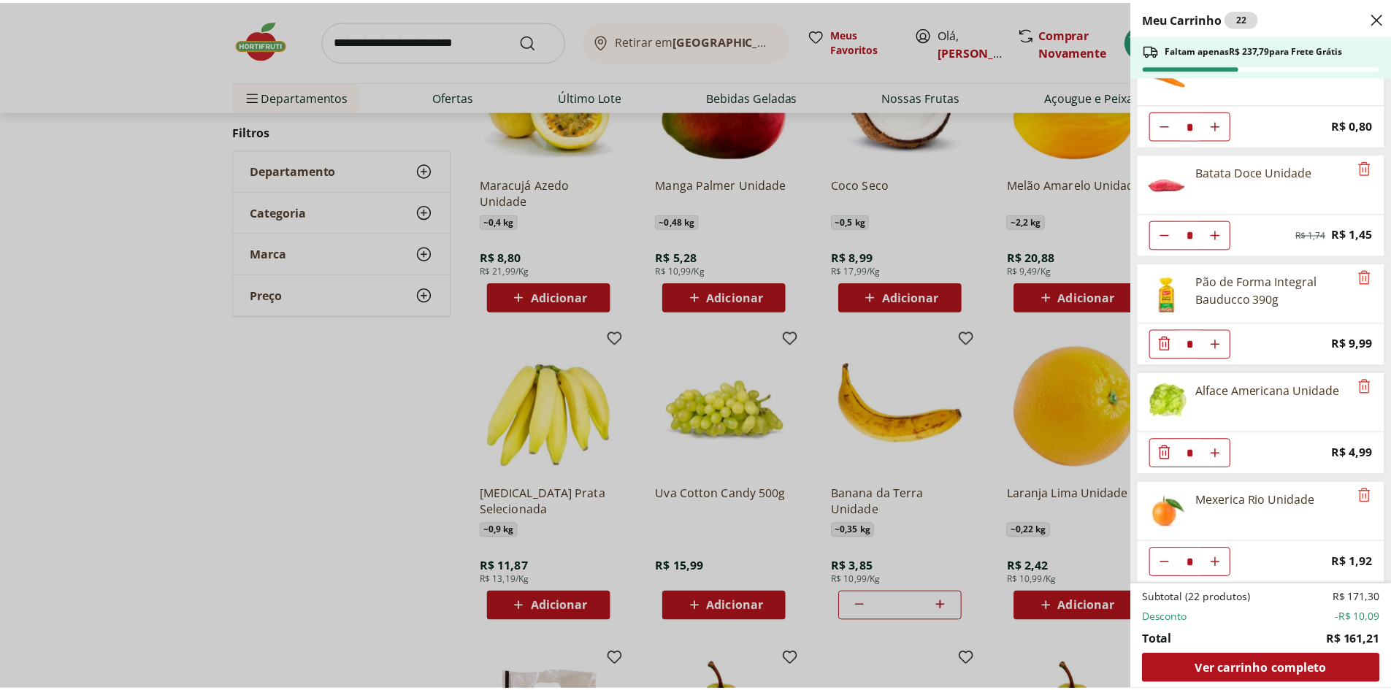
scroll to position [1140, 0]
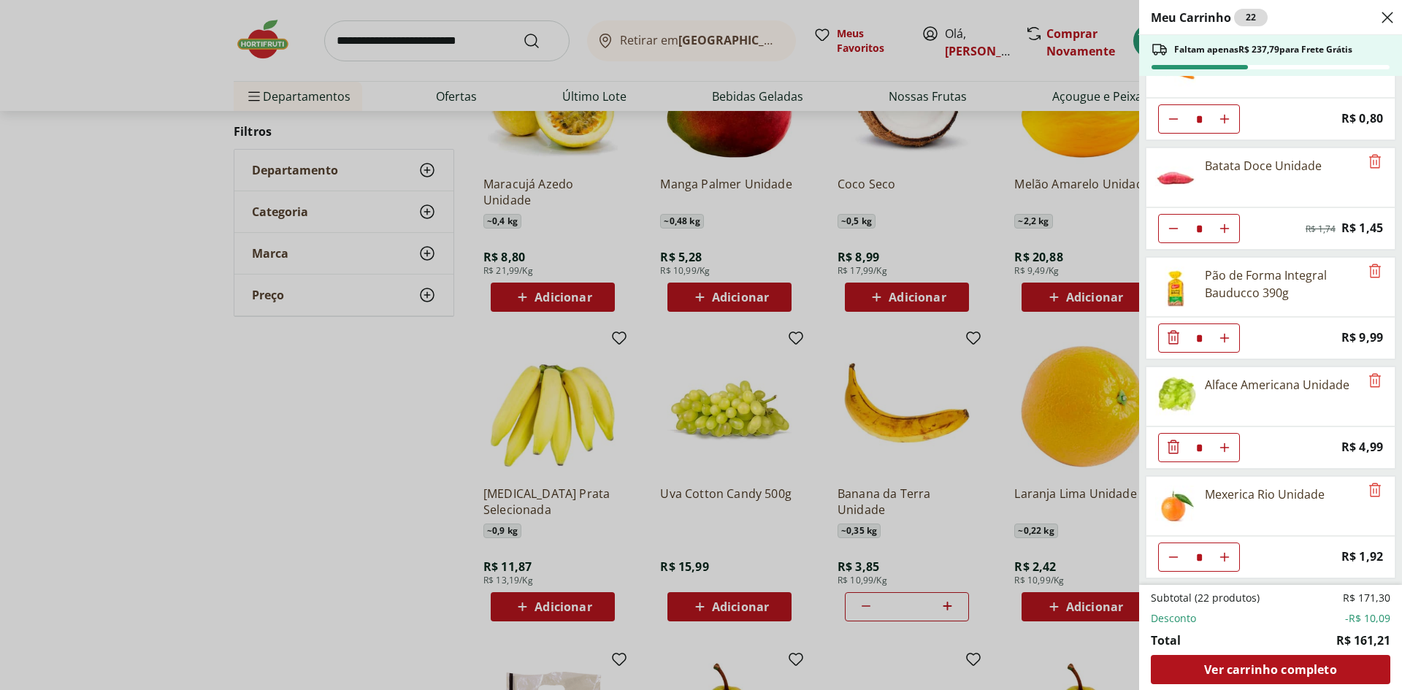
click at [375, 441] on div "Meu Carrinho 22 Faltam apenas R$ 237,79 para Frete Grátis Manteiga Com Sal Avia…" at bounding box center [701, 345] width 1402 height 690
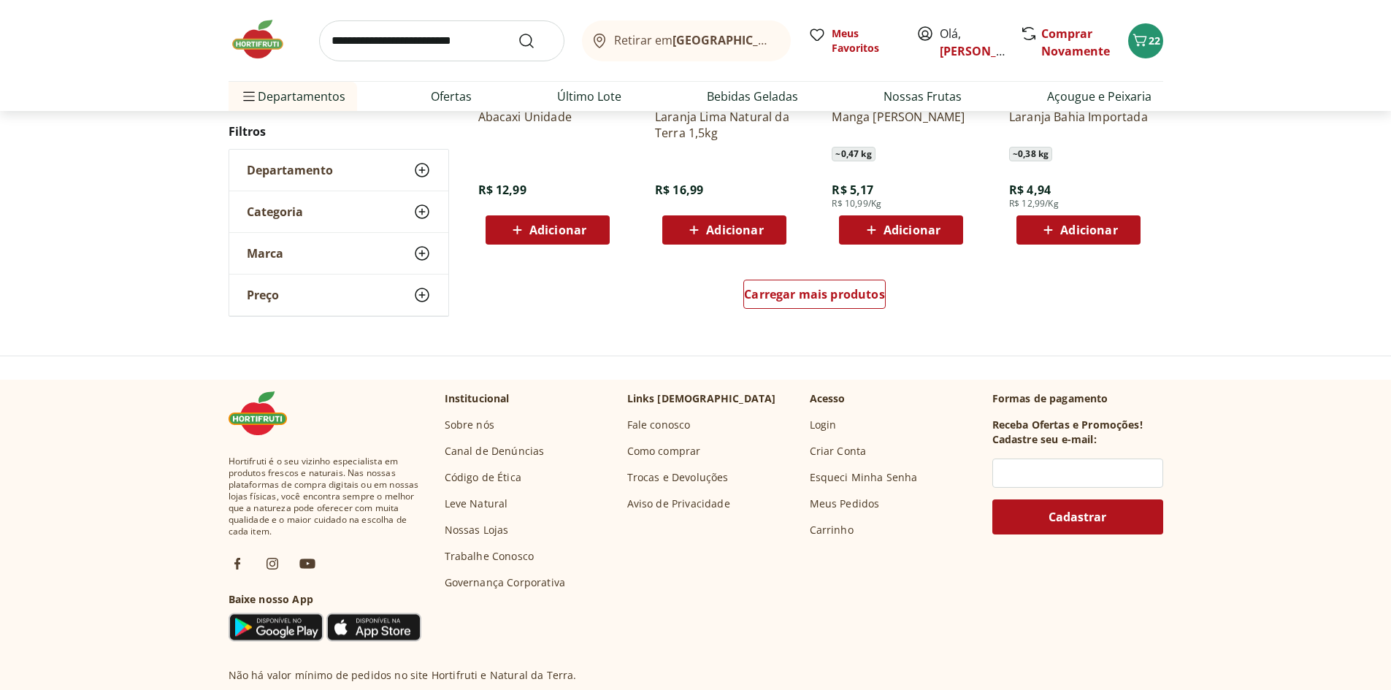
scroll to position [1019, 0]
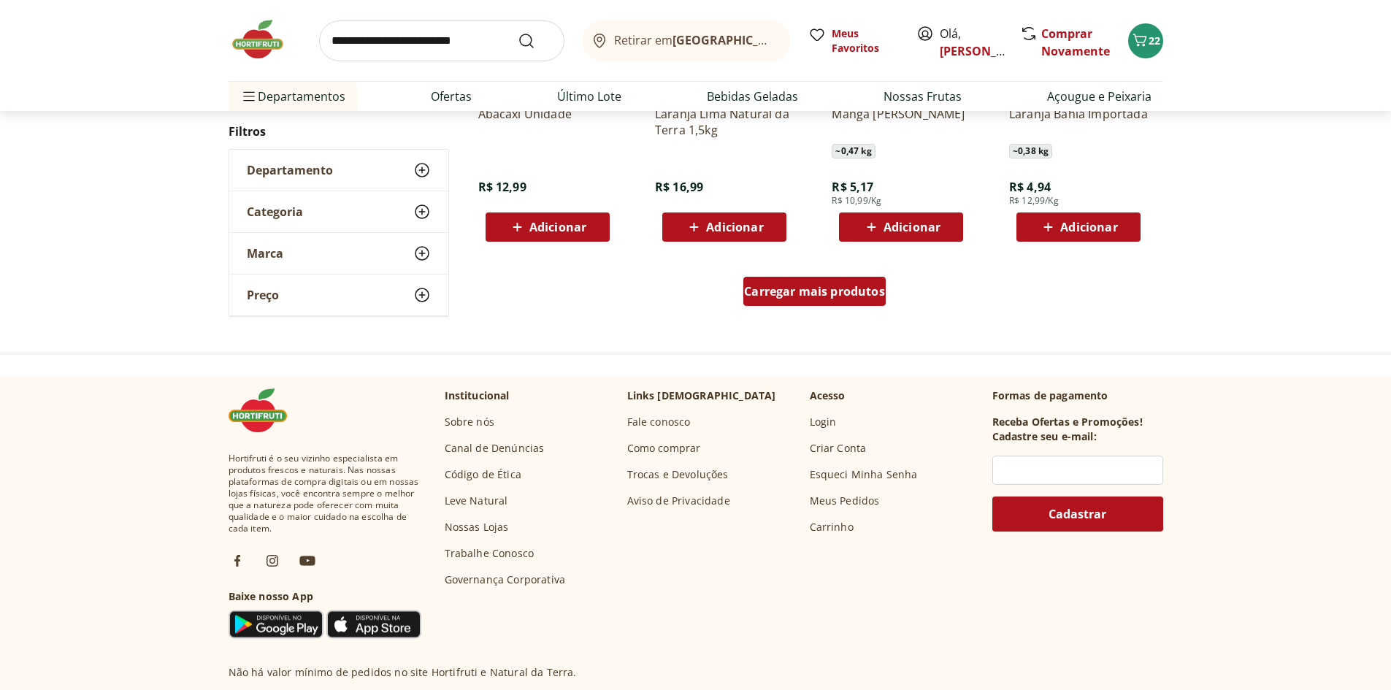
click at [788, 286] on span "Carregar mais produtos" at bounding box center [814, 292] width 141 height 12
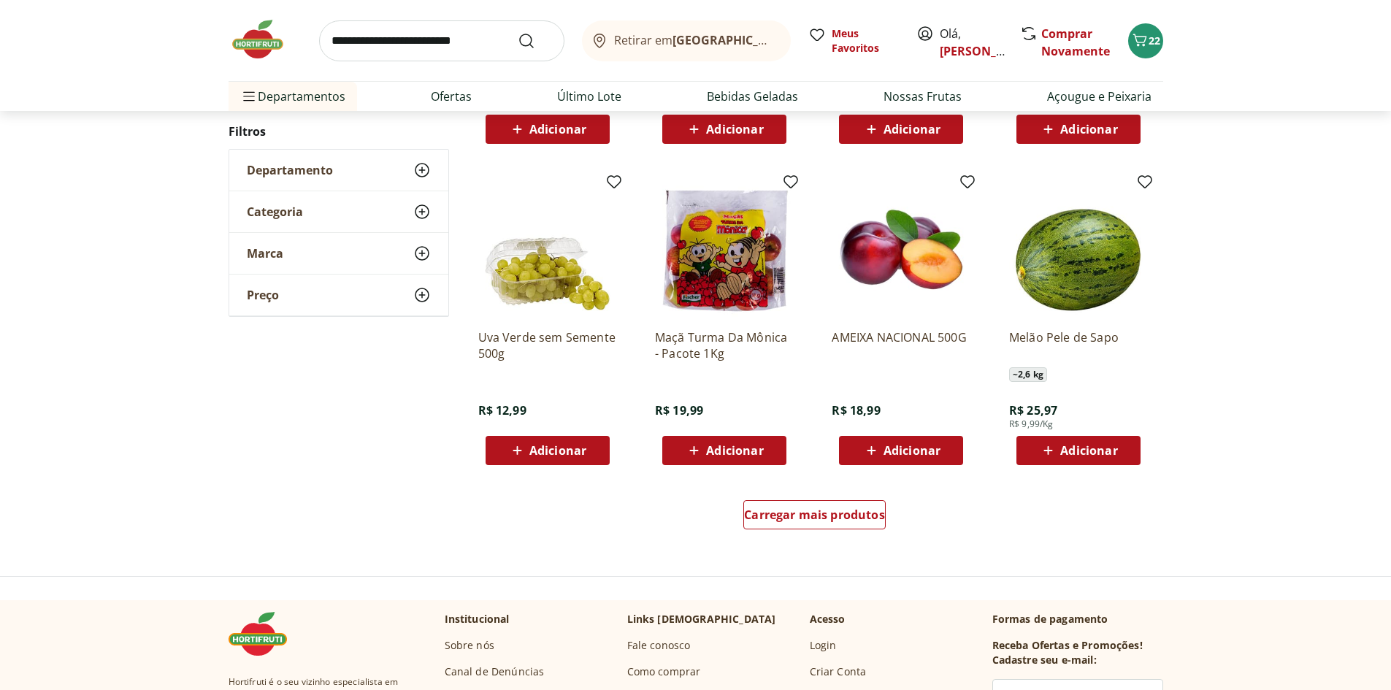
scroll to position [797, 0]
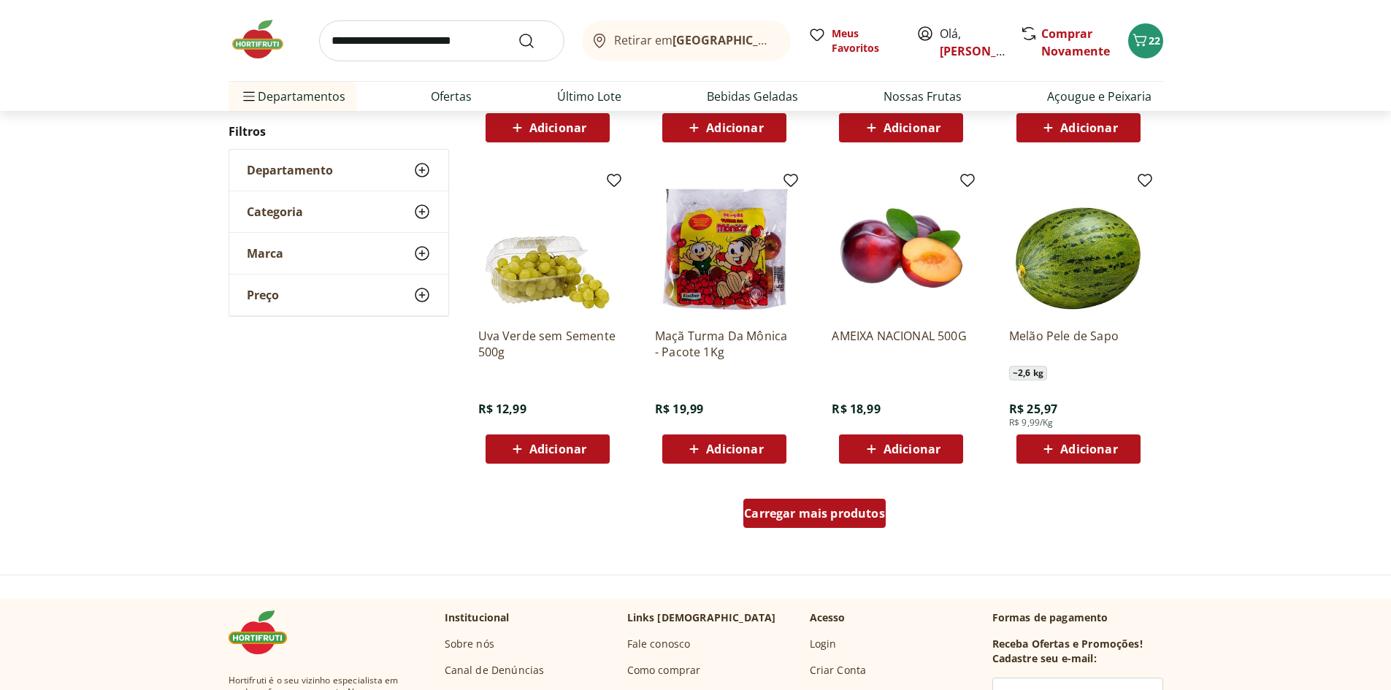
click at [862, 510] on span "Carregar mais produtos" at bounding box center [814, 513] width 141 height 12
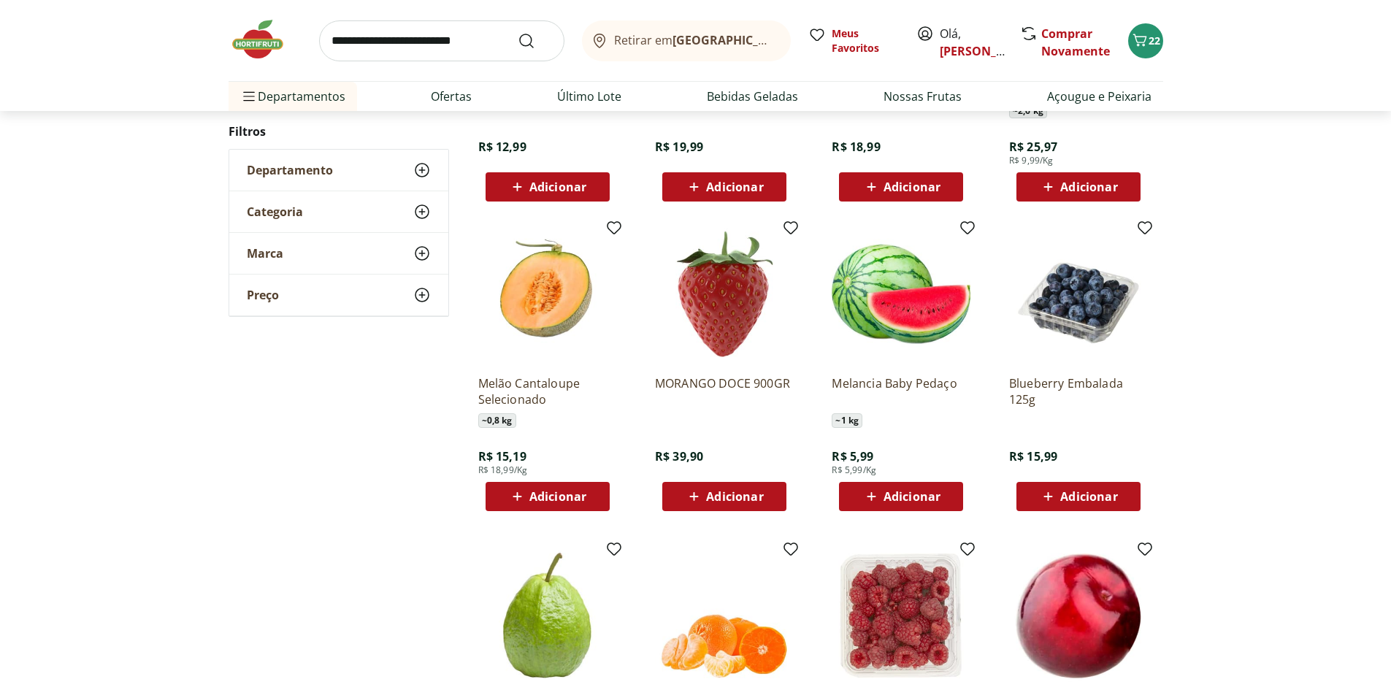
scroll to position [1089, 0]
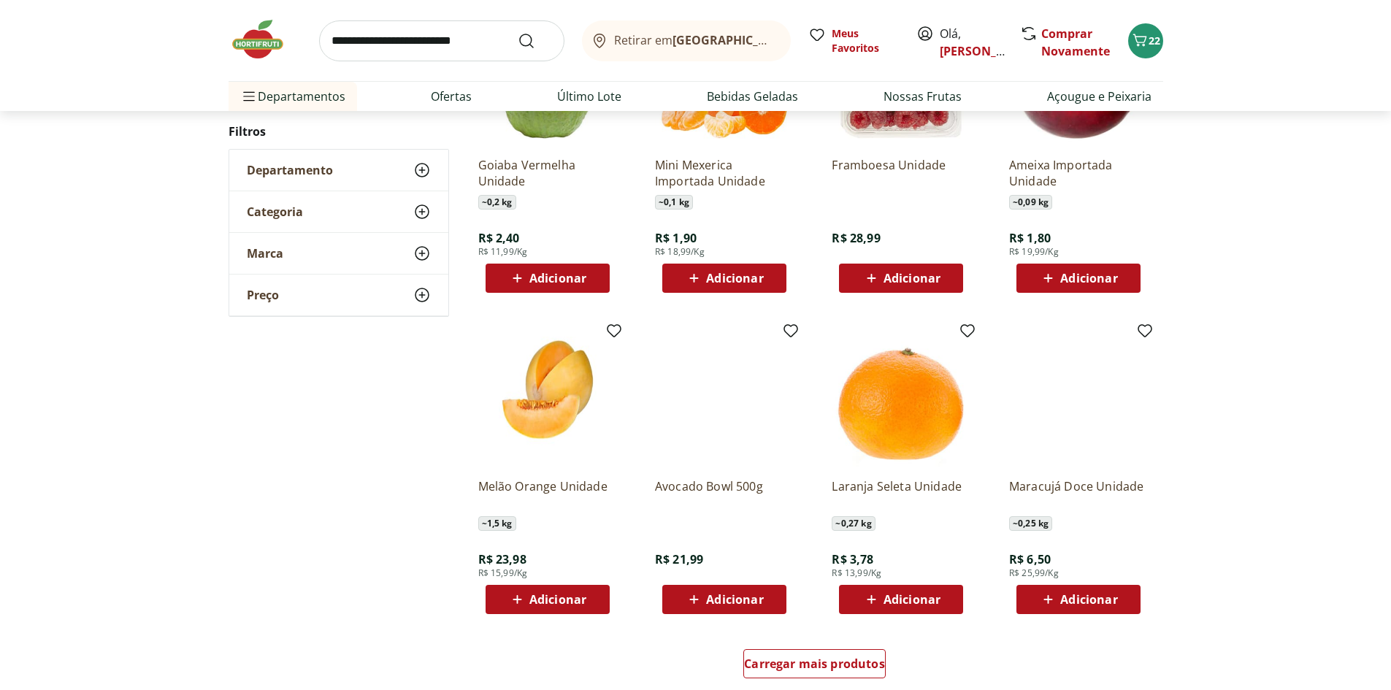
scroll to position [648, 0]
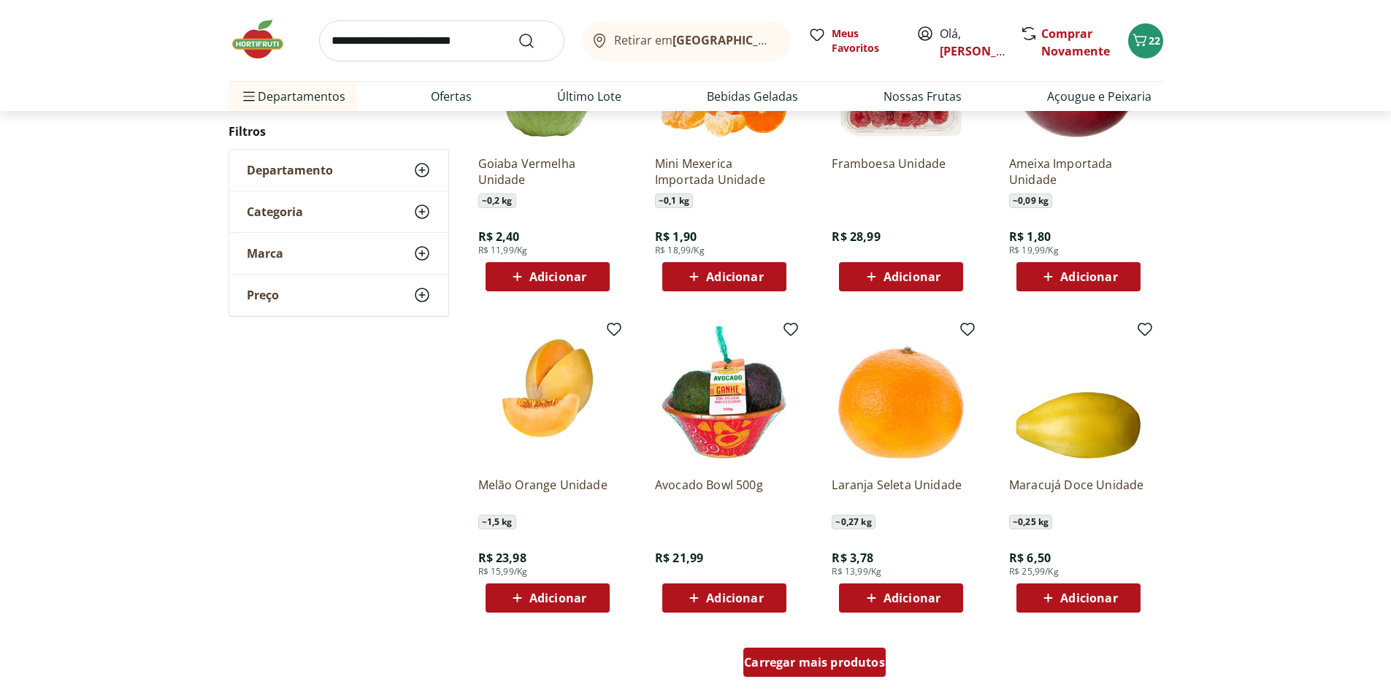
click at [831, 668] on span "Carregar mais produtos" at bounding box center [814, 662] width 141 height 12
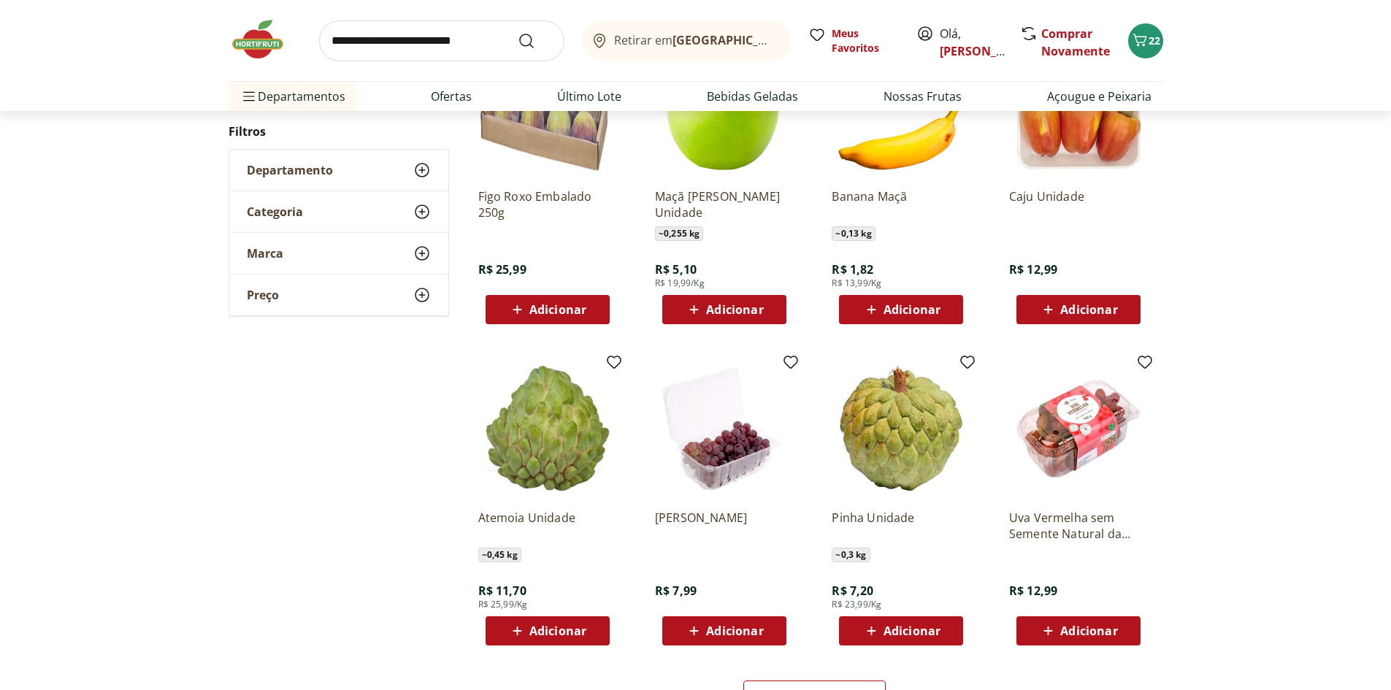
scroll to position [719, 0]
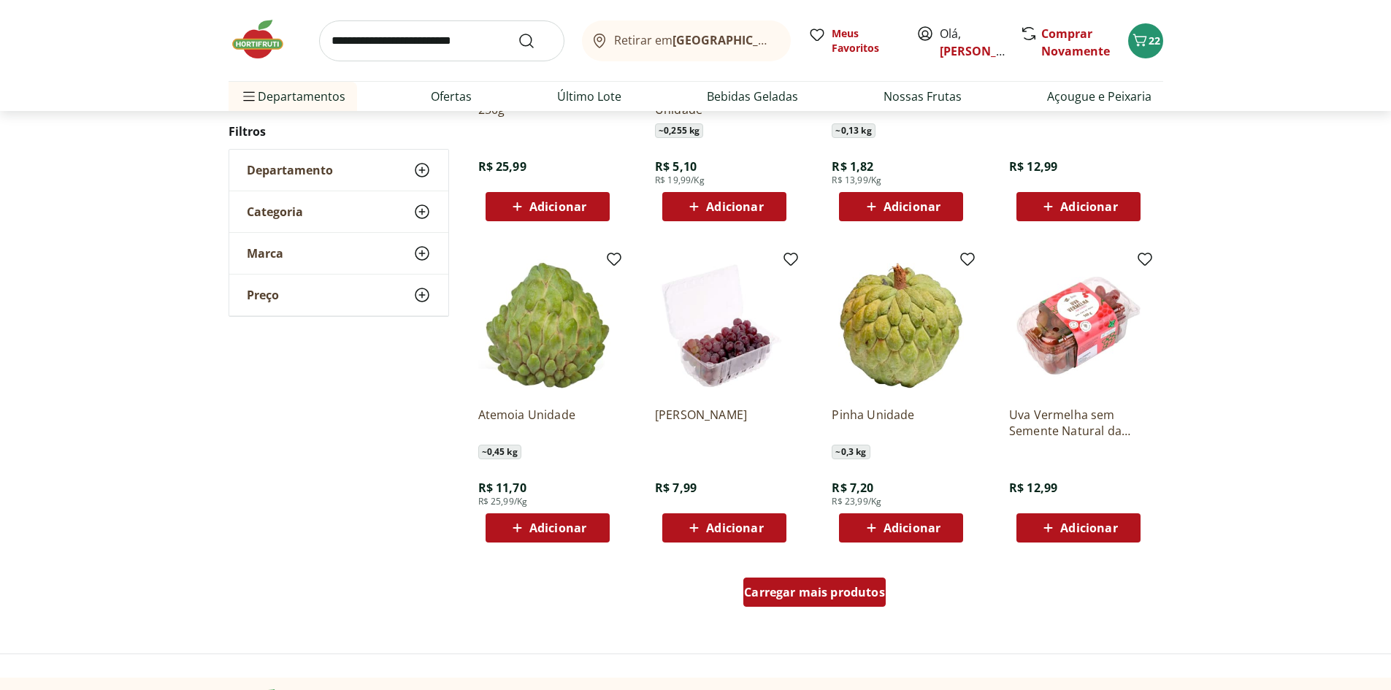
click at [789, 608] on link "Carregar mais produtos" at bounding box center [814, 595] width 142 height 35
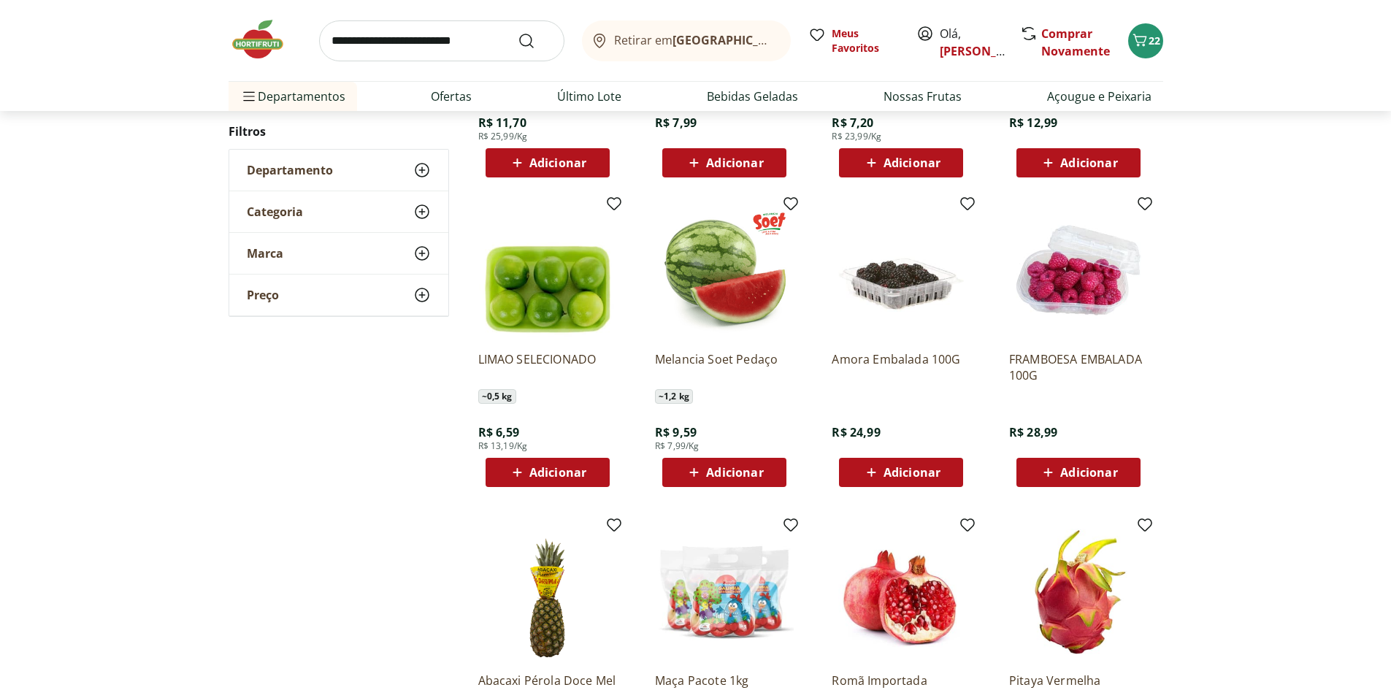
scroll to position [1160, 0]
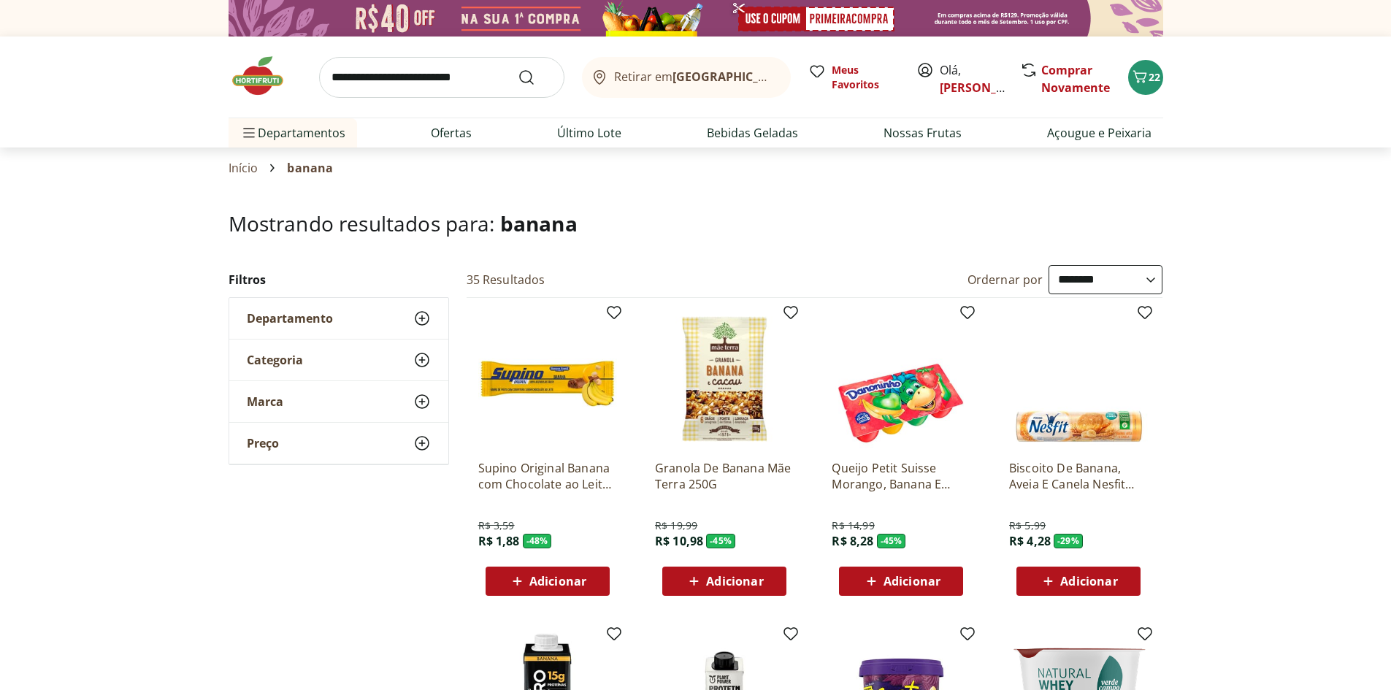
select select "**********"
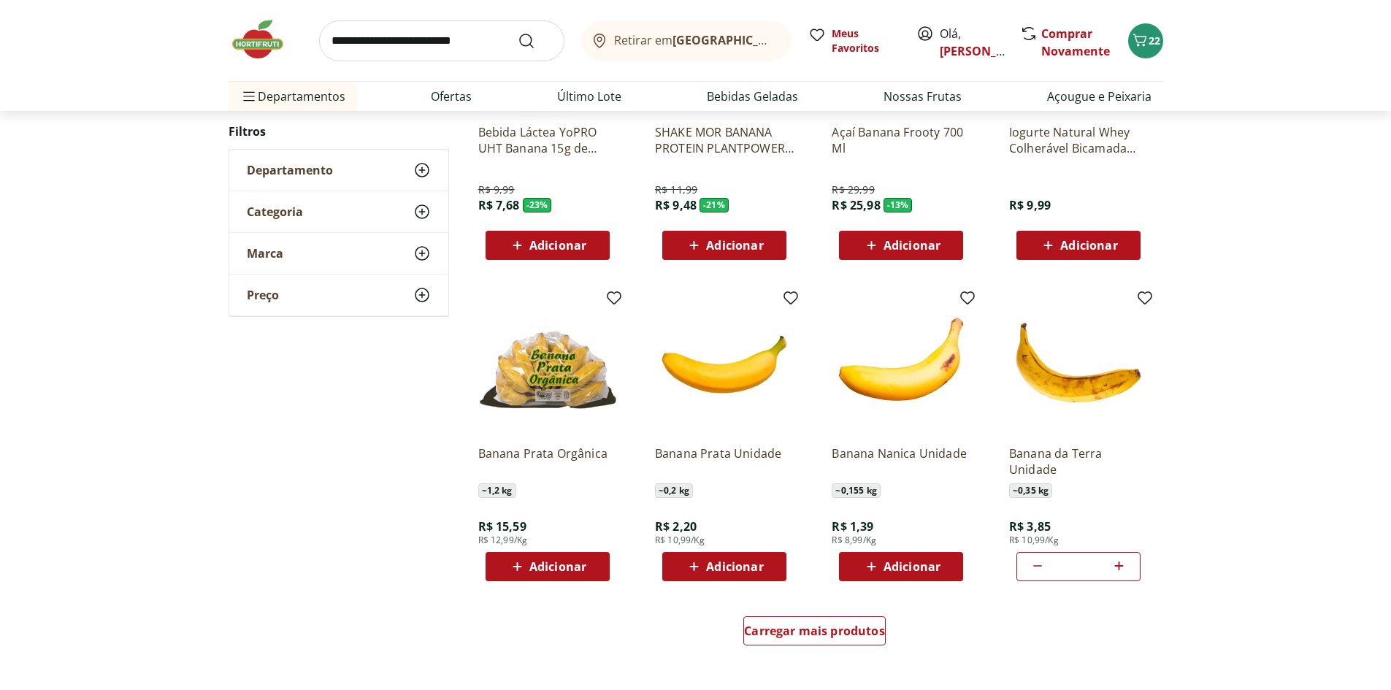
click at [741, 570] on span "Adicionar" at bounding box center [734, 567] width 57 height 12
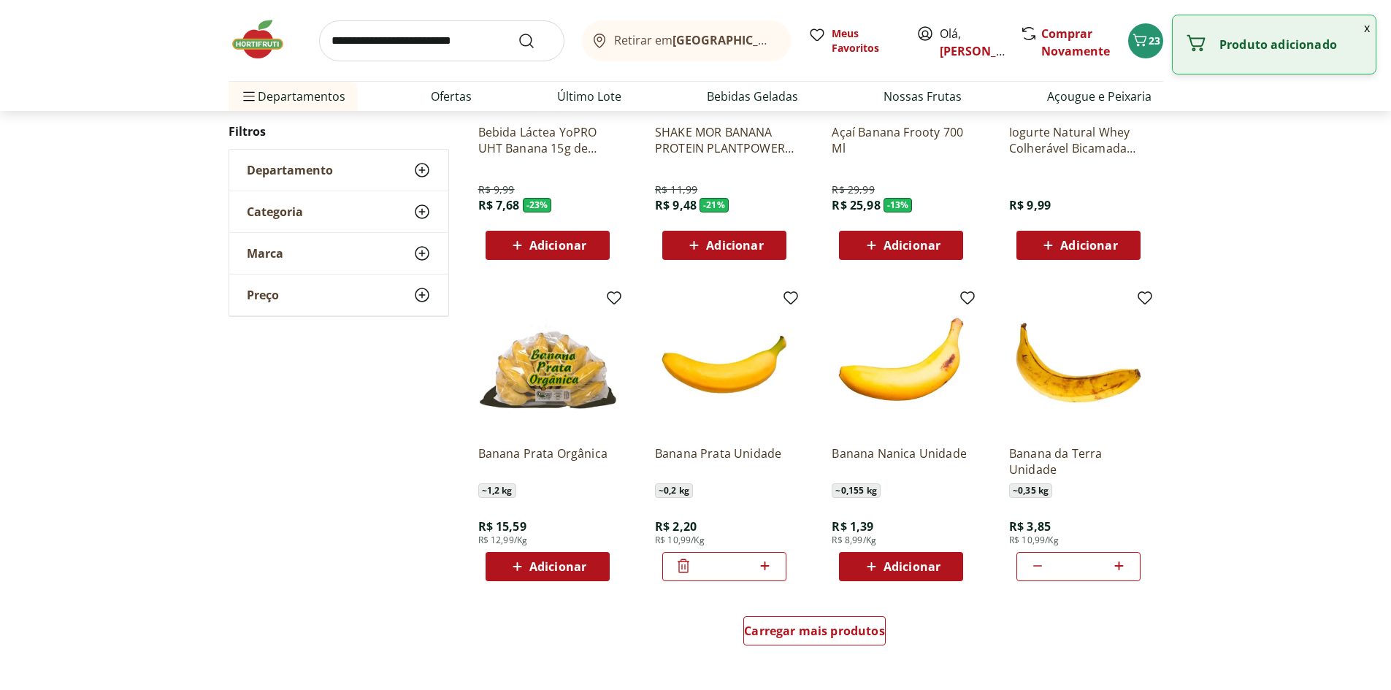
click at [766, 567] on icon at bounding box center [765, 566] width 18 height 18
type input "*"
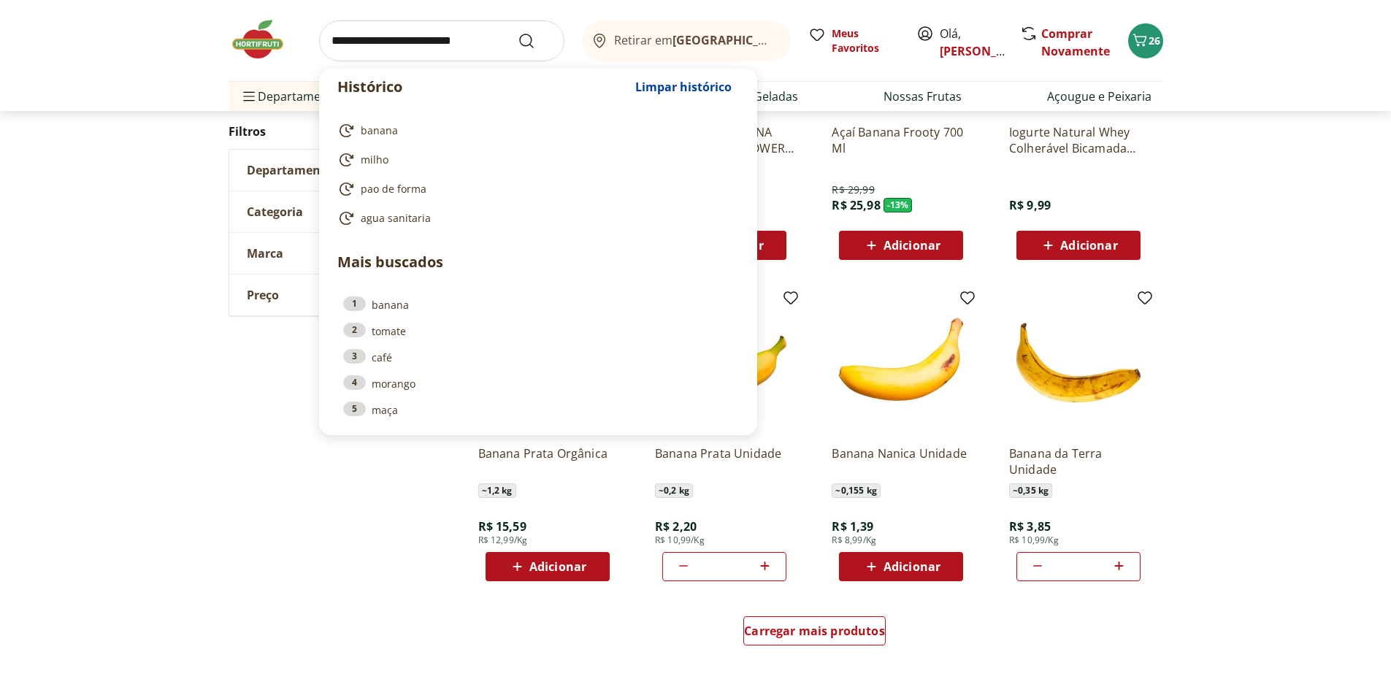
click at [465, 40] on input "search" at bounding box center [441, 40] width 245 height 41
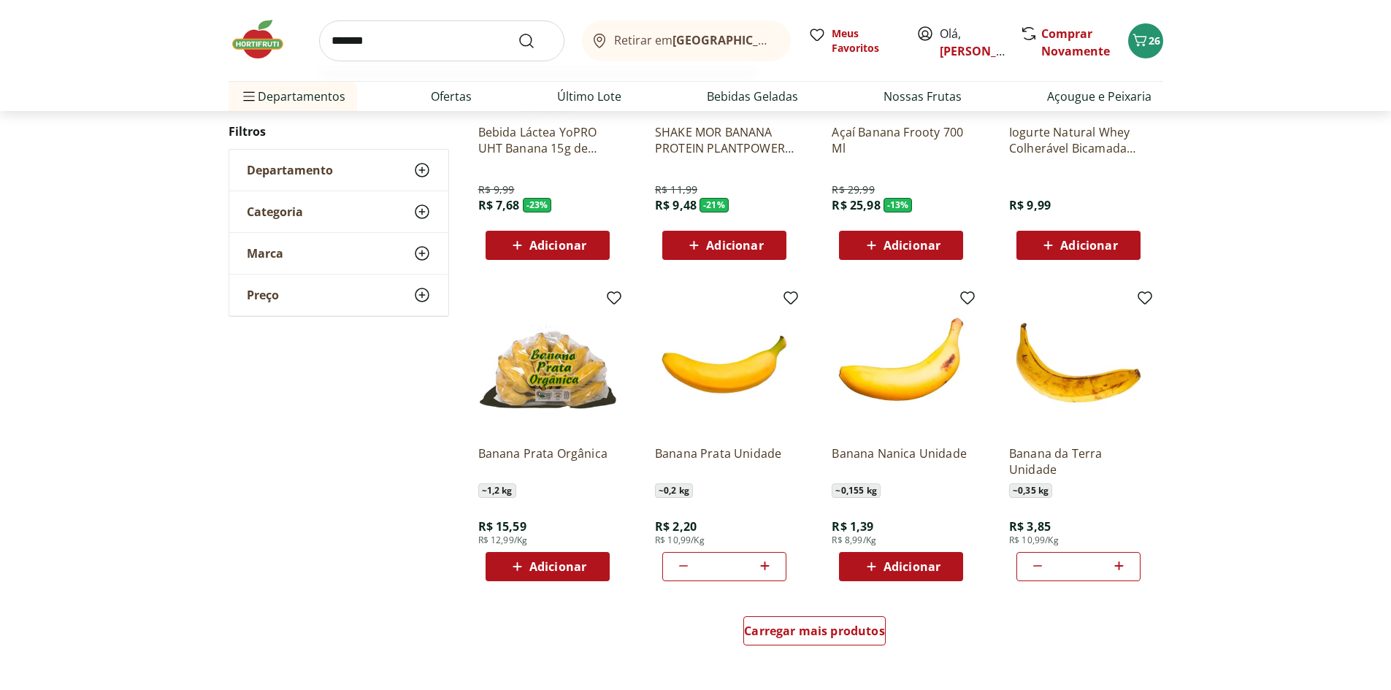
type input "*******"
click at [518, 32] on button "Submit Search" at bounding box center [535, 41] width 35 height 18
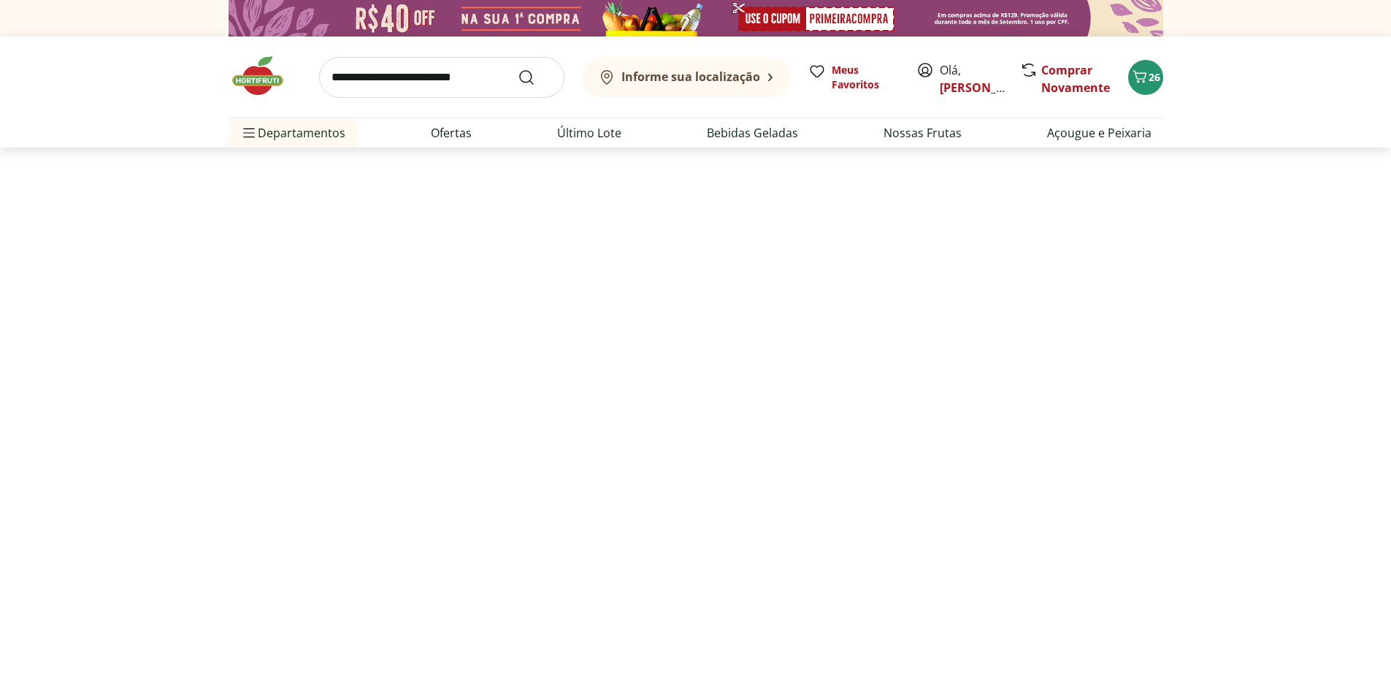
select select "**********"
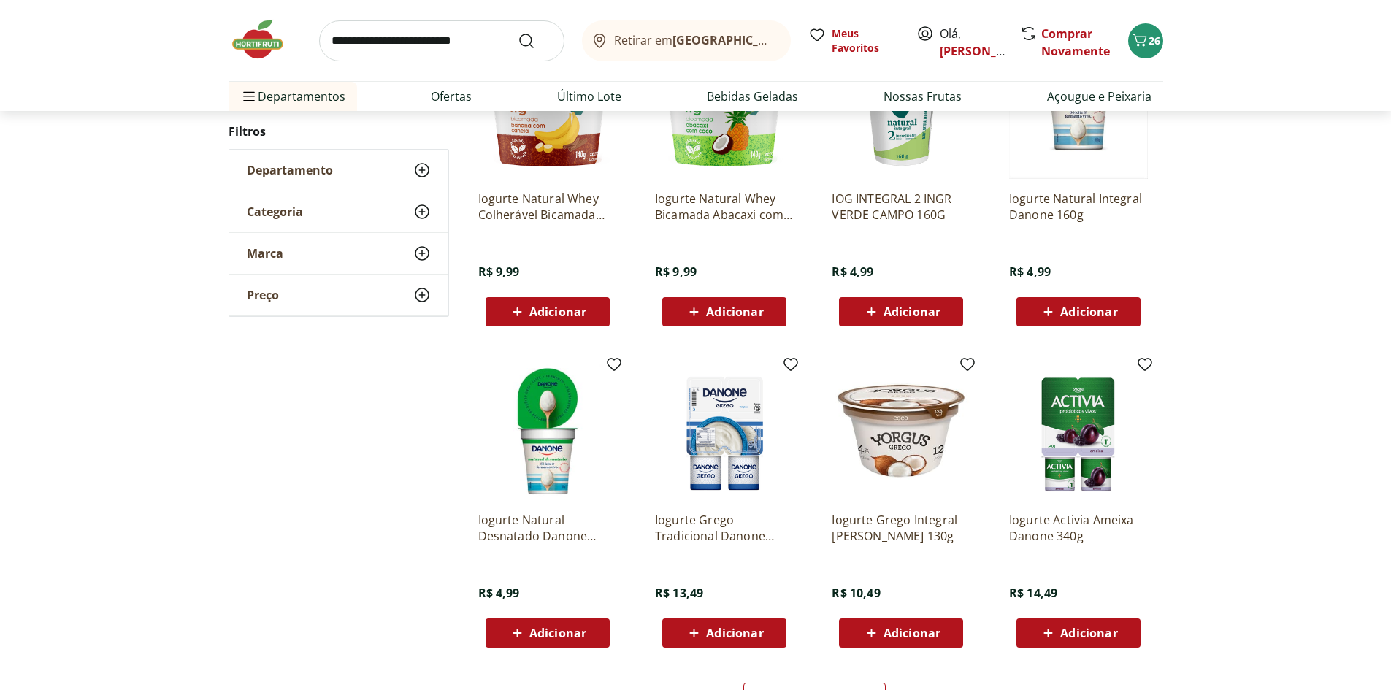
scroll to position [657, 0]
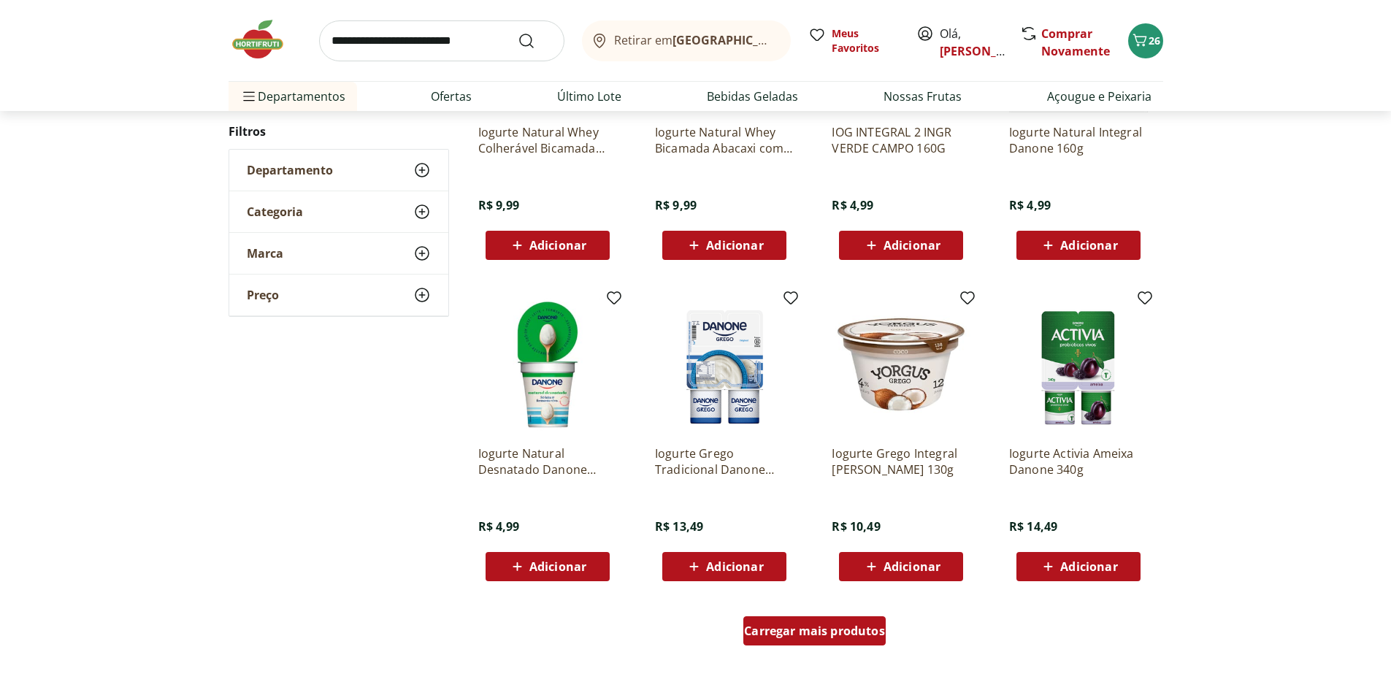
click at [796, 642] on div "Carregar mais produtos" at bounding box center [814, 630] width 142 height 29
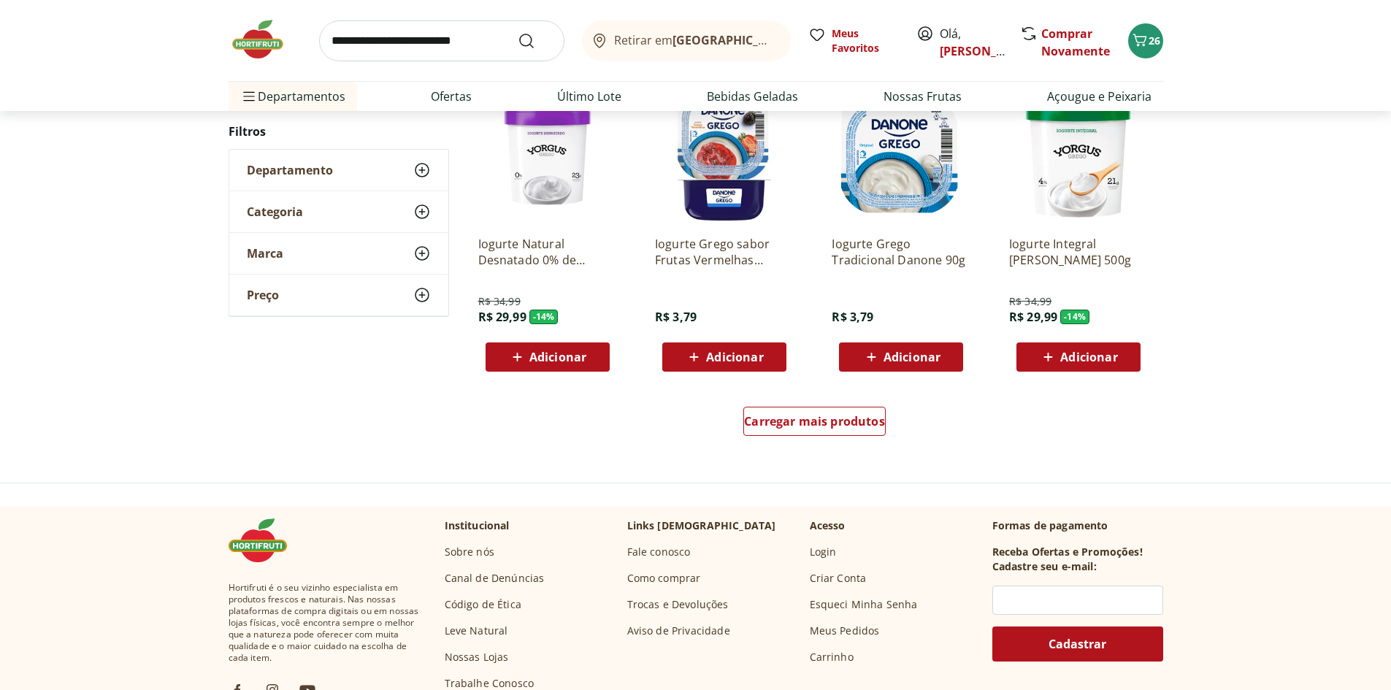
scroll to position [949, 0]
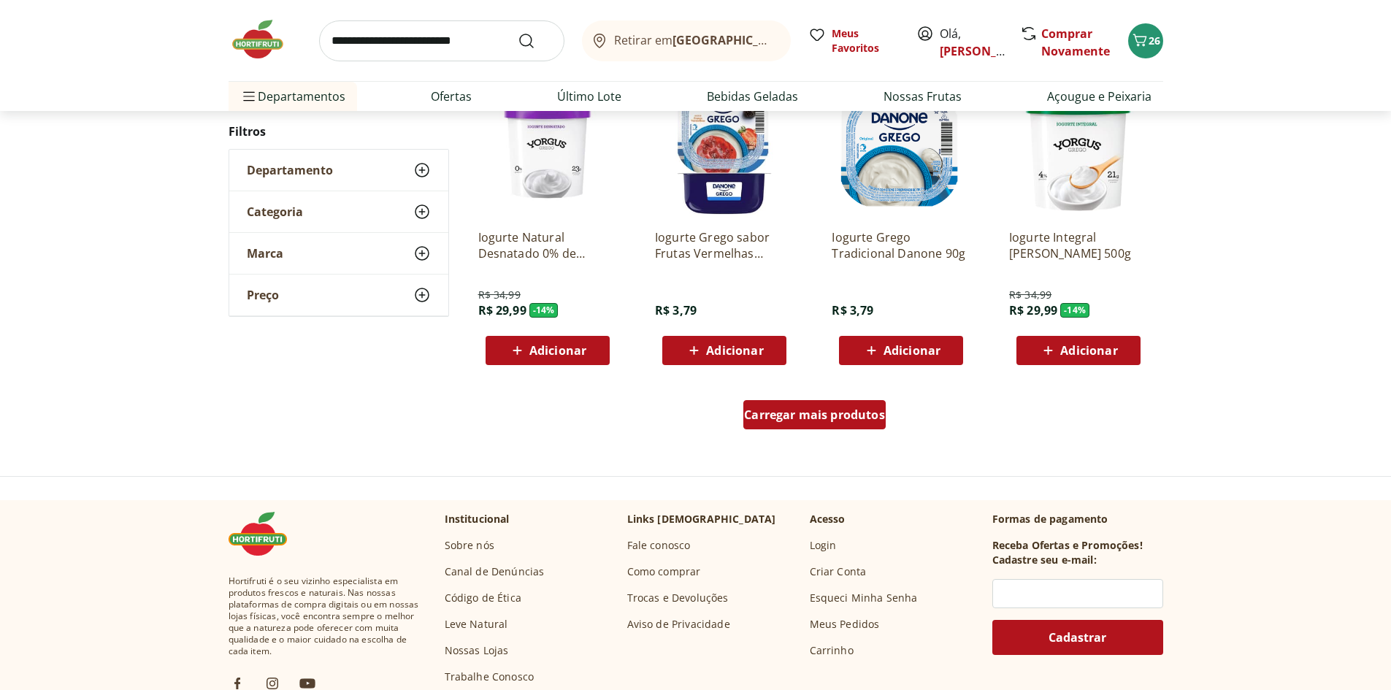
click at [813, 430] on link "Carregar mais produtos" at bounding box center [814, 417] width 142 height 35
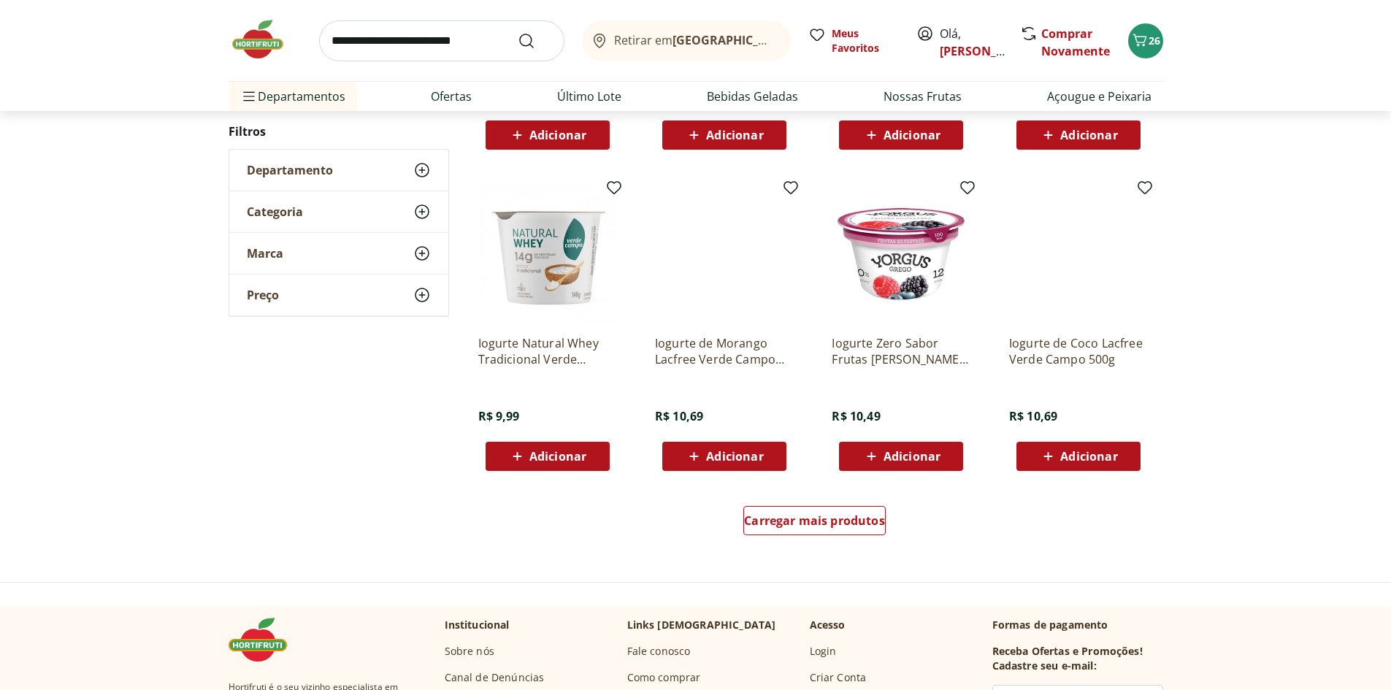
scroll to position [873, 0]
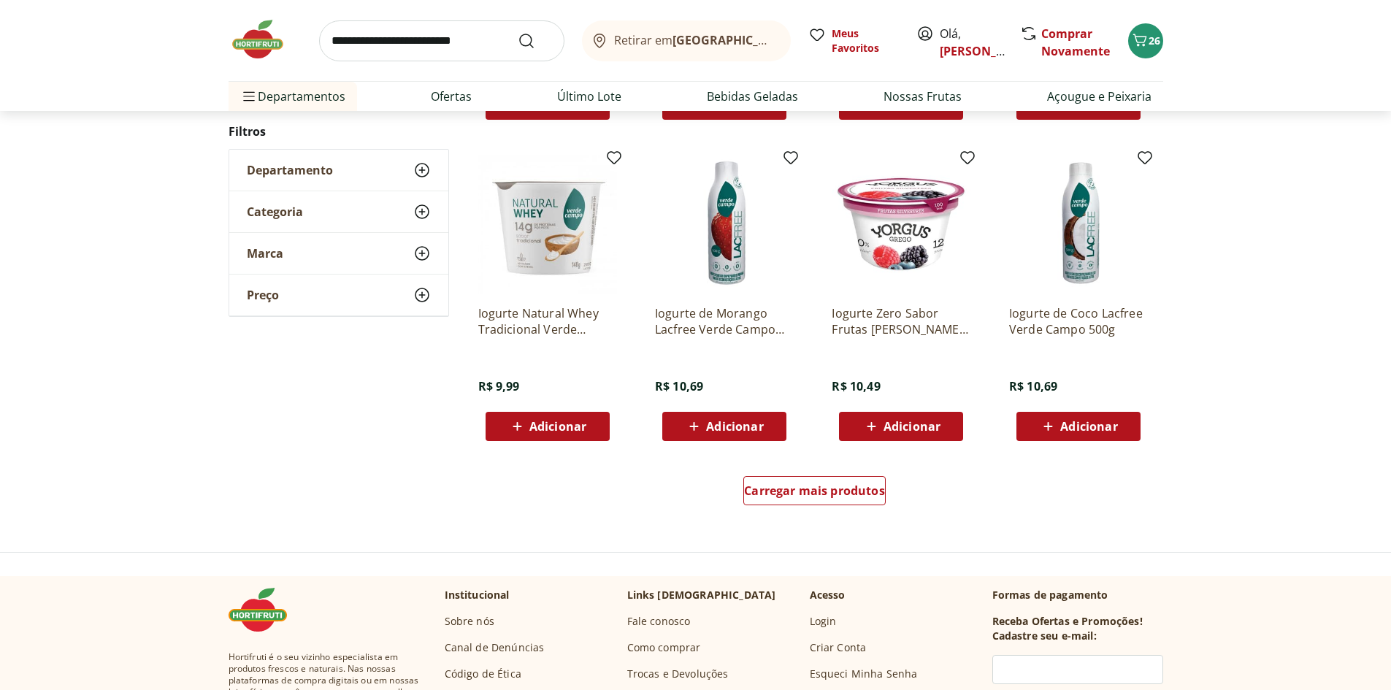
click at [828, 472] on div "Carregar mais produtos" at bounding box center [815, 494] width 708 height 70
click at [851, 497] on span "Carregar mais produtos" at bounding box center [814, 491] width 141 height 12
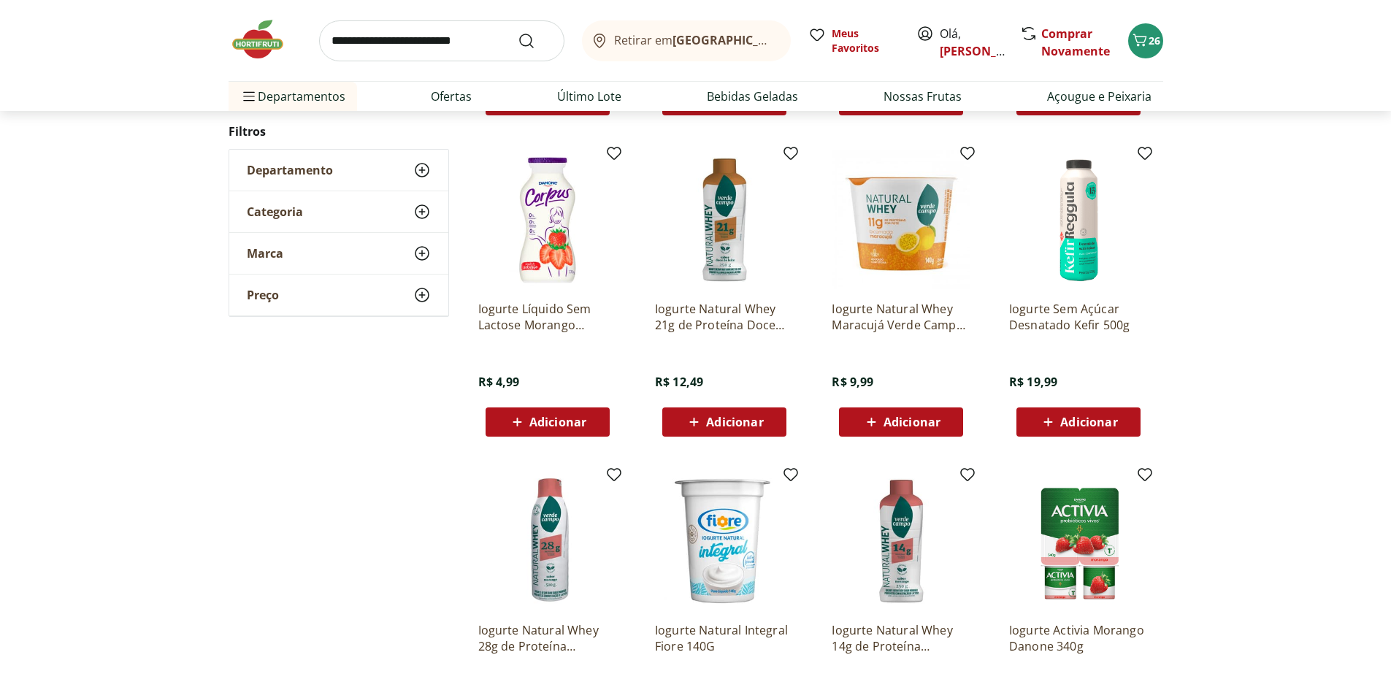
scroll to position [724, 0]
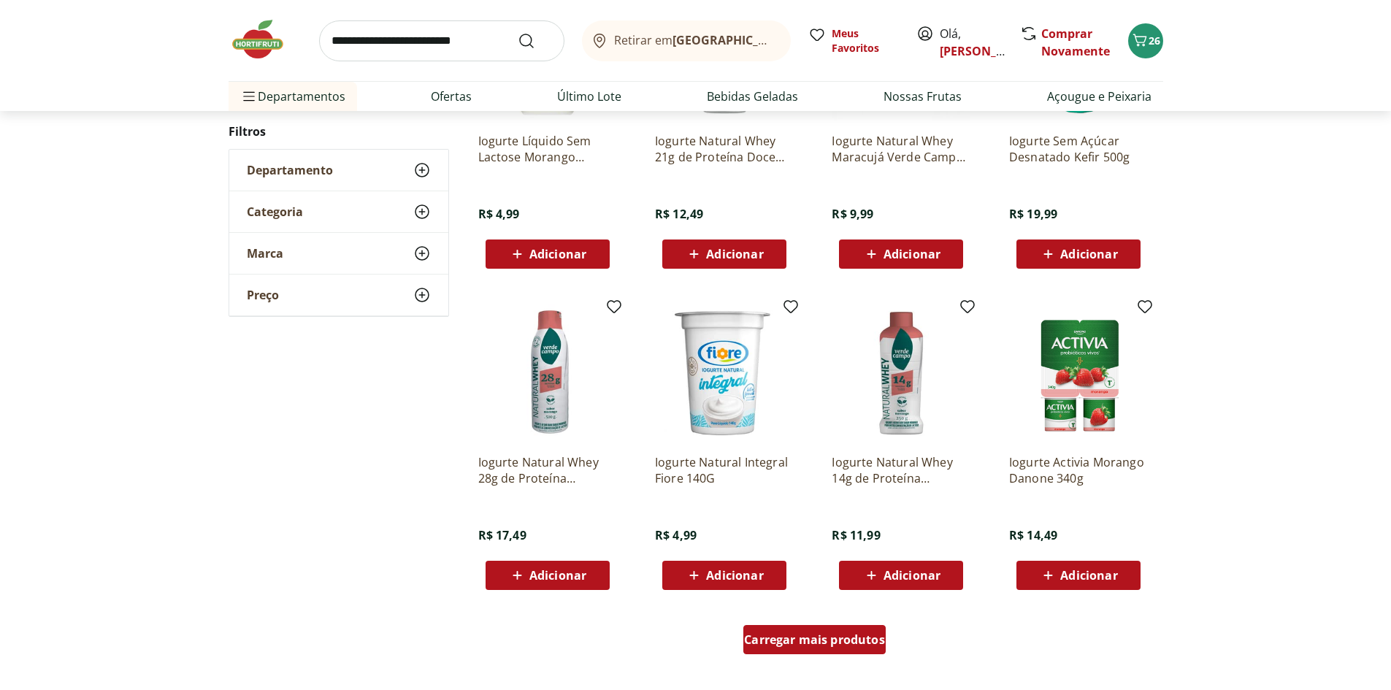
click at [813, 641] on span "Carregar mais produtos" at bounding box center [814, 640] width 141 height 12
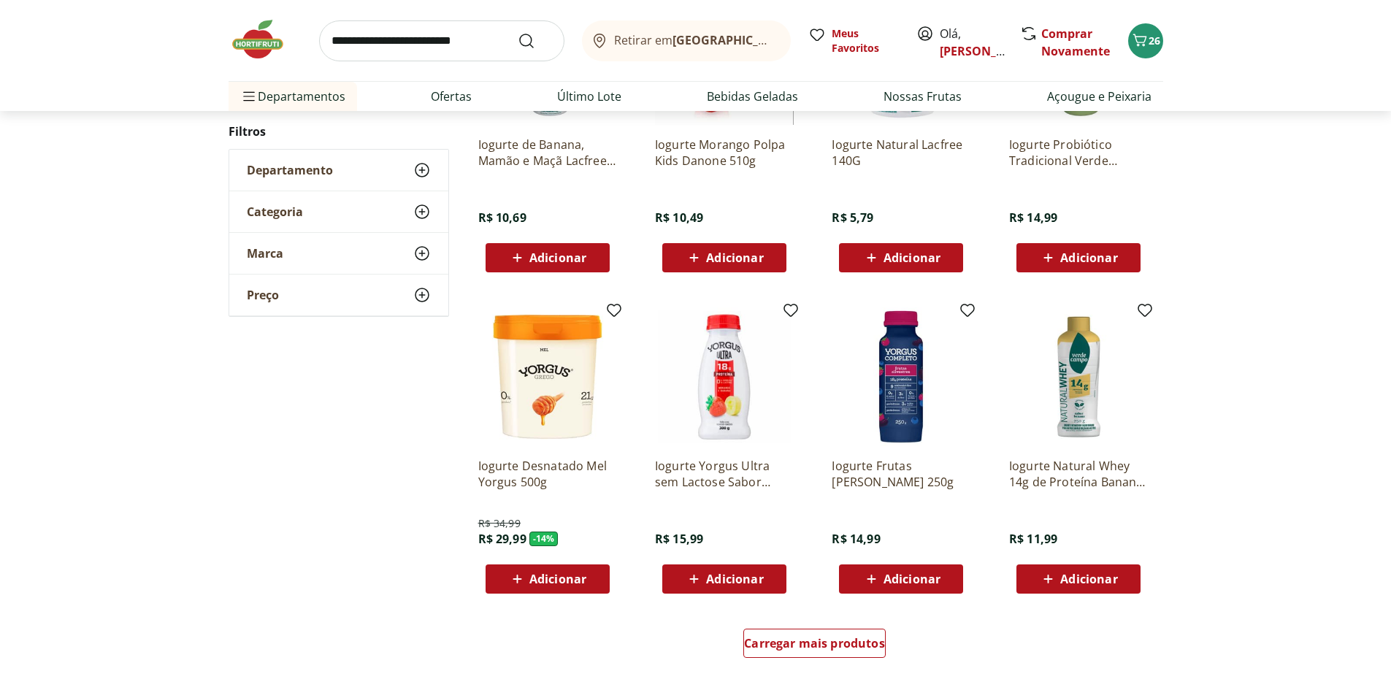
scroll to position [721, 0]
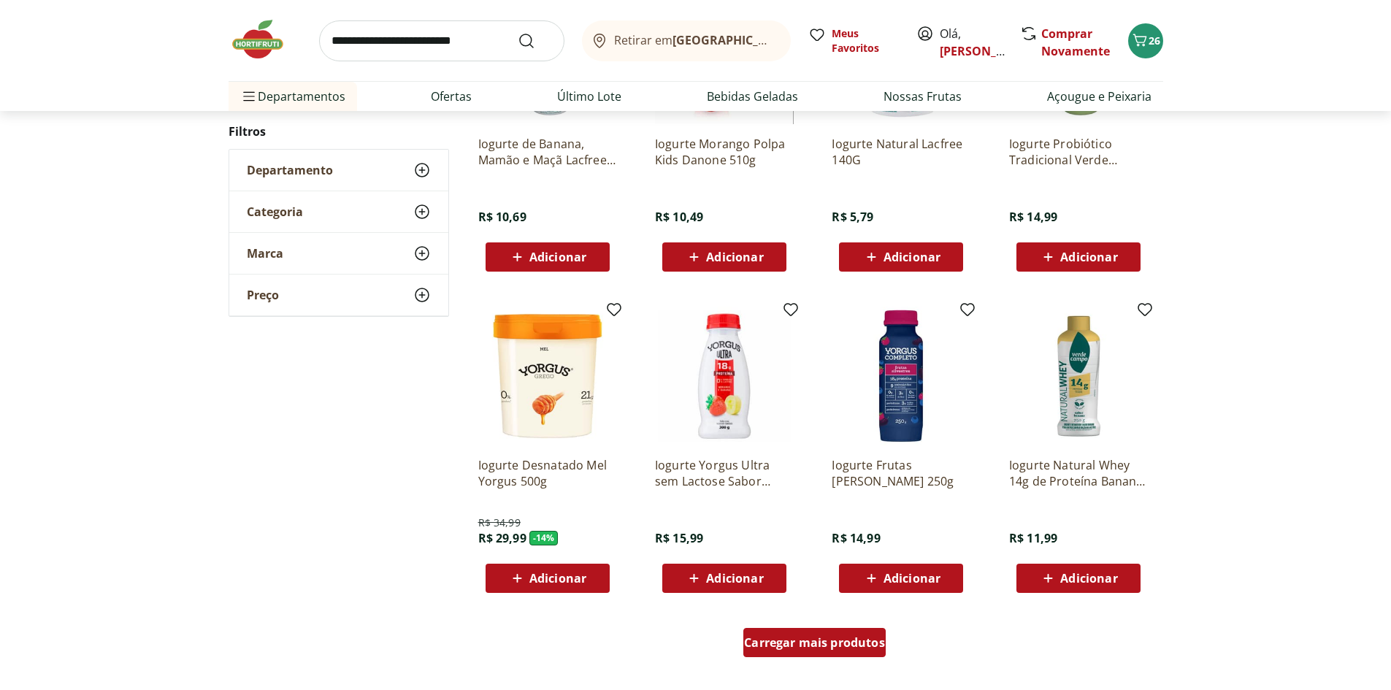
click at [801, 648] on span "Carregar mais produtos" at bounding box center [814, 643] width 141 height 12
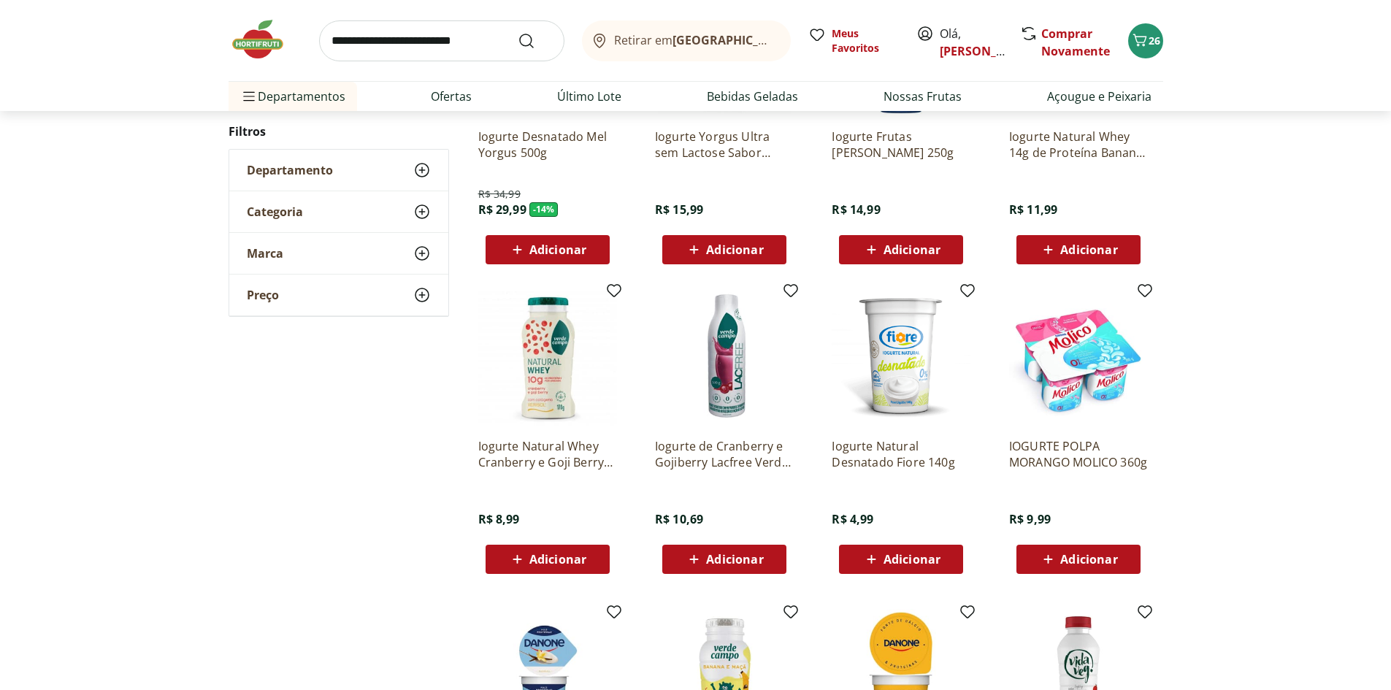
scroll to position [1087, 0]
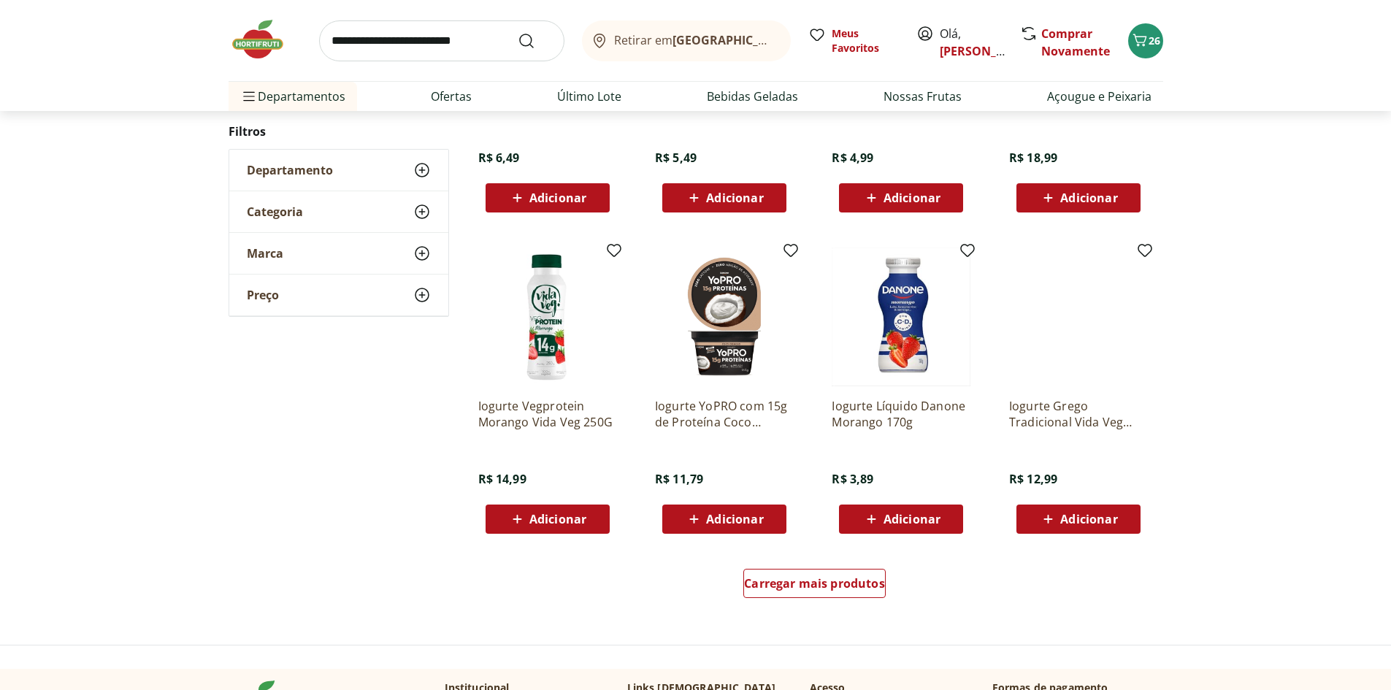
scroll to position [792, 0]
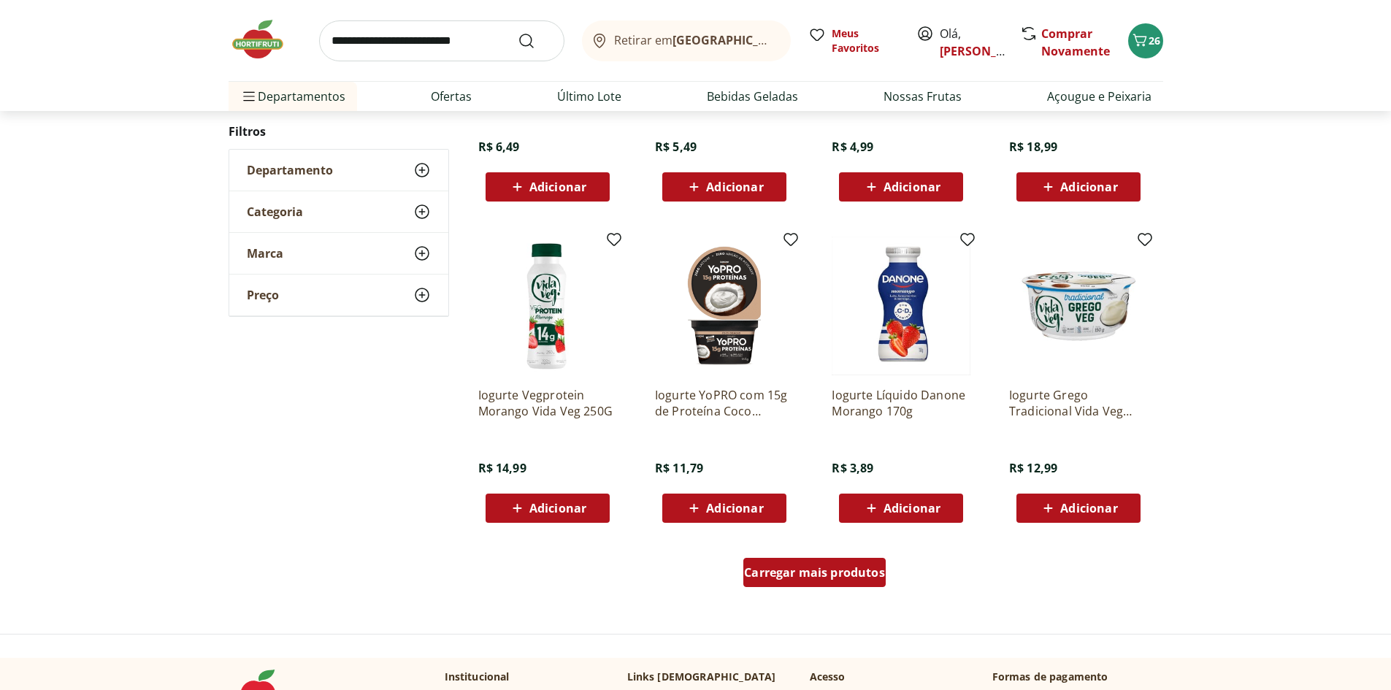
click at [852, 582] on div "Carregar mais produtos" at bounding box center [814, 572] width 142 height 29
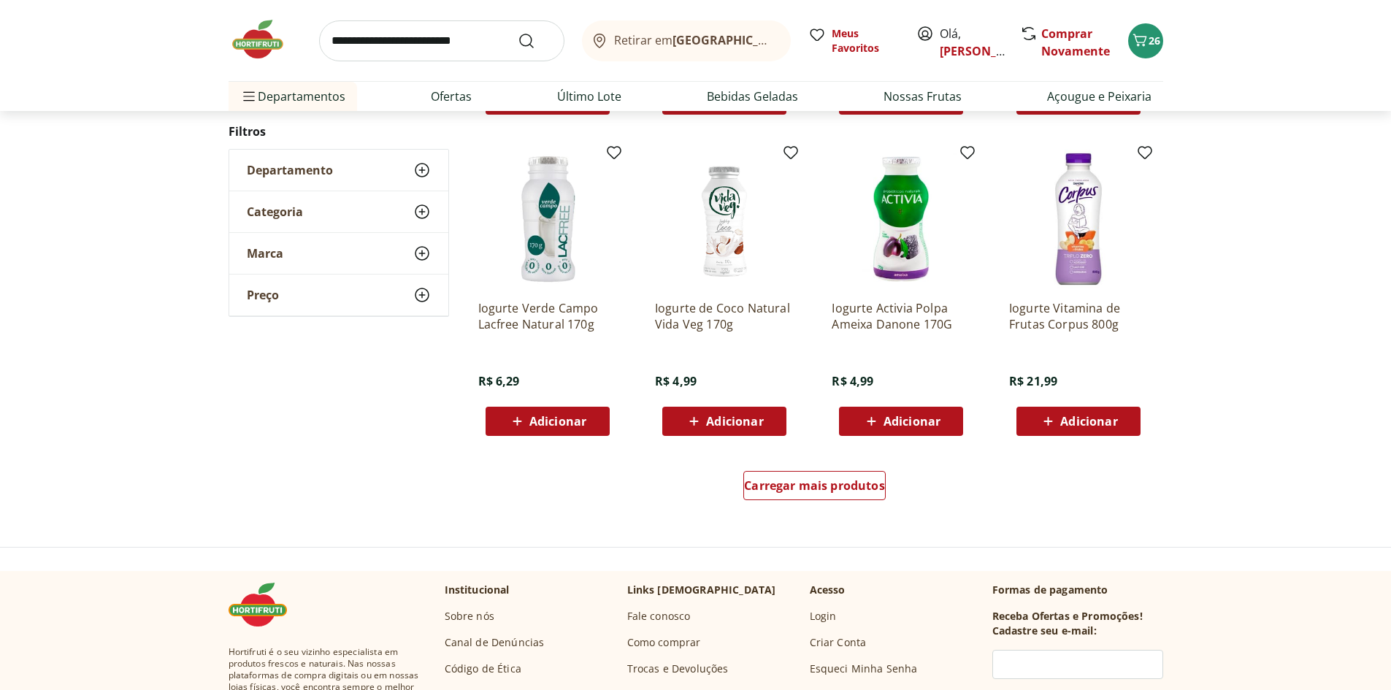
scroll to position [1008, 0]
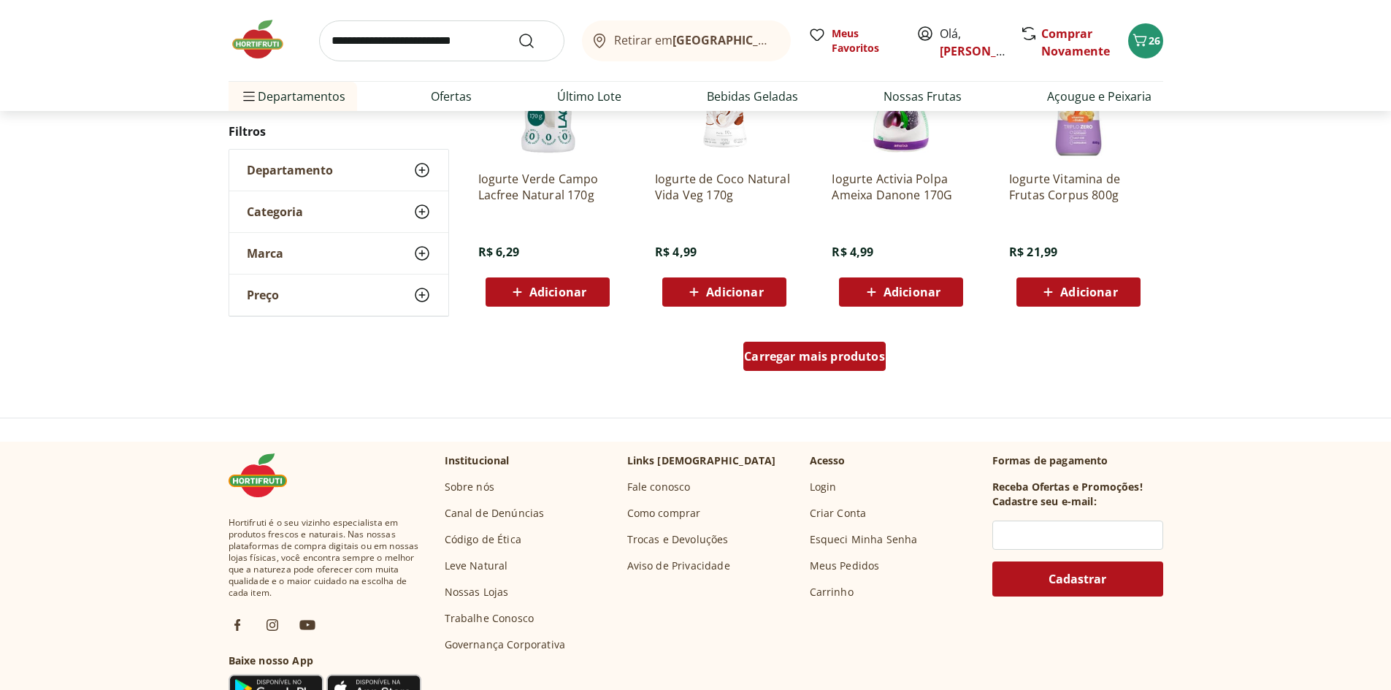
click at [885, 363] on div "Carregar mais produtos" at bounding box center [814, 356] width 142 height 29
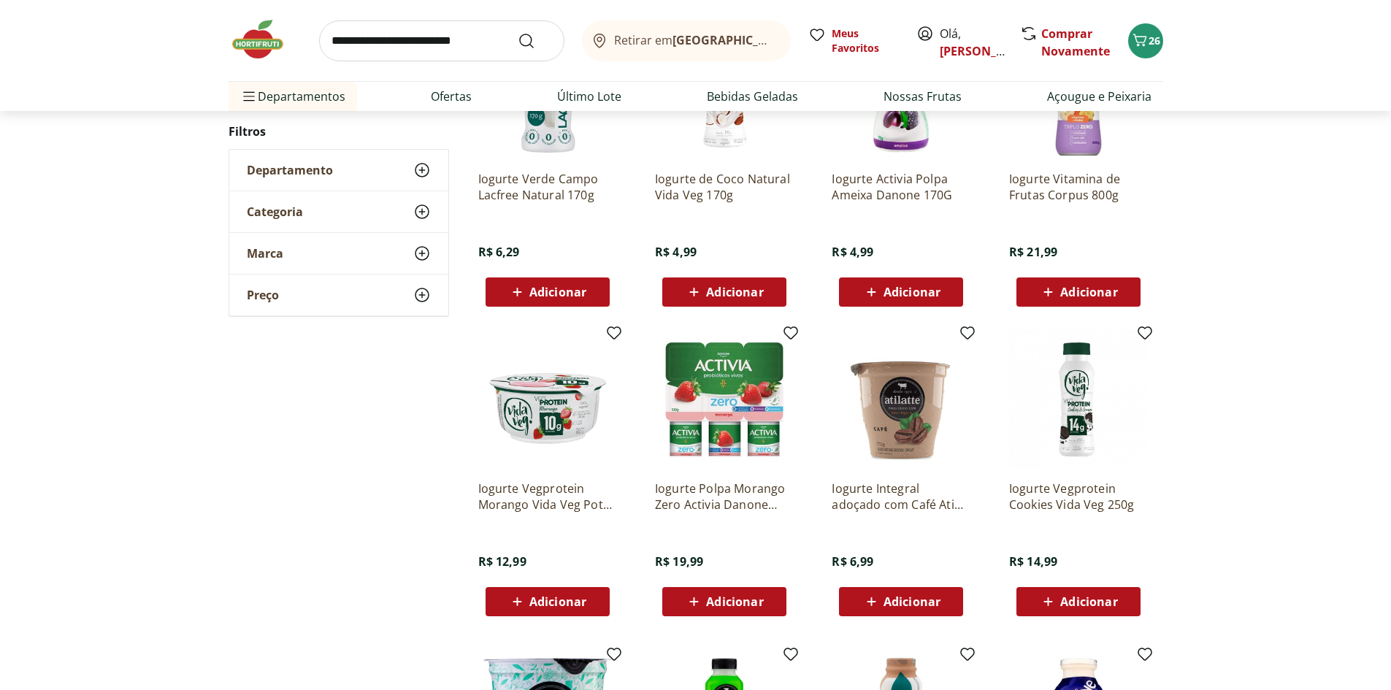
click at [926, 599] on span "Adicionar" at bounding box center [912, 602] width 57 height 12
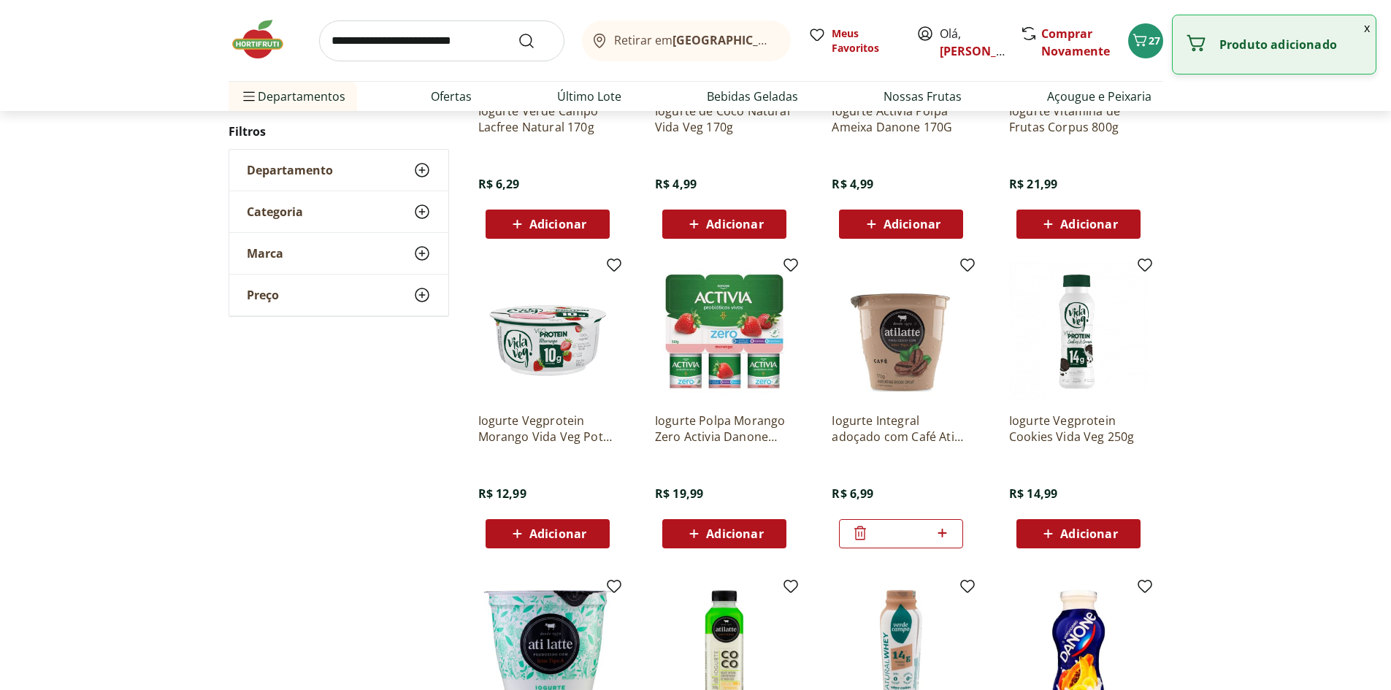
scroll to position [1300, 0]
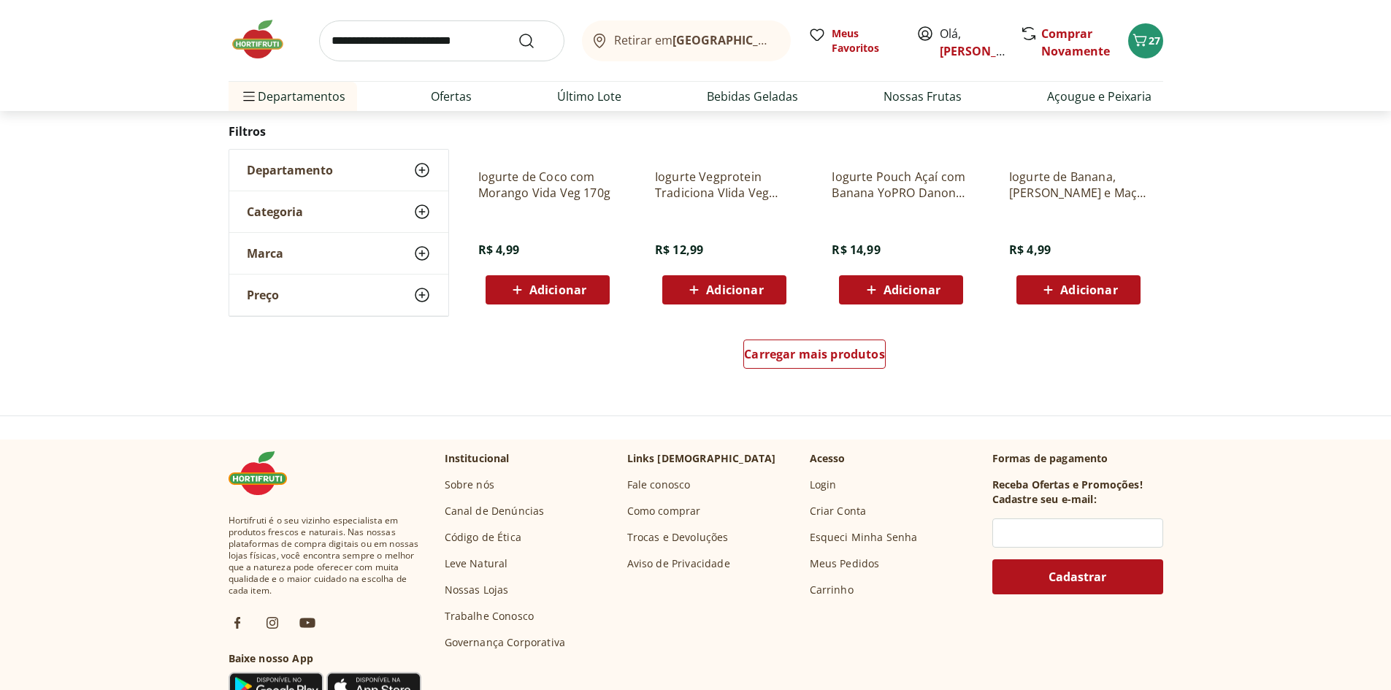
scroll to position [1078, 0]
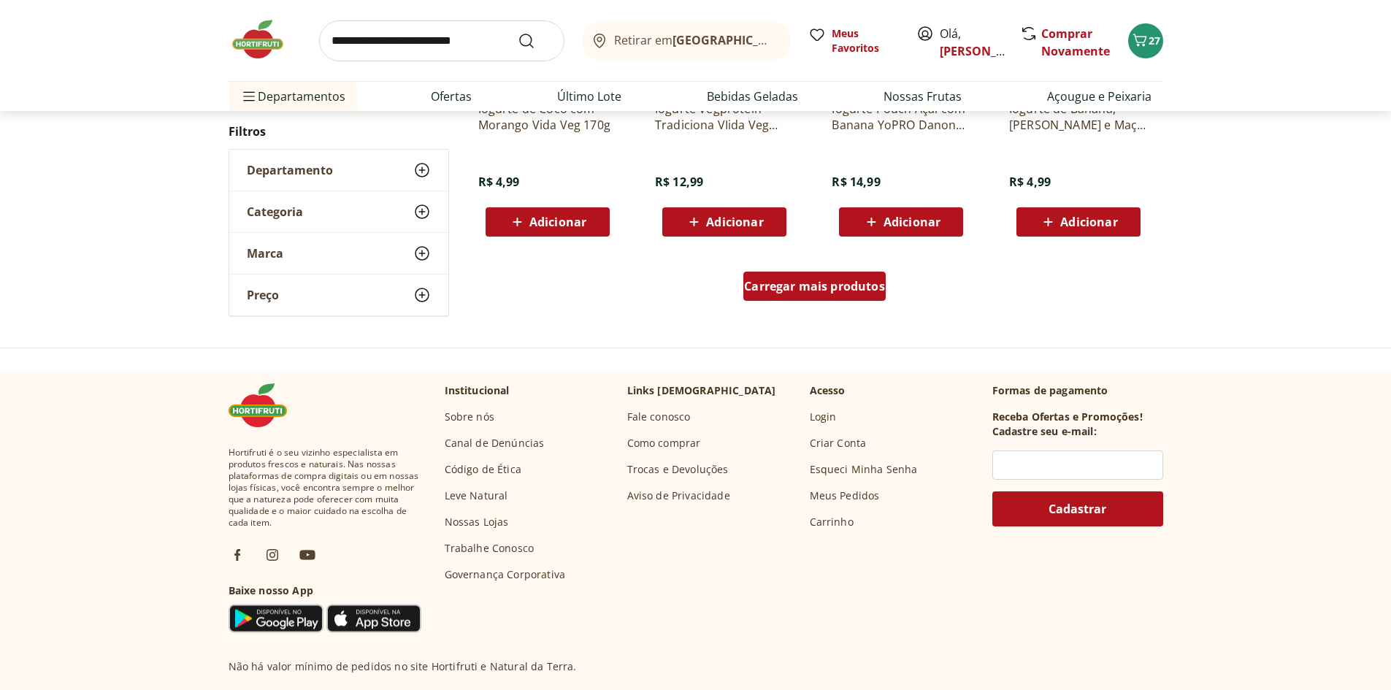
click at [820, 283] on span "Carregar mais produtos" at bounding box center [814, 286] width 141 height 12
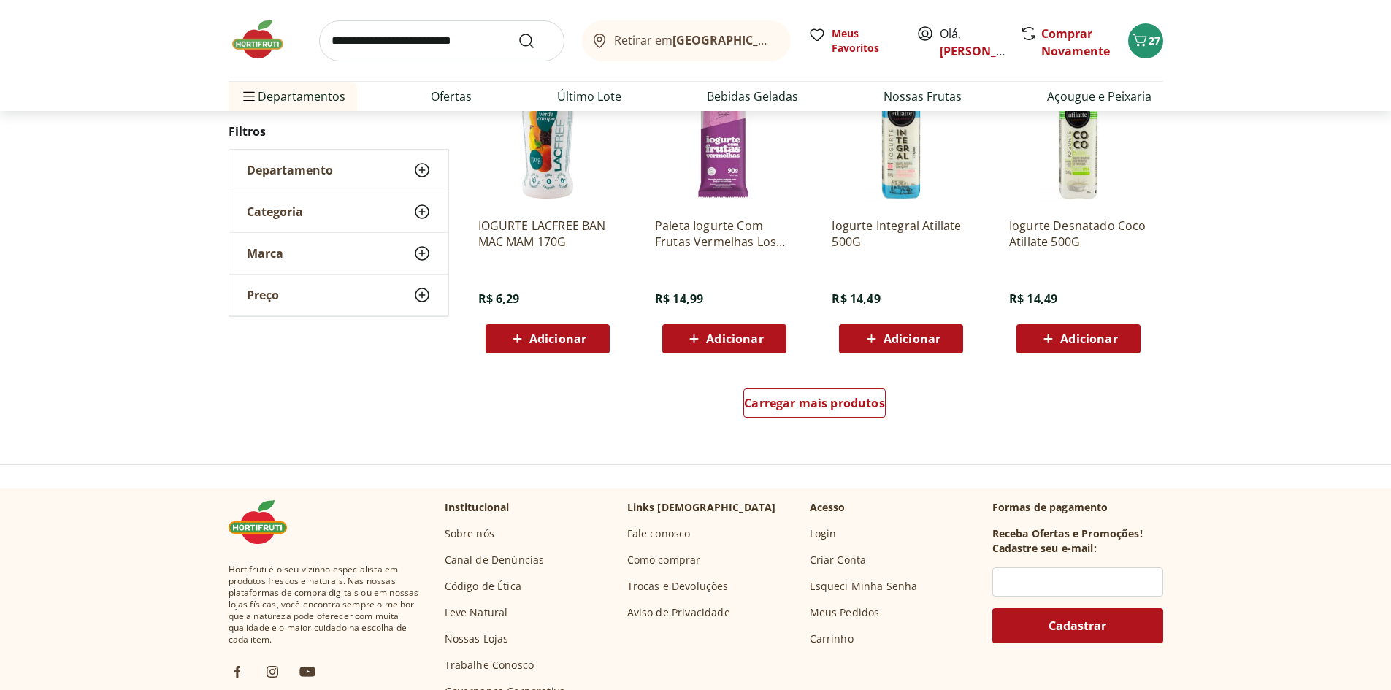
scroll to position [1168, 0]
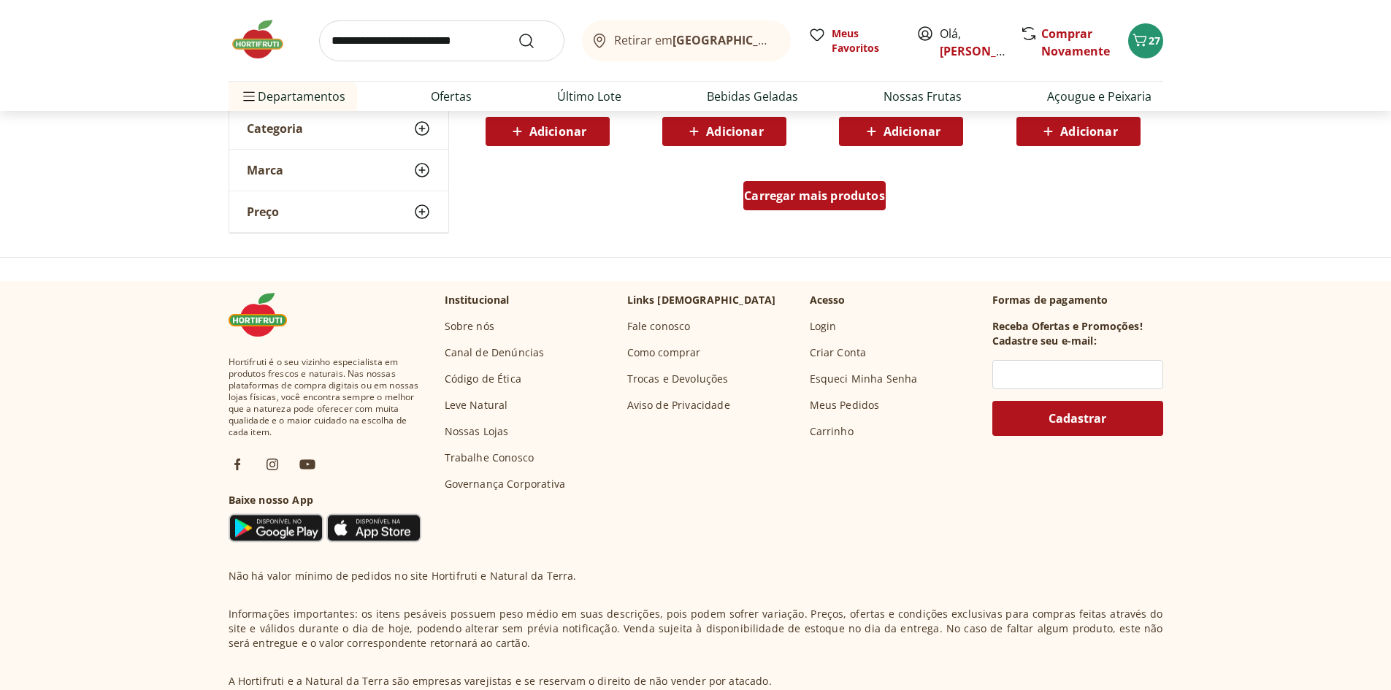
click at [867, 194] on span "Carregar mais produtos" at bounding box center [814, 196] width 141 height 12
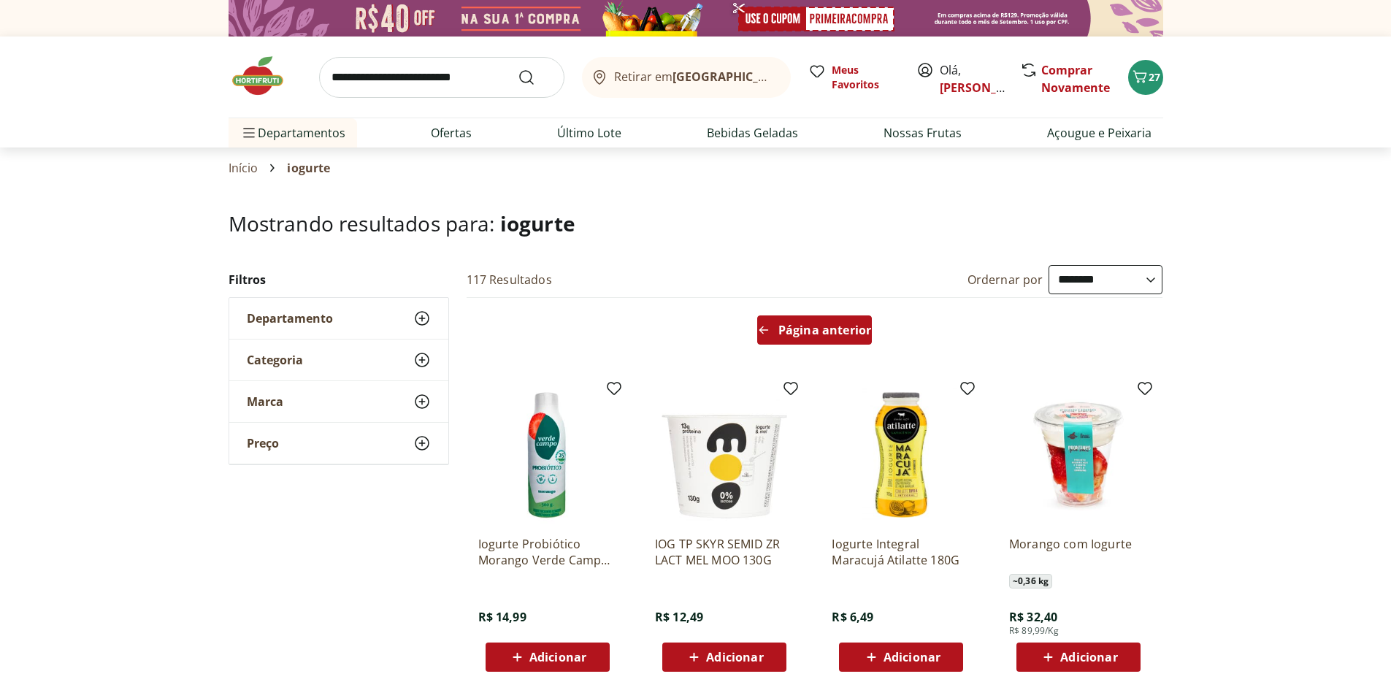
click at [803, 330] on span "Página anterior" at bounding box center [824, 330] width 93 height 12
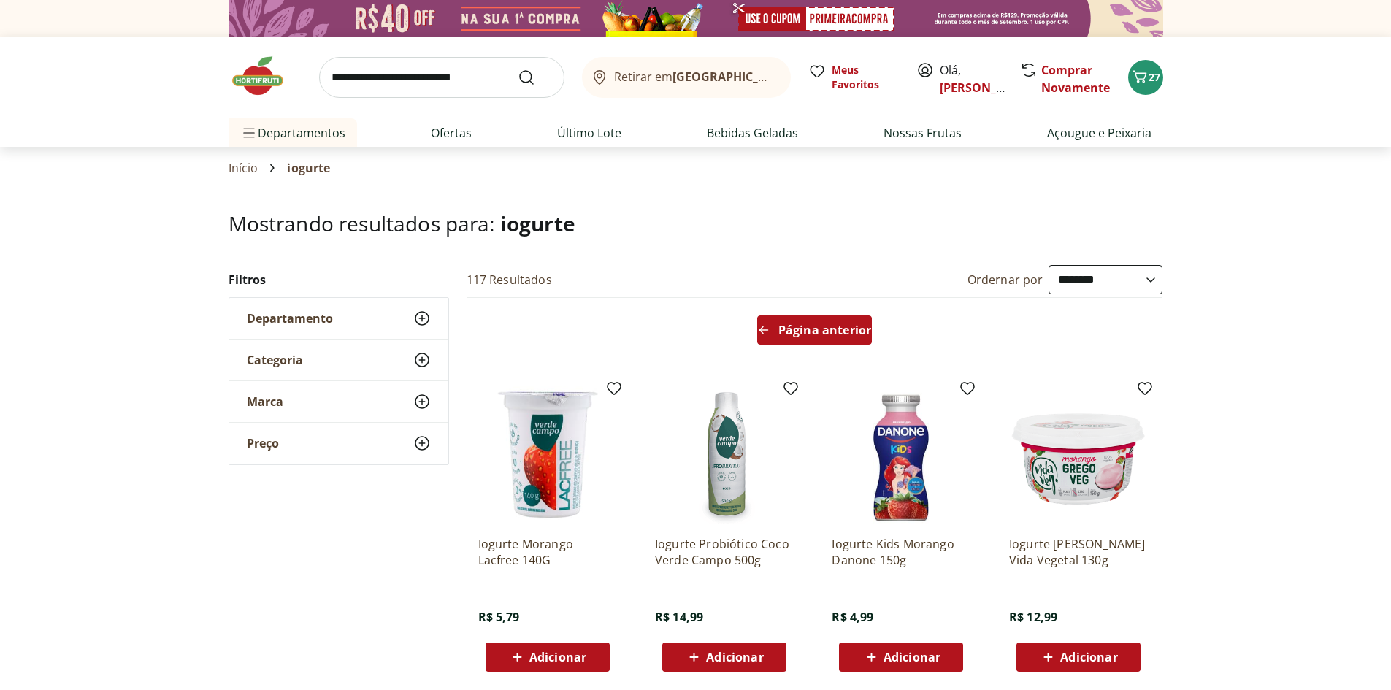
click at [802, 328] on span "Página anterior" at bounding box center [824, 330] width 93 height 12
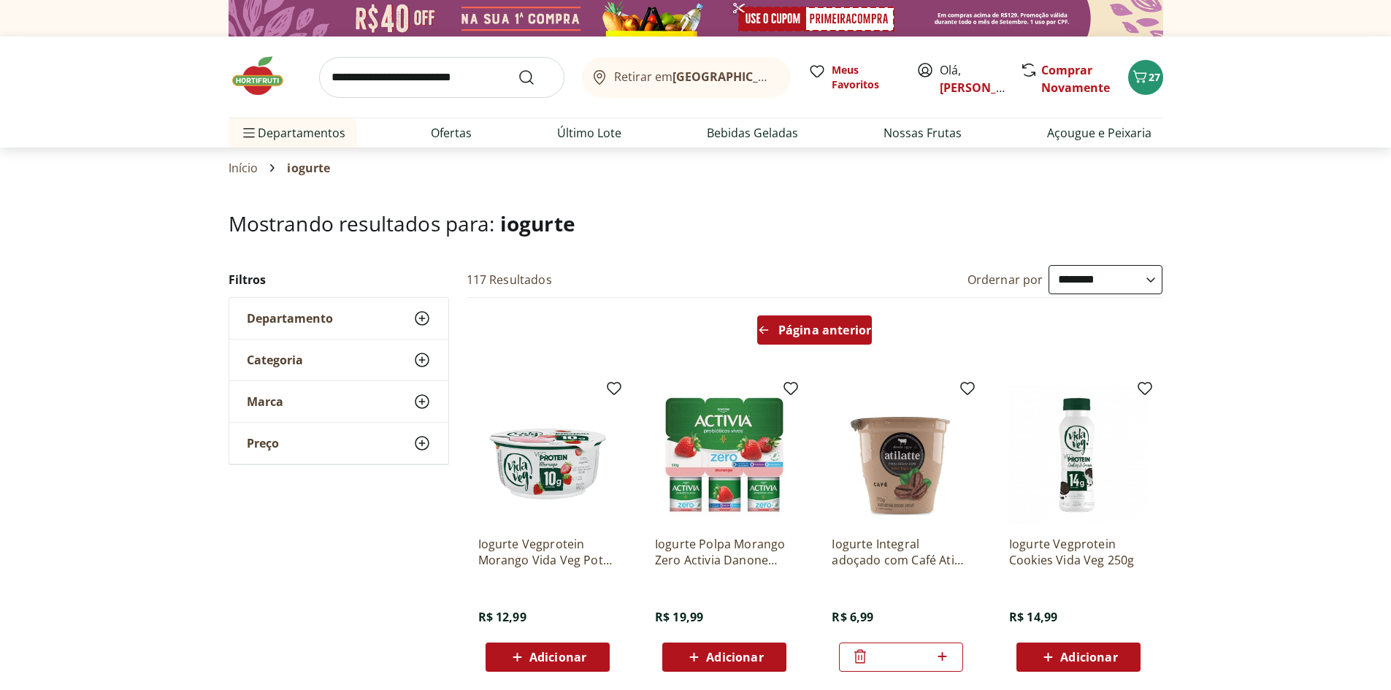
click at [801, 326] on span "Página anterior" at bounding box center [824, 330] width 93 height 12
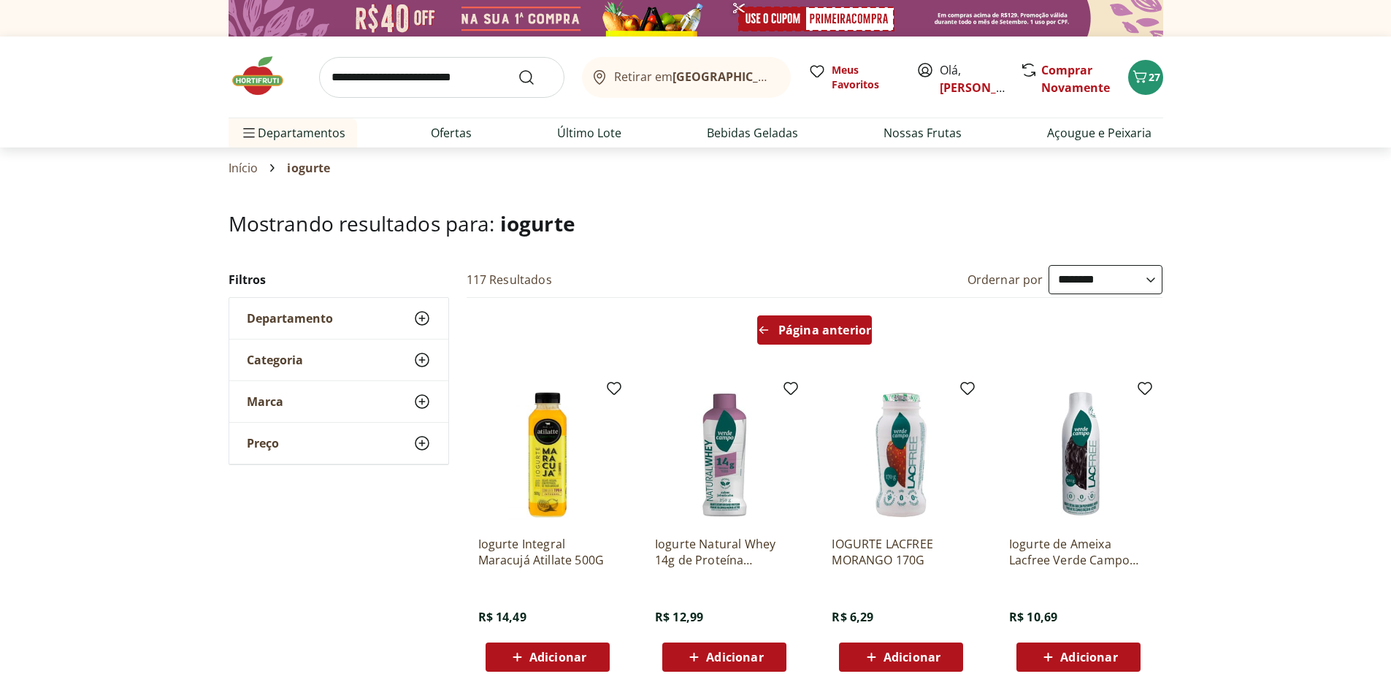
click at [797, 325] on span "Página anterior" at bounding box center [824, 330] width 93 height 12
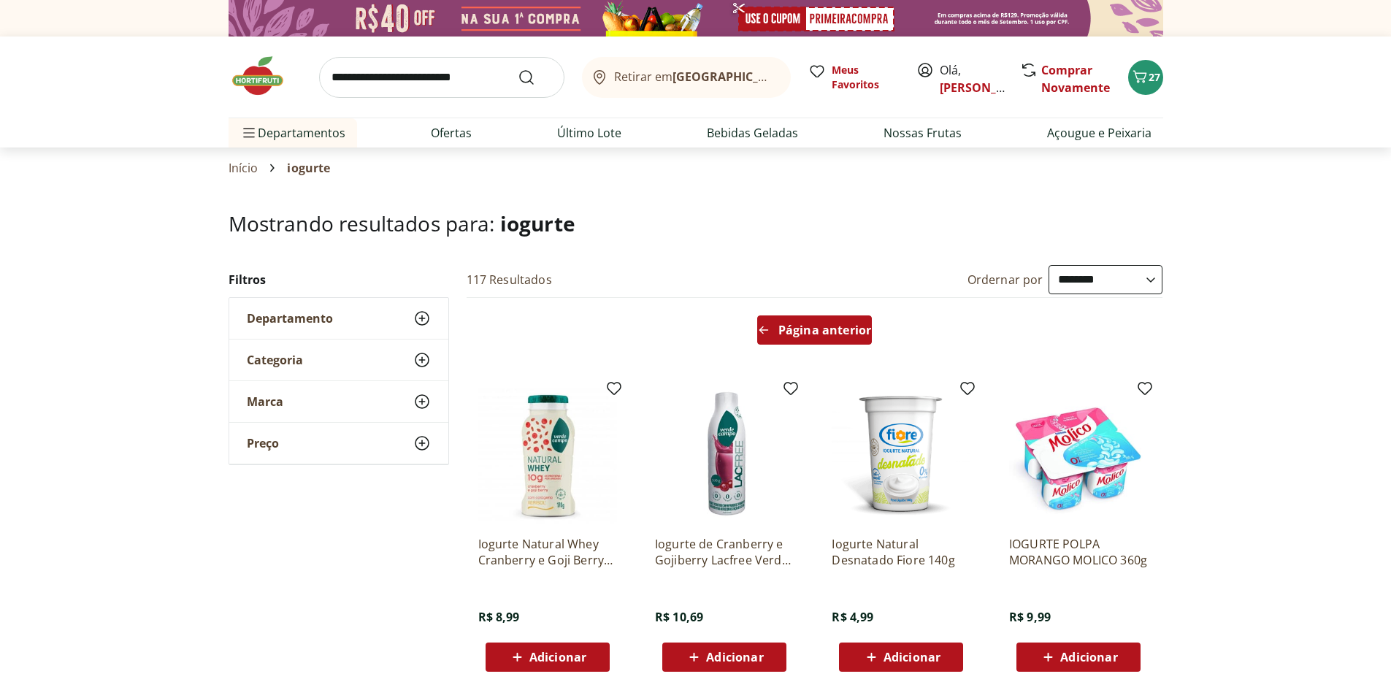
click at [797, 325] on span "Página anterior" at bounding box center [824, 330] width 93 height 12
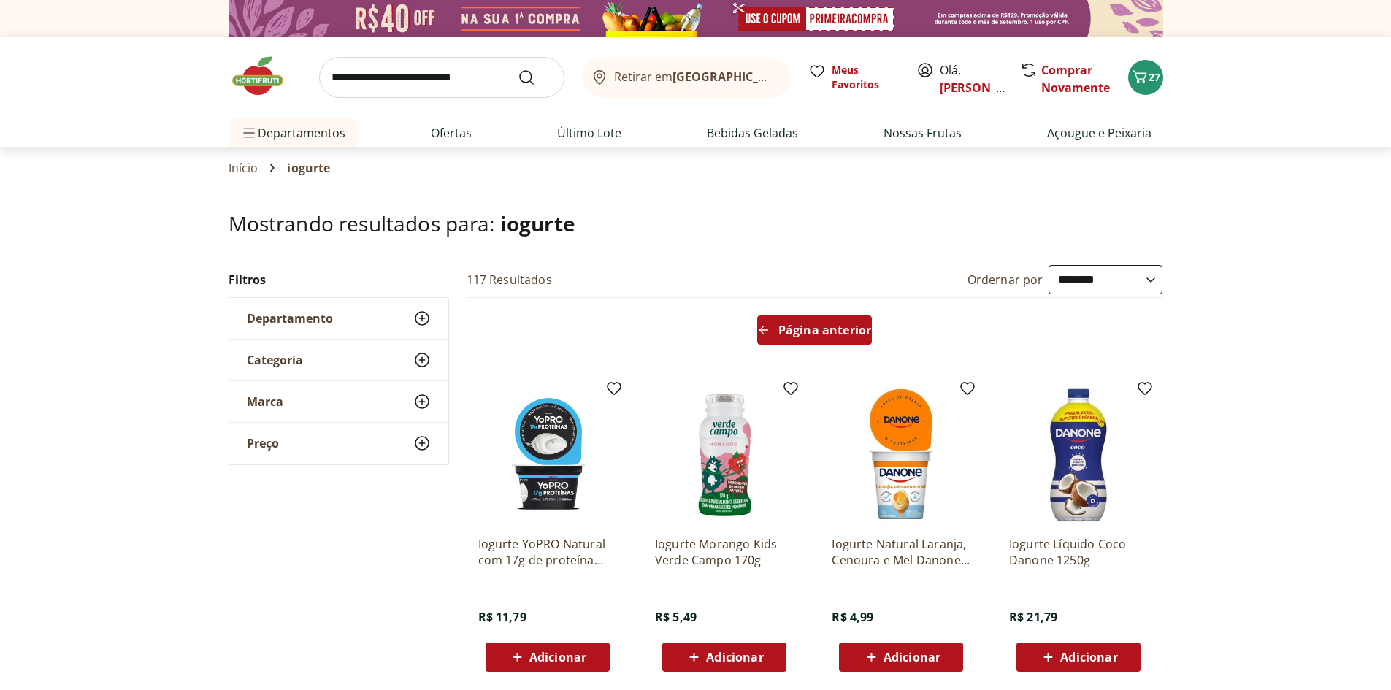
click at [794, 324] on span "Página anterior" at bounding box center [824, 330] width 93 height 12
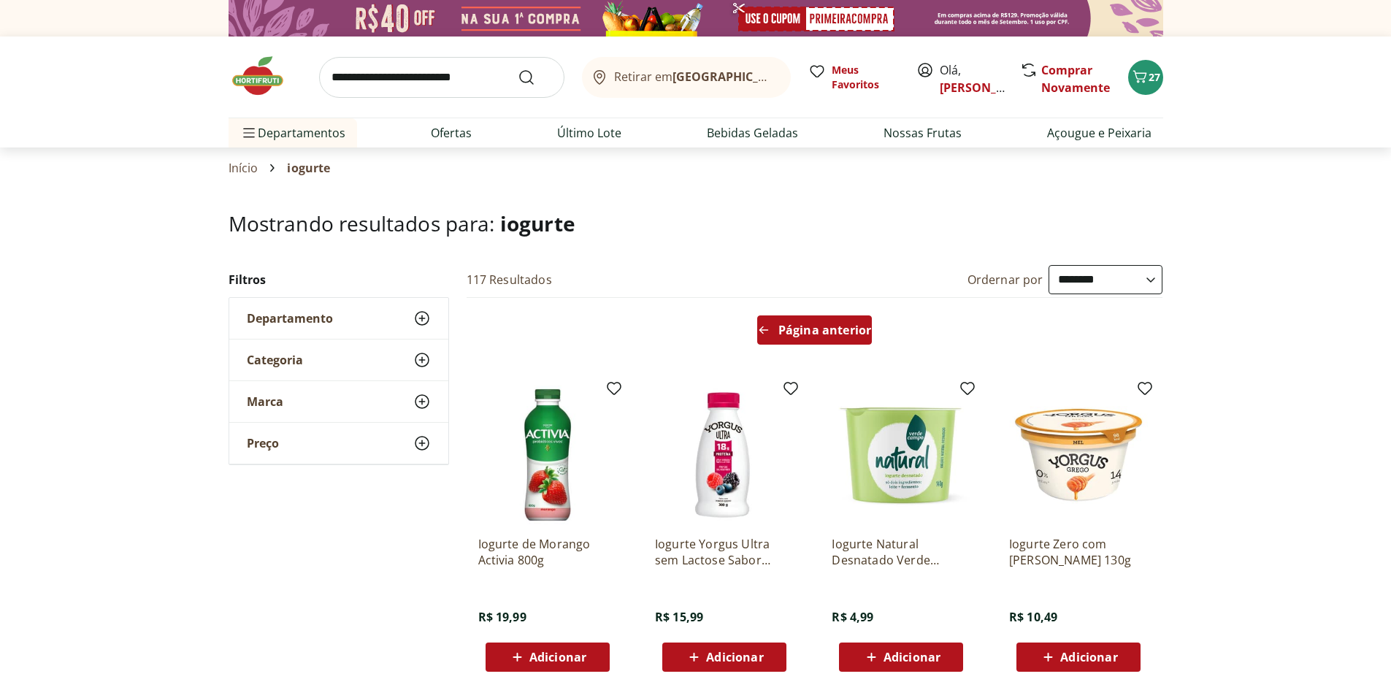
click at [792, 324] on span "Página anterior" at bounding box center [824, 330] width 93 height 12
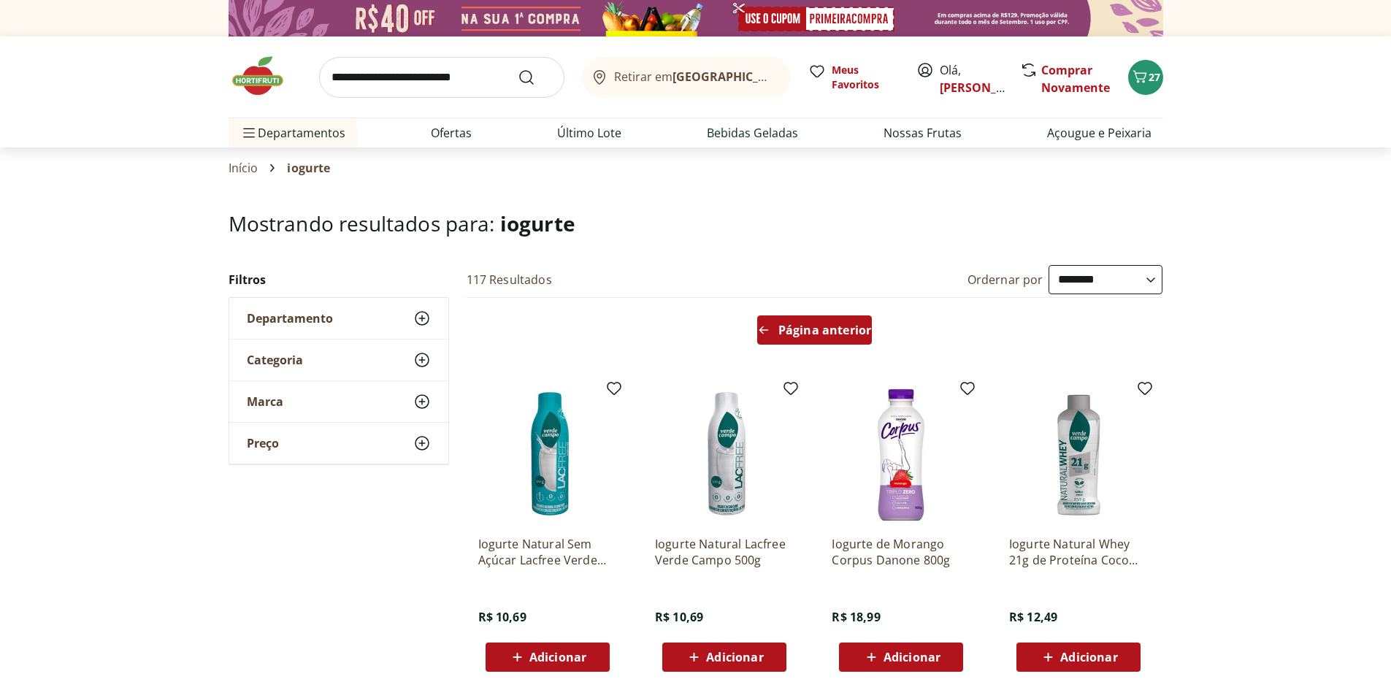
click at [792, 324] on span "Página anterior" at bounding box center [824, 330] width 93 height 12
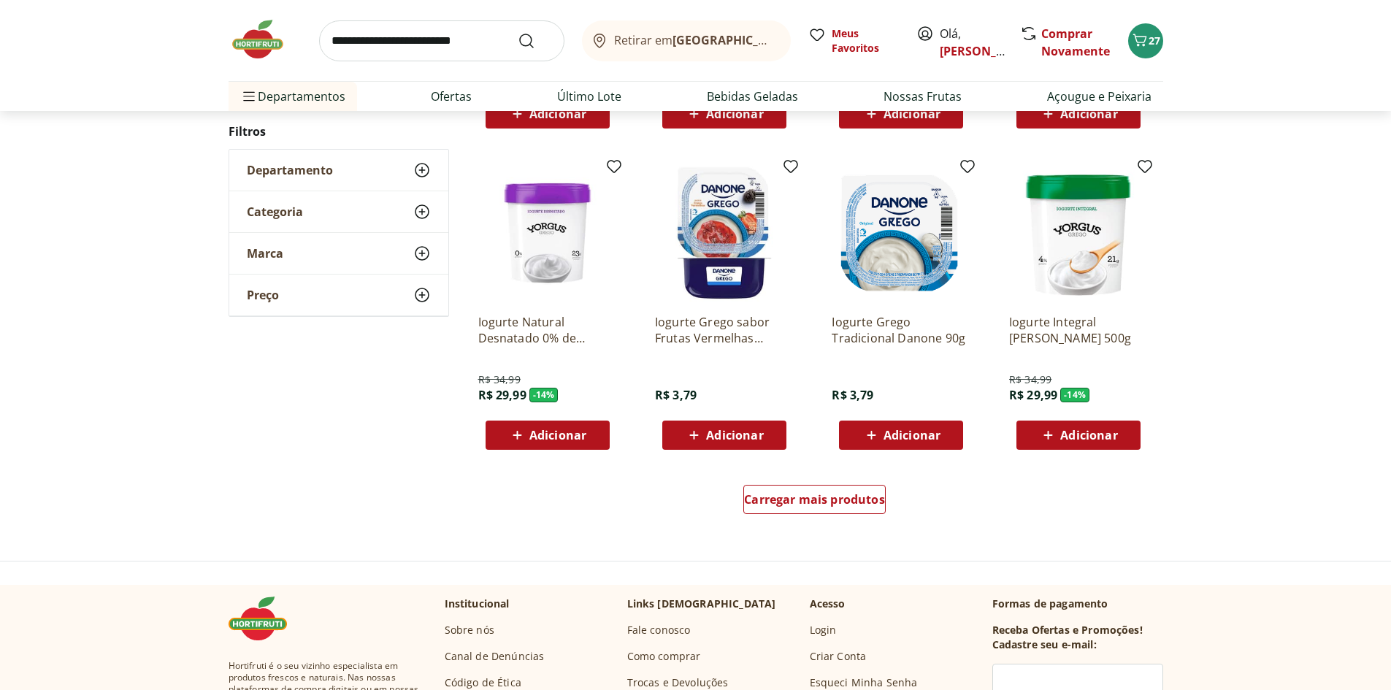
scroll to position [876, 0]
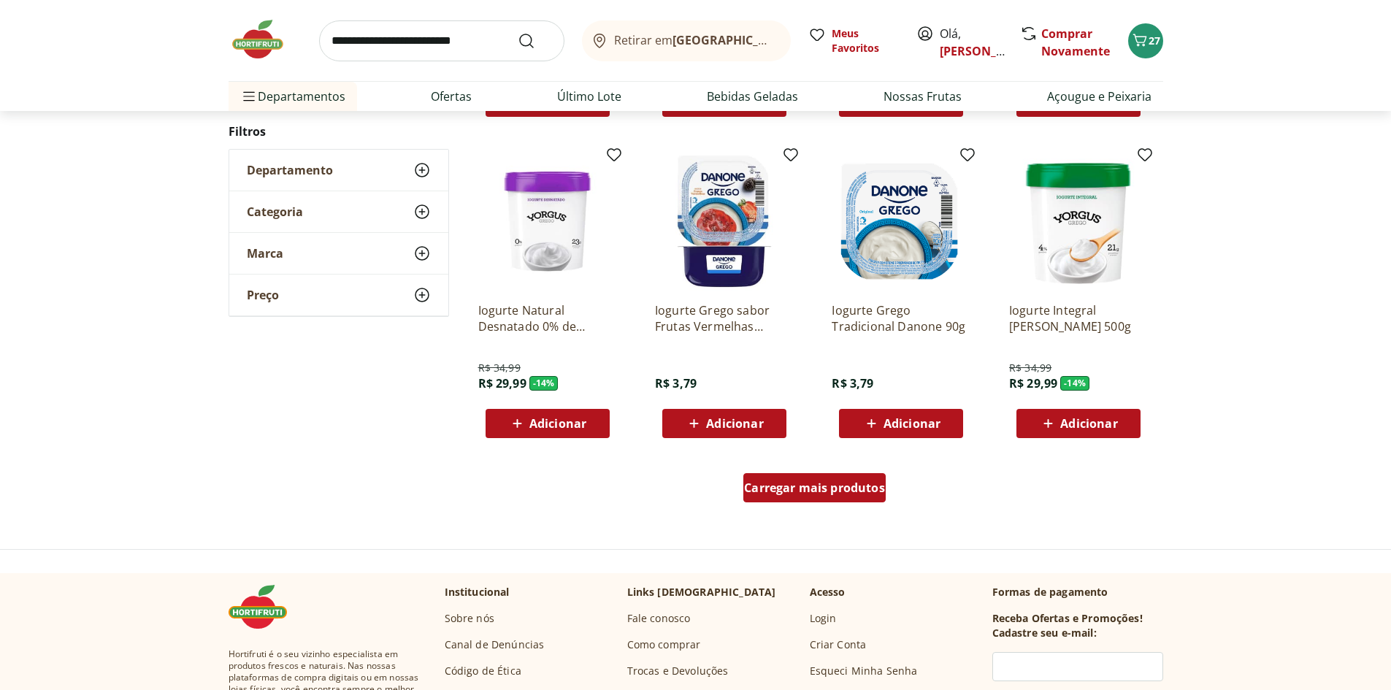
click at [811, 479] on div "Carregar mais produtos" at bounding box center [814, 487] width 142 height 29
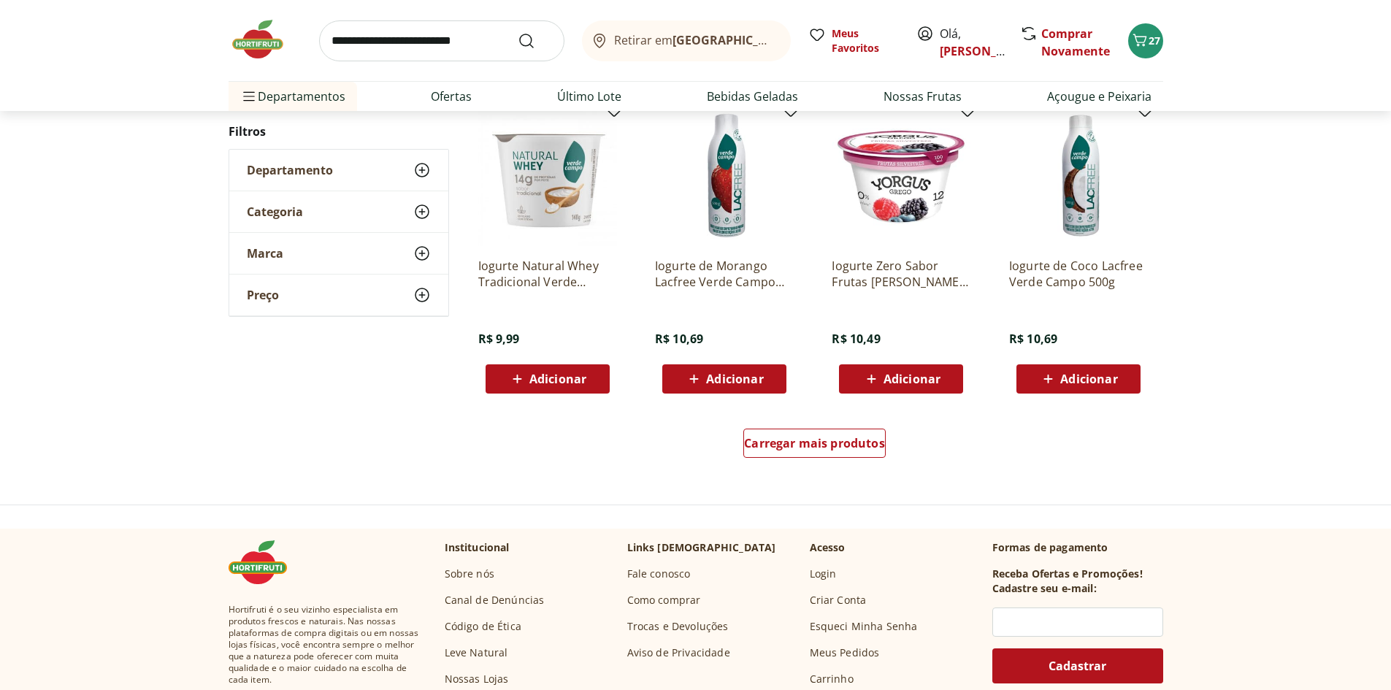
scroll to position [946, 0]
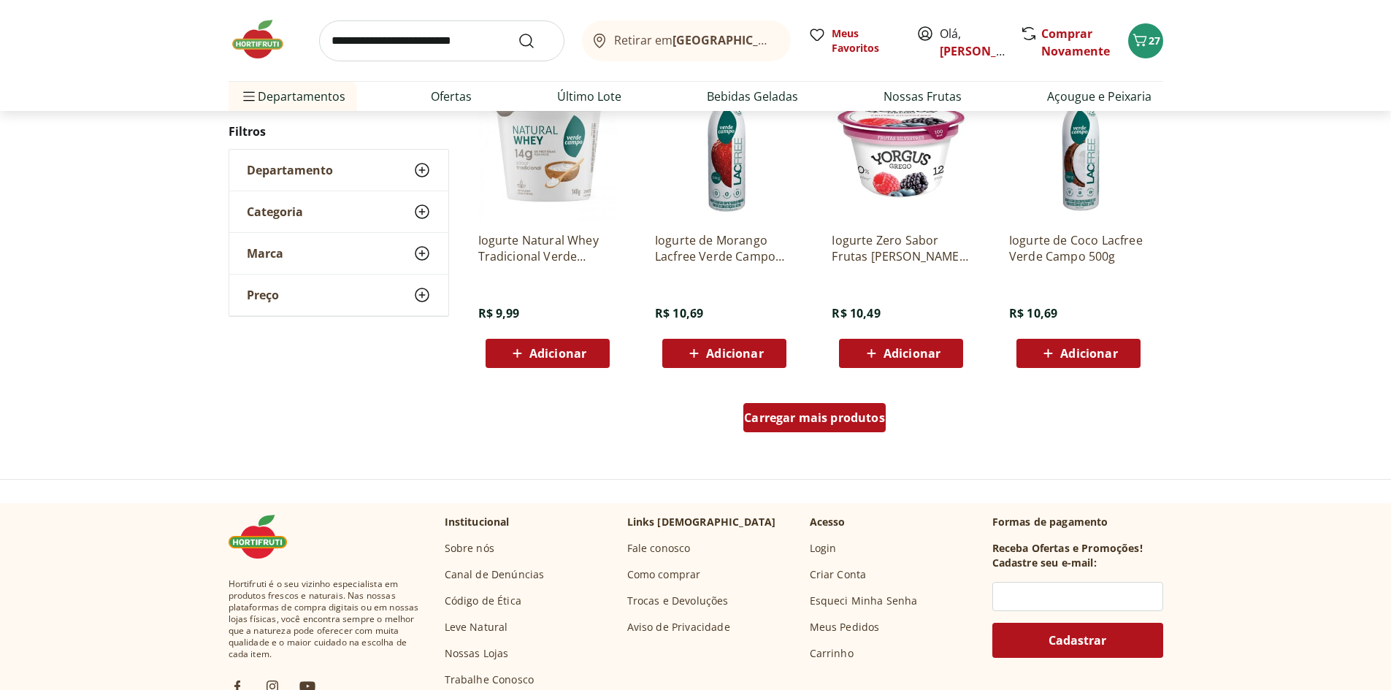
click at [857, 424] on span "Carregar mais produtos" at bounding box center [814, 418] width 141 height 12
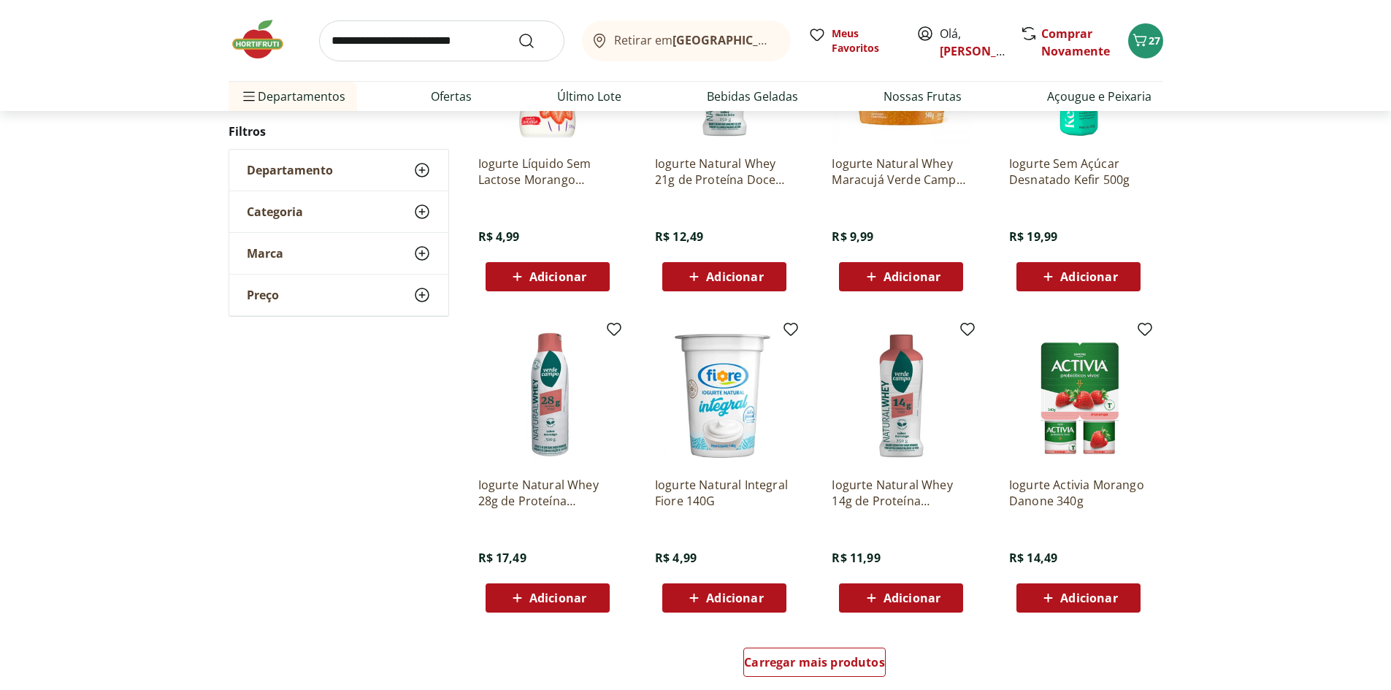
scroll to position [724, 0]
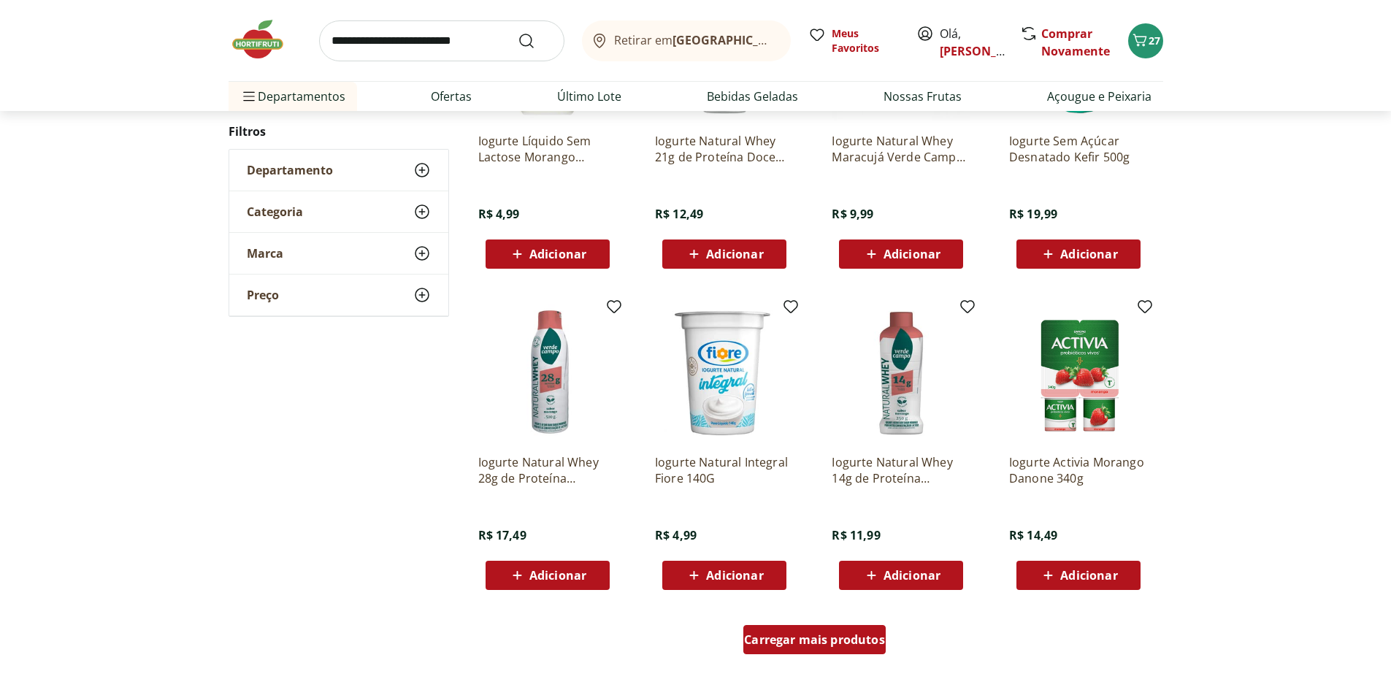
click at [809, 629] on div "Carregar mais produtos" at bounding box center [814, 639] width 142 height 29
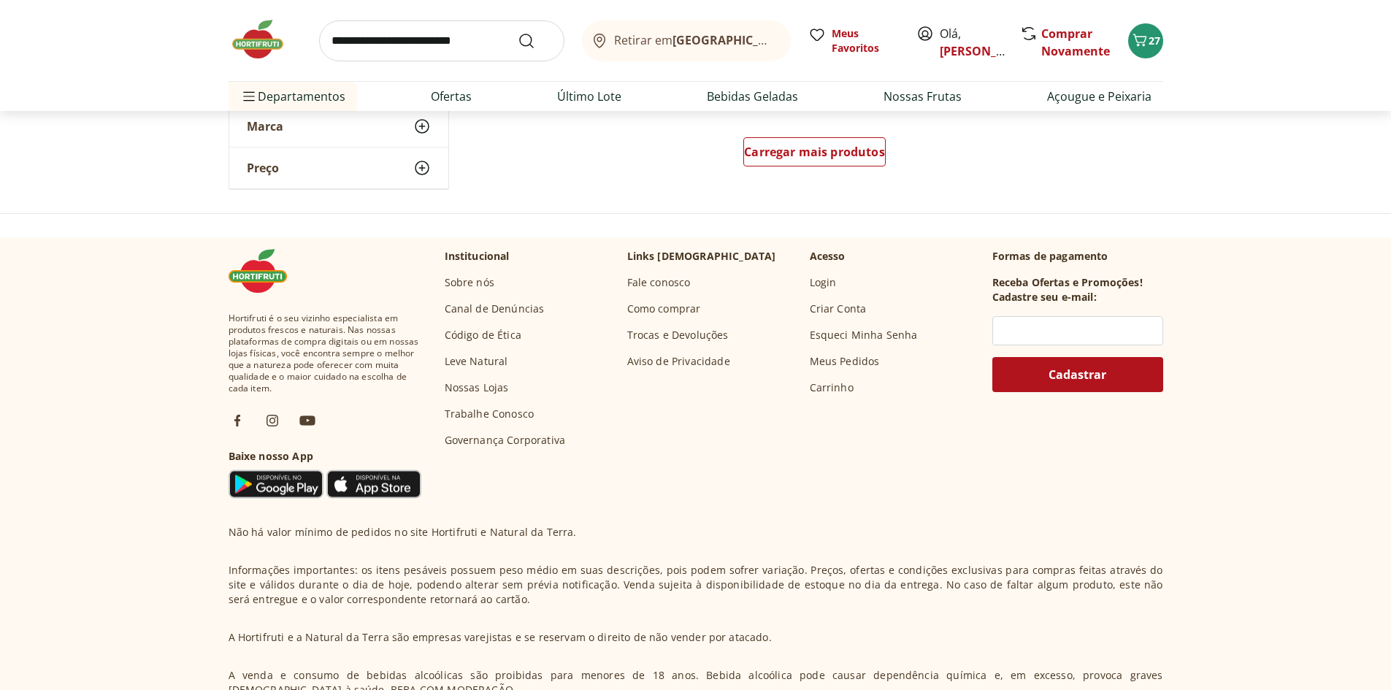
scroll to position [502, 0]
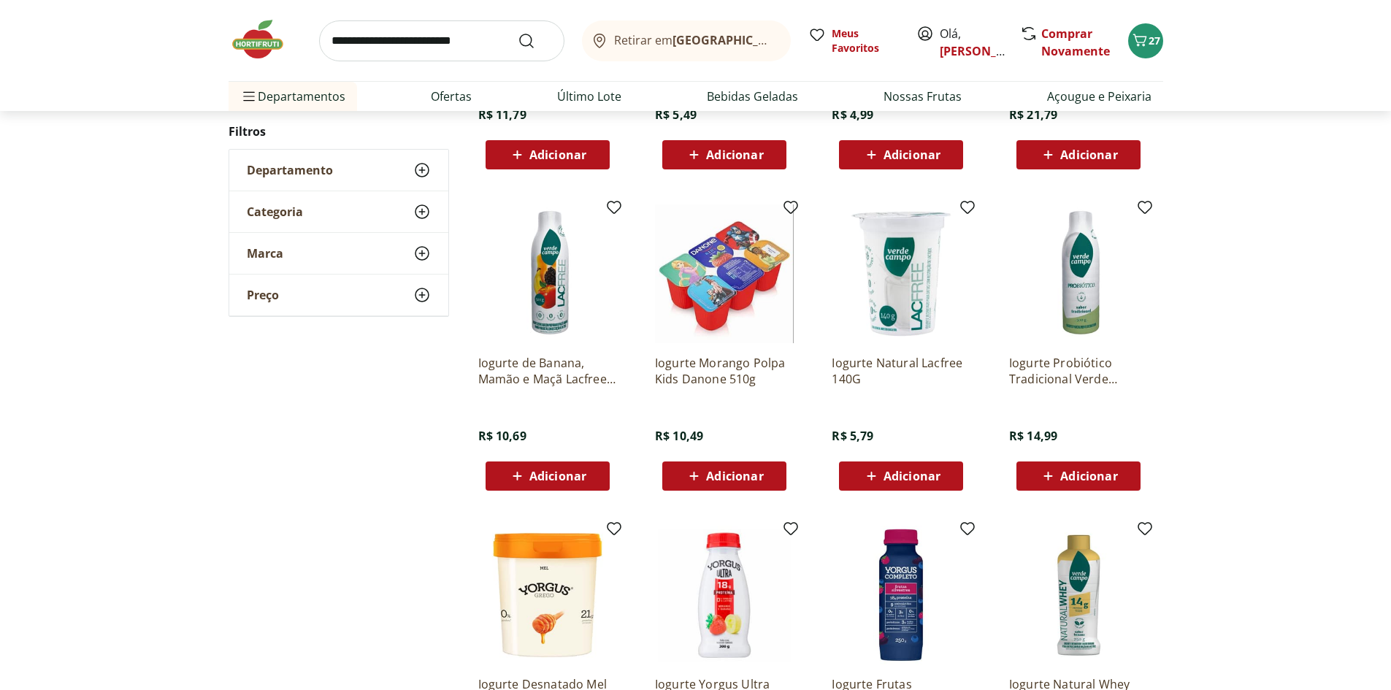
click at [700, 272] on img at bounding box center [724, 273] width 139 height 139
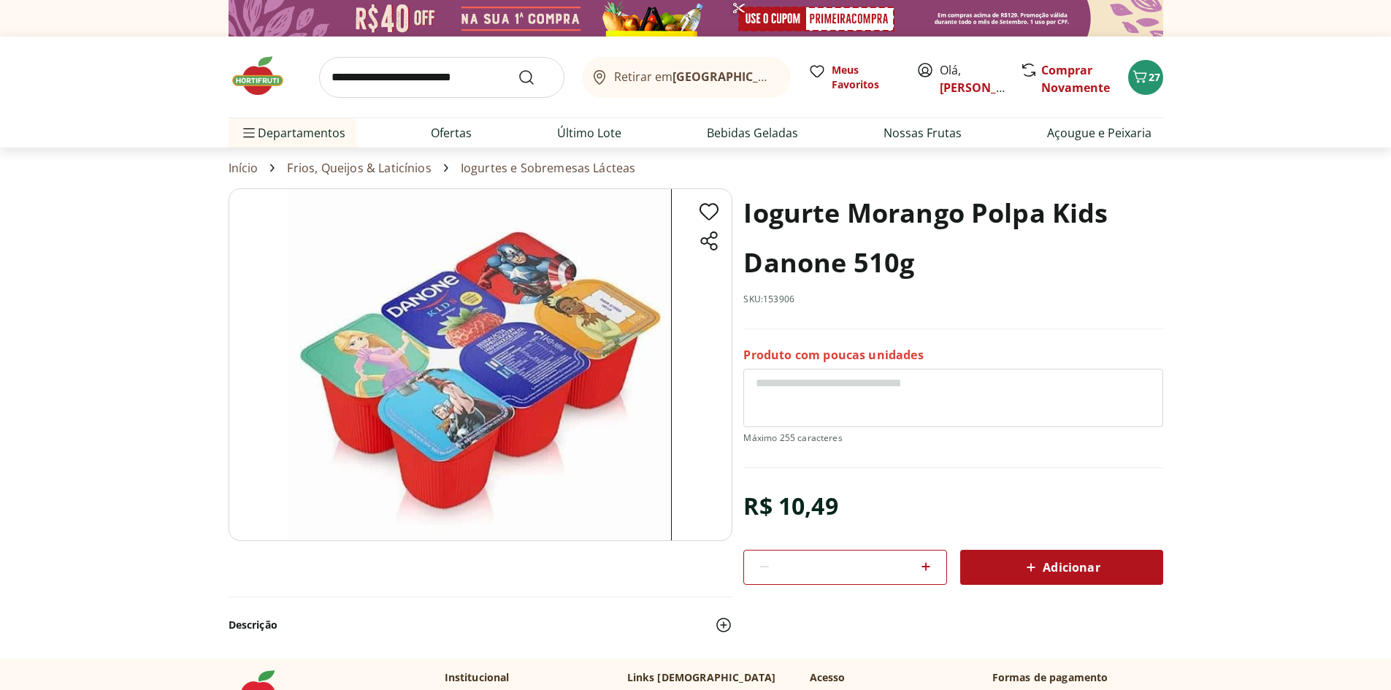
click at [1065, 559] on span "Adicionar" at bounding box center [1060, 568] width 77 height 18
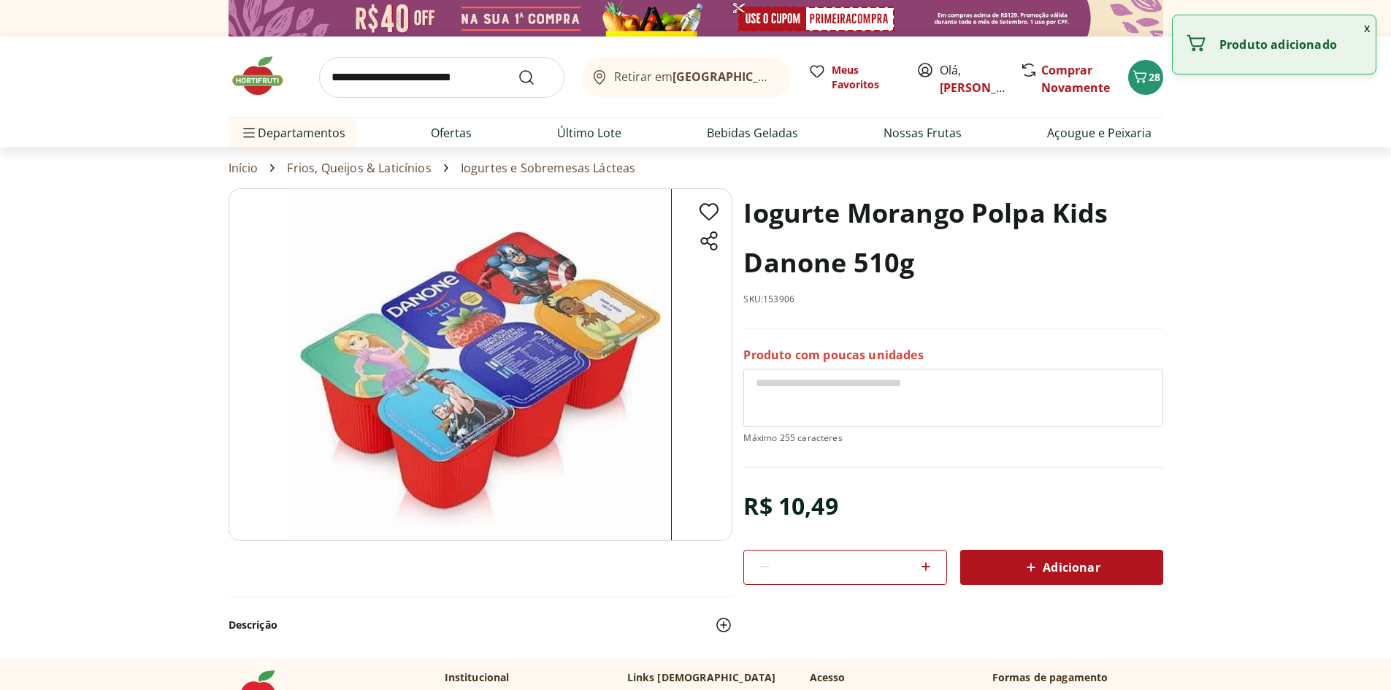
click at [266, 75] on img at bounding box center [265, 76] width 73 height 44
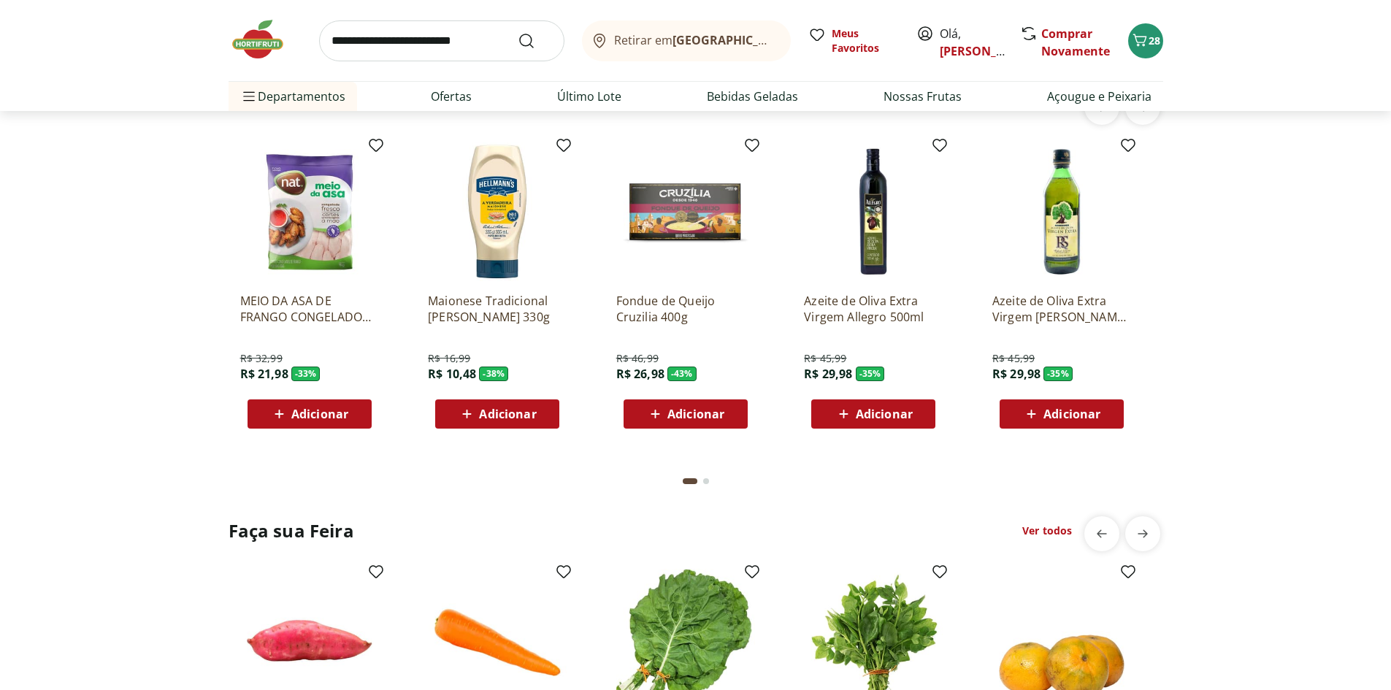
scroll to position [1168, 0]
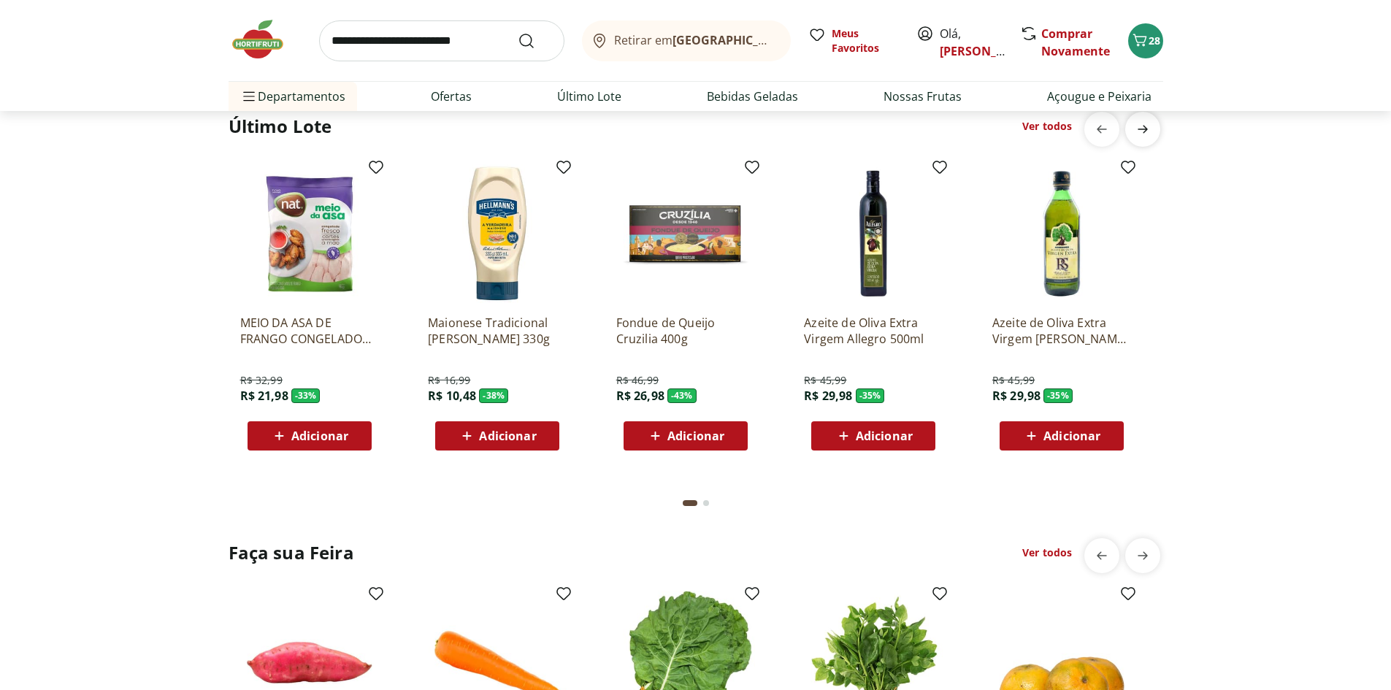
click at [1142, 135] on icon "next" at bounding box center [1143, 129] width 18 height 18
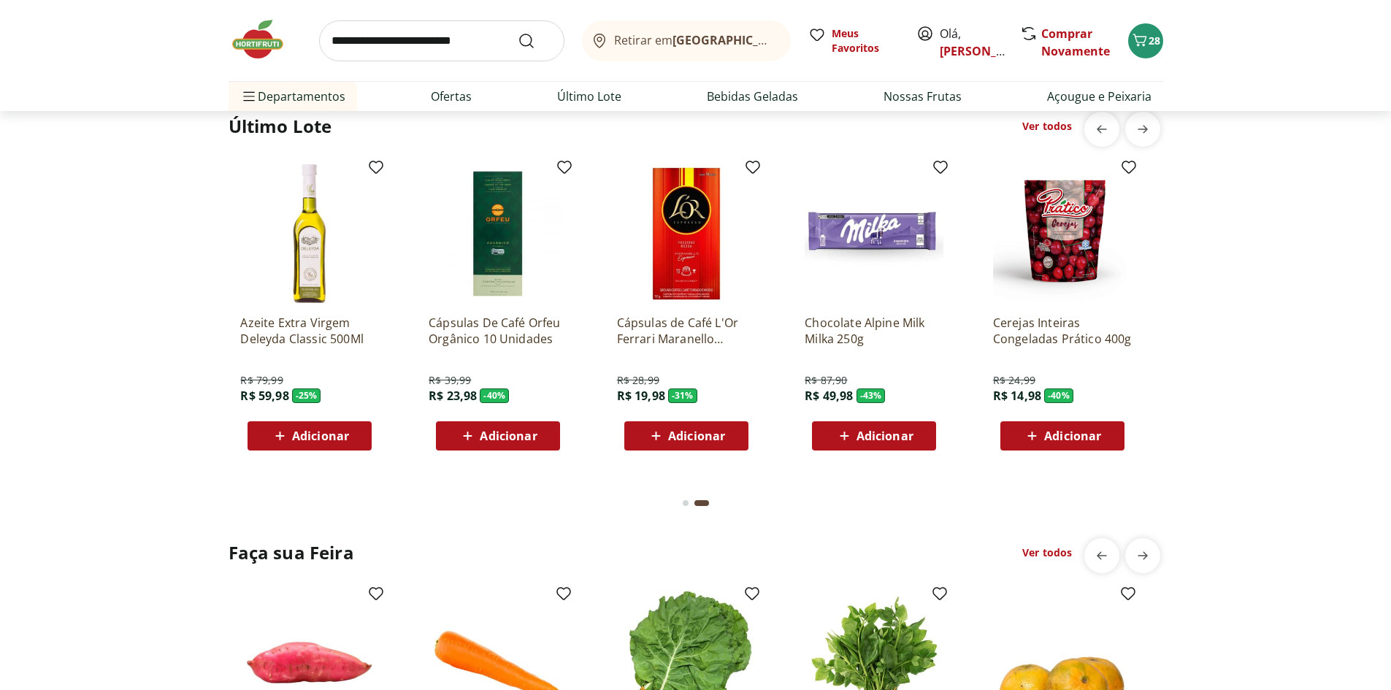
scroll to position [1460, 0]
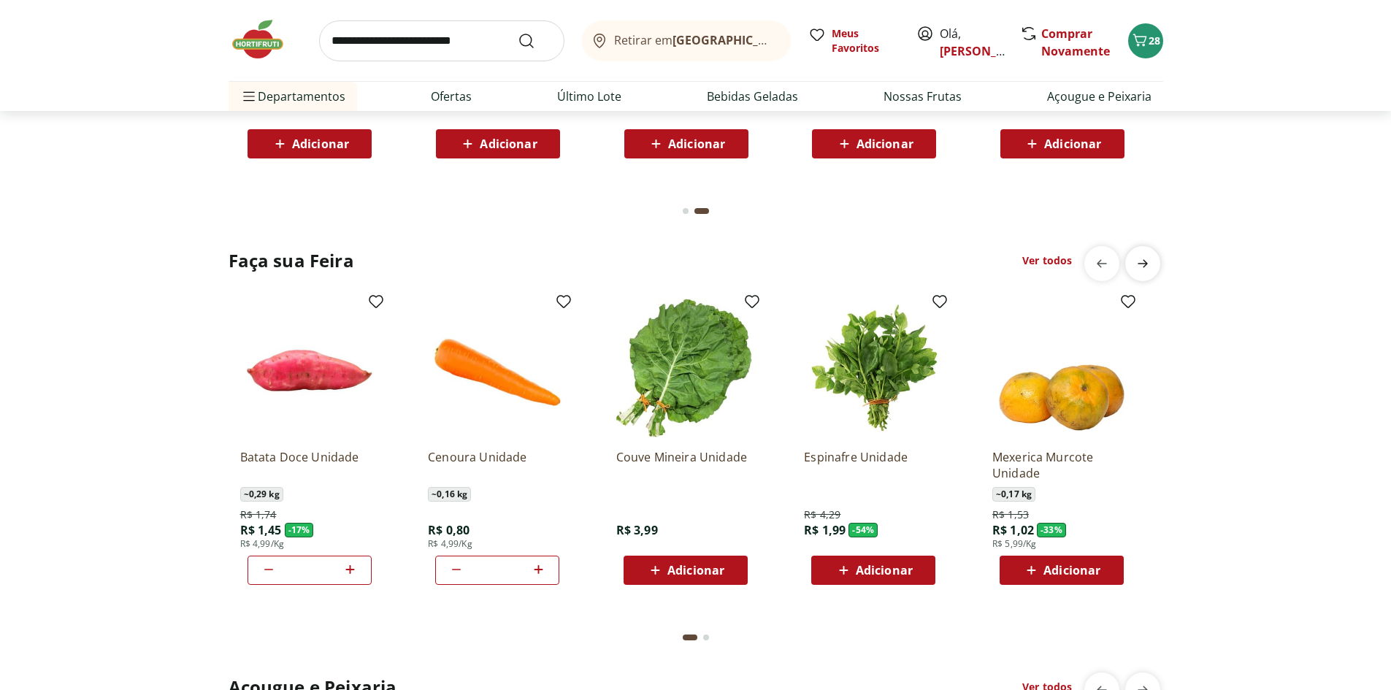
click at [1136, 266] on icon "next" at bounding box center [1143, 264] width 18 height 18
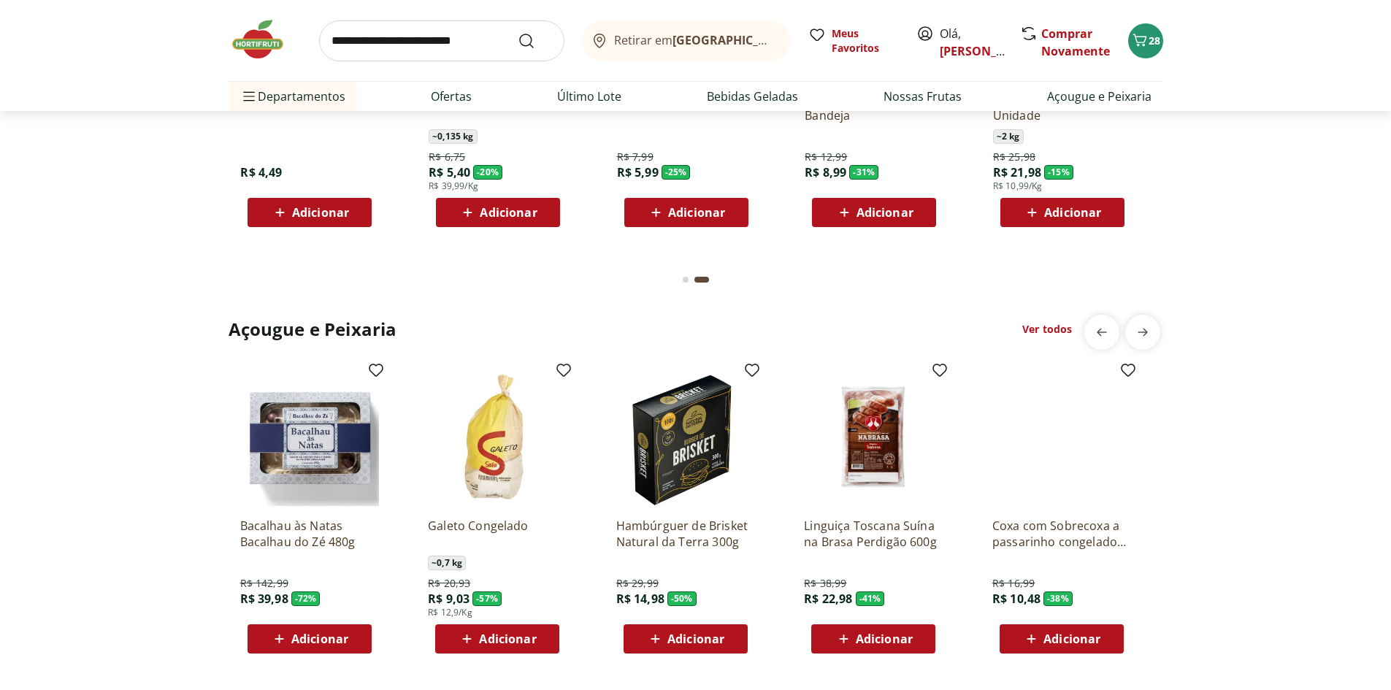
scroll to position [1972, 0]
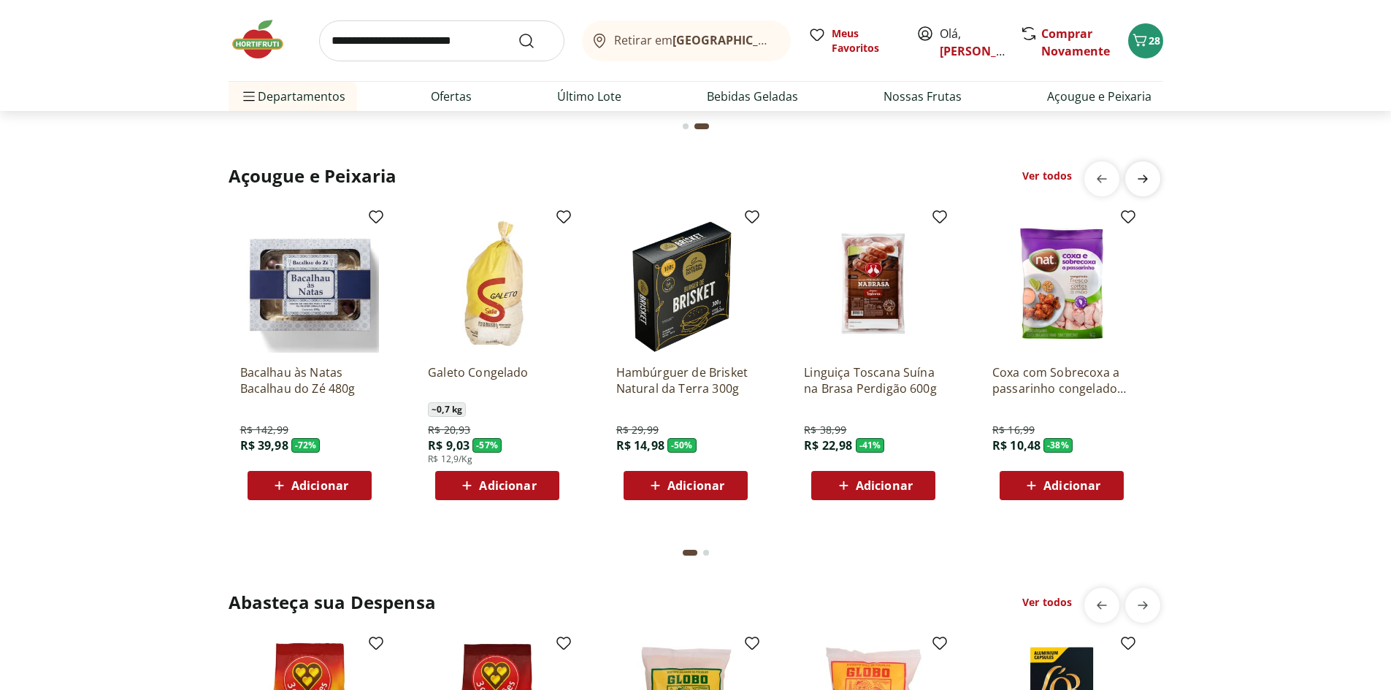
click at [1144, 180] on icon "next" at bounding box center [1143, 179] width 18 height 18
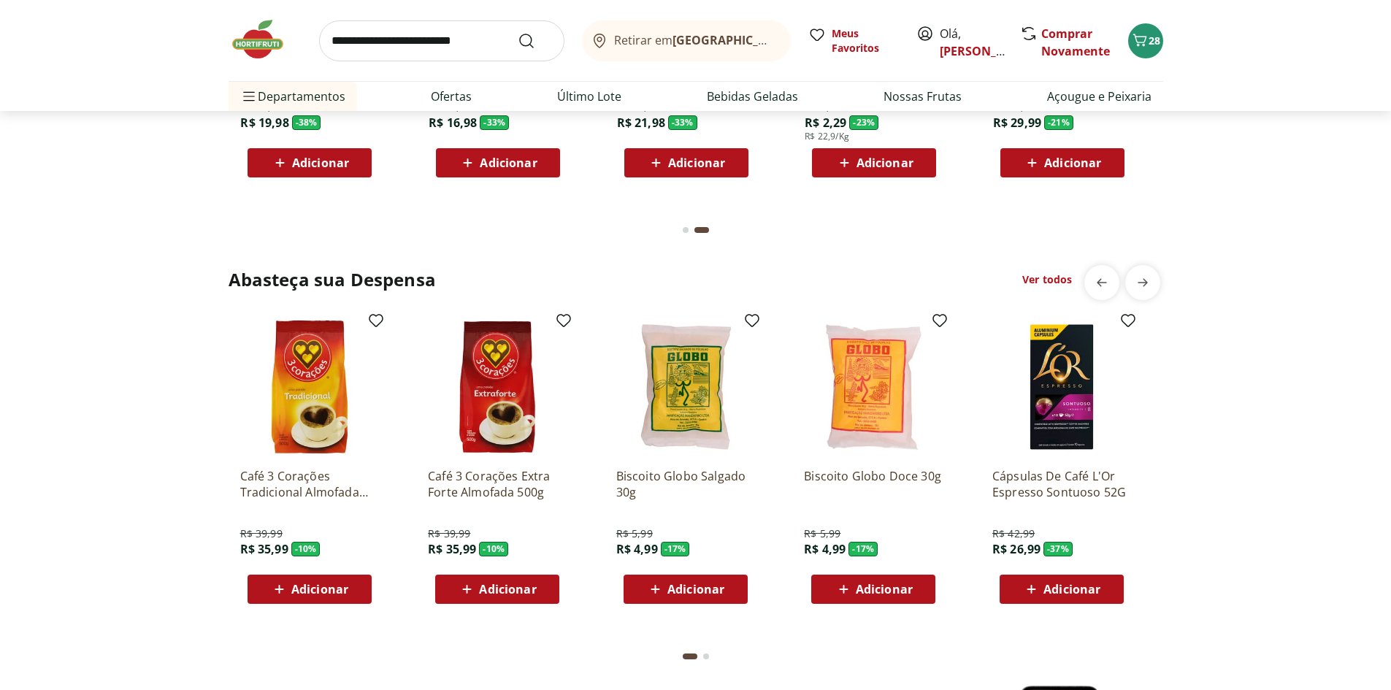
scroll to position [2337, 0]
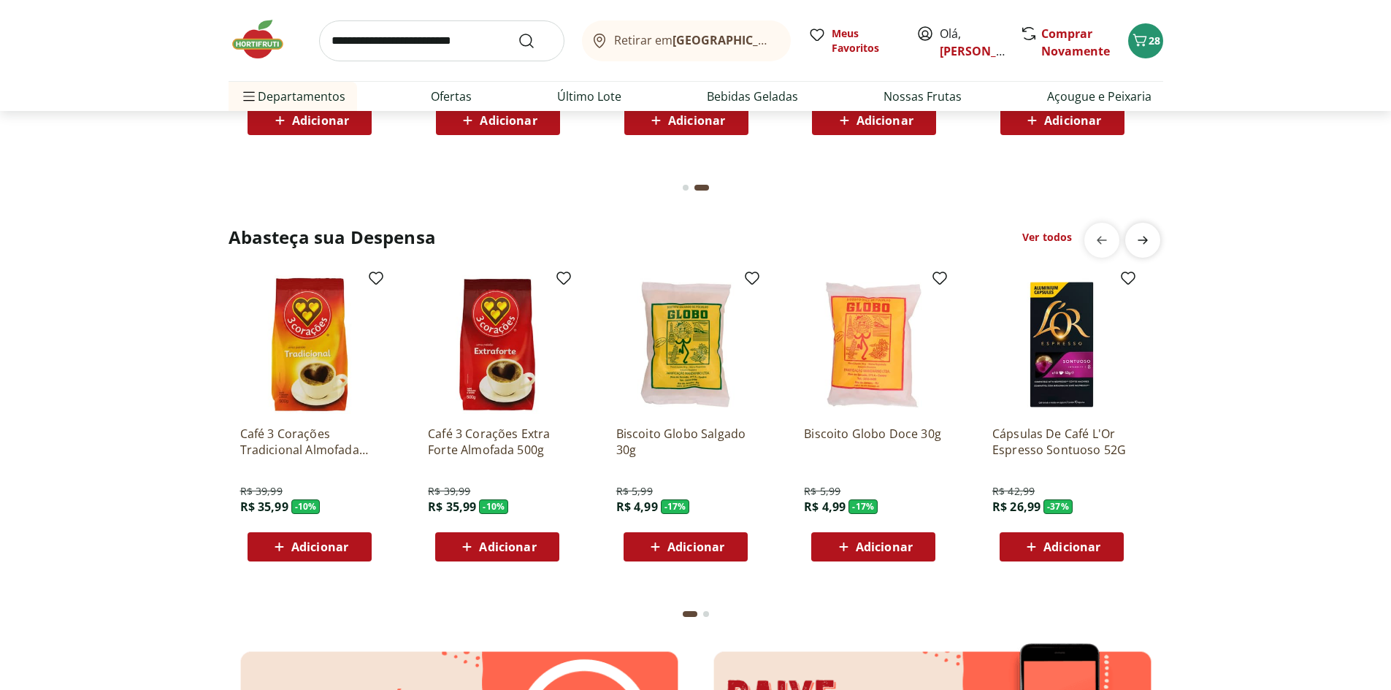
click at [1141, 237] on icon "next" at bounding box center [1143, 240] width 18 height 18
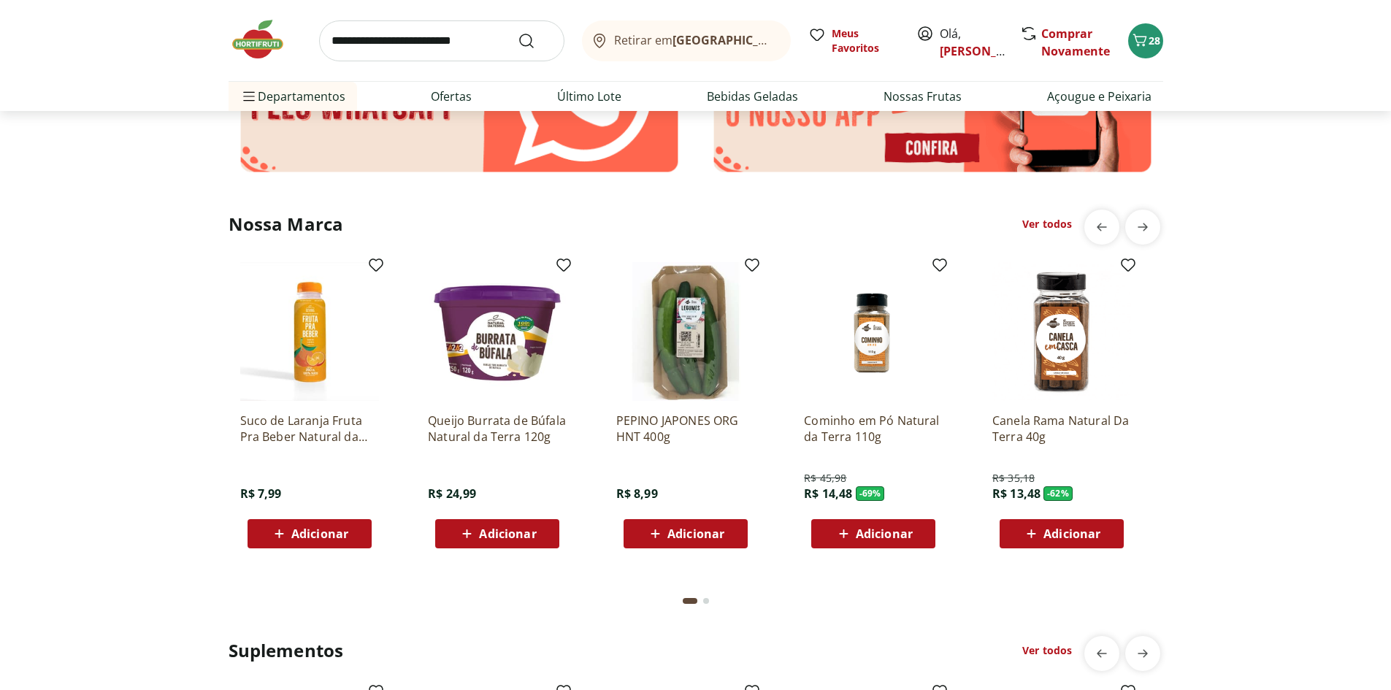
scroll to position [2994, 0]
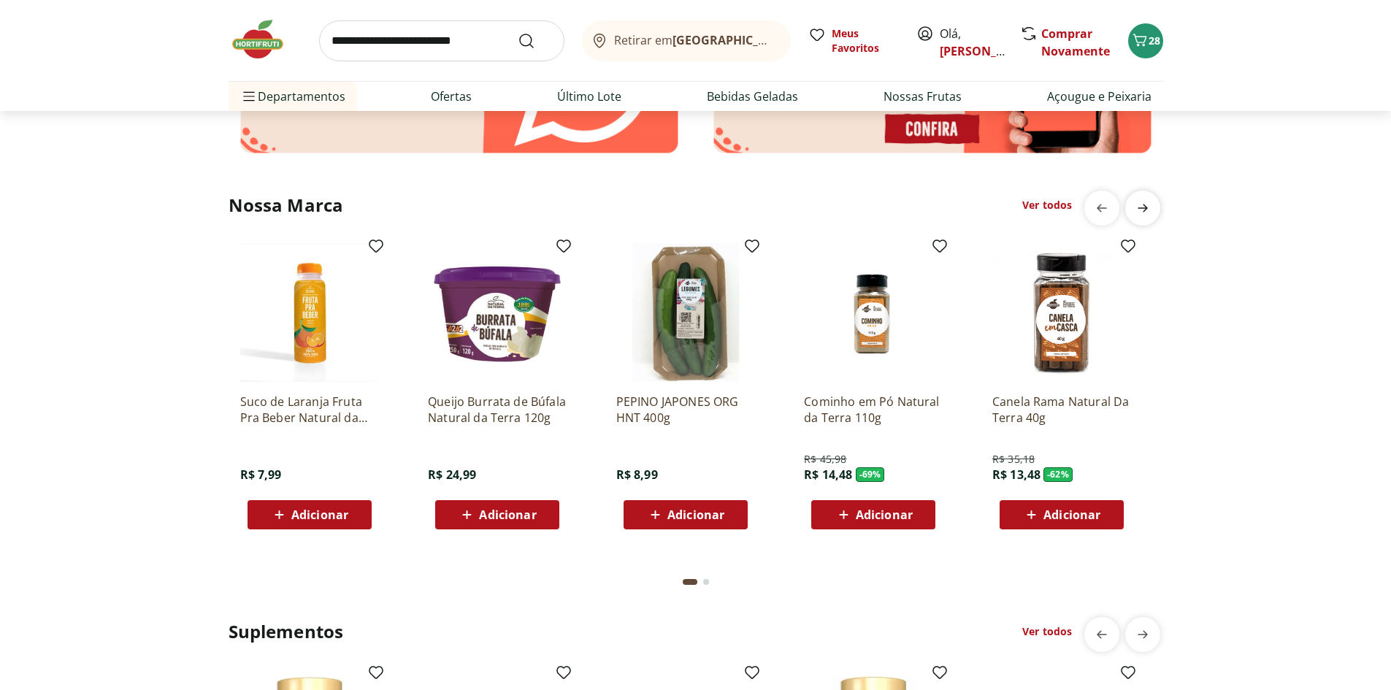
click at [1138, 210] on icon "next" at bounding box center [1143, 208] width 18 height 18
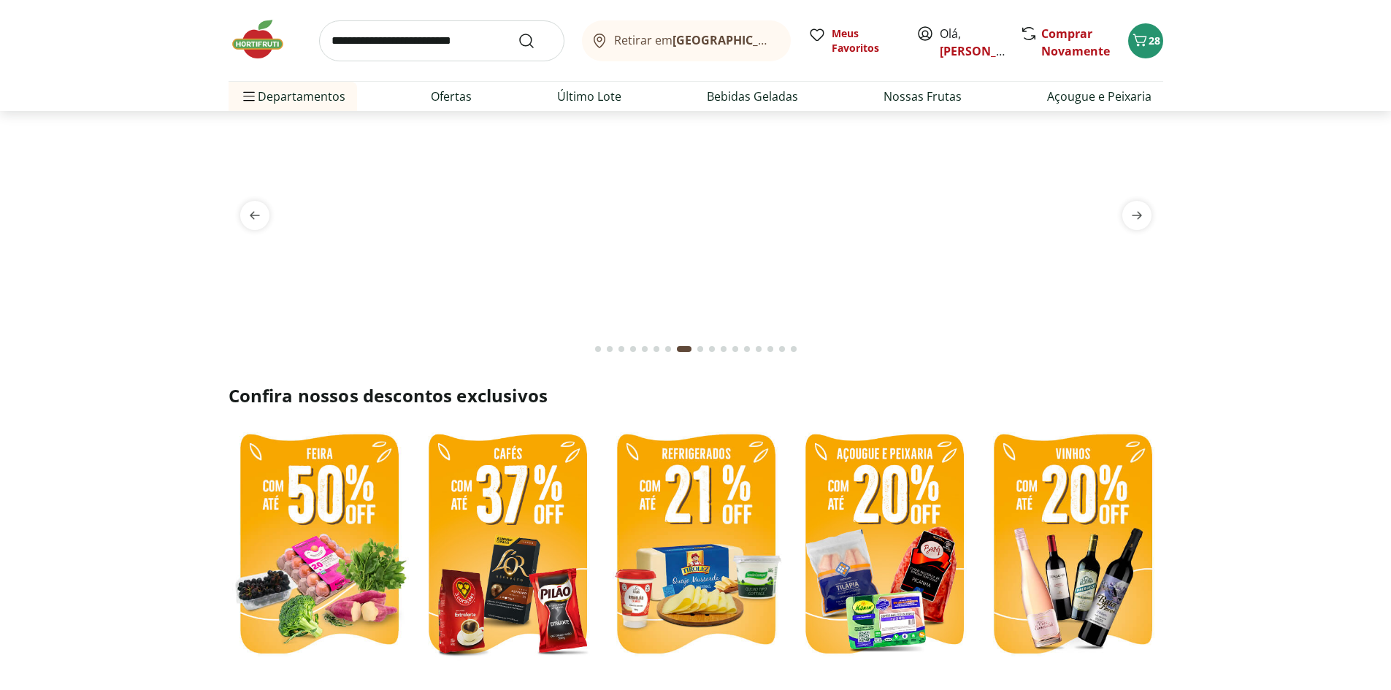
scroll to position [0, 0]
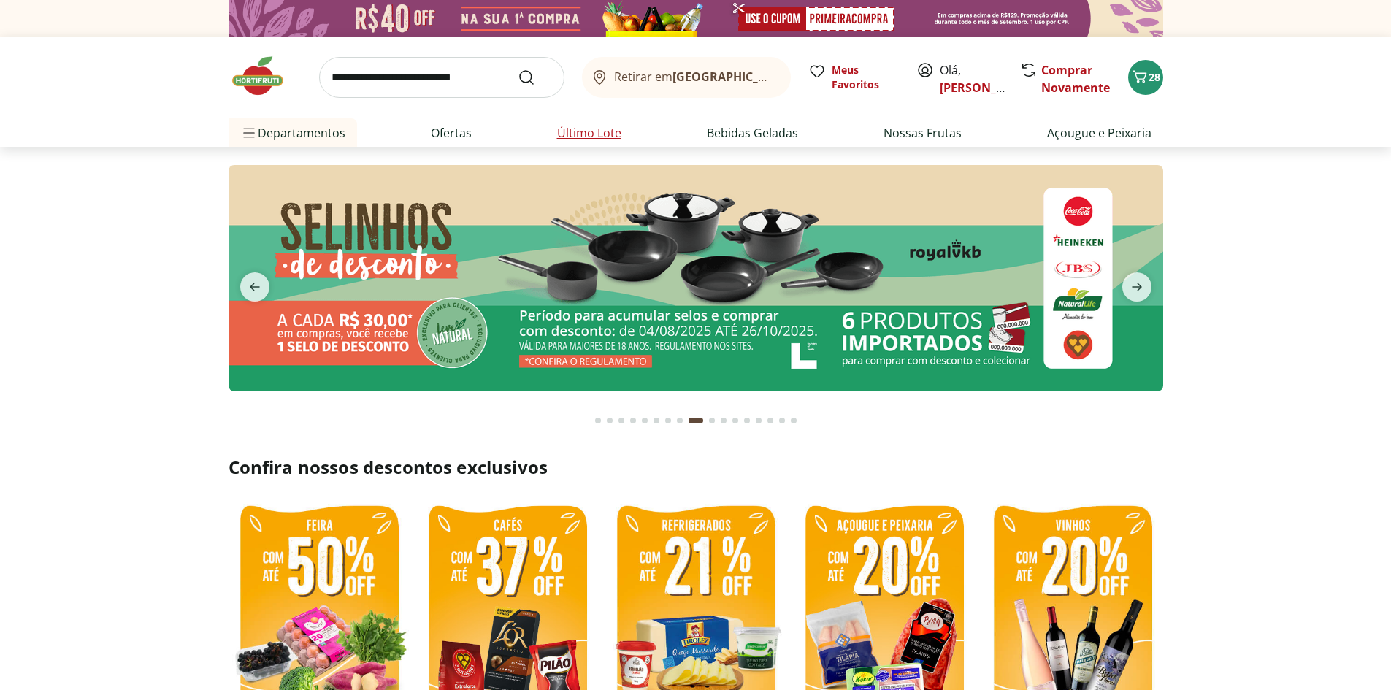
click at [611, 137] on link "Último Lote" at bounding box center [589, 133] width 64 height 18
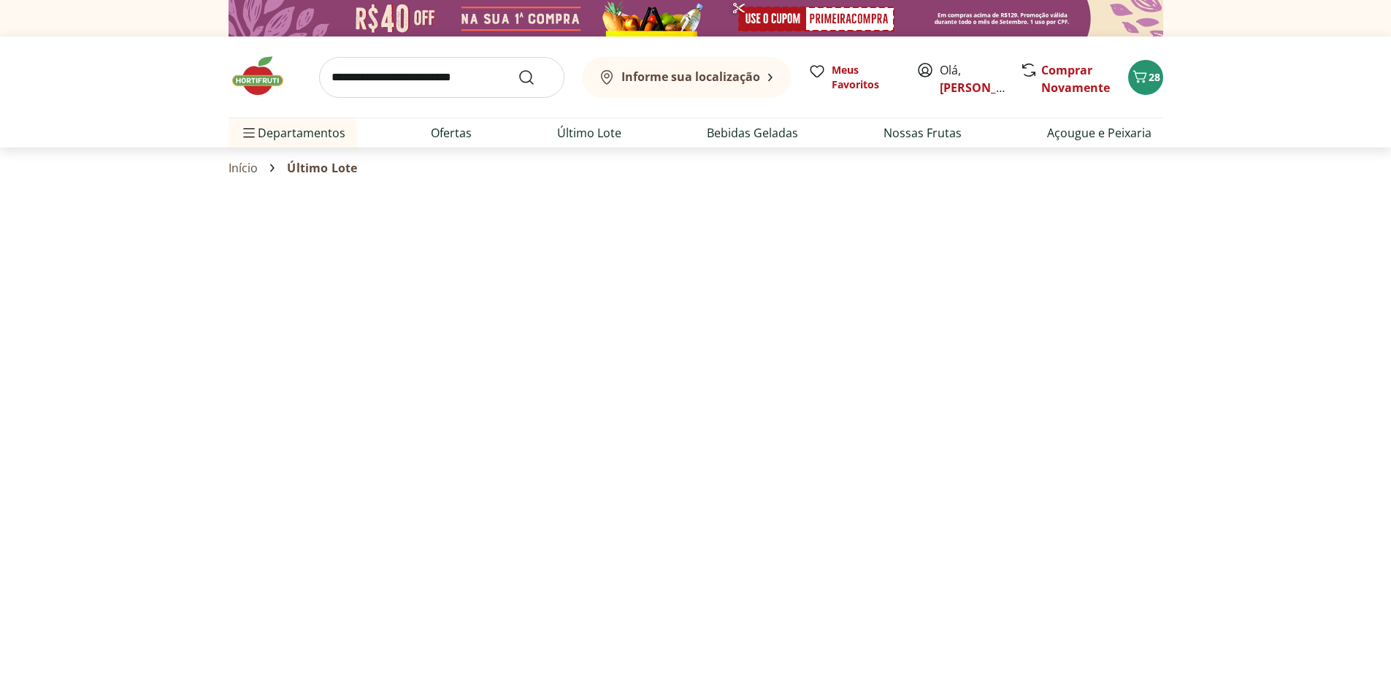
select select "**********"
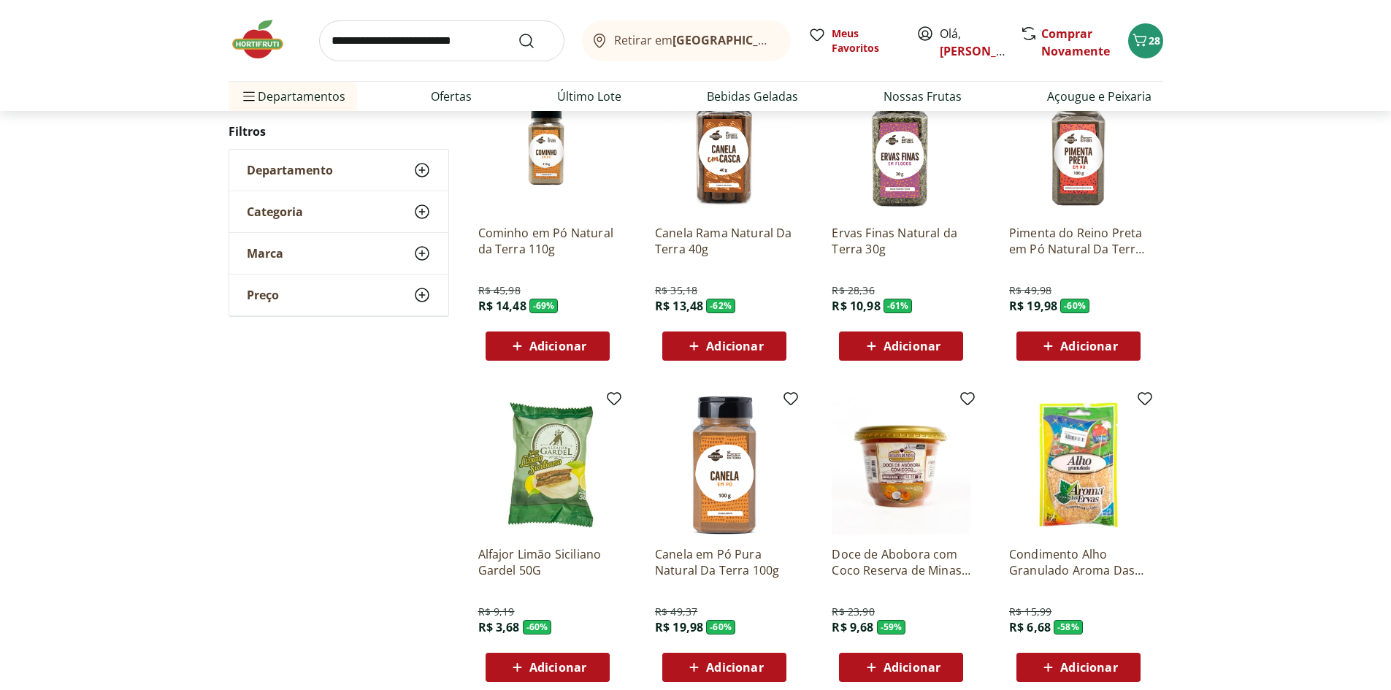
scroll to position [657, 0]
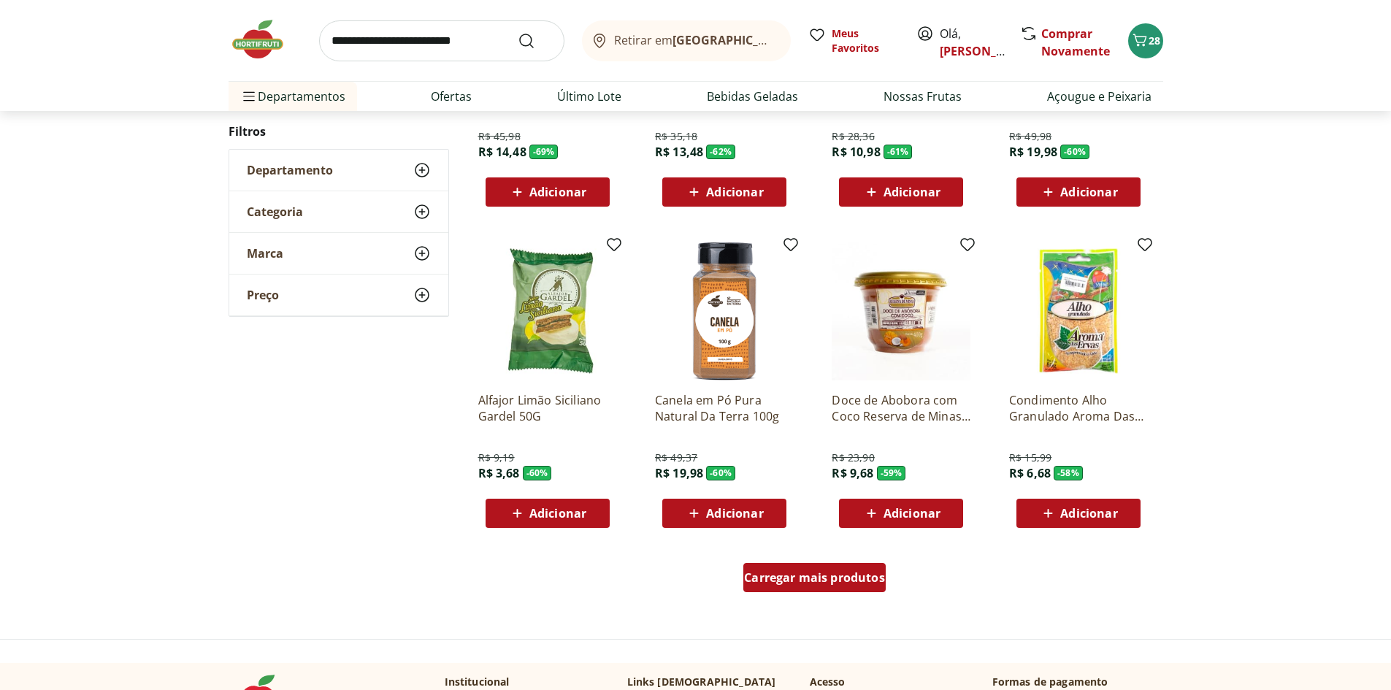
click at [813, 576] on span "Carregar mais produtos" at bounding box center [814, 578] width 141 height 12
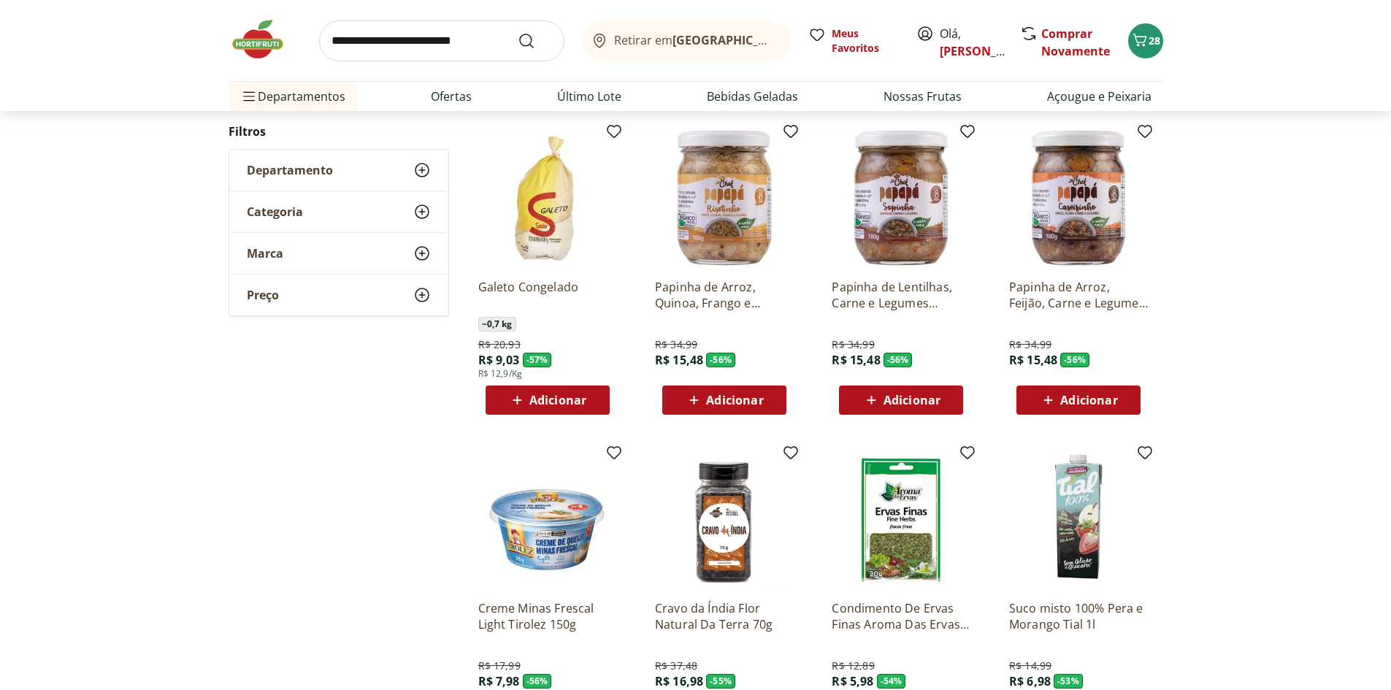
scroll to position [1095, 0]
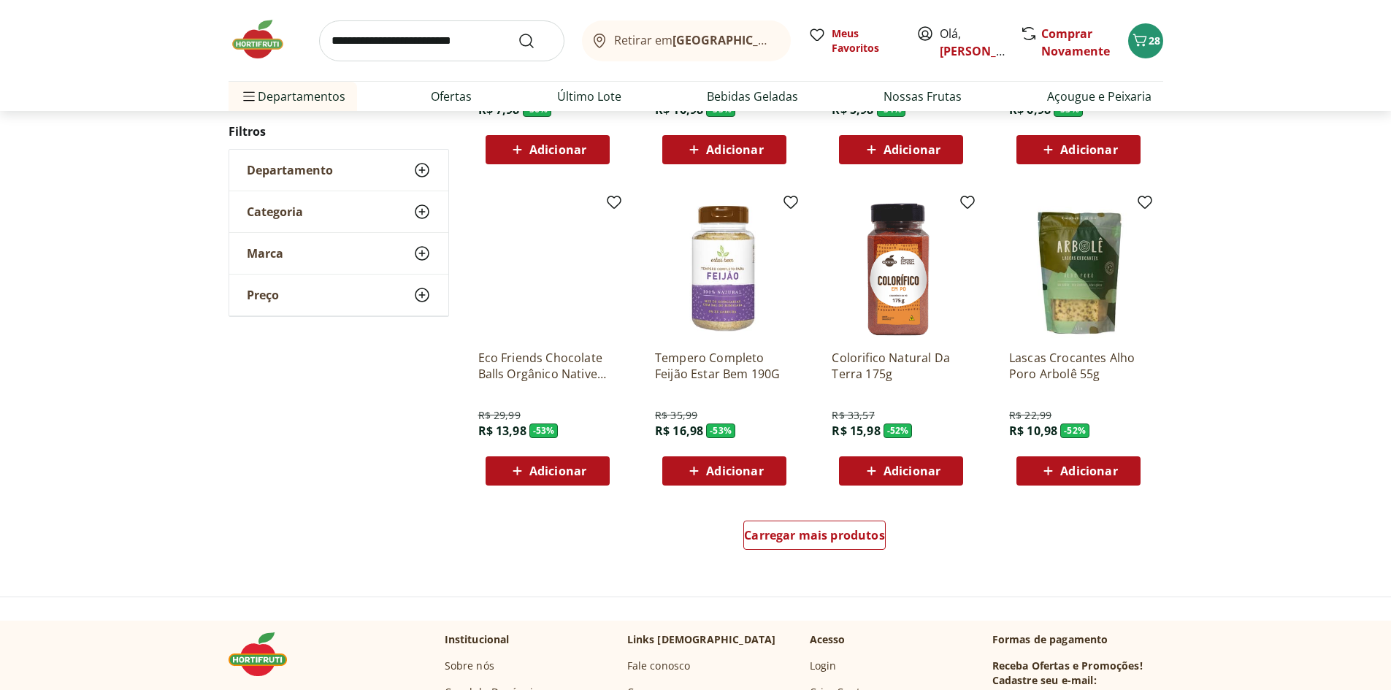
scroll to position [803, 0]
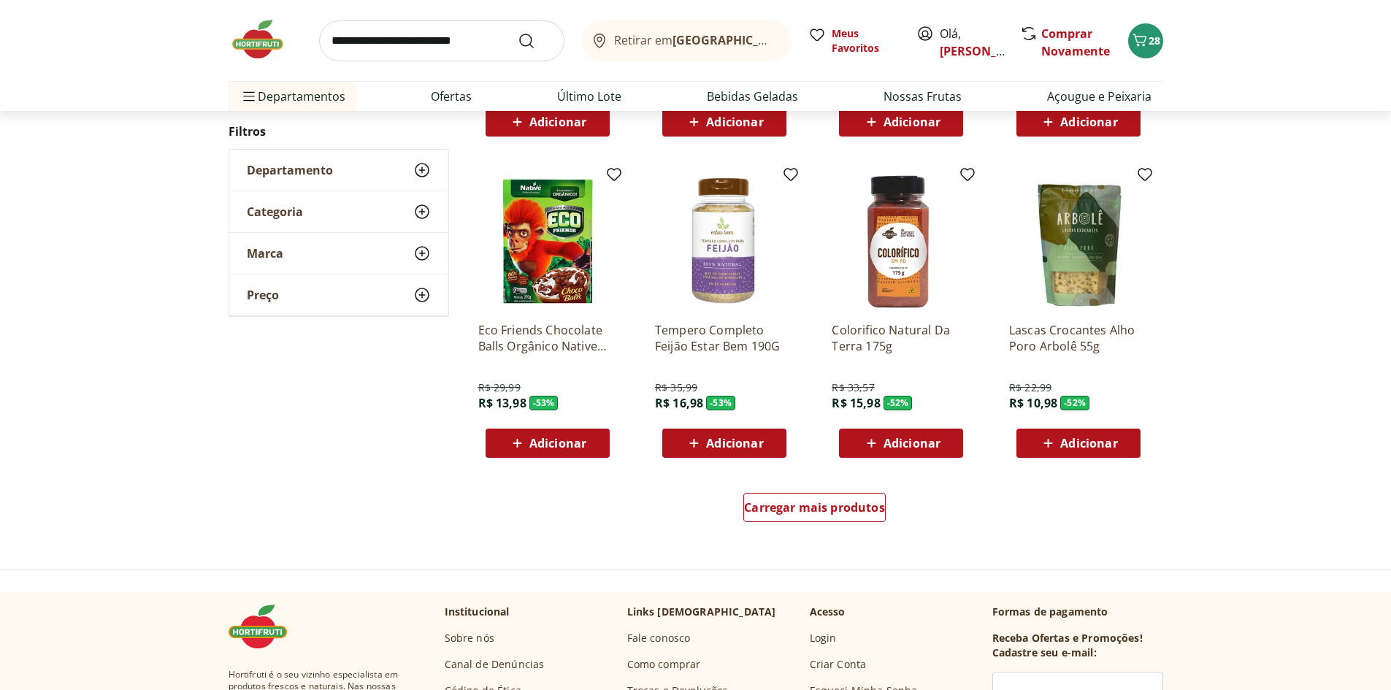
click at [856, 490] on div "Carregar mais produtos" at bounding box center [815, 510] width 708 height 70
click at [814, 510] on span "Carregar mais produtos" at bounding box center [814, 508] width 141 height 12
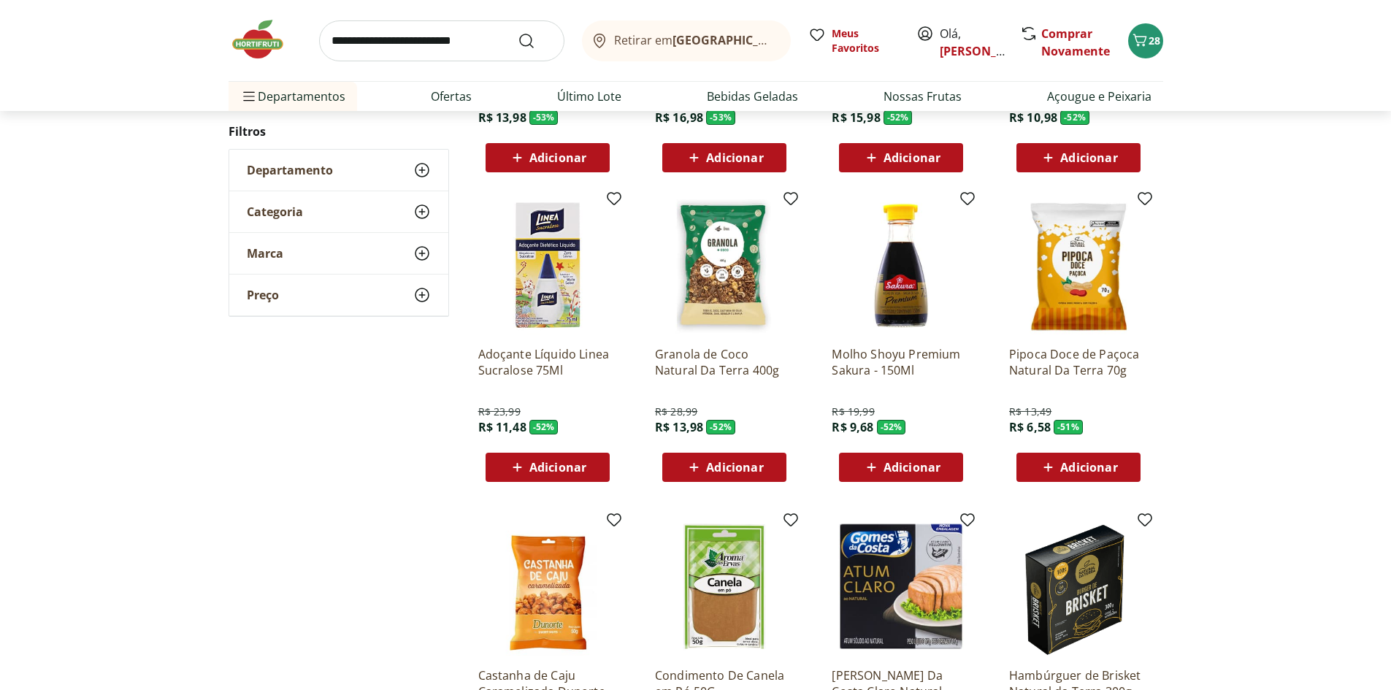
scroll to position [1168, 0]
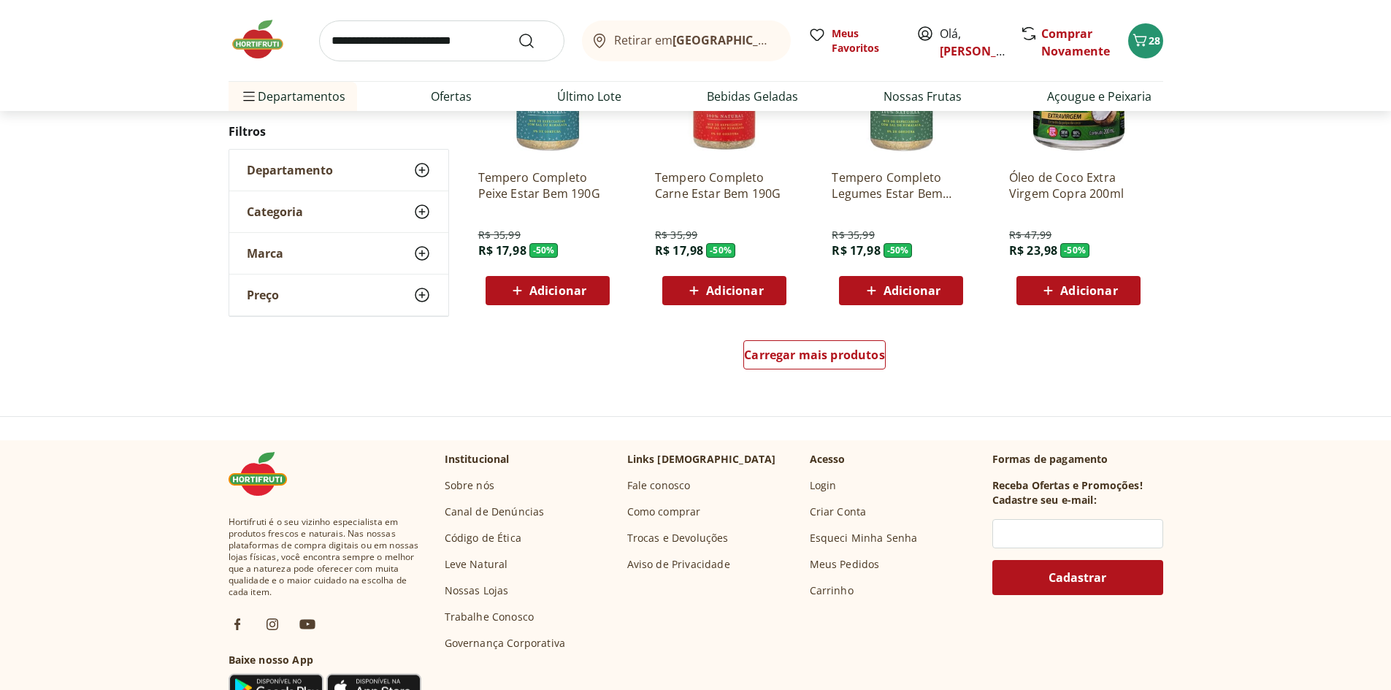
scroll to position [1019, 0]
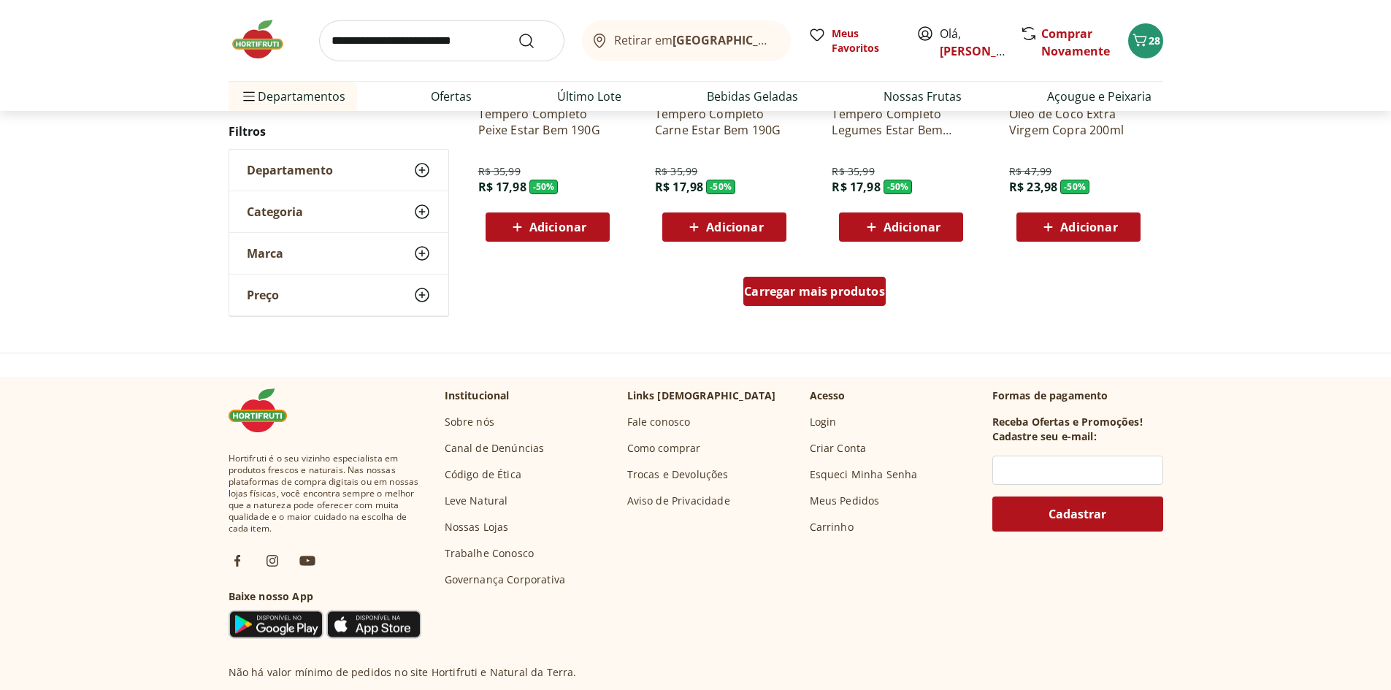
click at [835, 295] on span "Carregar mais produtos" at bounding box center [814, 292] width 141 height 12
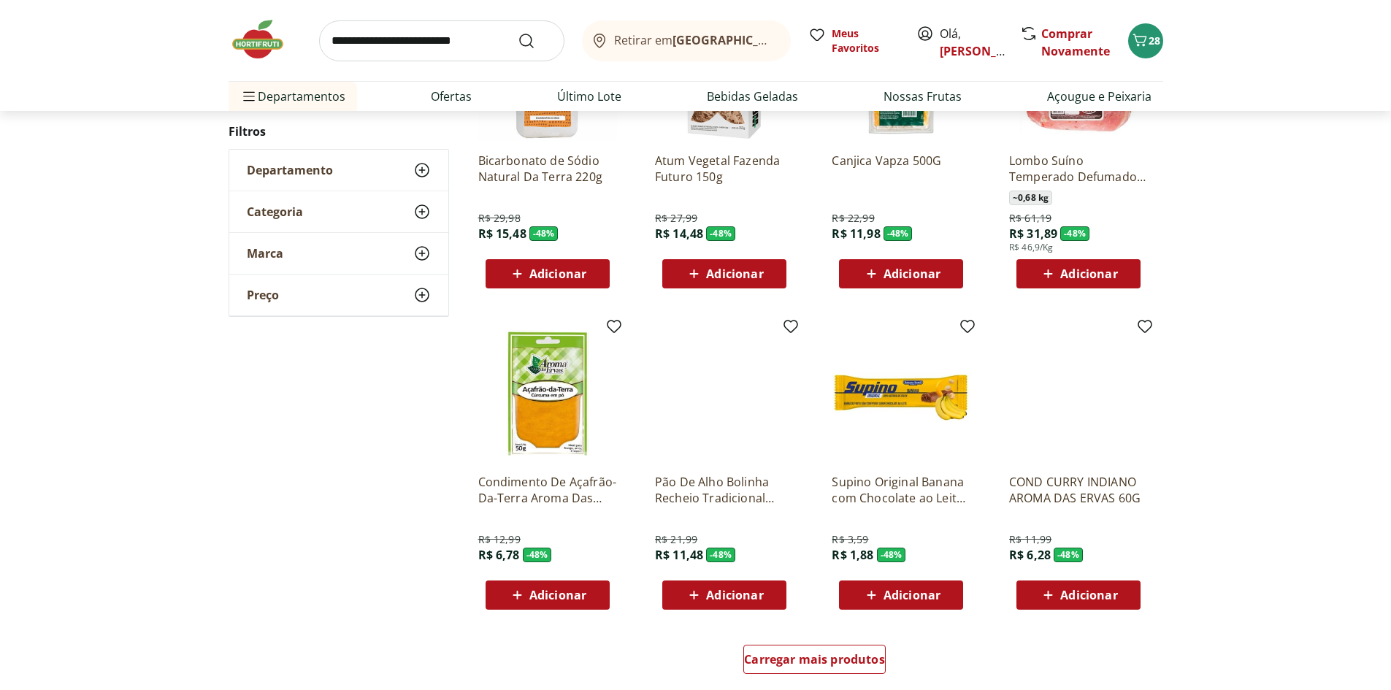
scroll to position [870, 0]
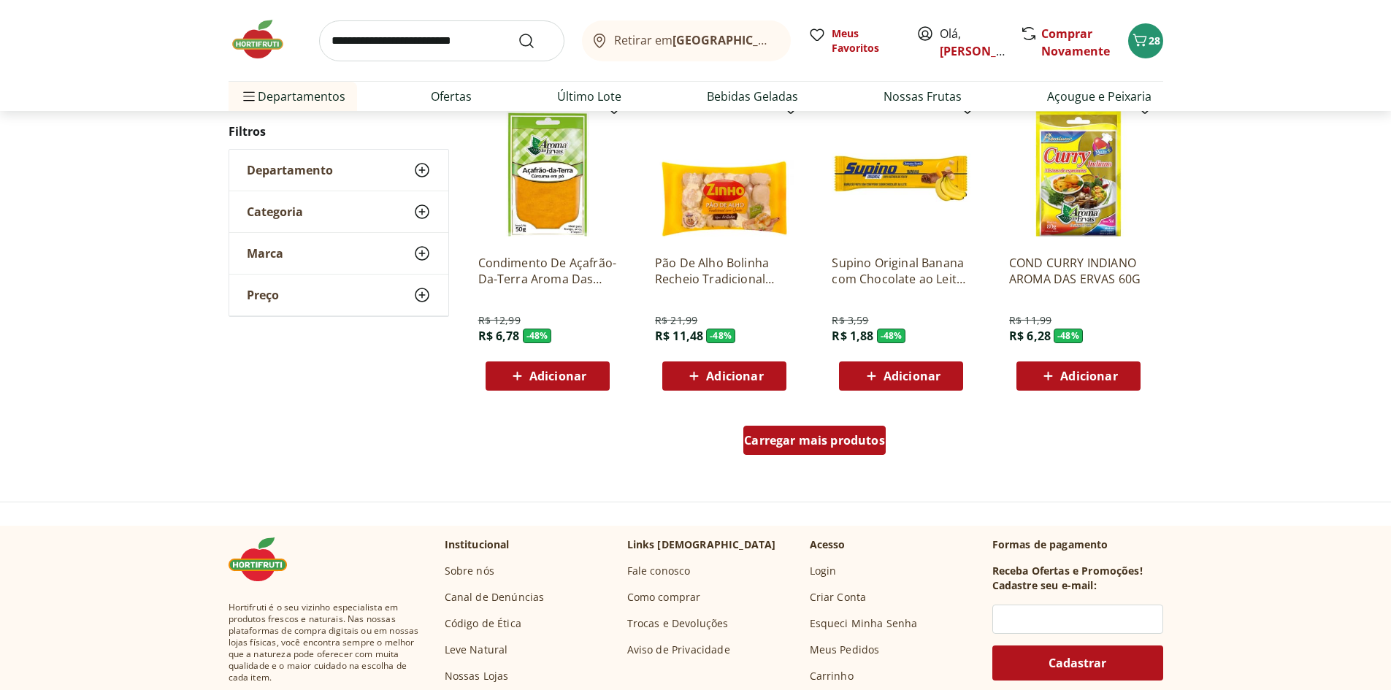
click at [828, 434] on span "Carregar mais produtos" at bounding box center [814, 440] width 141 height 12
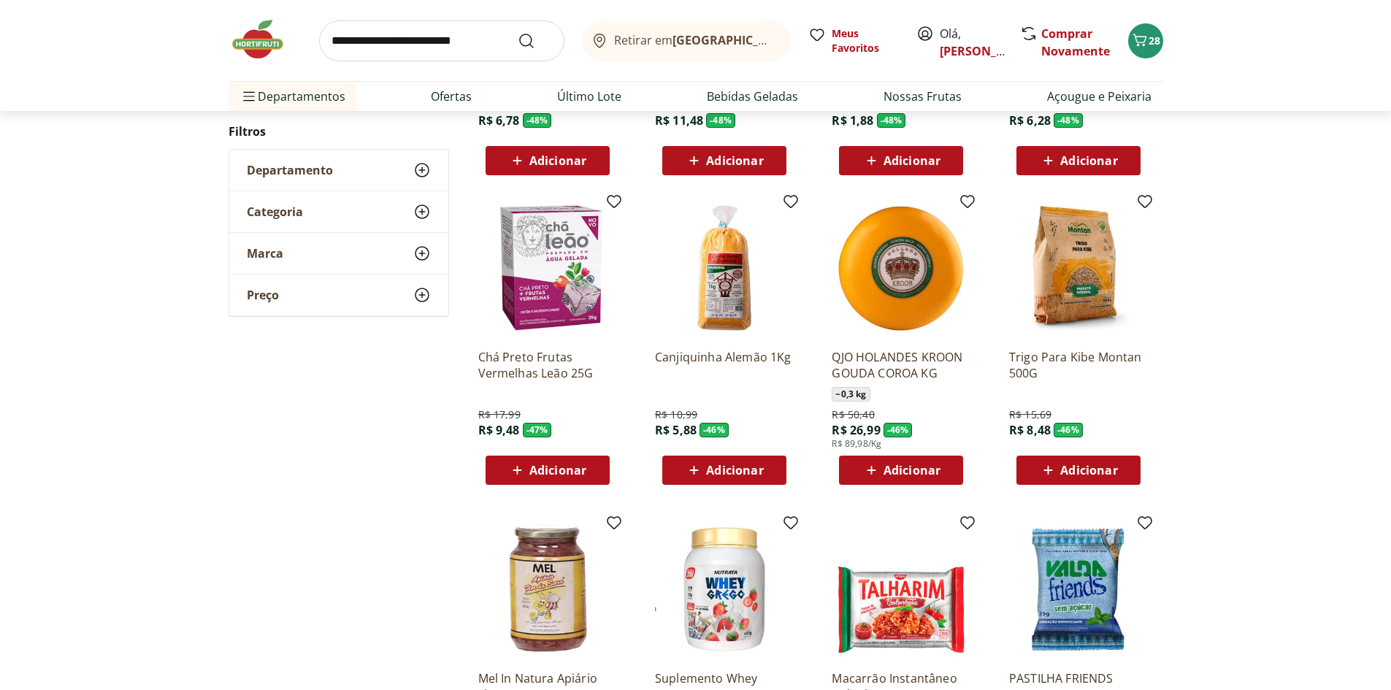
scroll to position [1089, 0]
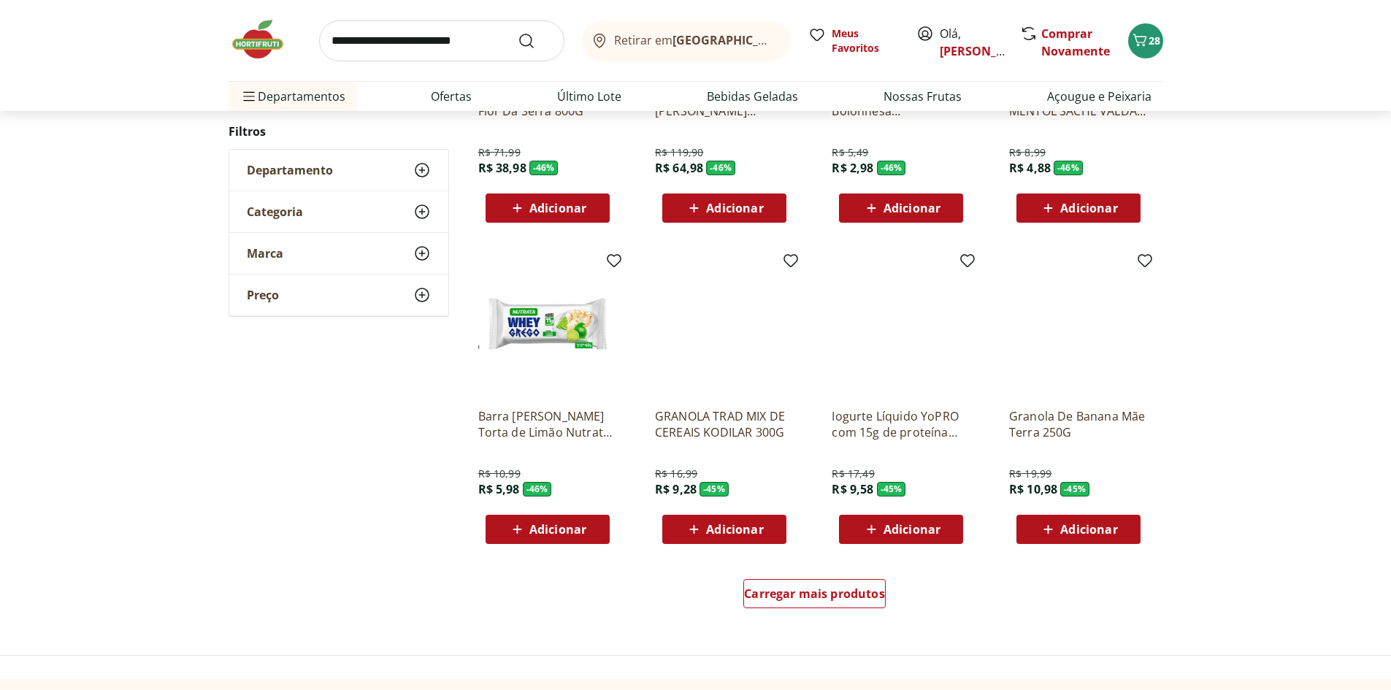
scroll to position [721, 0]
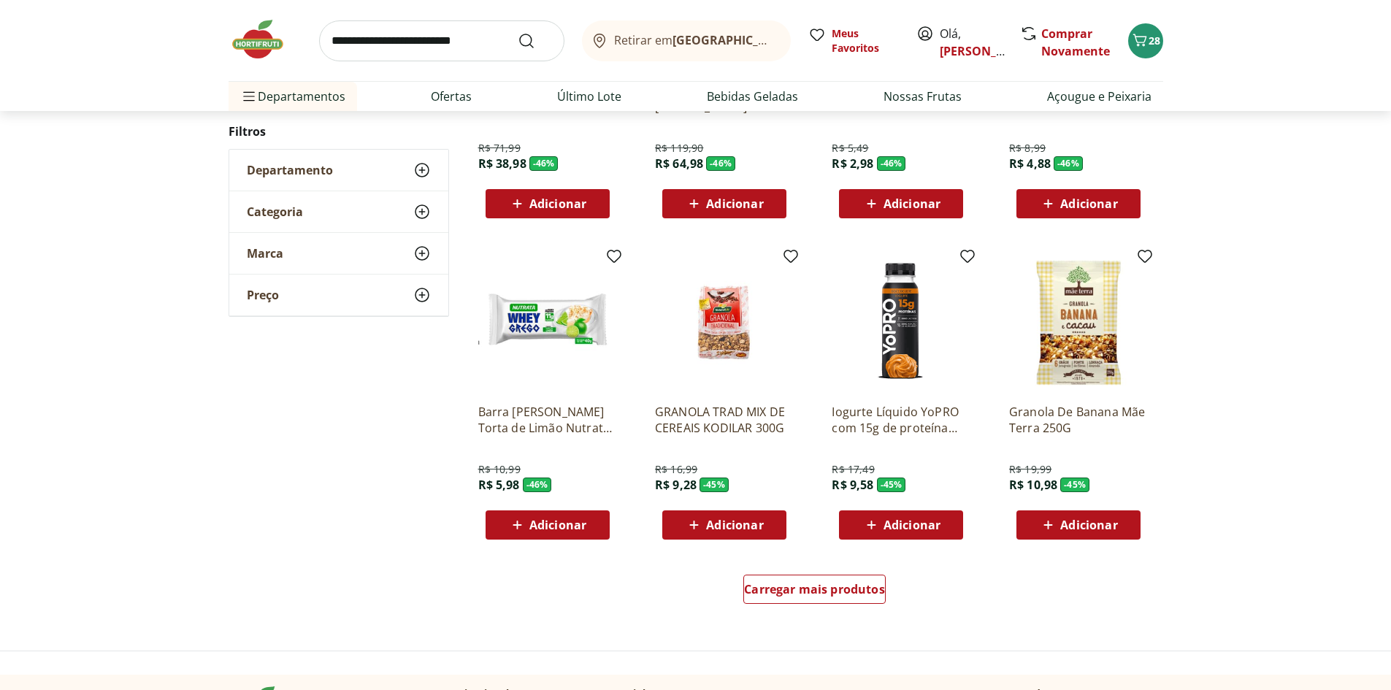
click at [892, 585] on div "Carregar mais produtos" at bounding box center [815, 592] width 708 height 70
click at [808, 592] on span "Carregar mais produtos" at bounding box center [814, 589] width 141 height 12
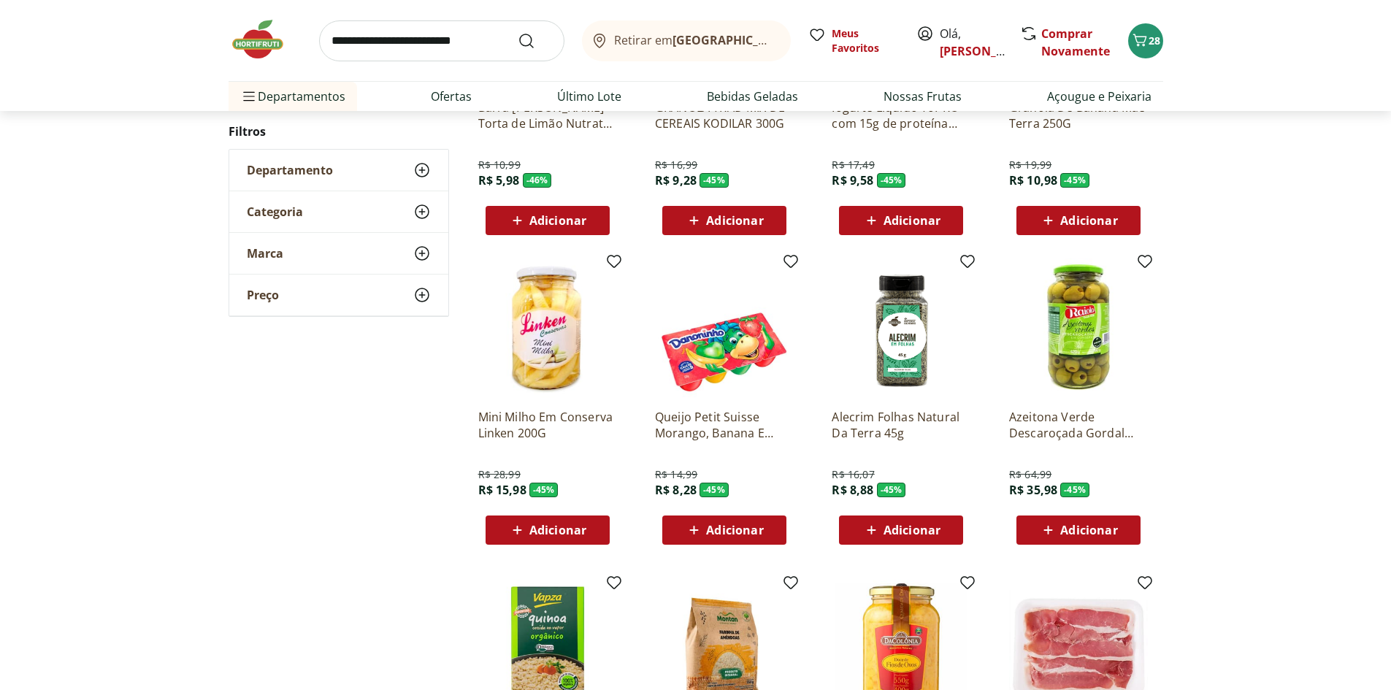
scroll to position [1087, 0]
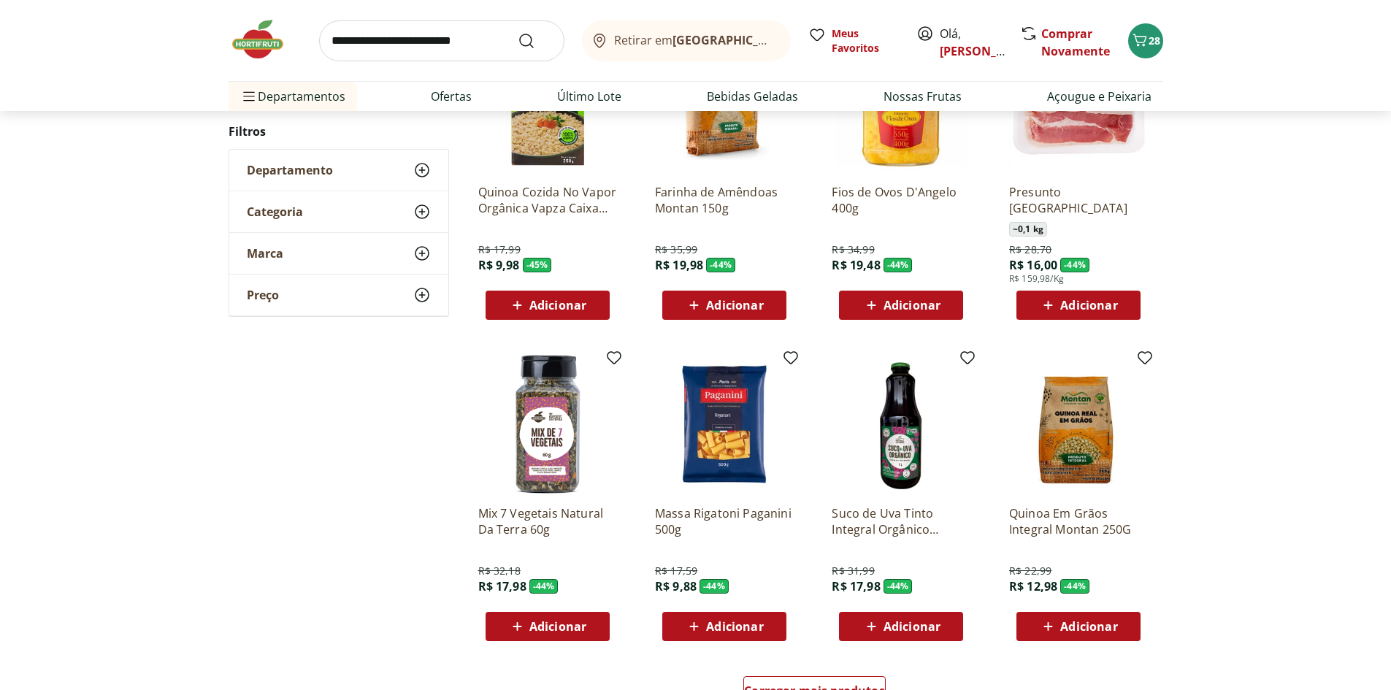
scroll to position [719, 0]
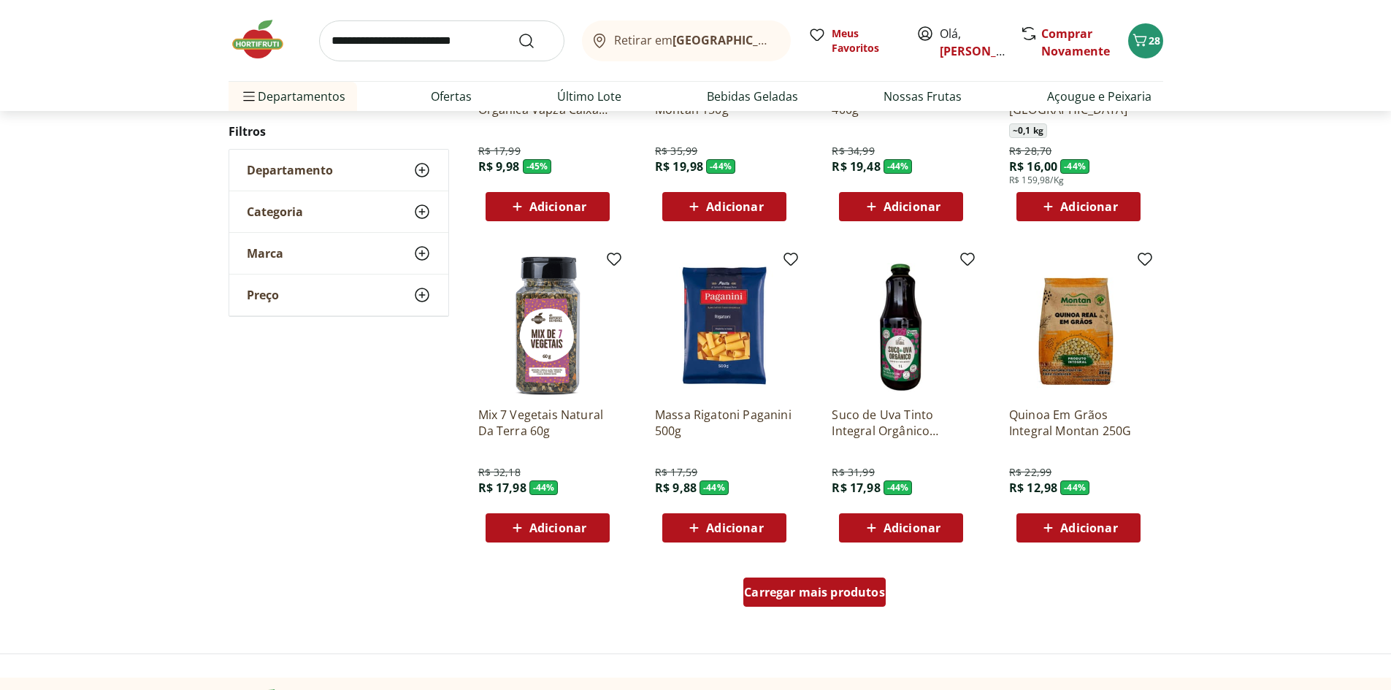
click at [813, 586] on span "Carregar mais produtos" at bounding box center [814, 592] width 141 height 12
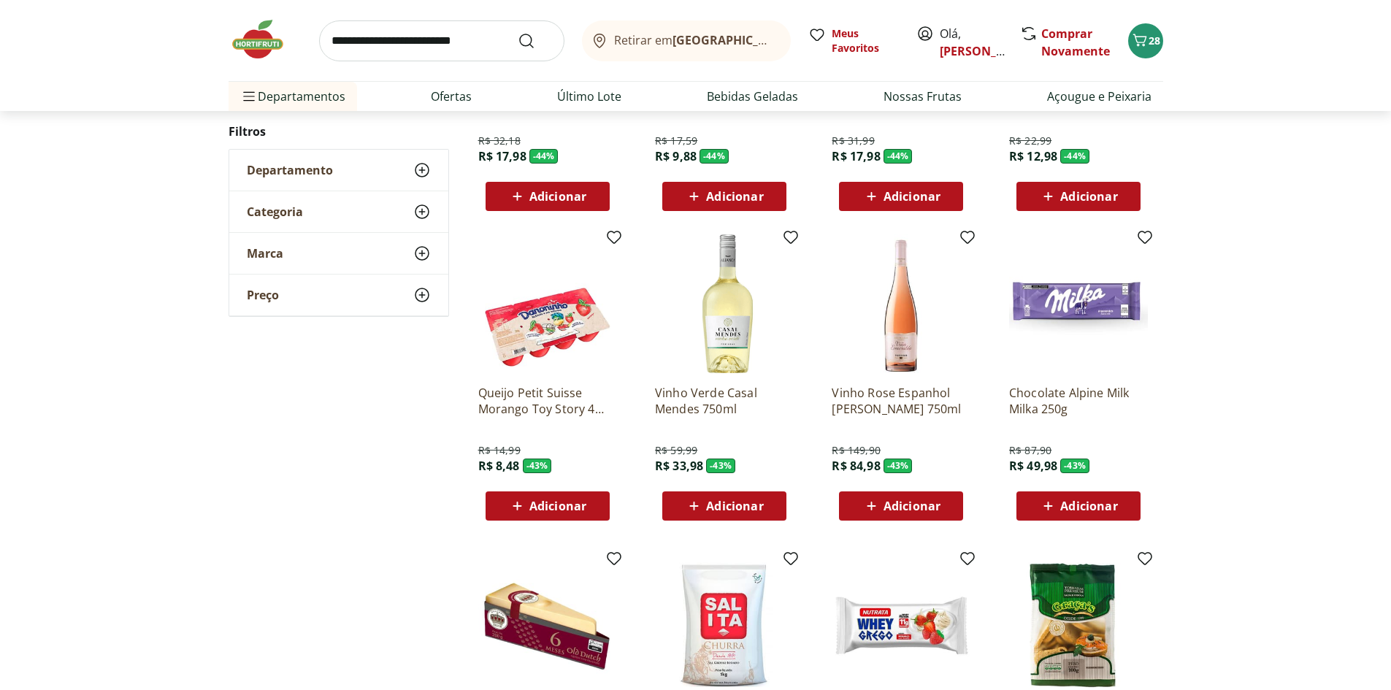
scroll to position [1084, 0]
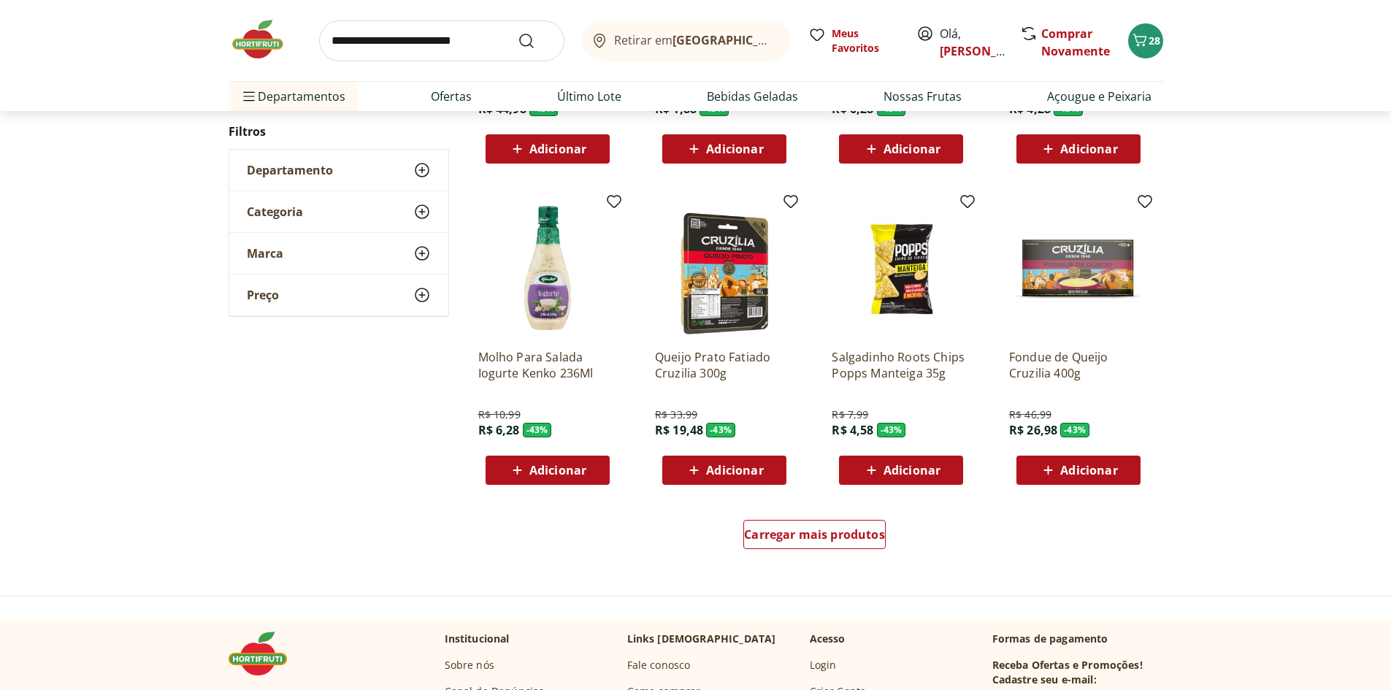
scroll to position [789, 0]
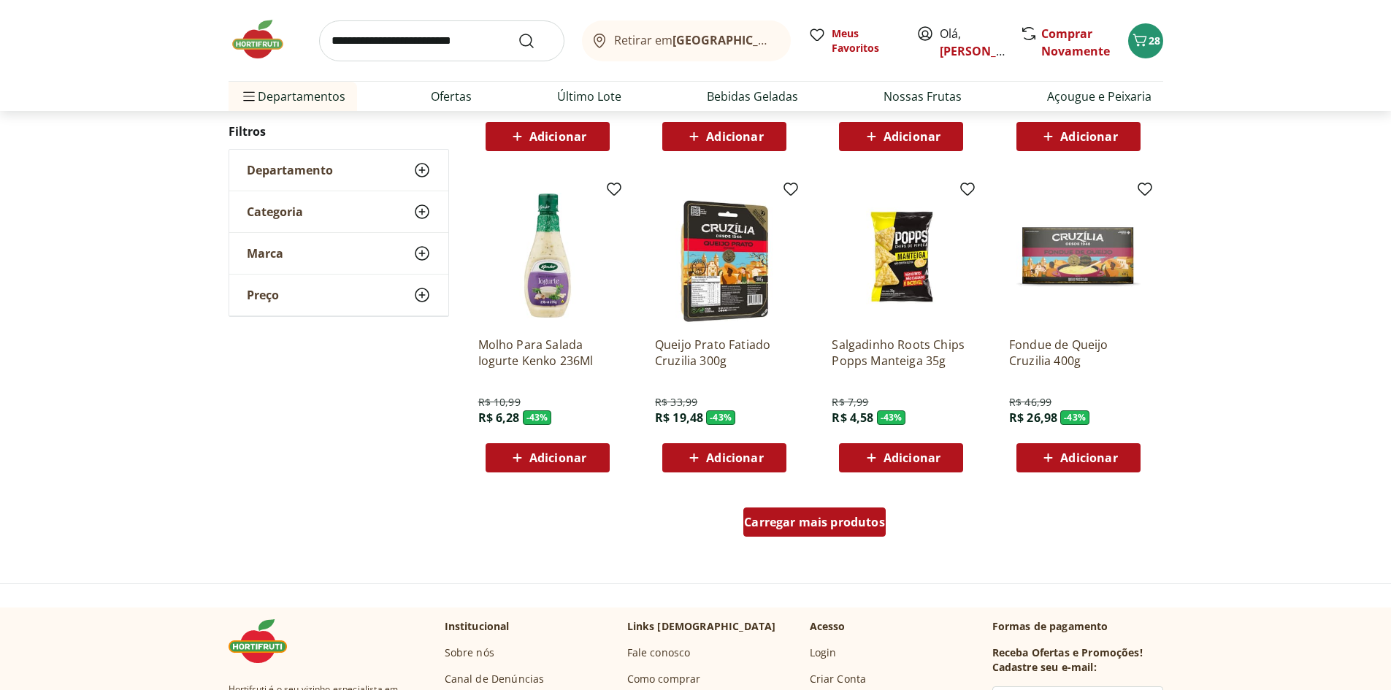
click at [827, 518] on span "Carregar mais produtos" at bounding box center [814, 522] width 141 height 12
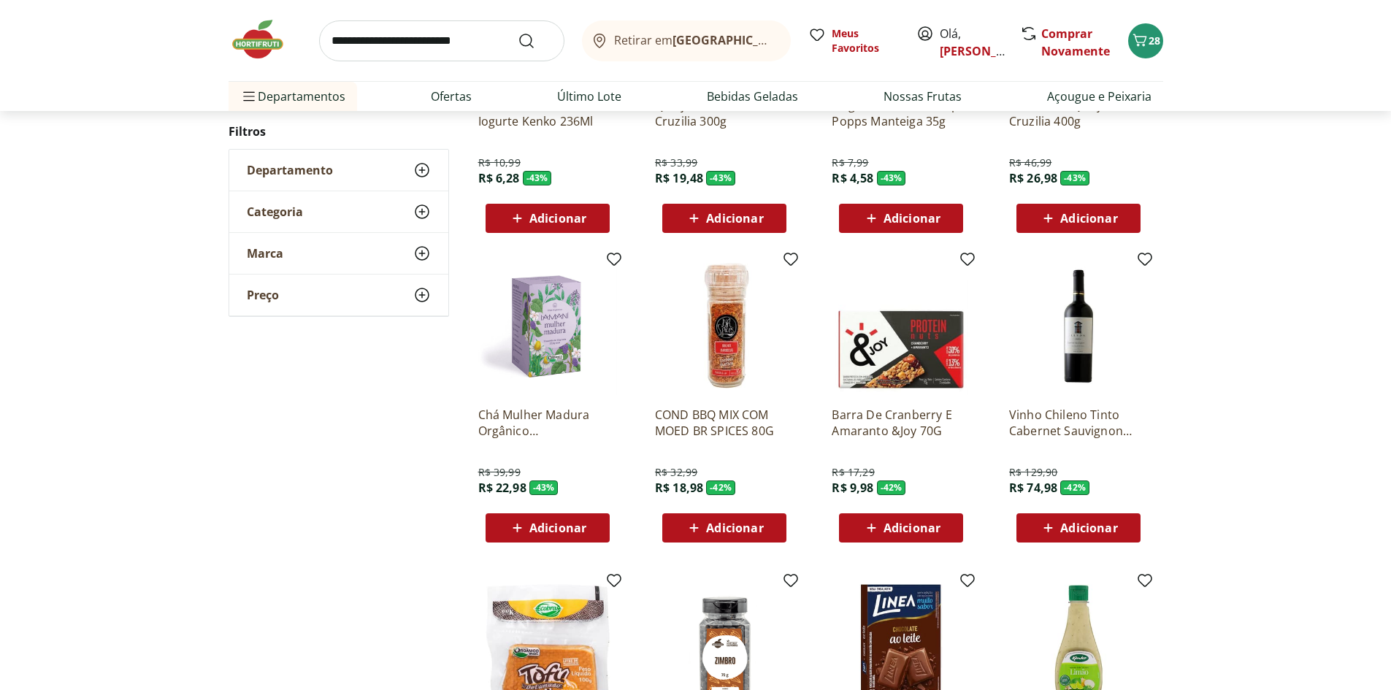
scroll to position [1154, 0]
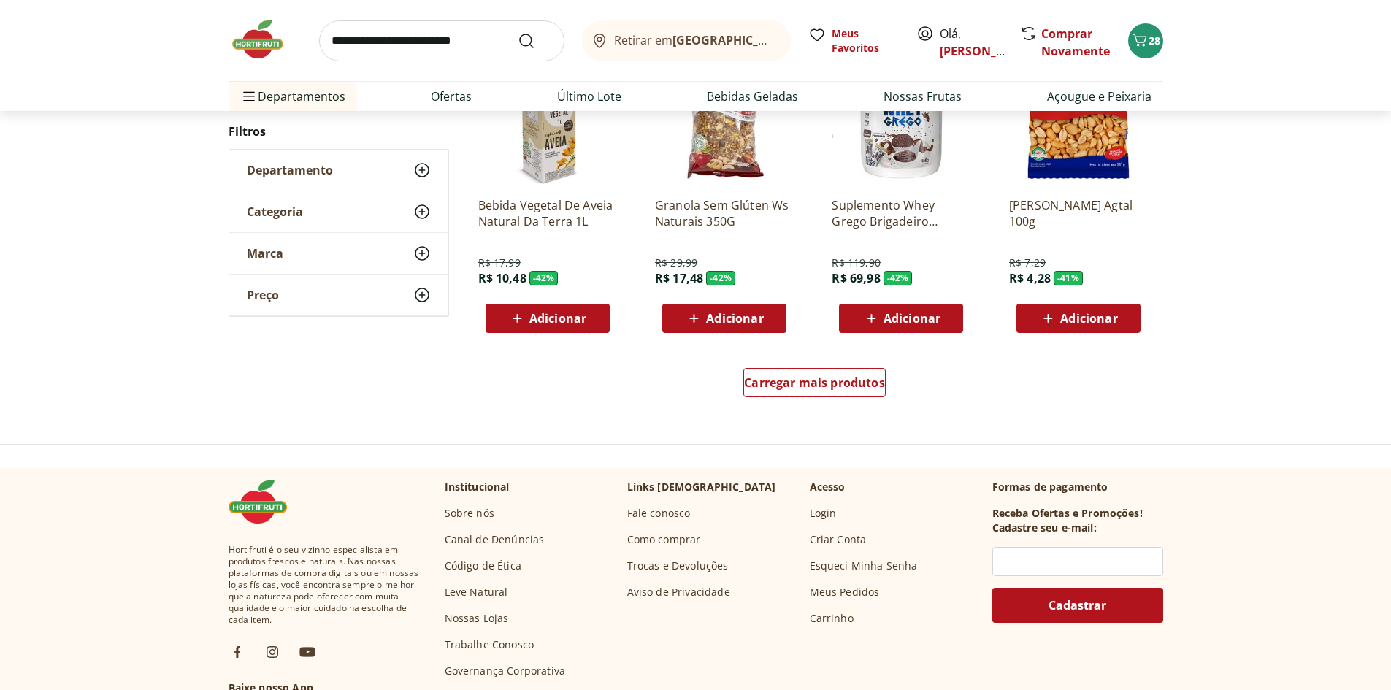
scroll to position [932, 0]
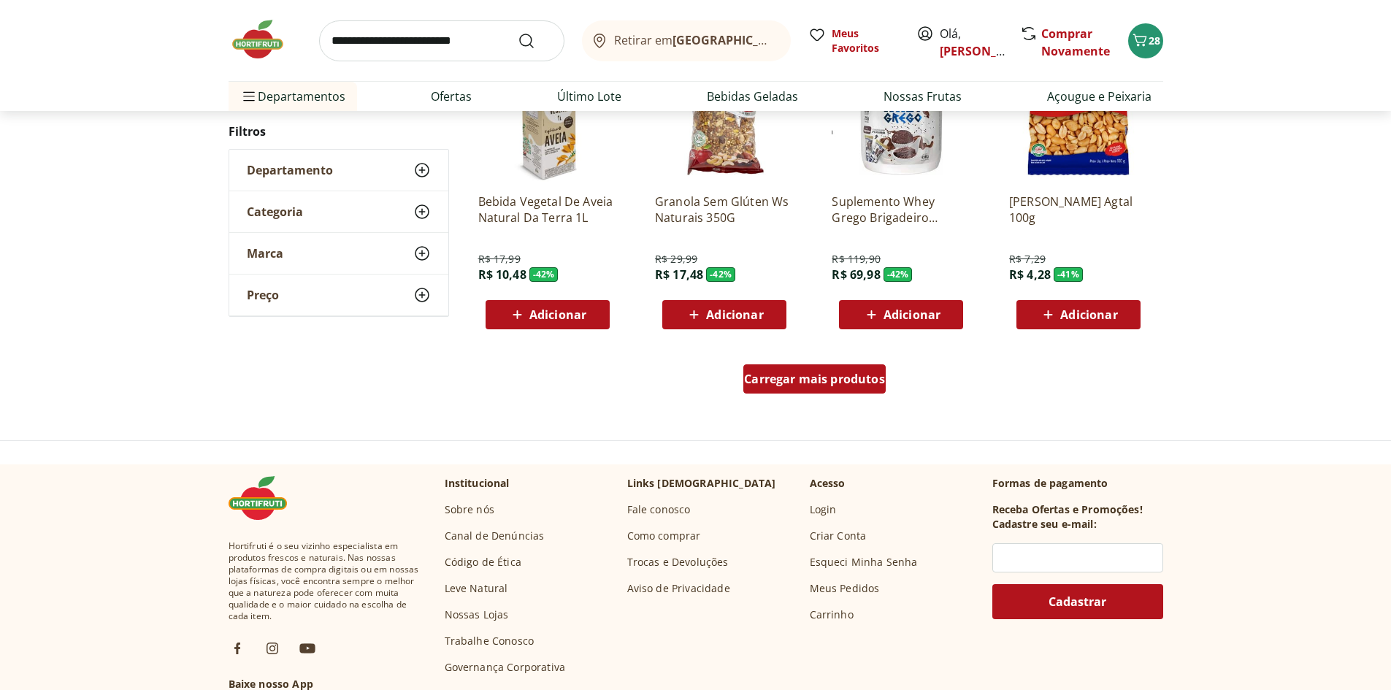
click at [838, 368] on div "Carregar mais produtos" at bounding box center [814, 378] width 142 height 29
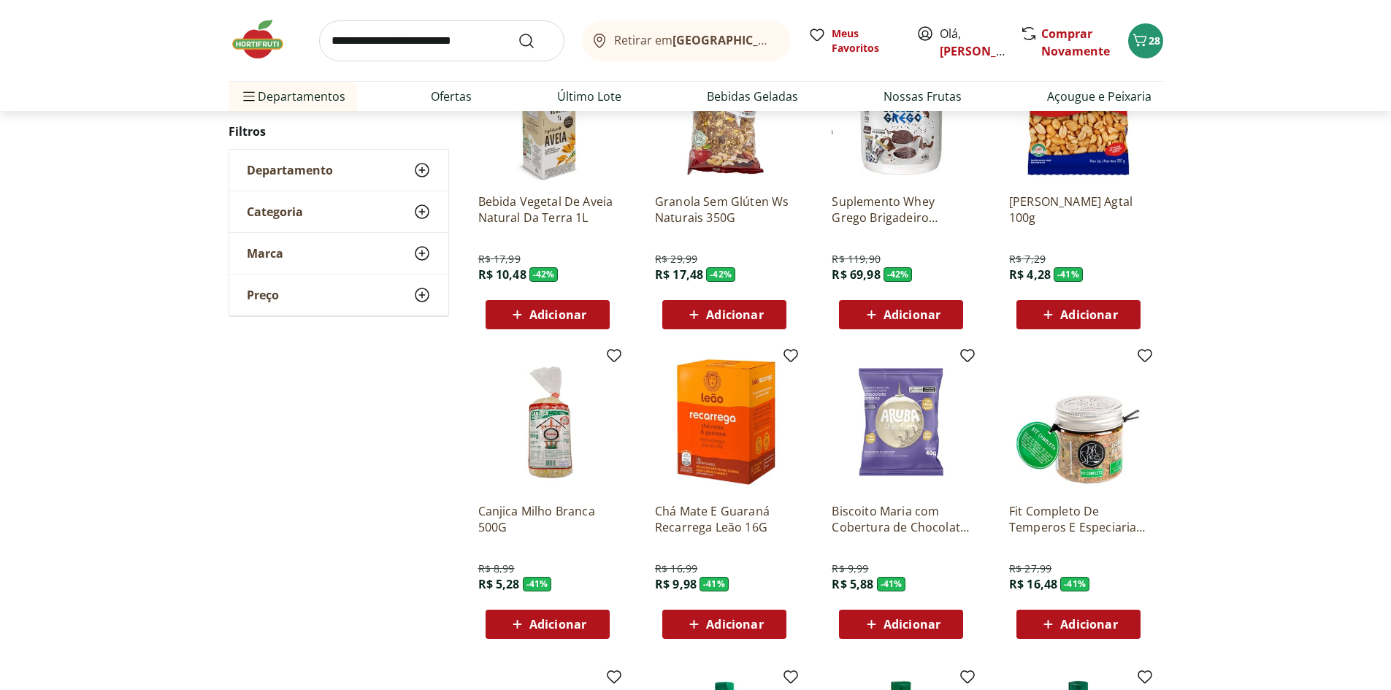
scroll to position [1224, 0]
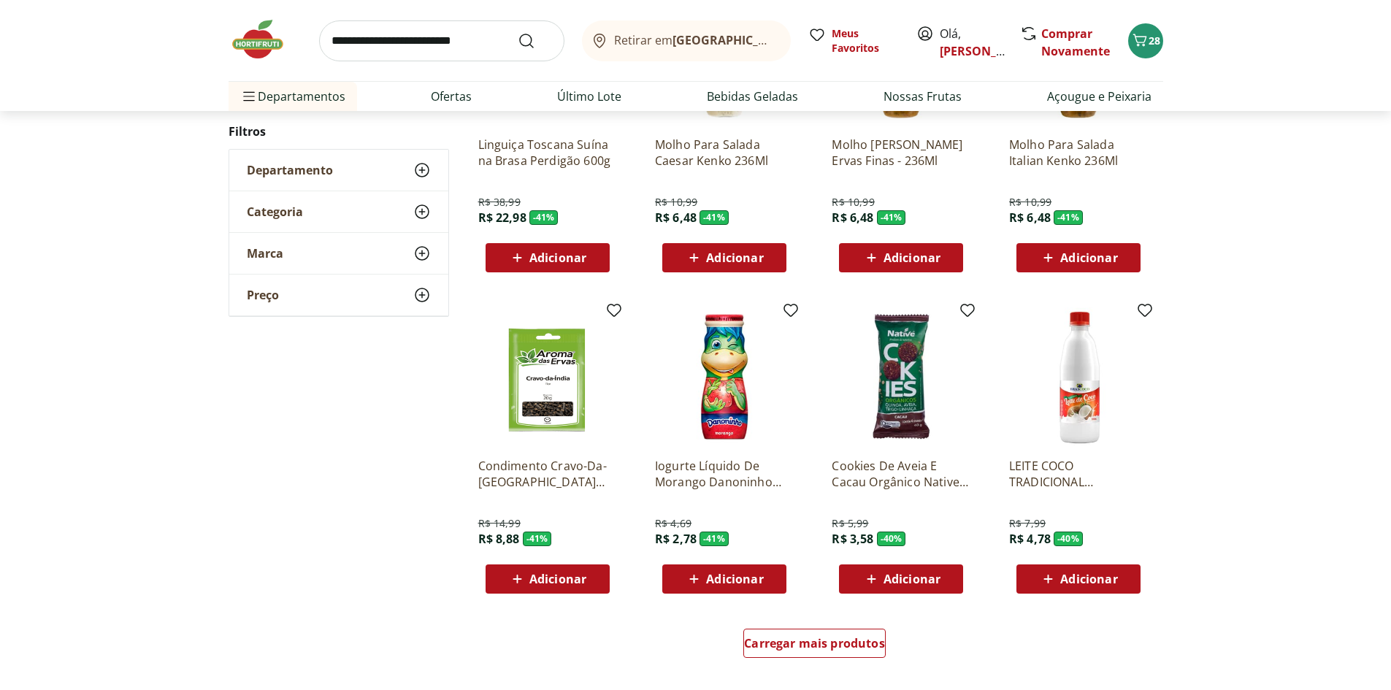
scroll to position [710, 0]
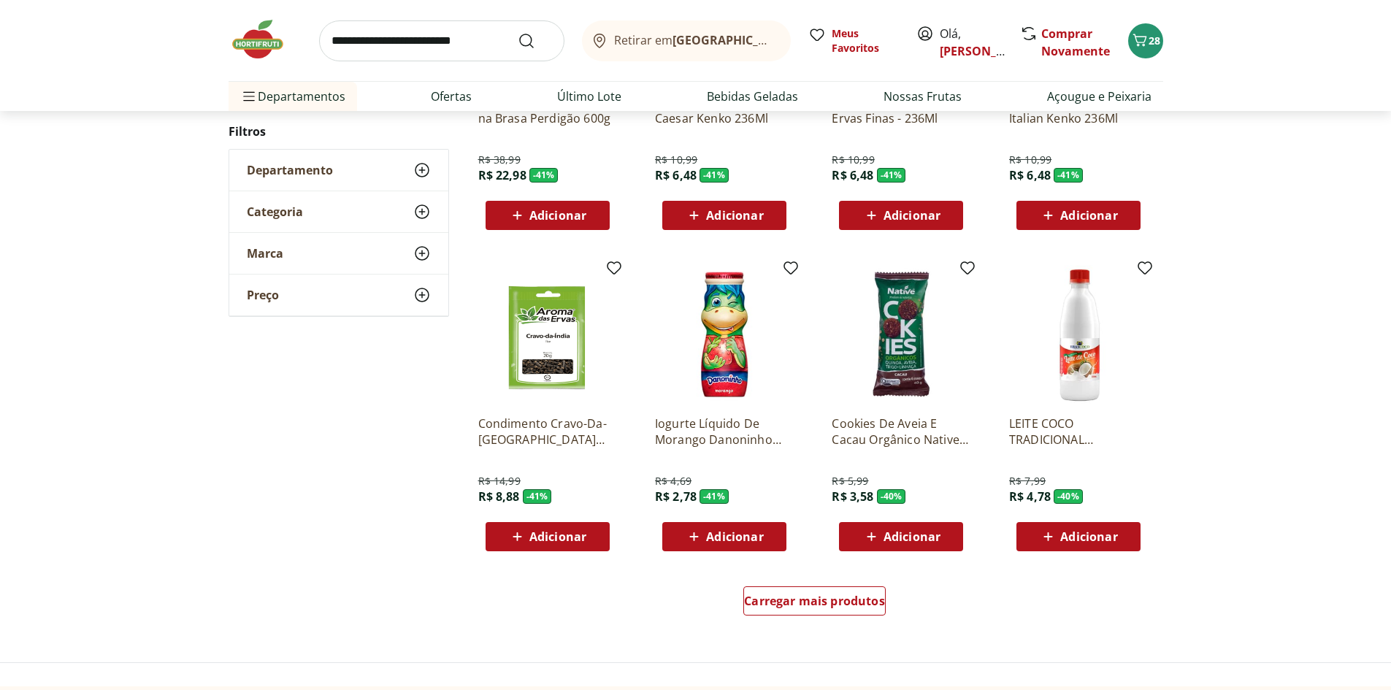
click at [854, 583] on div "Carregar mais produtos" at bounding box center [815, 604] width 708 height 70
click at [797, 590] on div "Carregar mais produtos" at bounding box center [814, 600] width 142 height 29
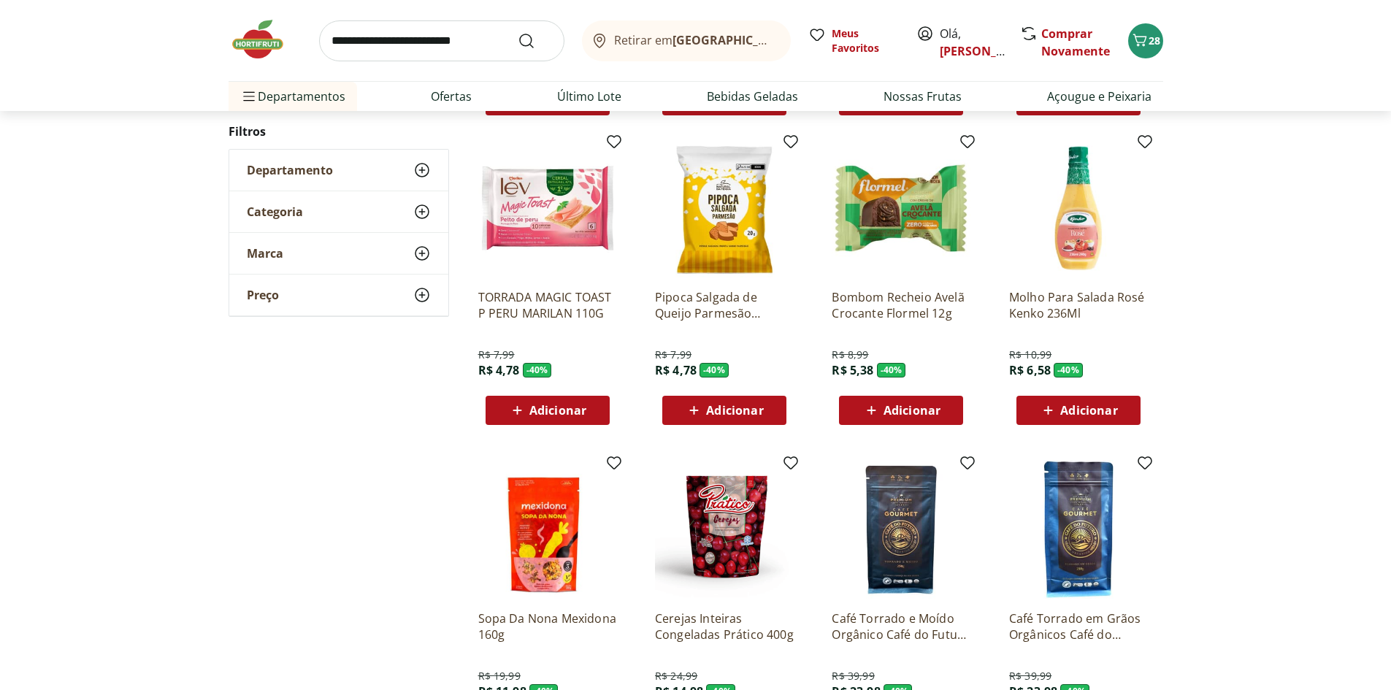
scroll to position [1221, 0]
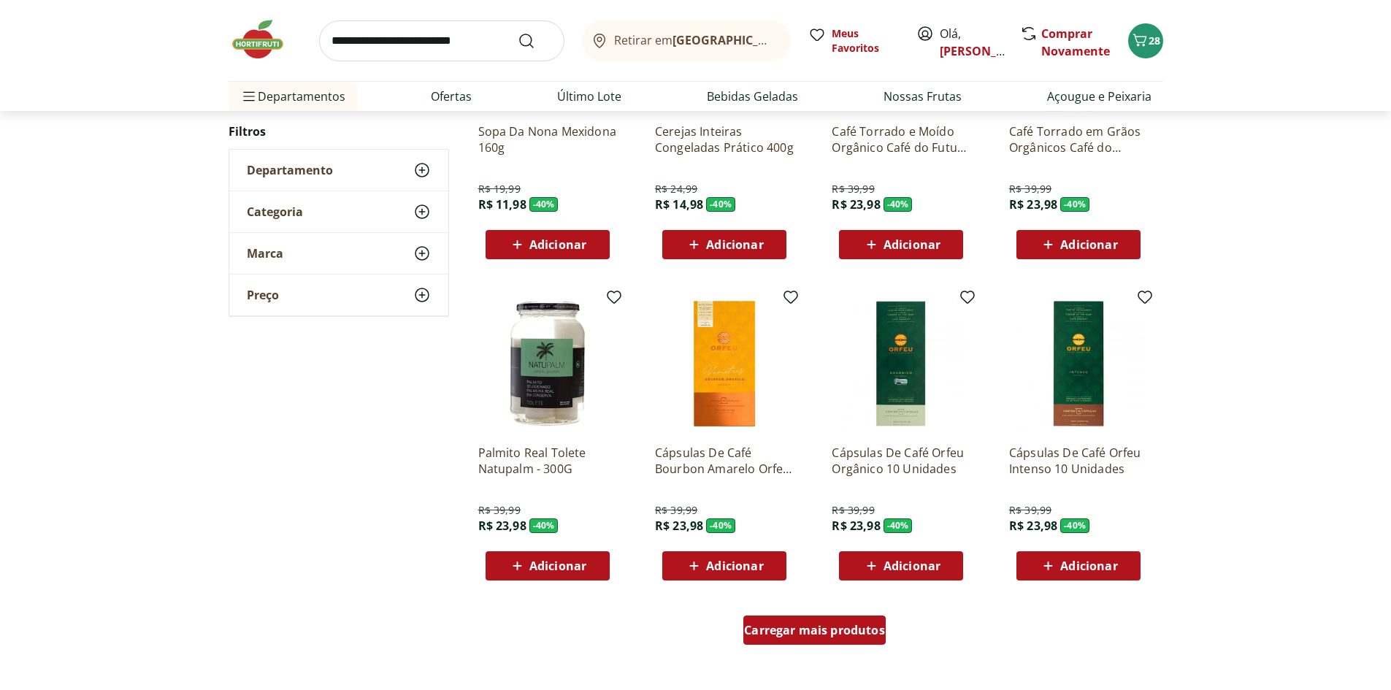
scroll to position [707, 0]
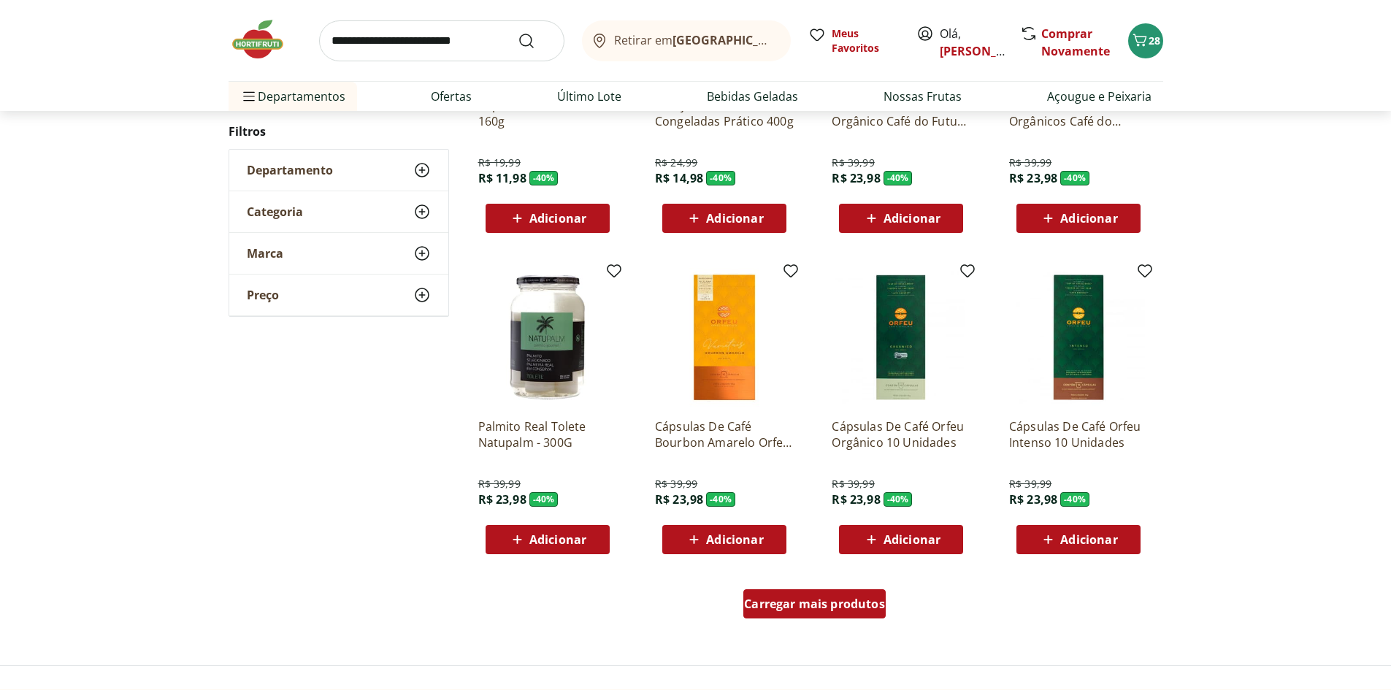
click at [774, 595] on div "Carregar mais produtos" at bounding box center [814, 603] width 142 height 29
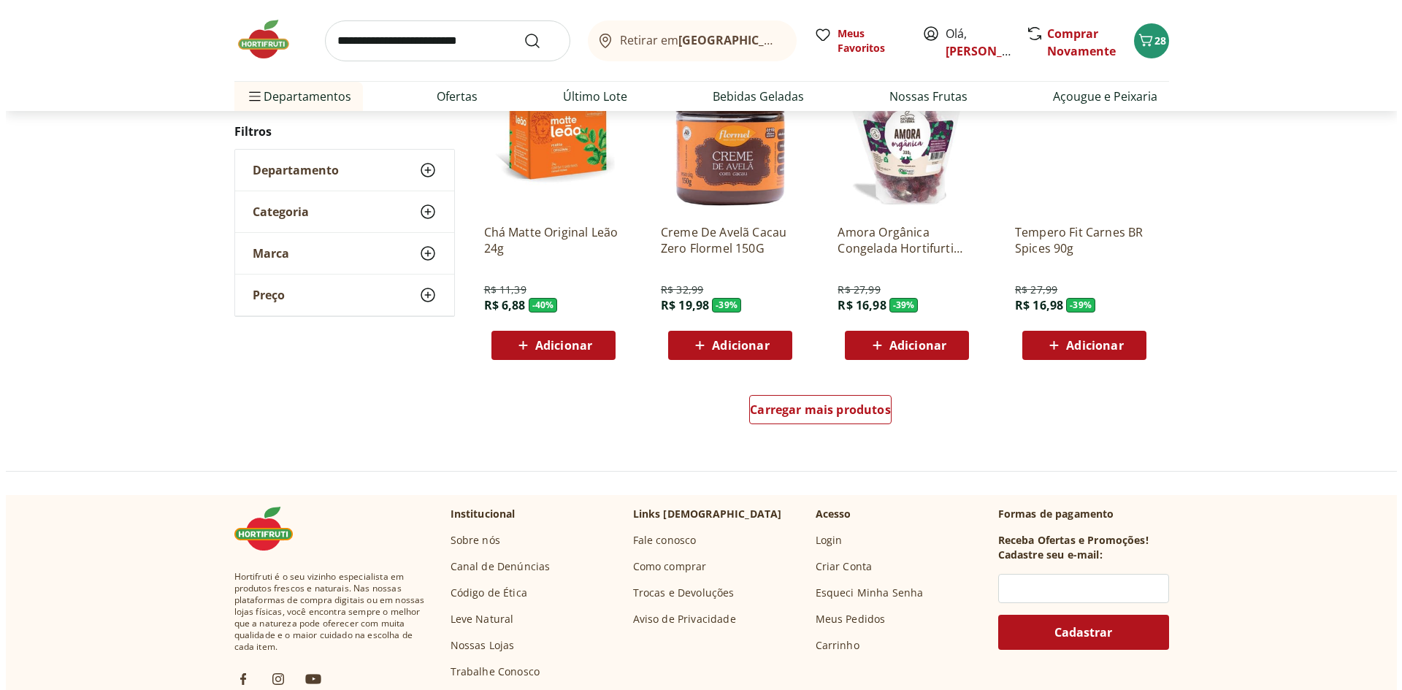
scroll to position [923, 0]
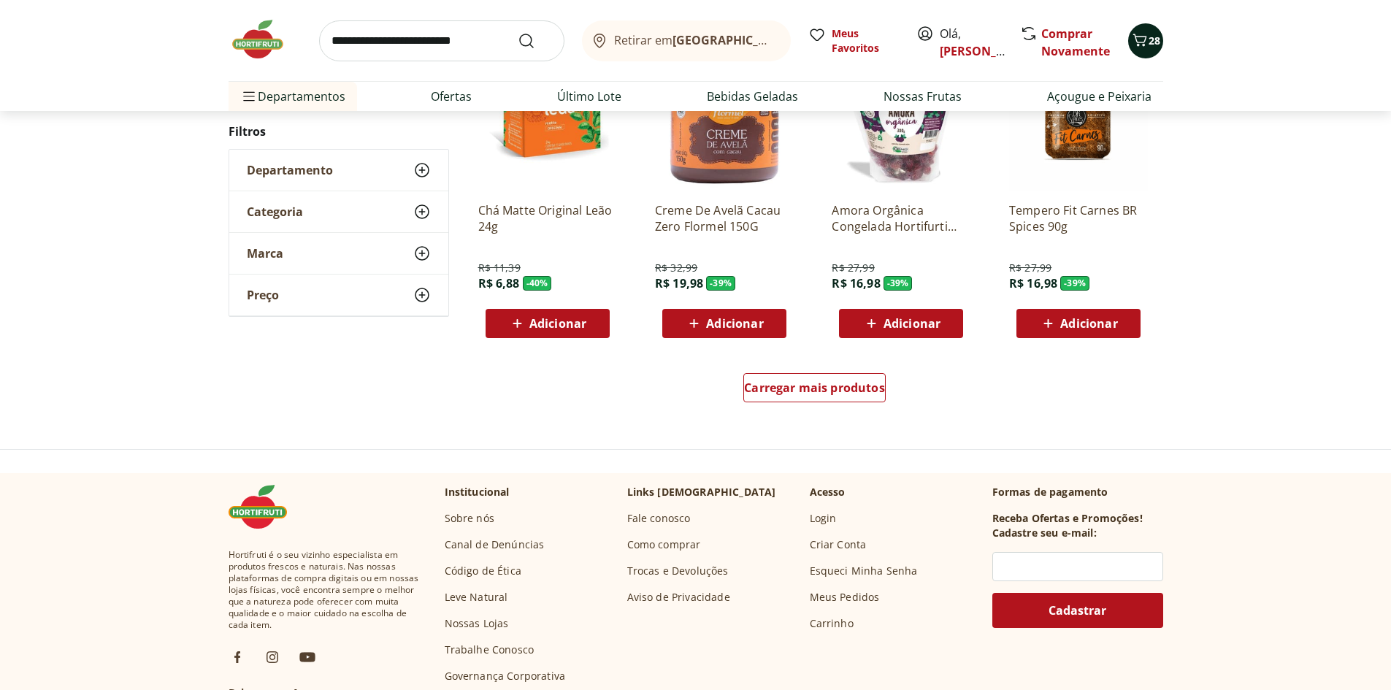
click at [1144, 44] on icon "Carrinho" at bounding box center [1140, 40] width 14 height 12
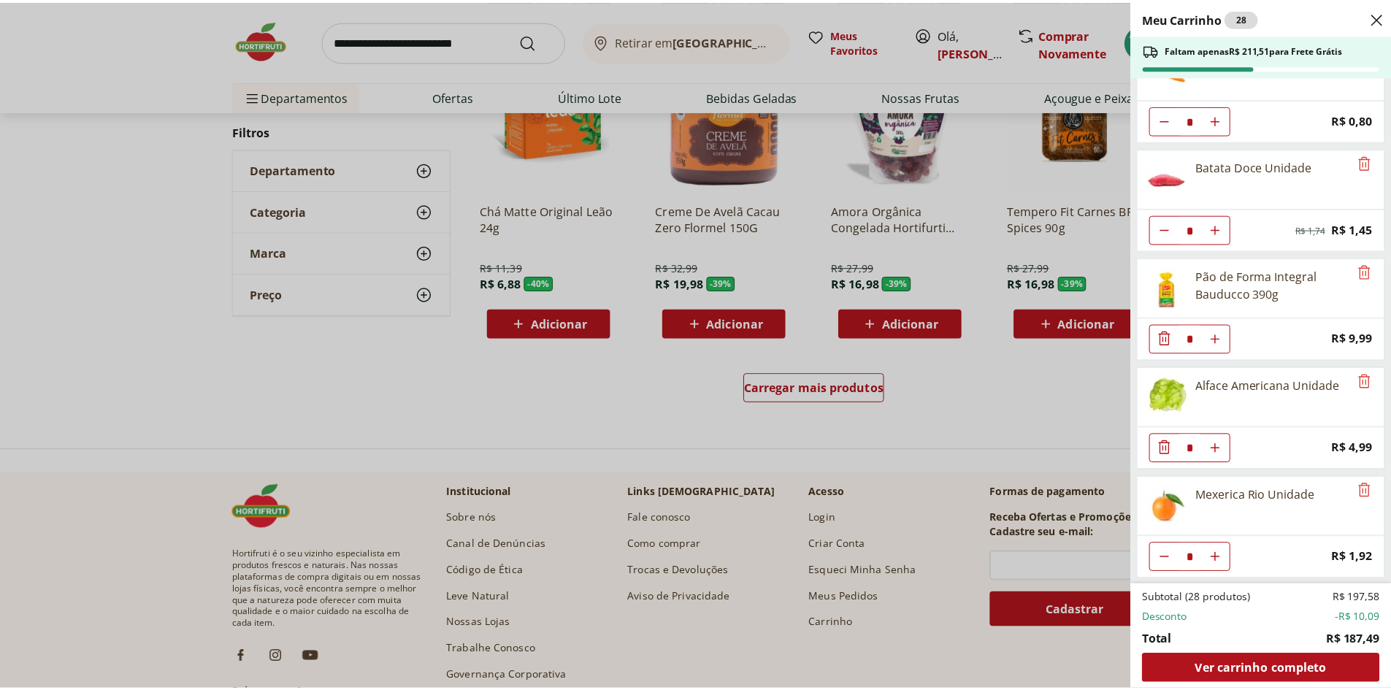
scroll to position [1168, 0]
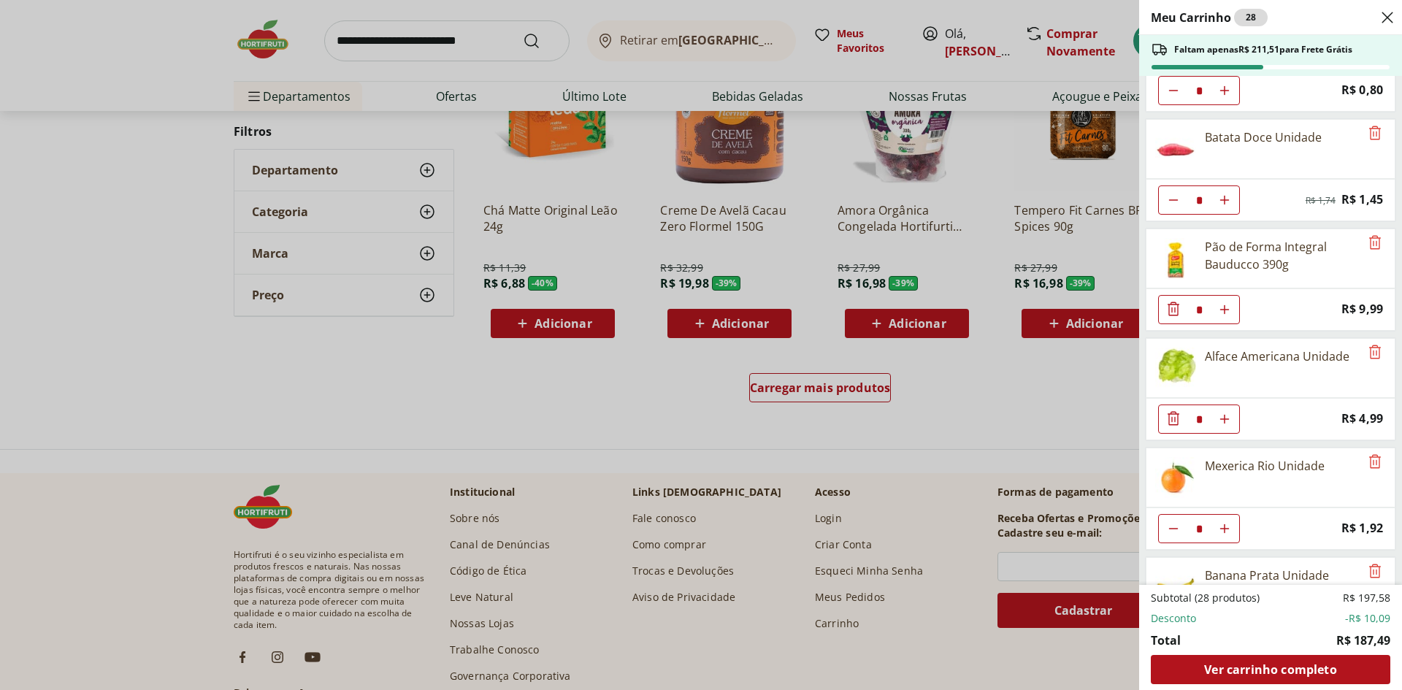
click at [993, 413] on div "Meu Carrinho 28 Faltam apenas R$ 211,51 para Frete Grátis Manteiga Com Sal Avia…" at bounding box center [701, 345] width 1402 height 690
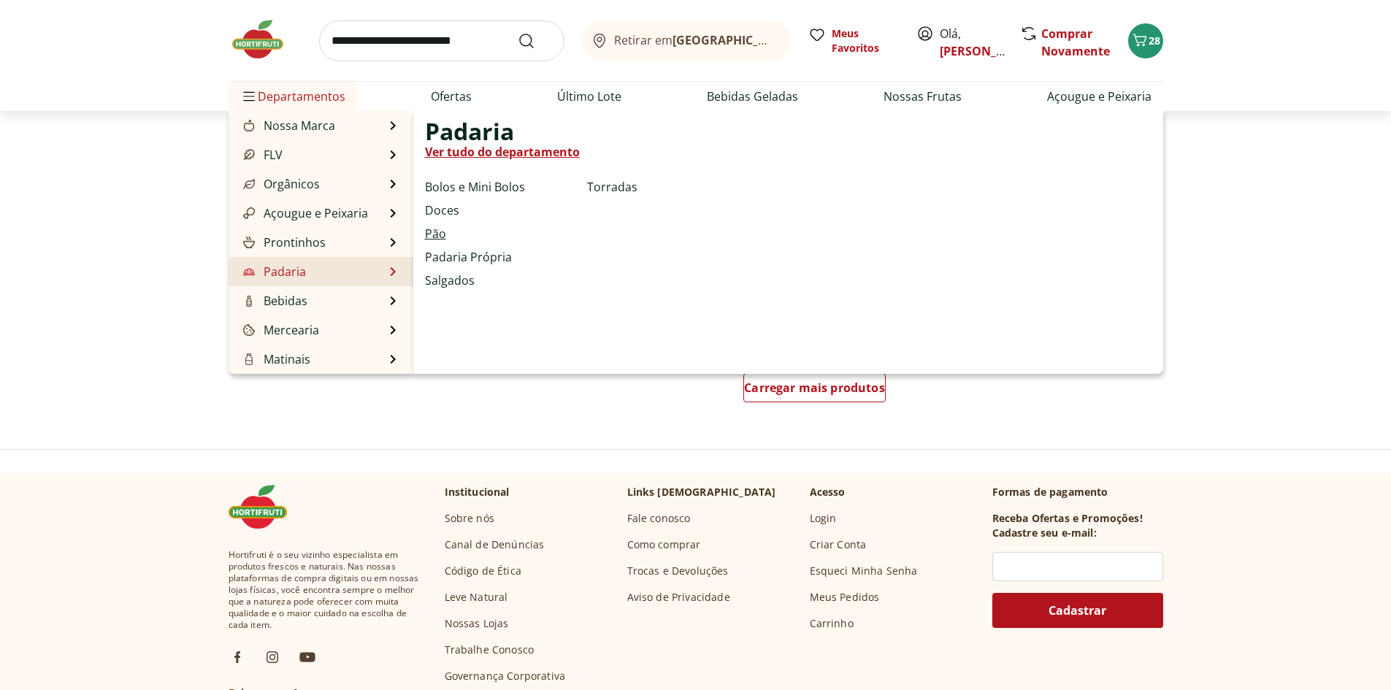
click at [437, 238] on link "Pão" at bounding box center [435, 234] width 21 height 18
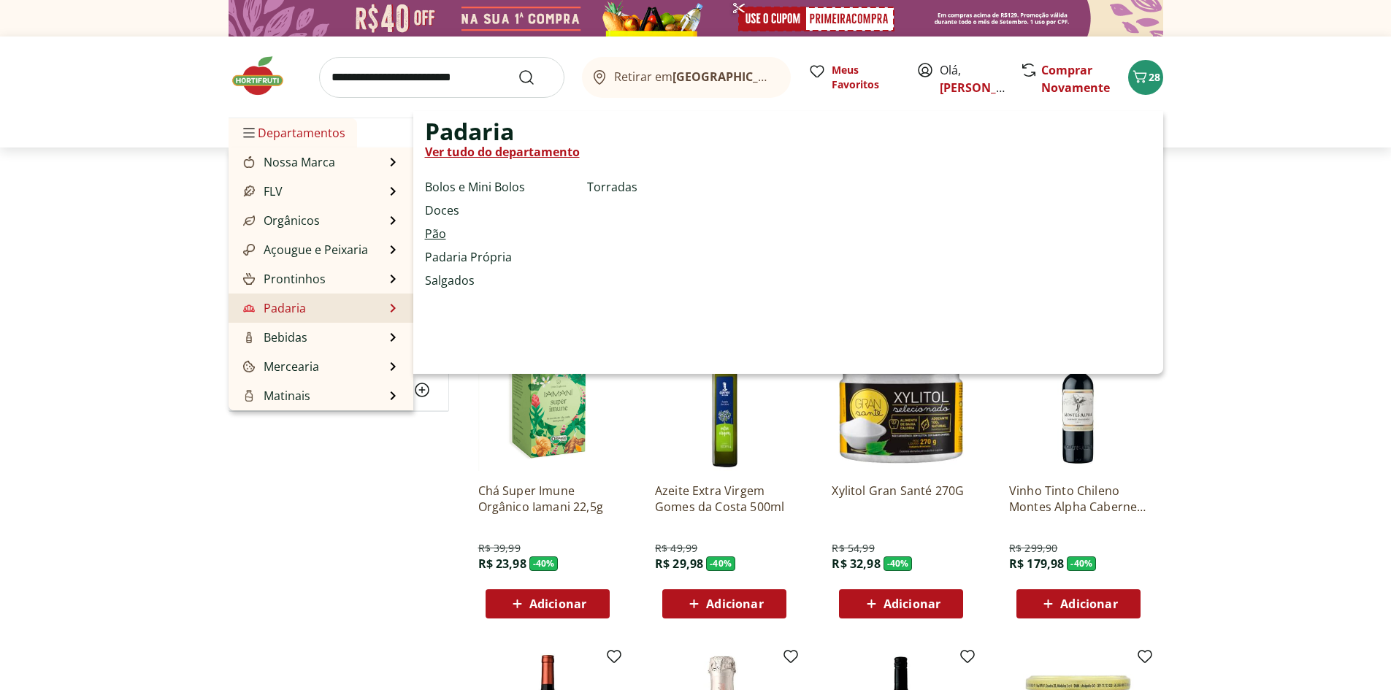
select select "**********"
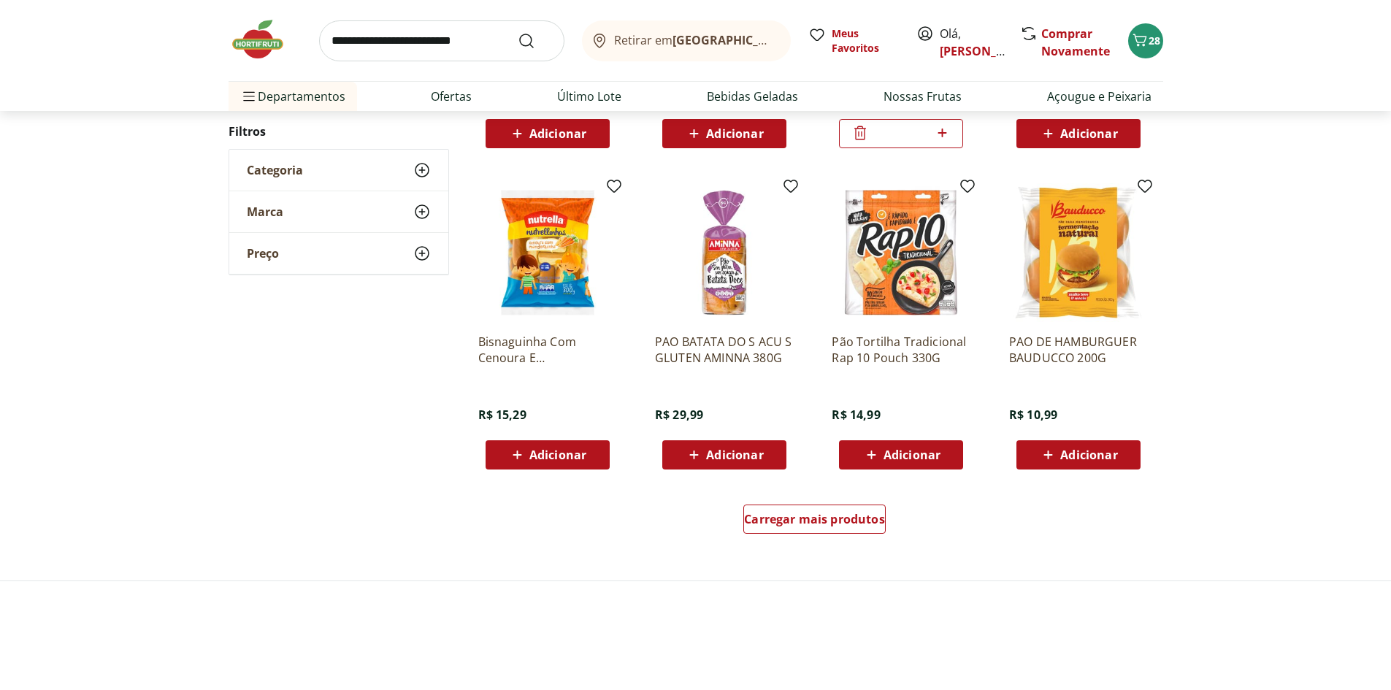
scroll to position [730, 0]
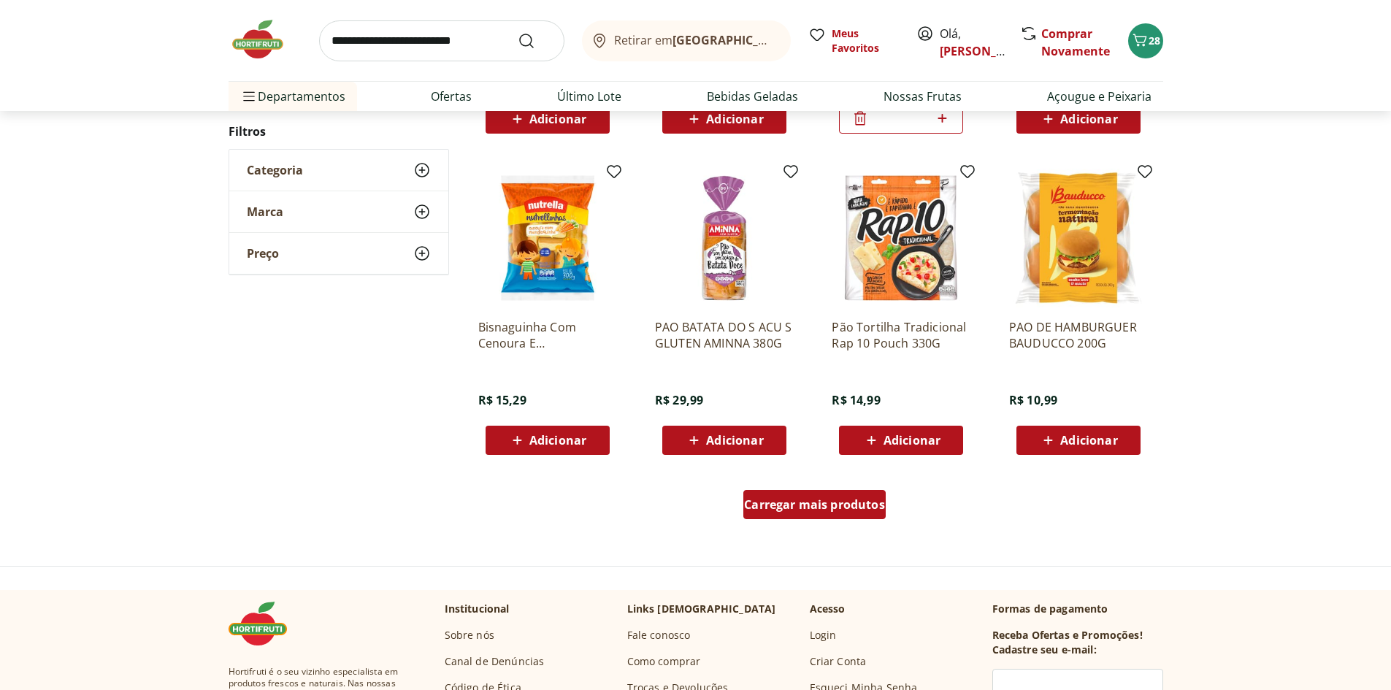
click at [848, 510] on span "Carregar mais produtos" at bounding box center [814, 505] width 141 height 12
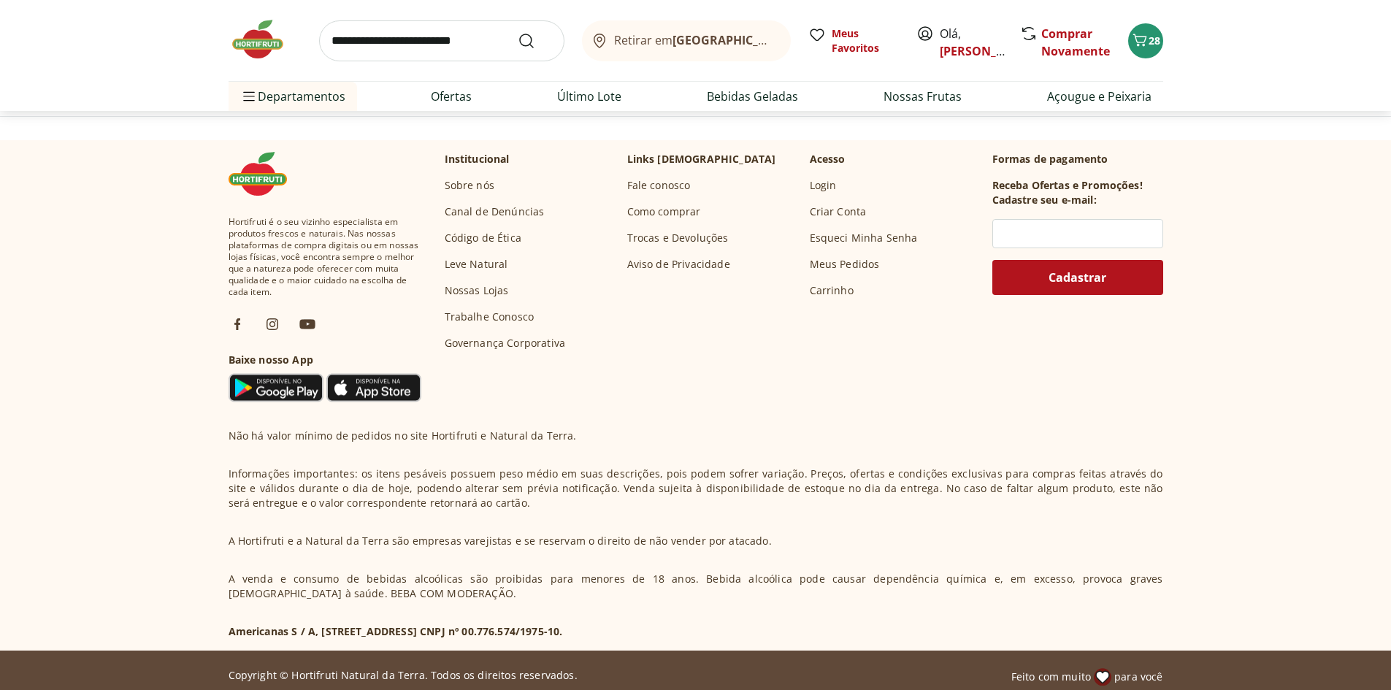
scroll to position [584, 0]
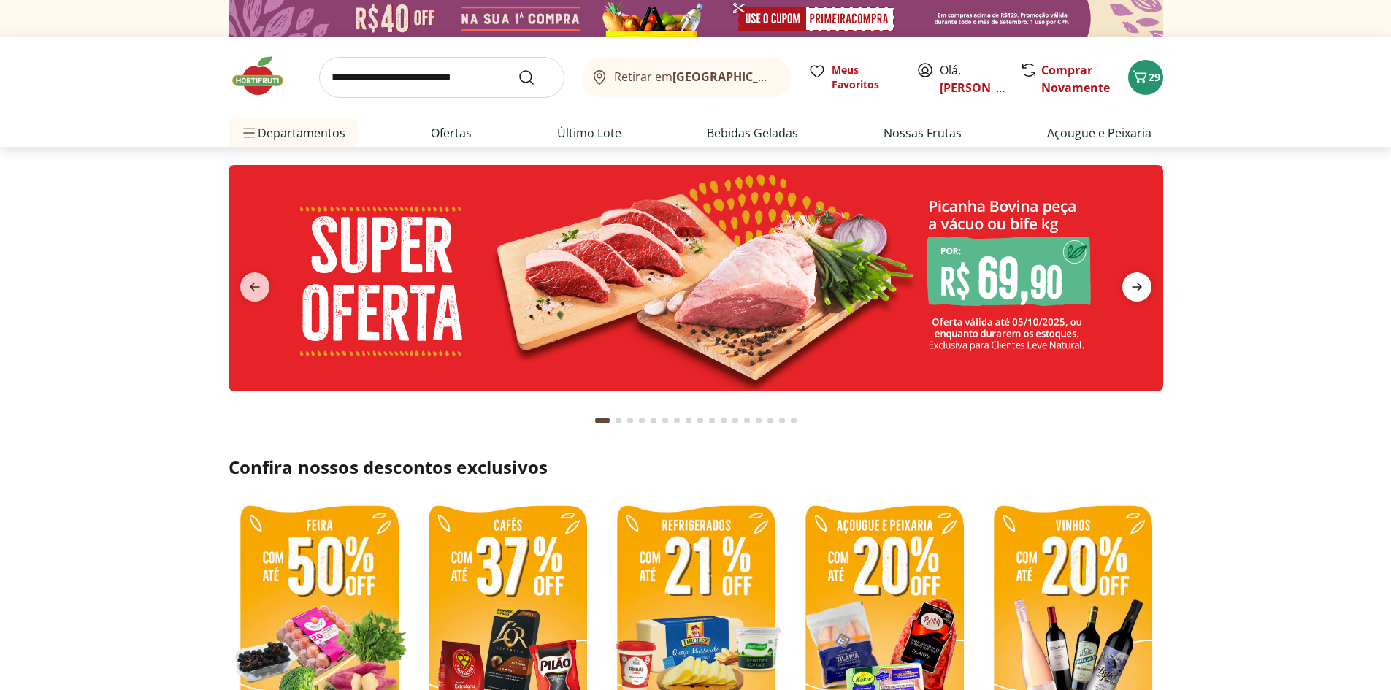
click at [1131, 286] on icon "next" at bounding box center [1137, 287] width 18 height 18
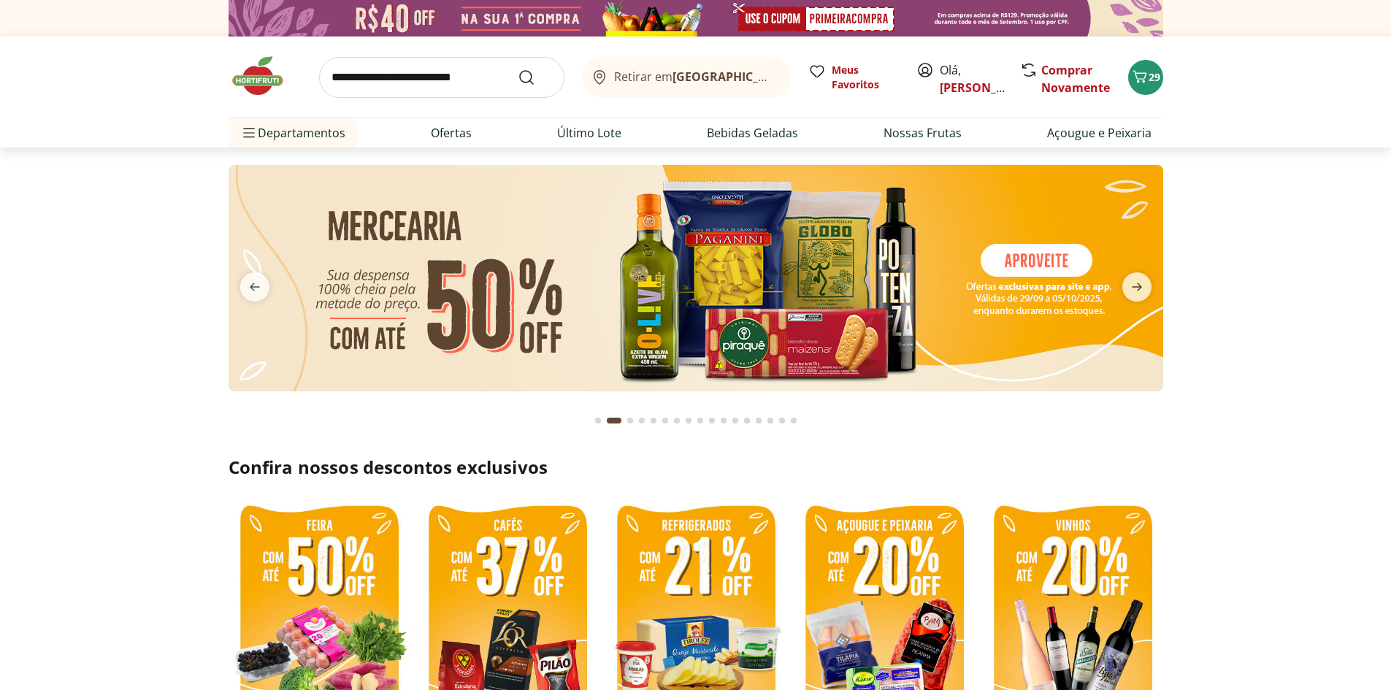
click at [867, 280] on img at bounding box center [696, 278] width 935 height 226
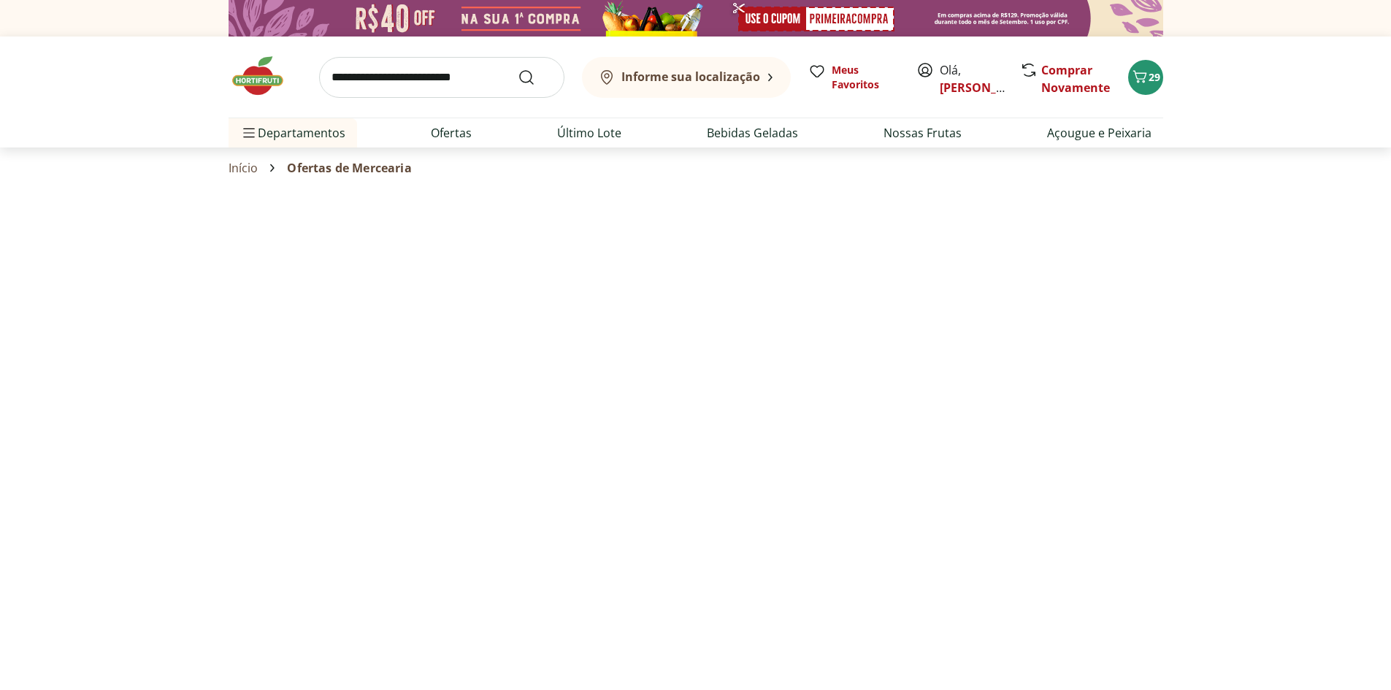
select select "**********"
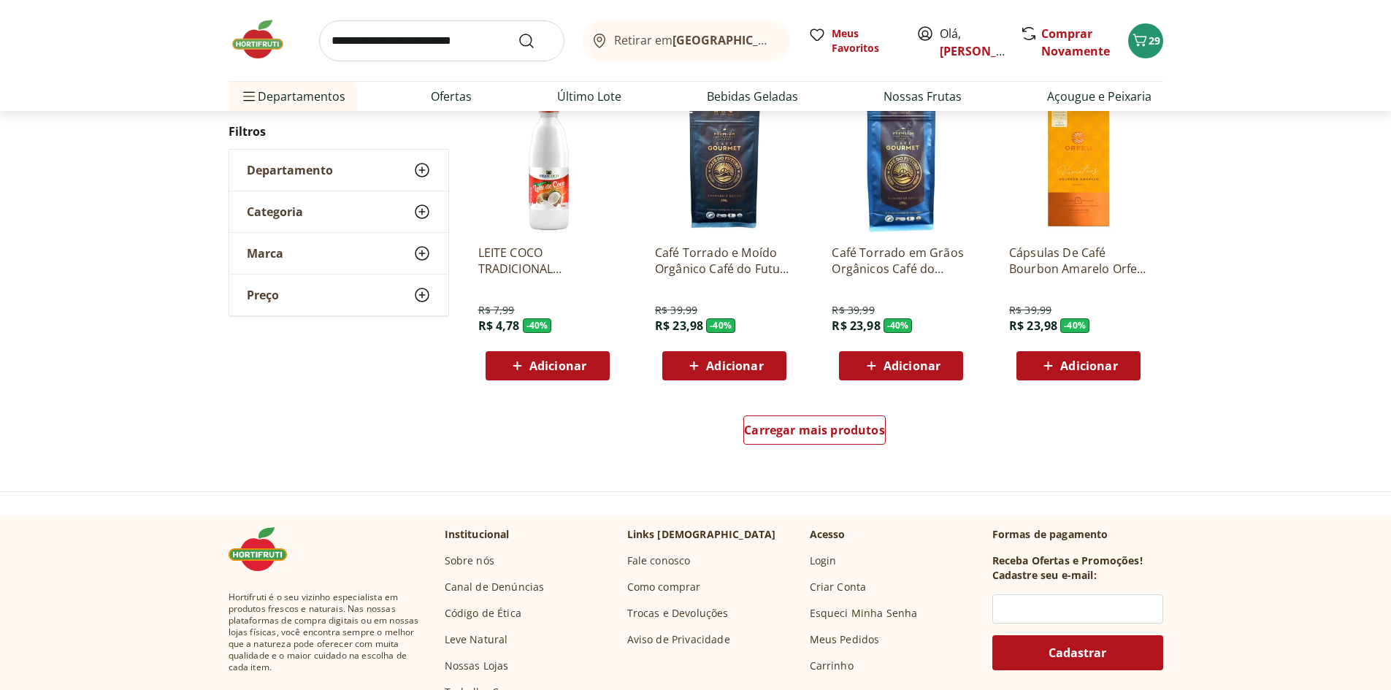
scroll to position [803, 0]
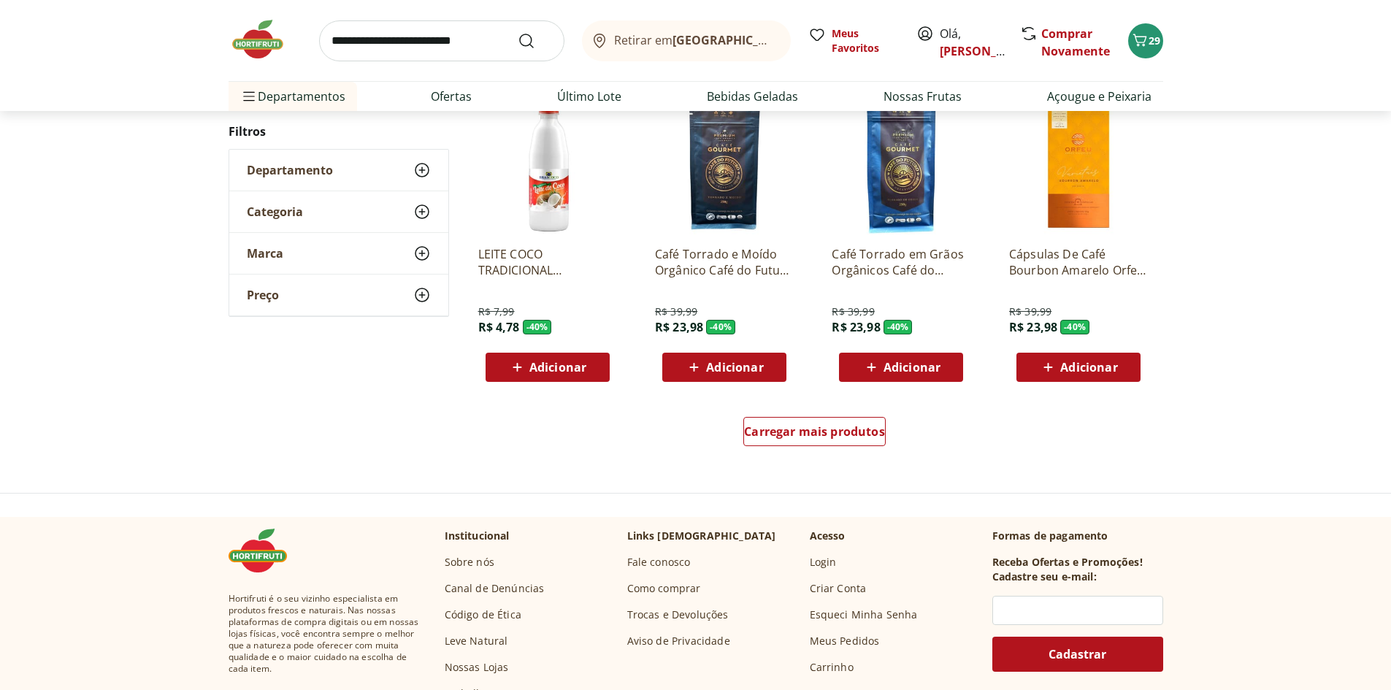
click at [876, 412] on div "Carregar mais produtos" at bounding box center [815, 434] width 708 height 70
click at [863, 426] on span "Carregar mais produtos" at bounding box center [814, 432] width 141 height 12
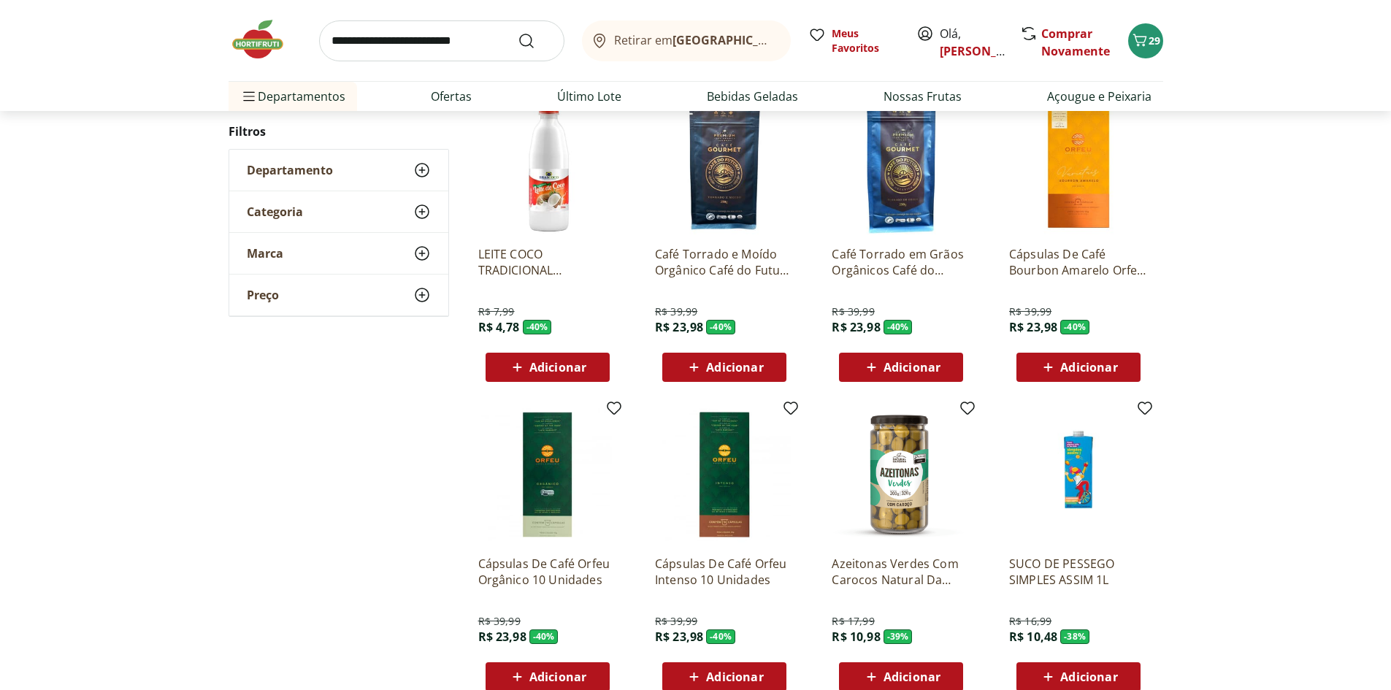
scroll to position [949, 0]
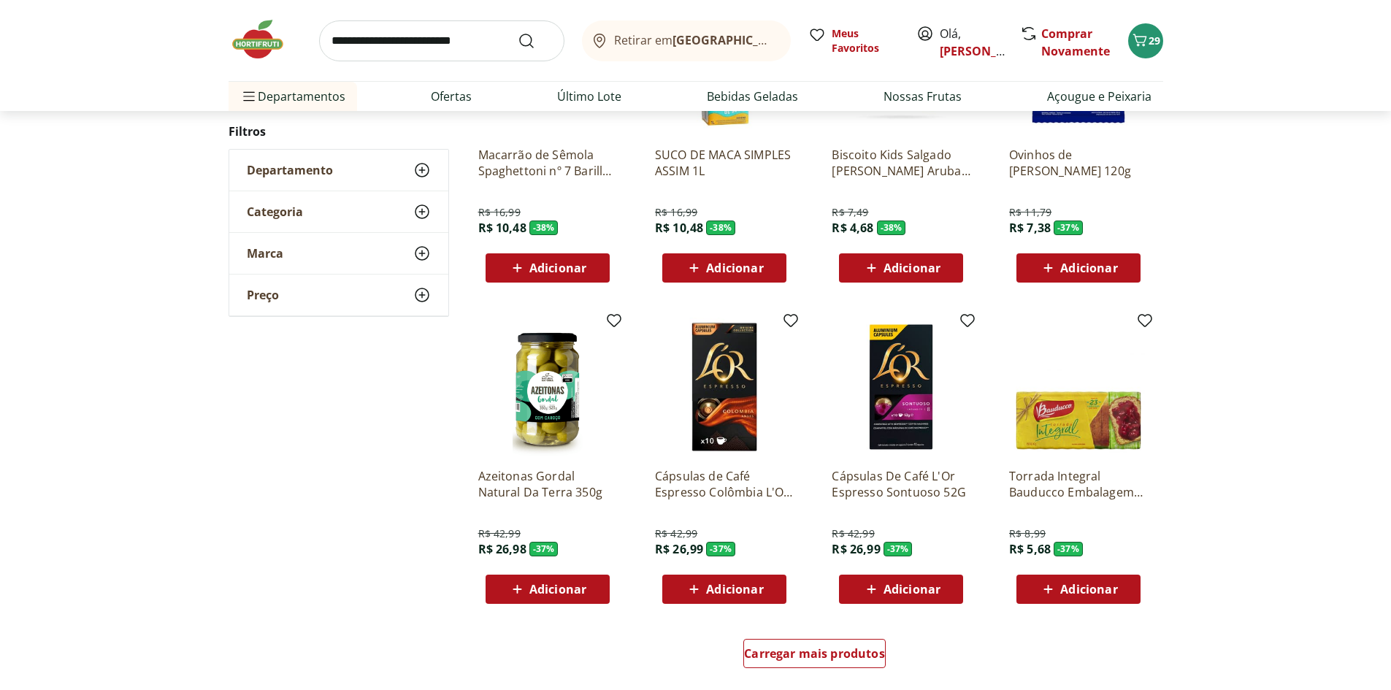
scroll to position [730, 0]
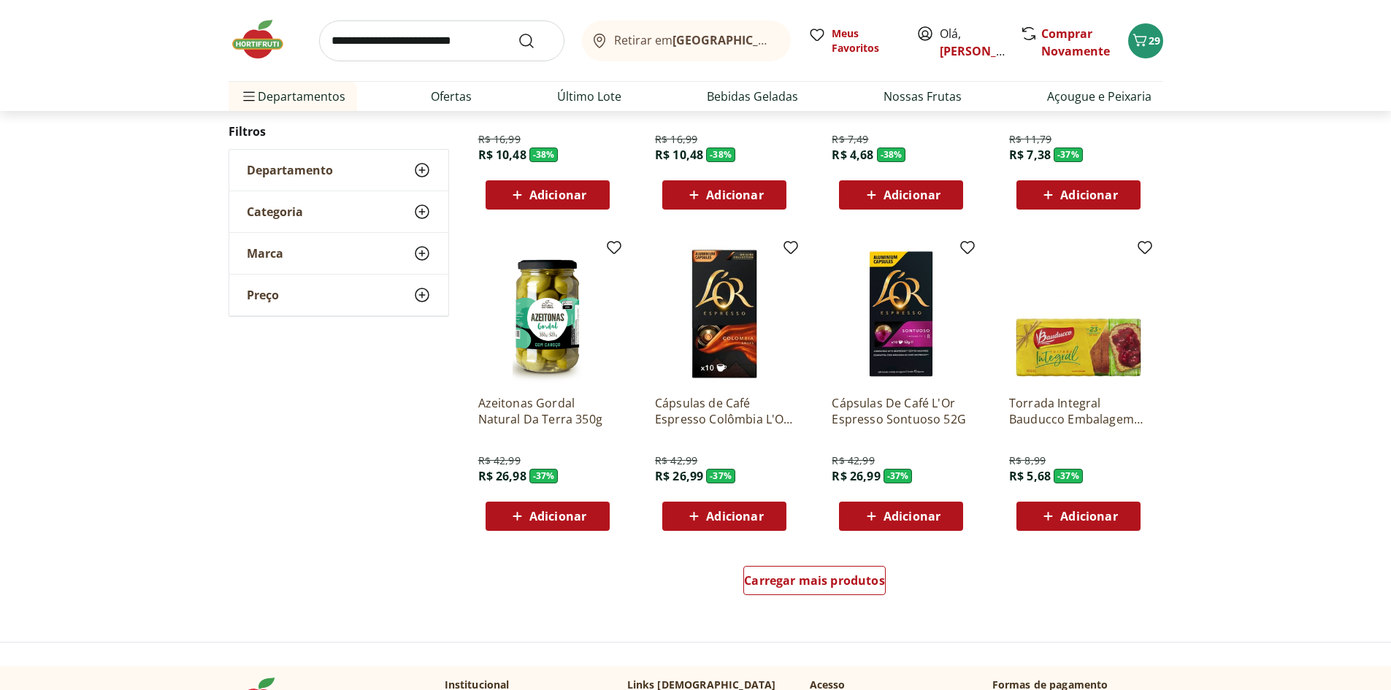
click at [824, 564] on div "Carregar mais produtos" at bounding box center [815, 583] width 708 height 70
click at [826, 578] on span "Carregar mais produtos" at bounding box center [814, 581] width 141 height 12
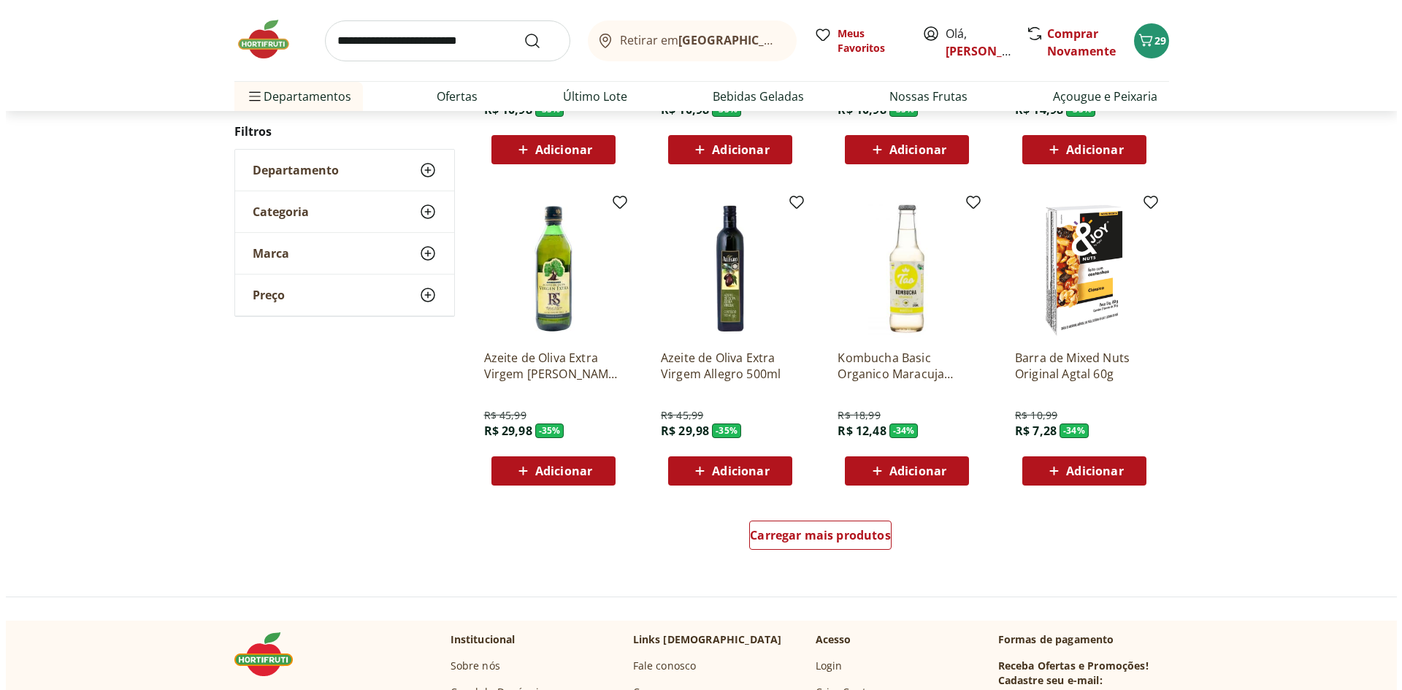
scroll to position [800, 0]
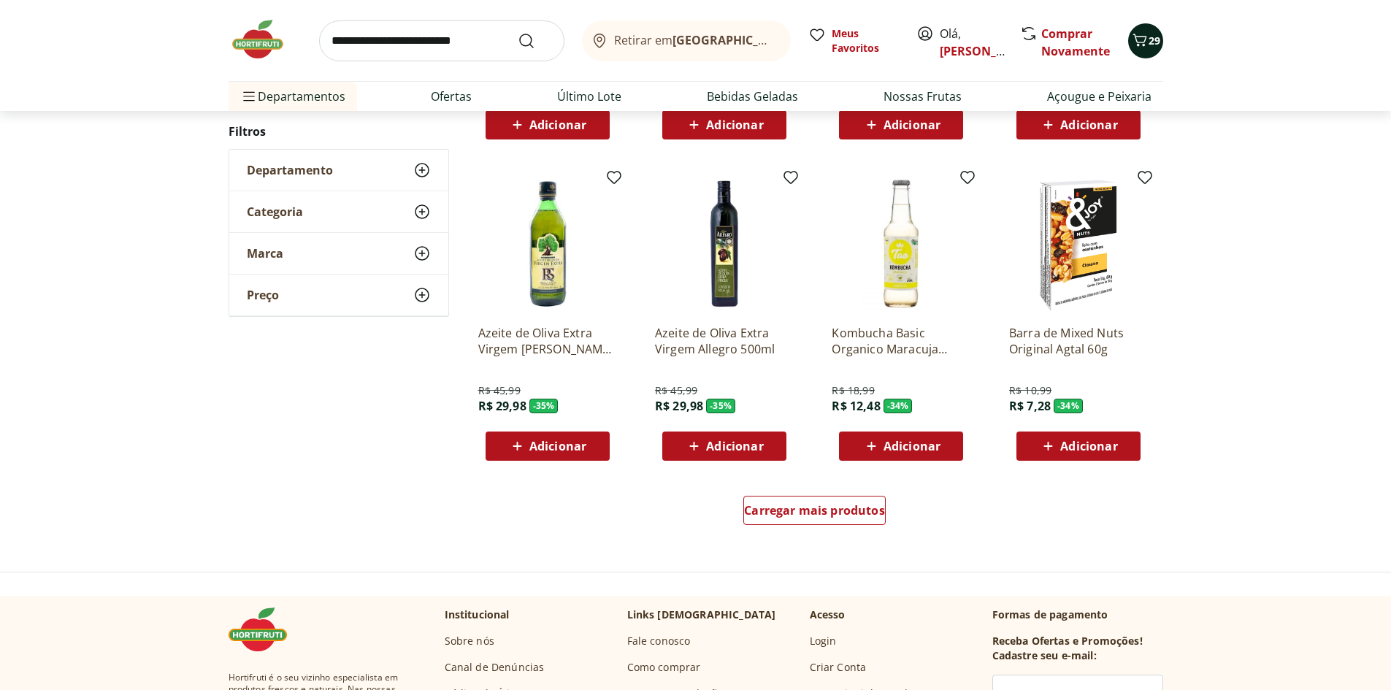
click at [1139, 40] on icon "Carrinho" at bounding box center [1140, 40] width 18 height 18
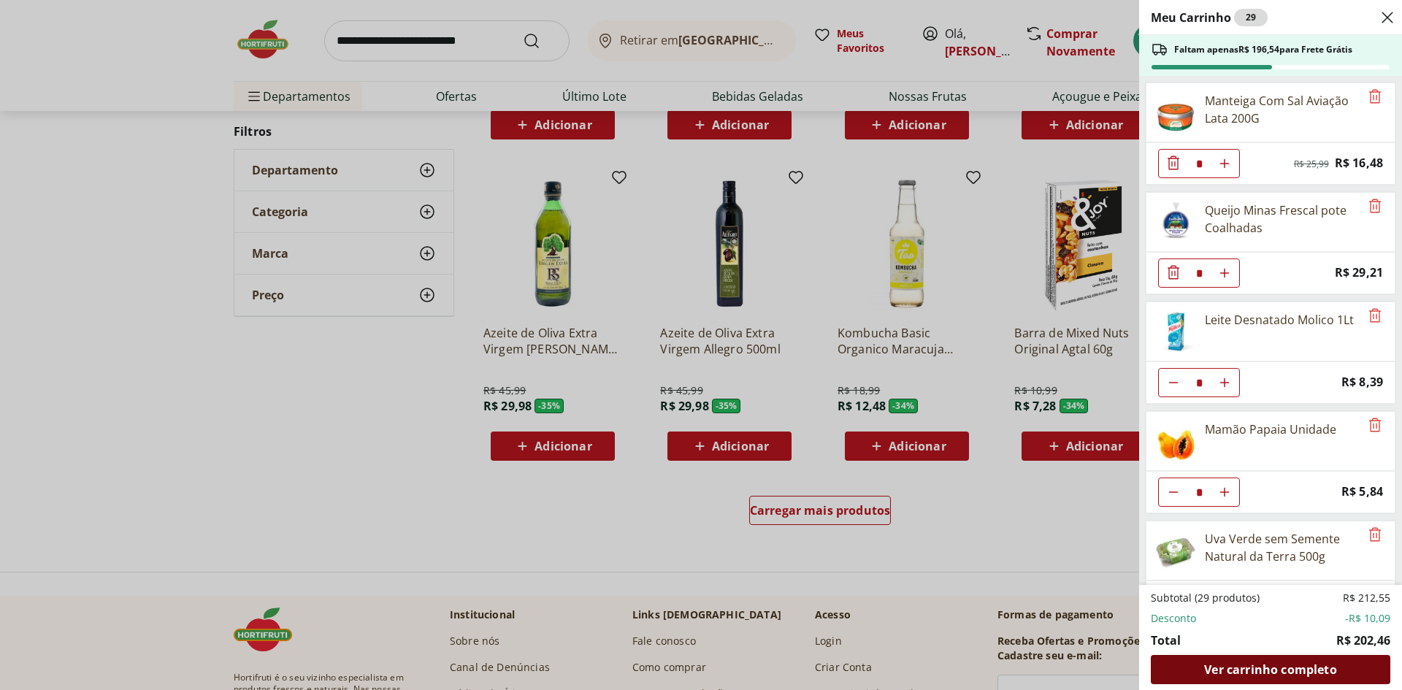
click at [1287, 679] on div "Ver carrinho completo" at bounding box center [1271, 669] width 240 height 29
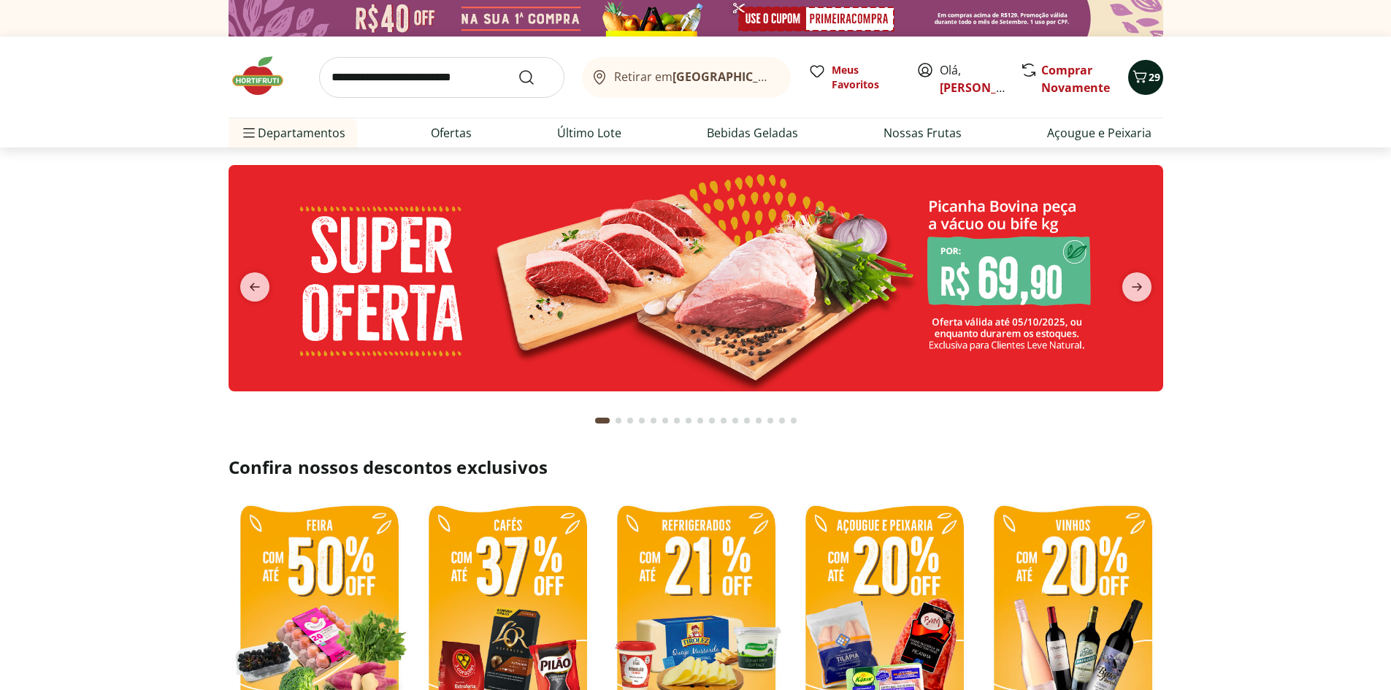
click at [1149, 80] on span "29" at bounding box center [1155, 77] width 12 height 14
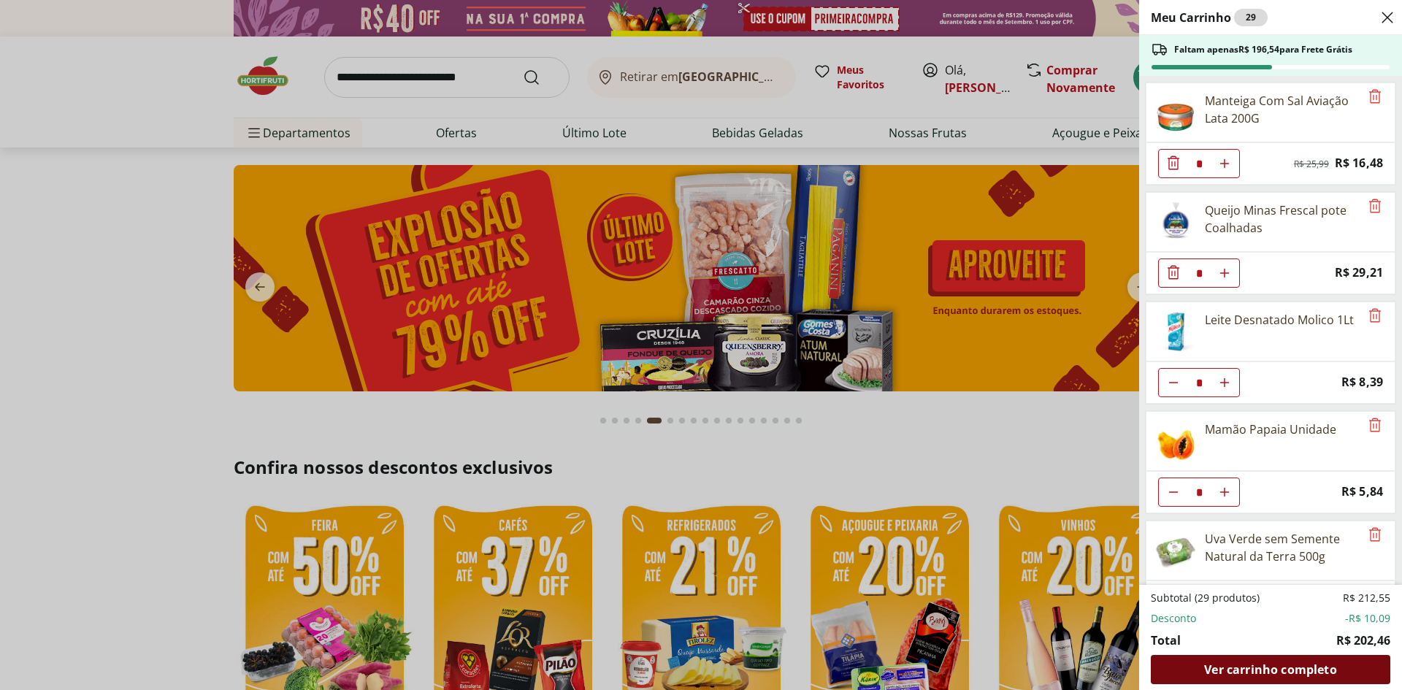
click at [1254, 669] on span "Ver carrinho completo" at bounding box center [1270, 670] width 132 height 12
